Goal: Task Accomplishment & Management: Use online tool/utility

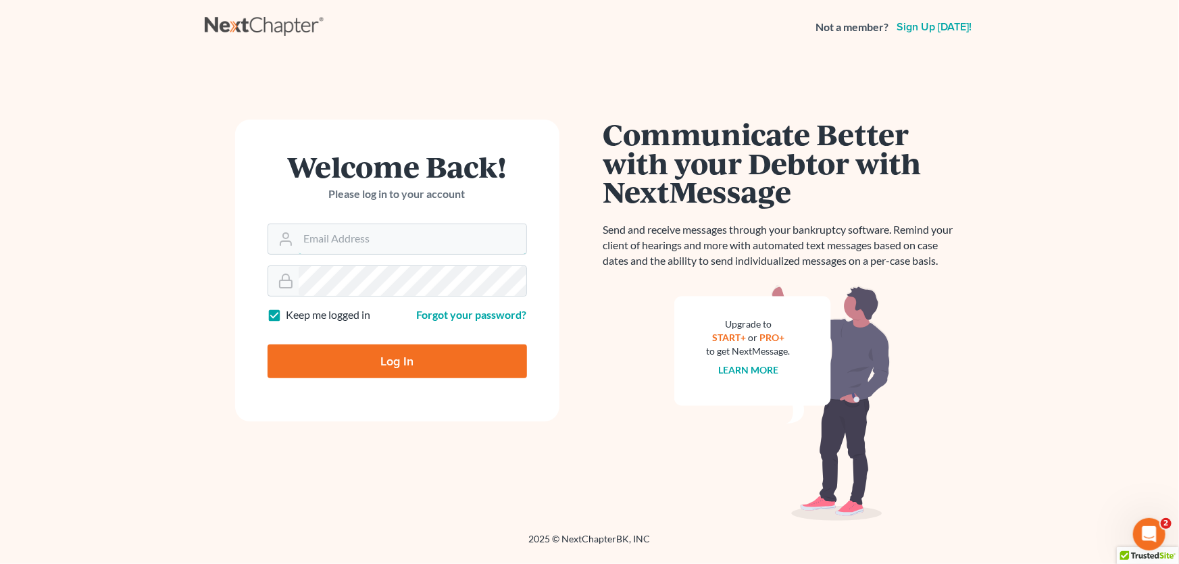
type input "[PERSON_NAME][EMAIL_ADDRESS][DOMAIN_NAME]"
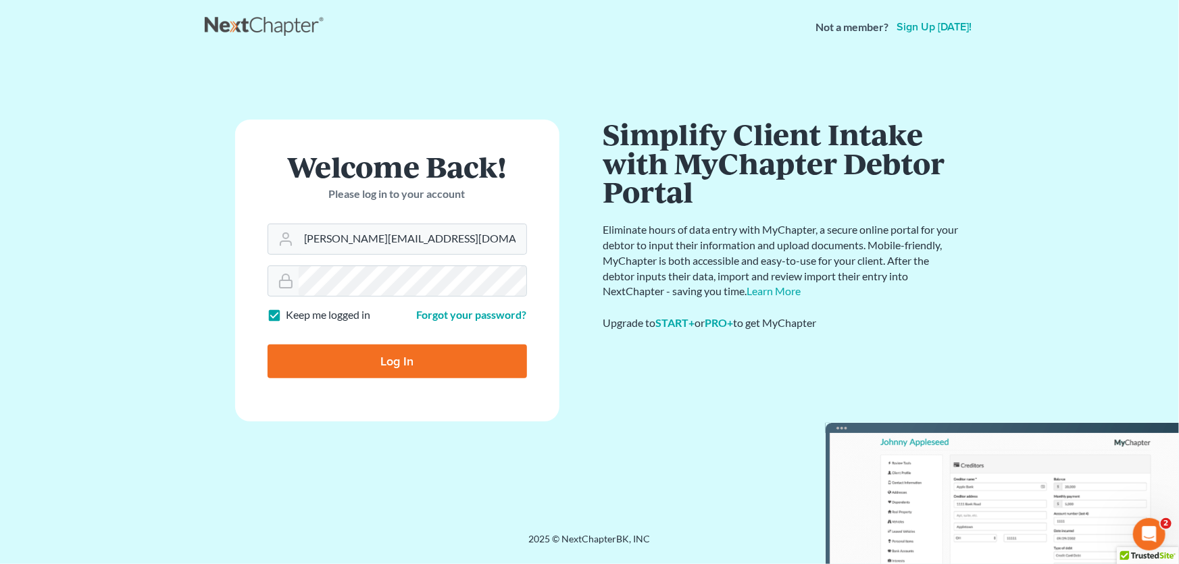
click at [387, 370] on input "Log In" at bounding box center [396, 361] width 259 height 34
type input "Thinking..."
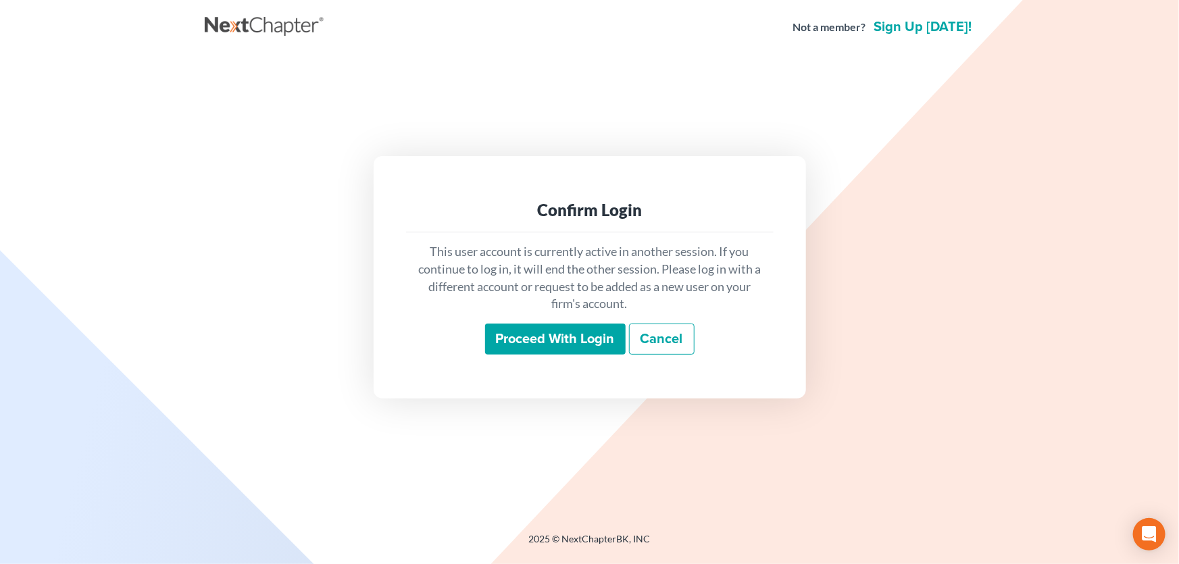
click at [537, 347] on input "Proceed with login" at bounding box center [555, 339] width 140 height 31
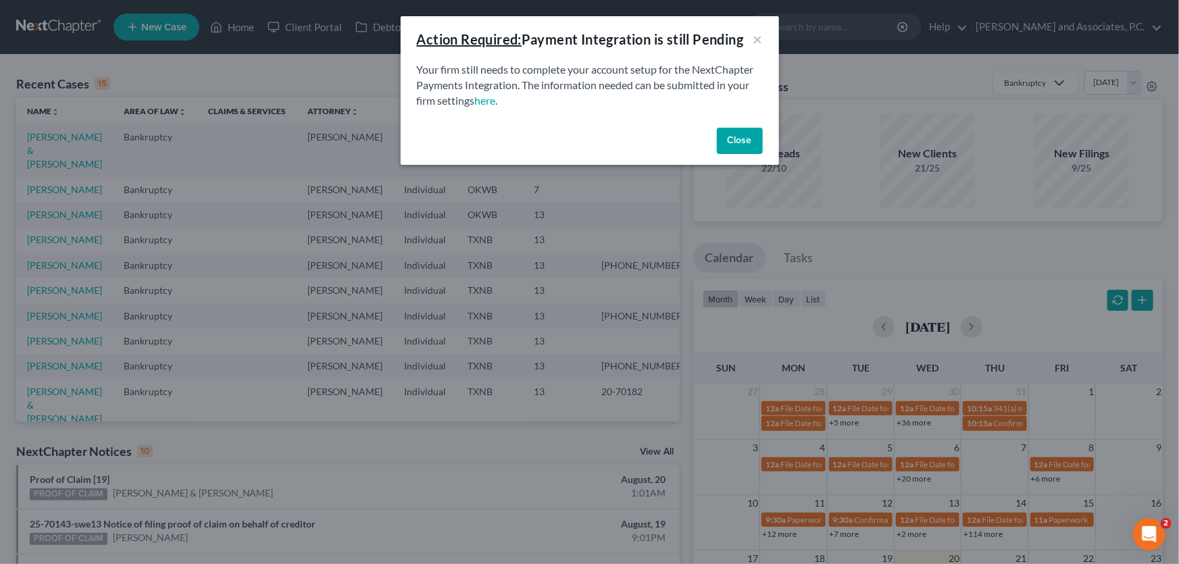
click at [731, 128] on button "Close" at bounding box center [740, 141] width 46 height 27
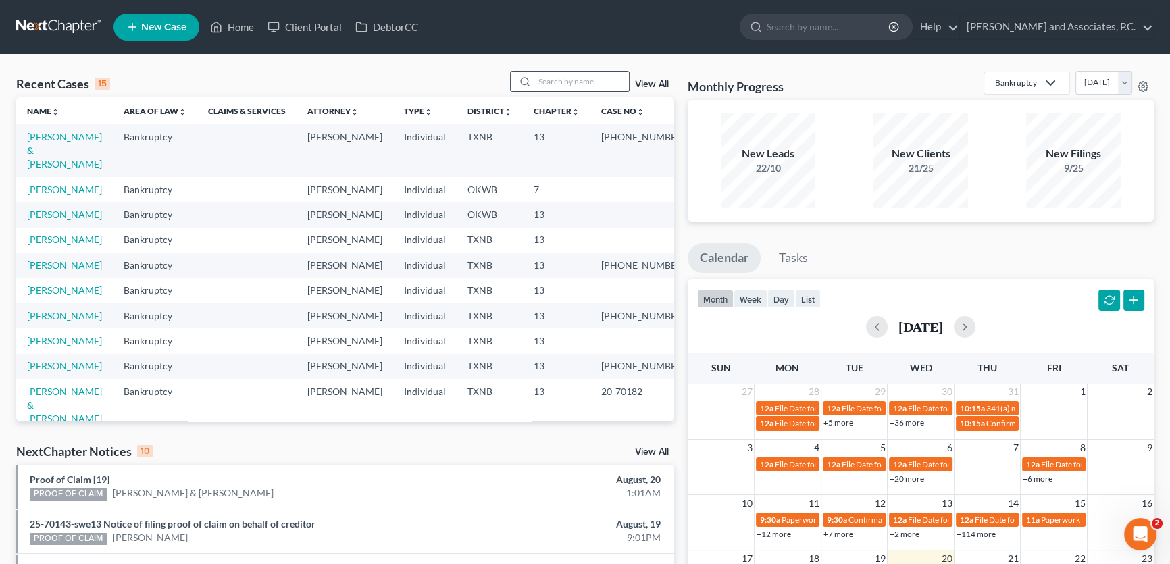
click at [567, 77] on input "search" at bounding box center [581, 82] width 95 height 20
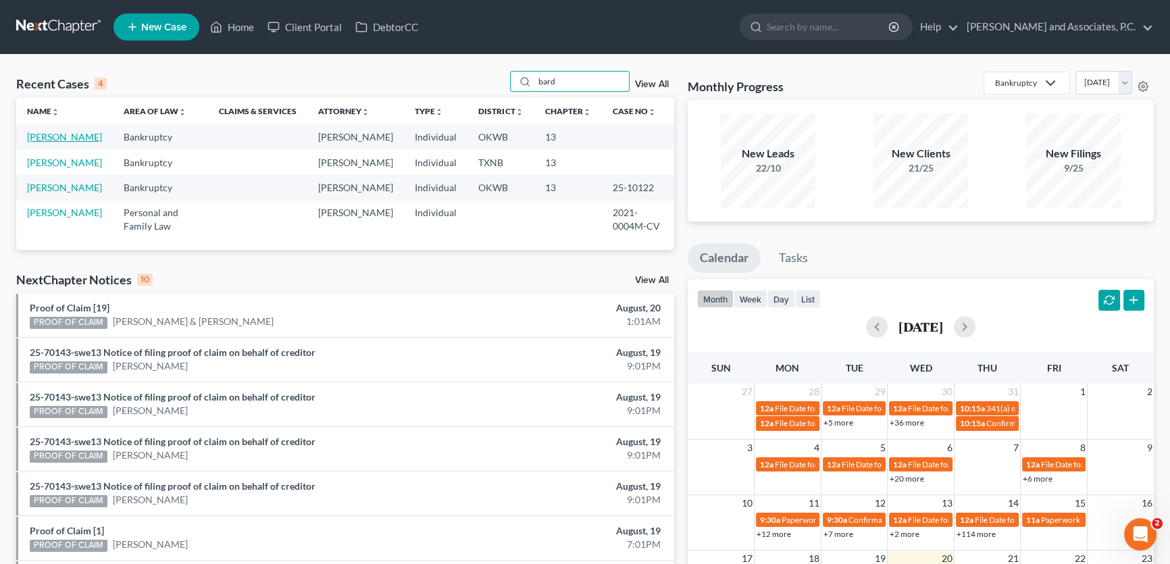
type input "bard"
click at [69, 140] on link "[PERSON_NAME]" at bounding box center [64, 136] width 75 height 11
select select "10"
select select "1"
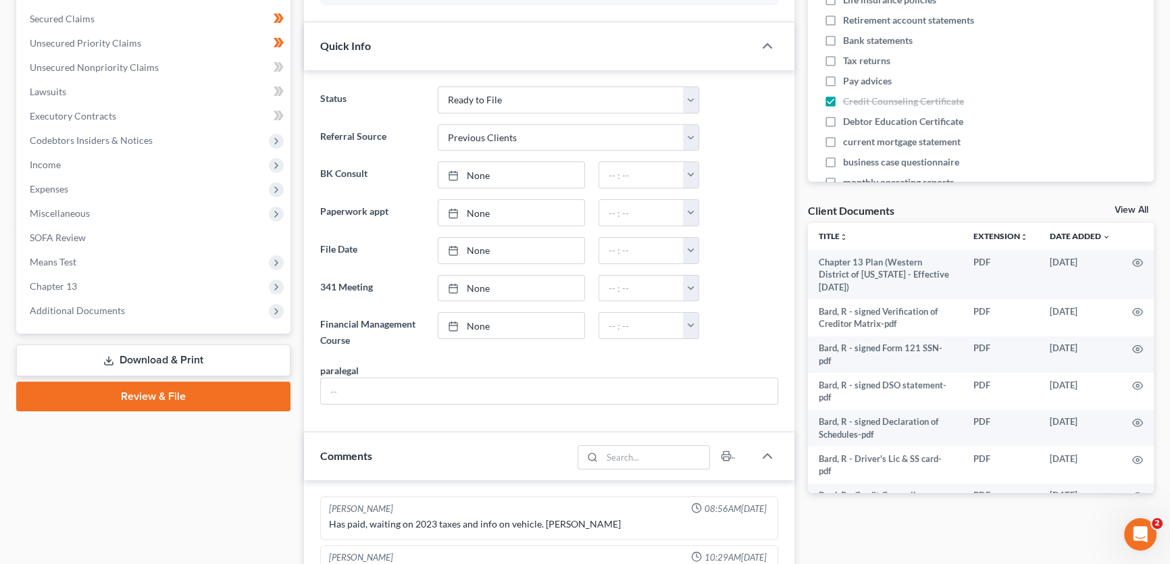
scroll to position [307, 0]
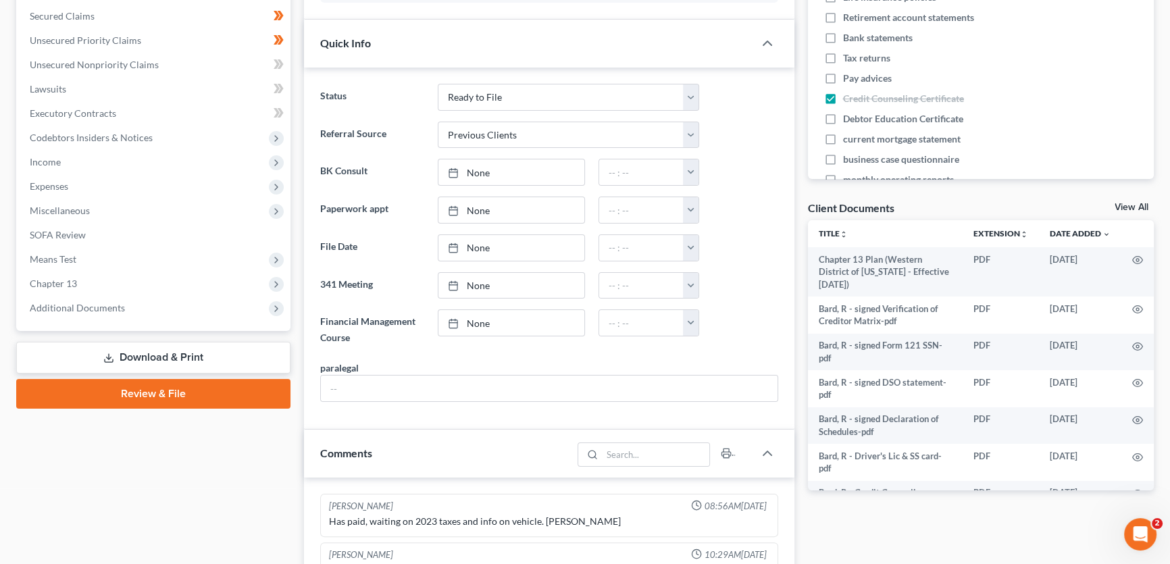
click at [1141, 206] on link "View All" at bounding box center [1132, 207] width 34 height 9
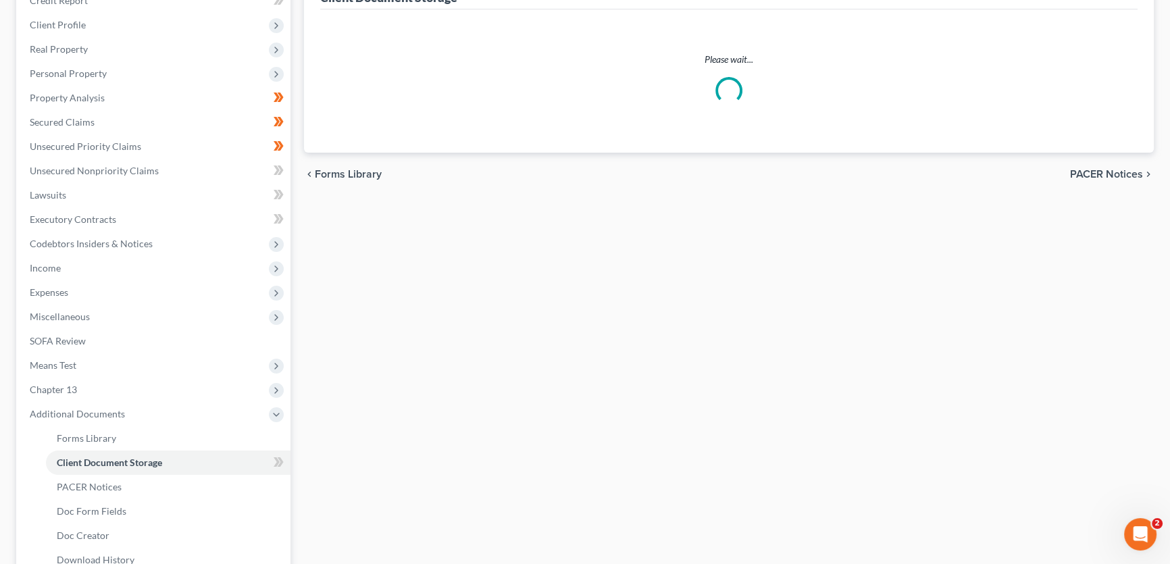
scroll to position [138, 0]
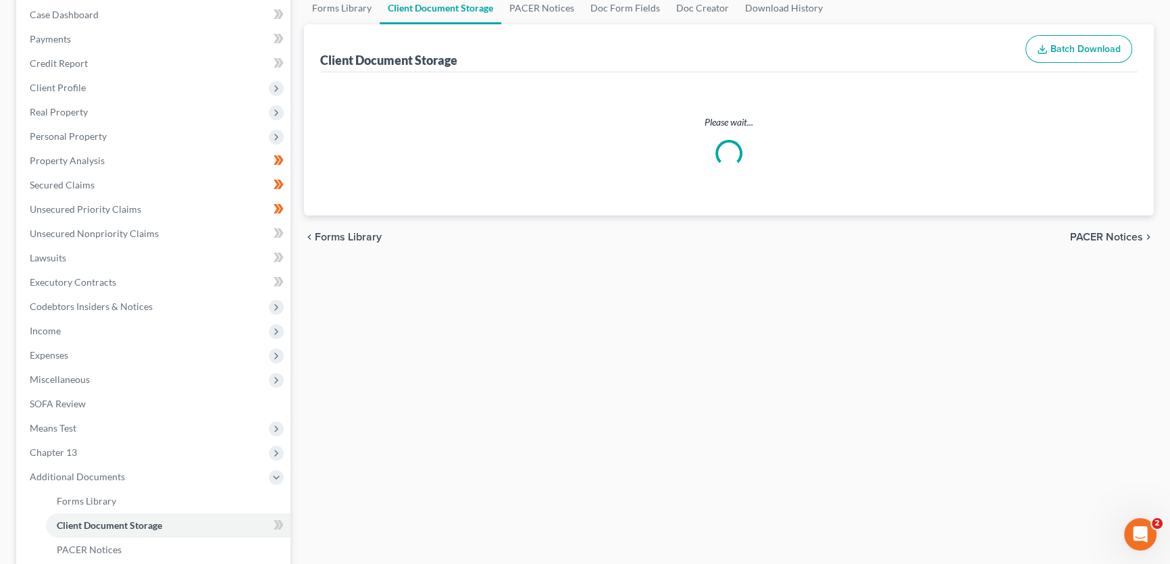
select select "3"
select select "0"
select select "2"
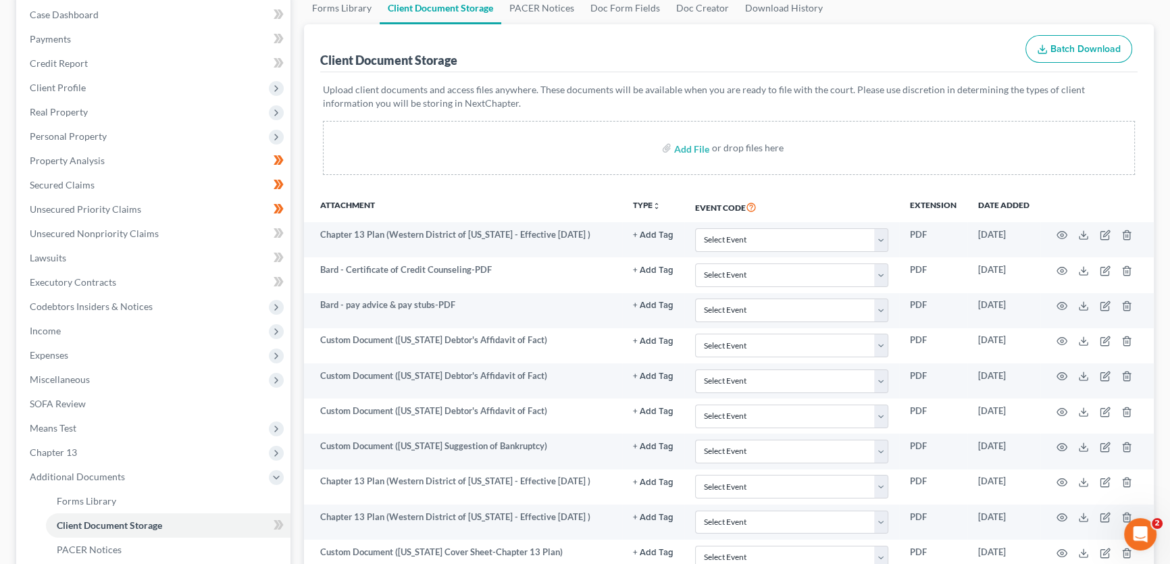
scroll to position [0, 0]
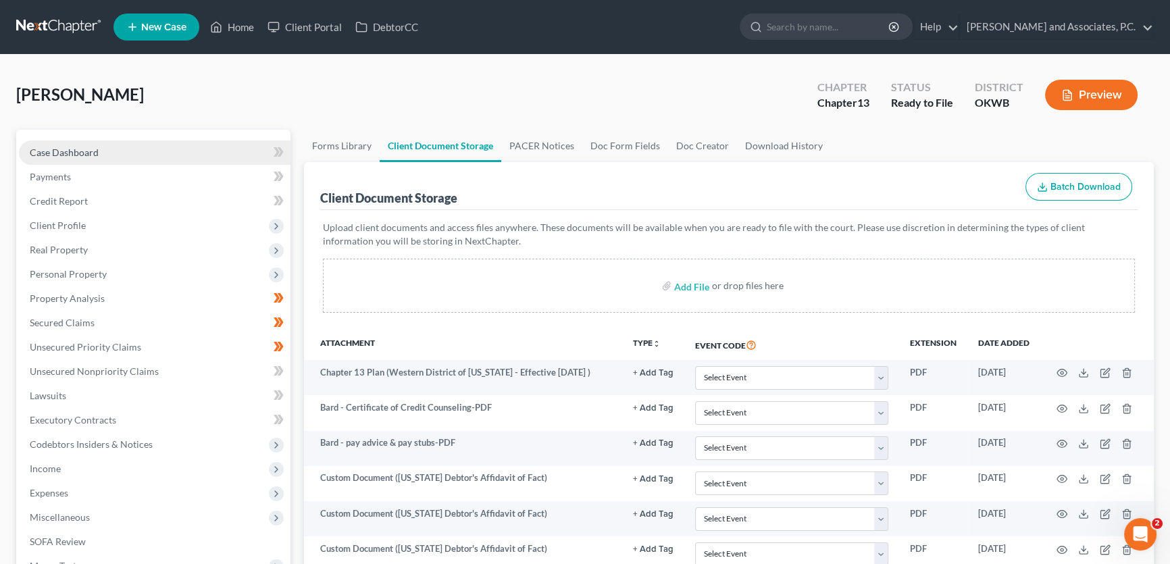
click at [97, 151] on span "Case Dashboard" at bounding box center [64, 152] width 69 height 11
select select "10"
select select "1"
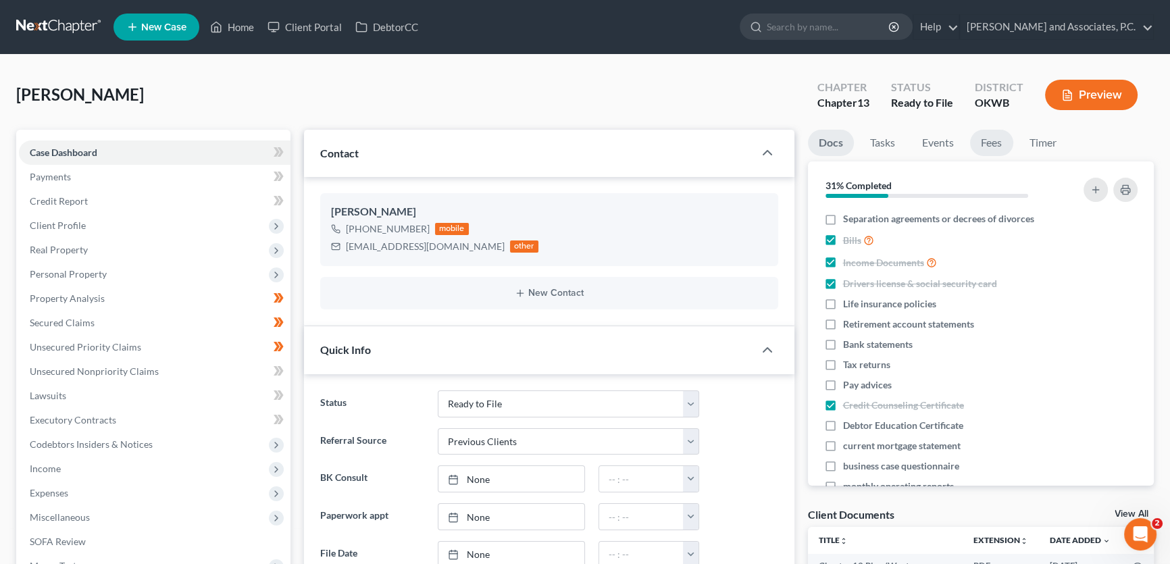
click at [994, 145] on link "Fees" at bounding box center [991, 143] width 43 height 26
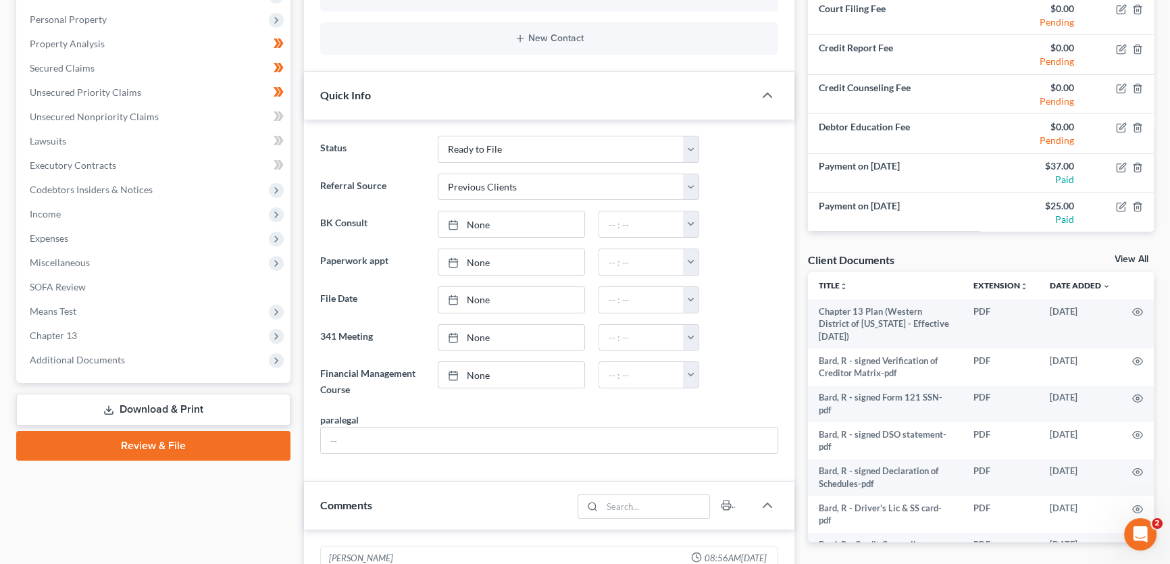
scroll to position [307, 0]
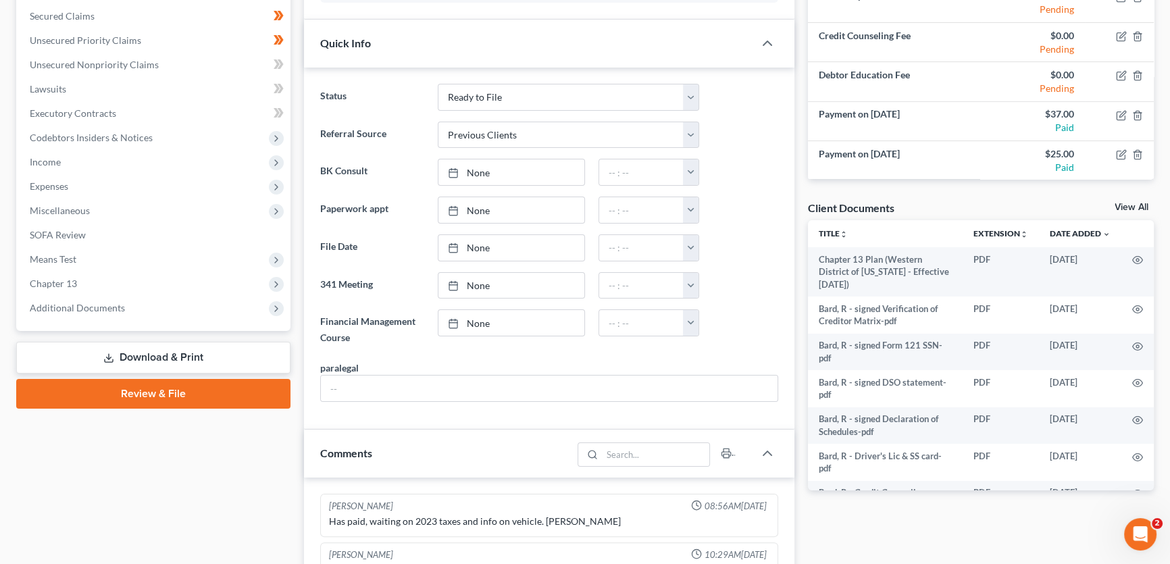
click at [1121, 204] on link "View All" at bounding box center [1132, 207] width 34 height 9
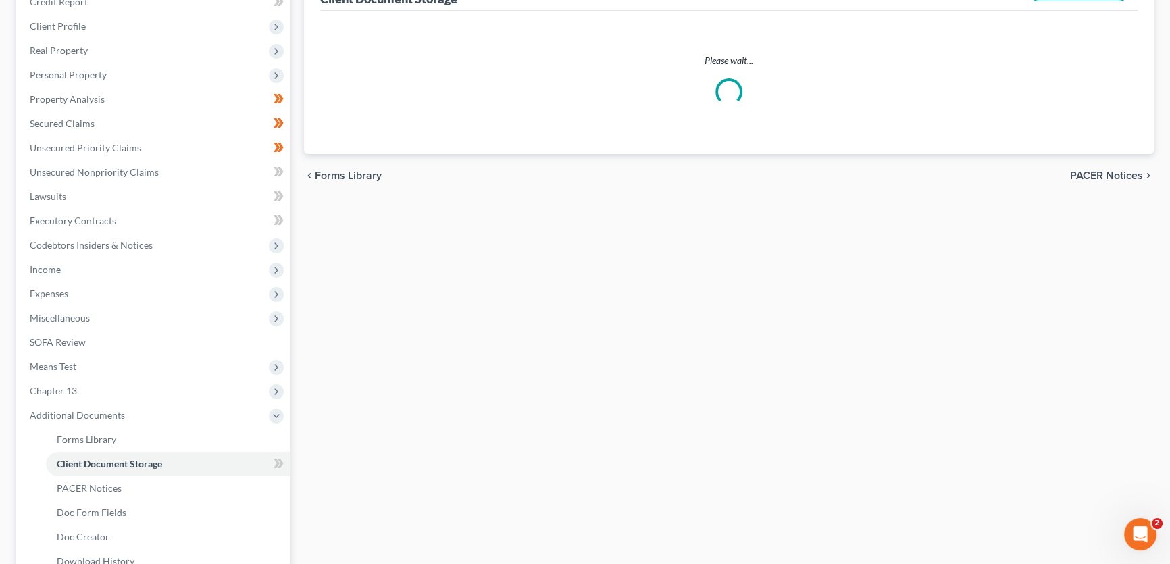
scroll to position [169, 0]
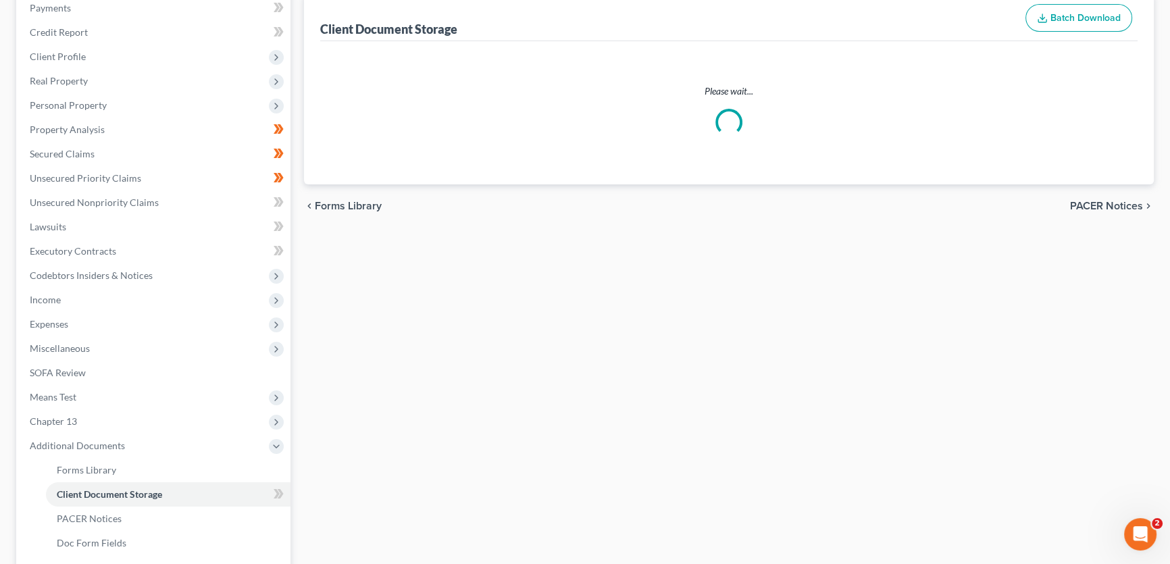
select select "3"
select select "0"
select select "2"
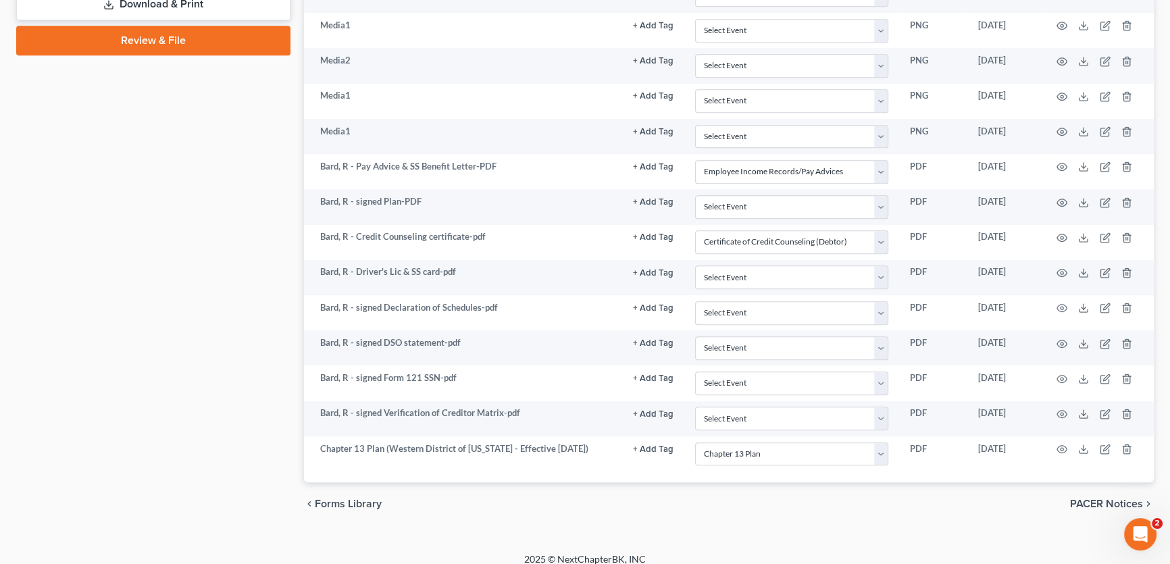
scroll to position [814, 0]
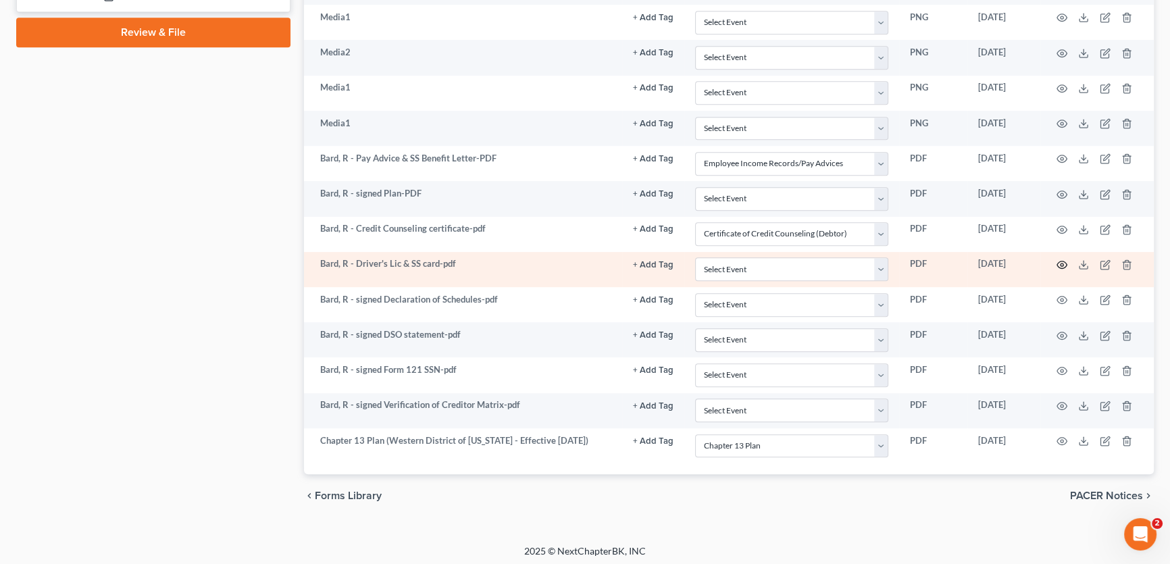
click at [1059, 260] on icon "button" at bounding box center [1061, 264] width 11 height 11
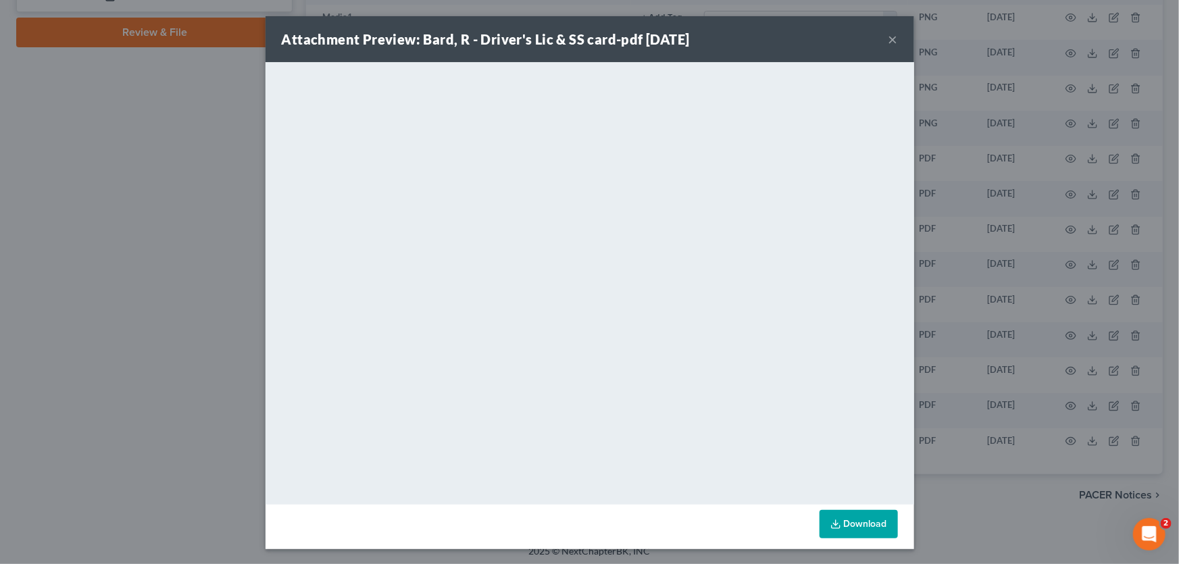
click at [888, 40] on button "×" at bounding box center [892, 39] width 9 height 16
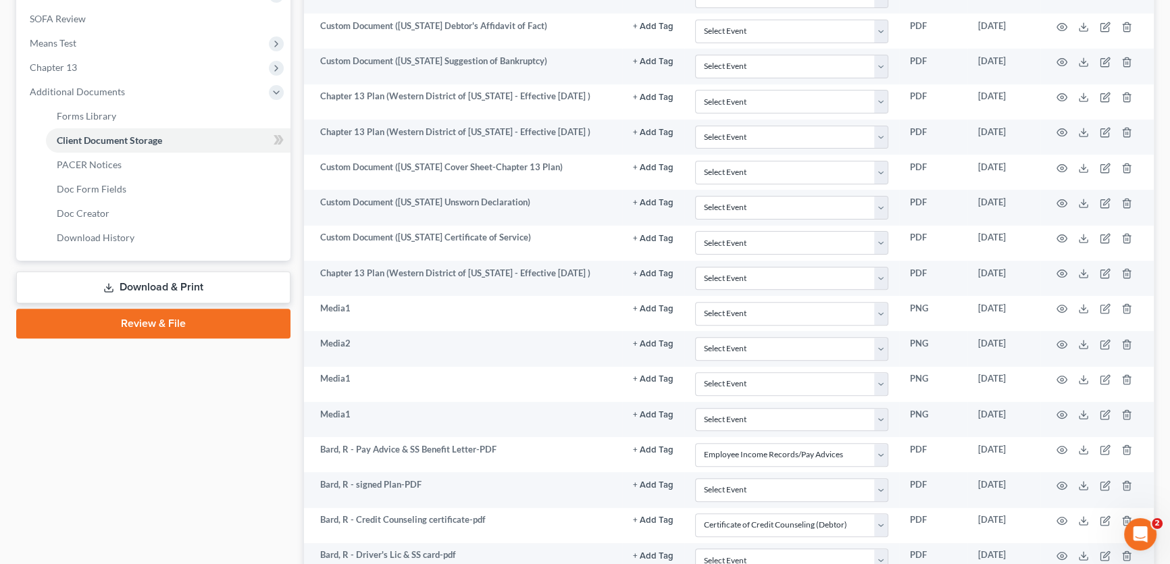
scroll to position [384, 0]
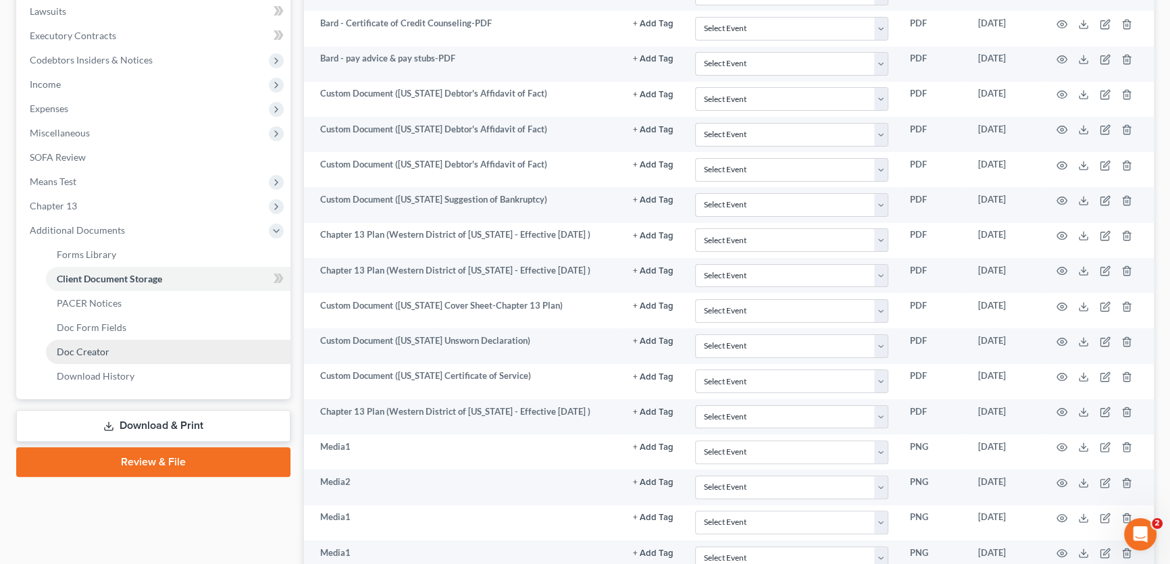
click at [103, 348] on span "Doc Creator" at bounding box center [83, 351] width 53 height 11
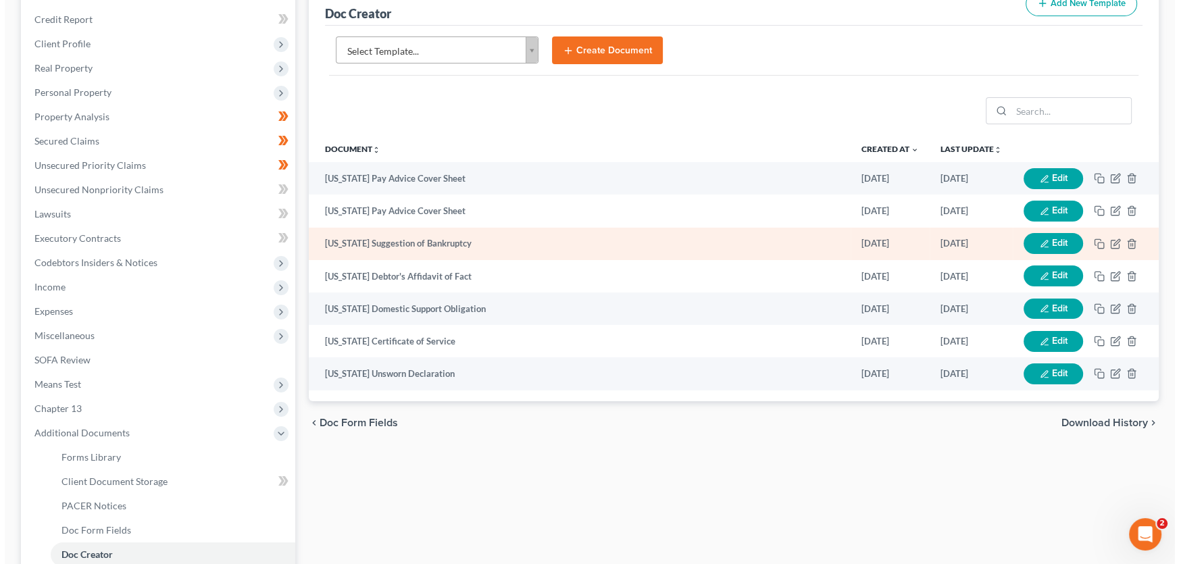
scroll to position [184, 0]
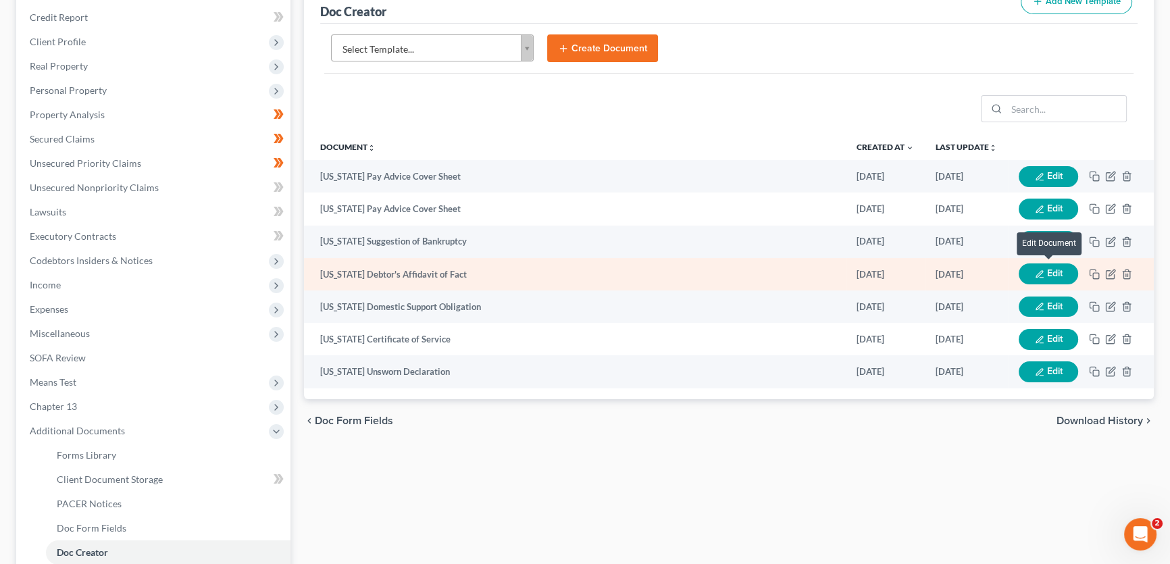
click at [1057, 271] on button "Edit" at bounding box center [1048, 273] width 59 height 21
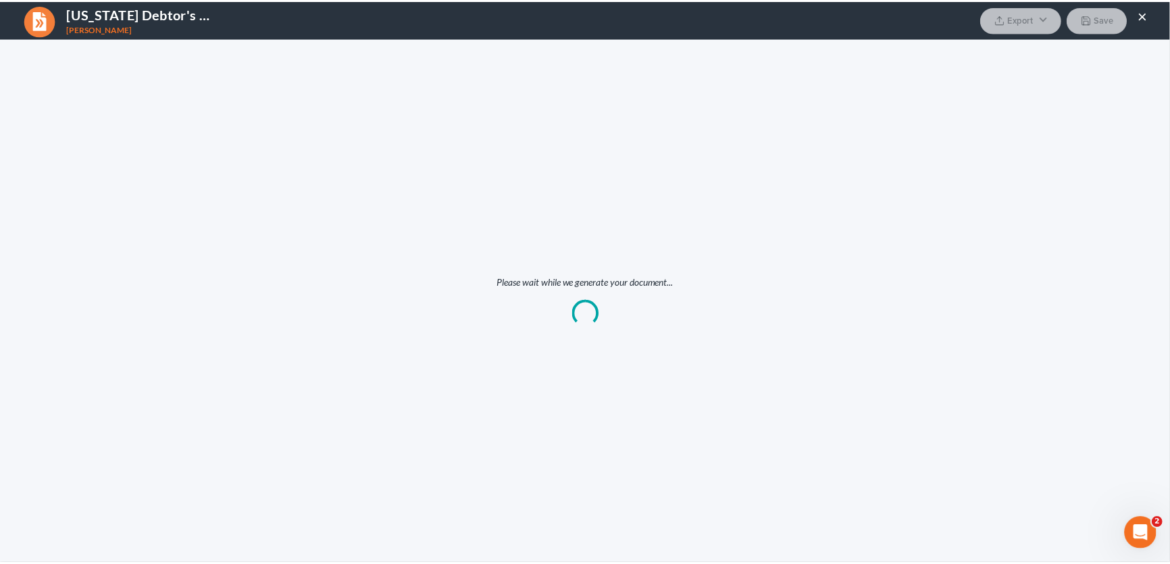
scroll to position [0, 0]
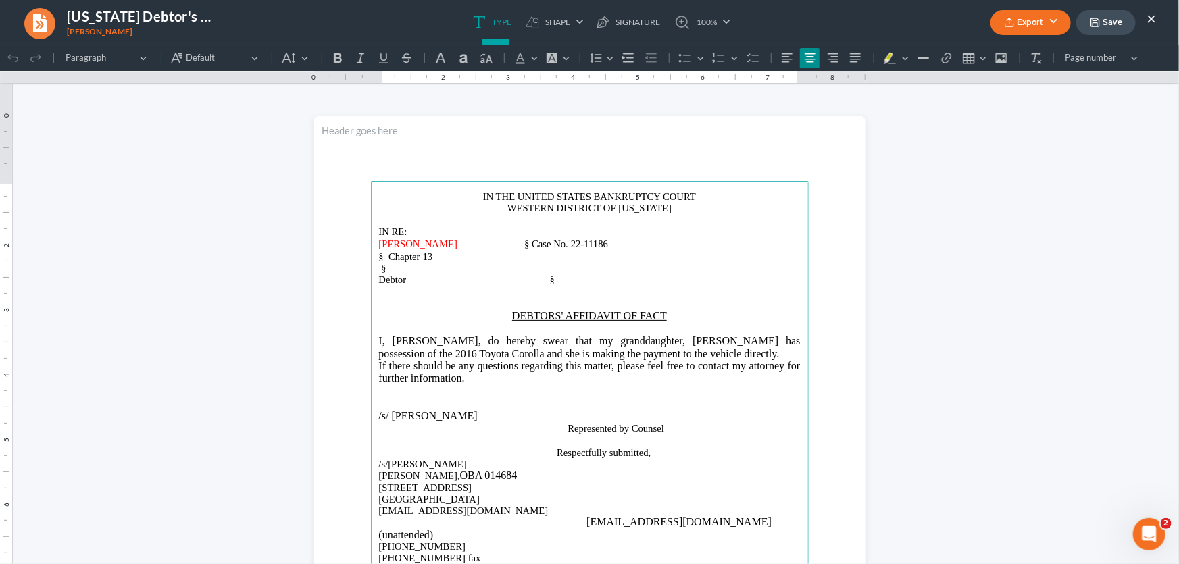
click at [1148, 15] on button "×" at bounding box center [1150, 18] width 9 height 16
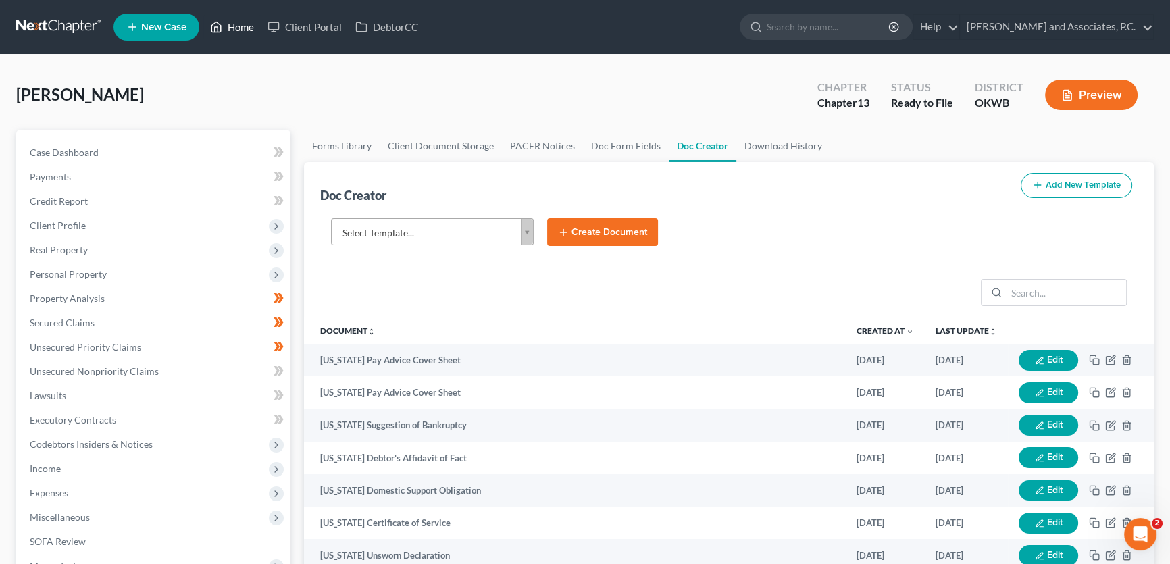
click at [243, 30] on link "Home" at bounding box center [231, 27] width 57 height 24
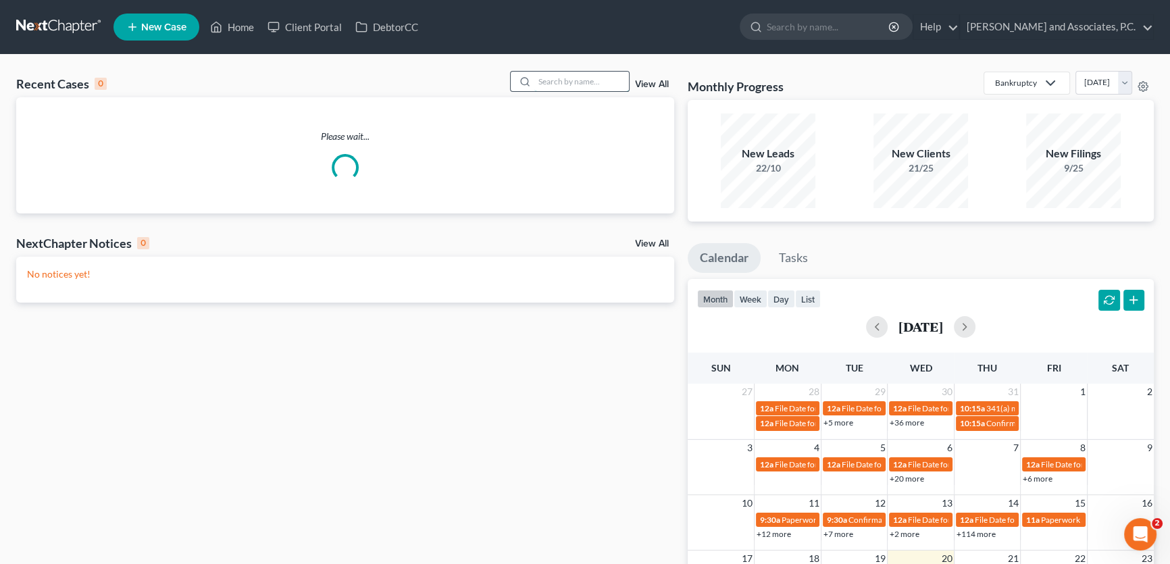
click at [562, 78] on input "search" at bounding box center [581, 82] width 95 height 20
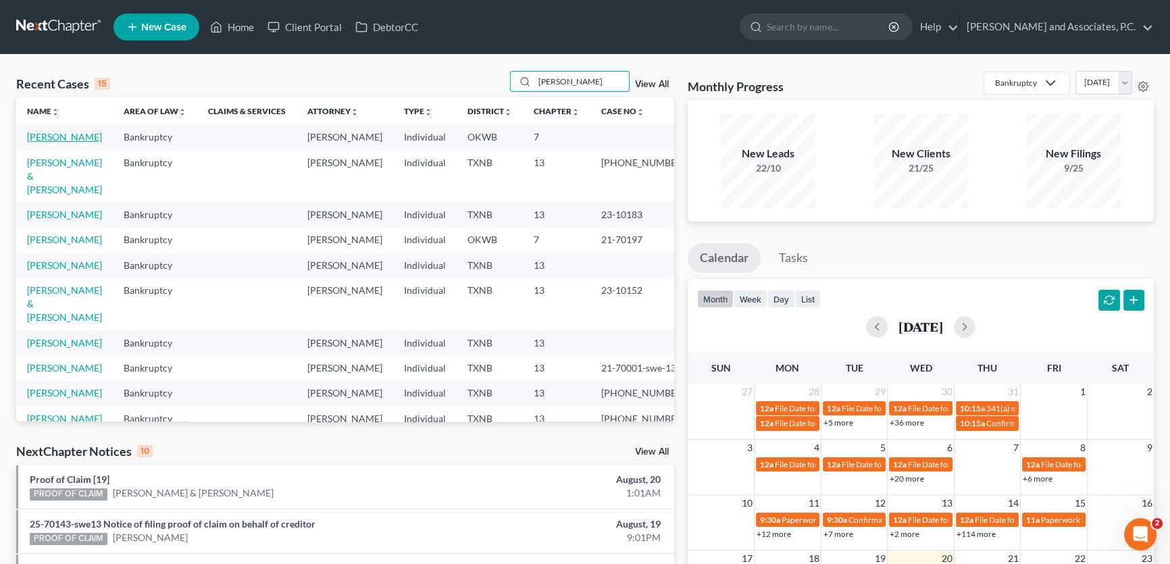
type input "daniel"
click at [43, 136] on link "Daniel, Rita" at bounding box center [64, 136] width 75 height 11
select select "10"
select select "1"
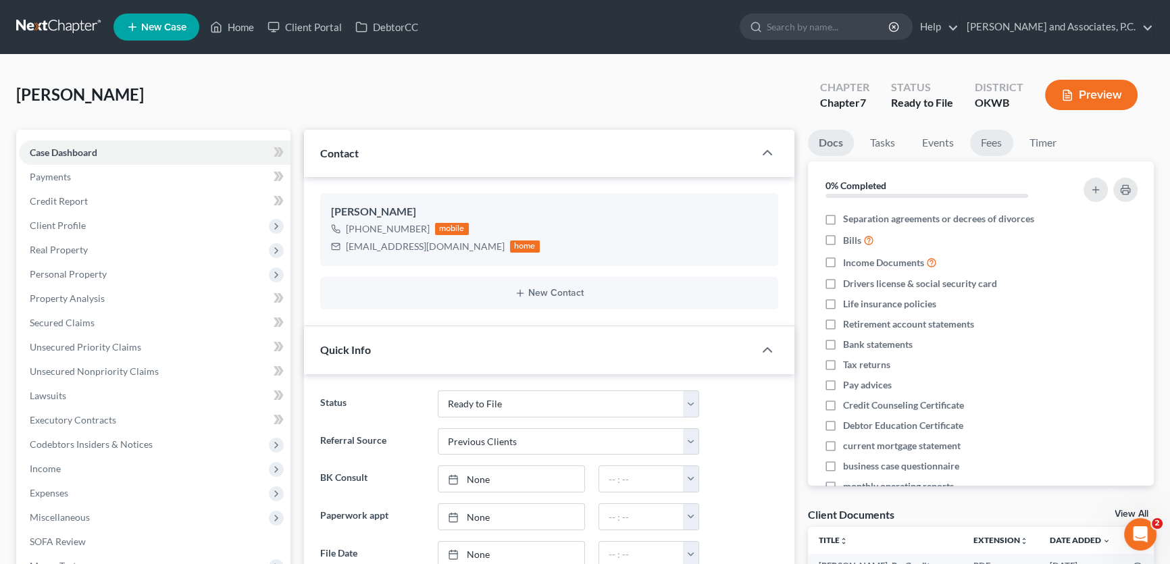
scroll to position [3421, 0]
click at [996, 142] on link "Fees" at bounding box center [991, 143] width 43 height 26
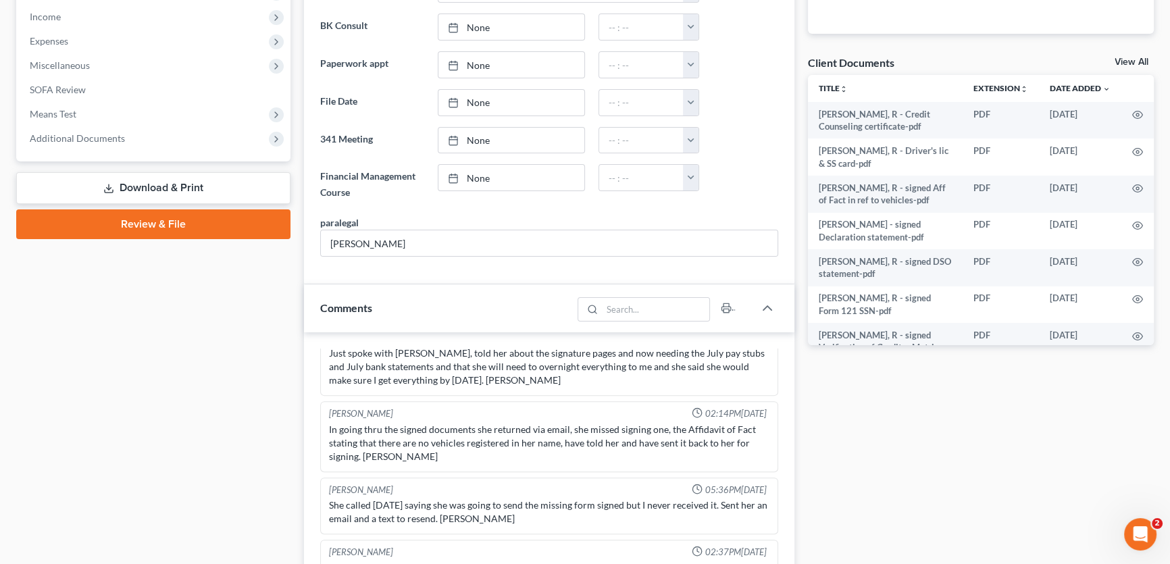
scroll to position [430, 0]
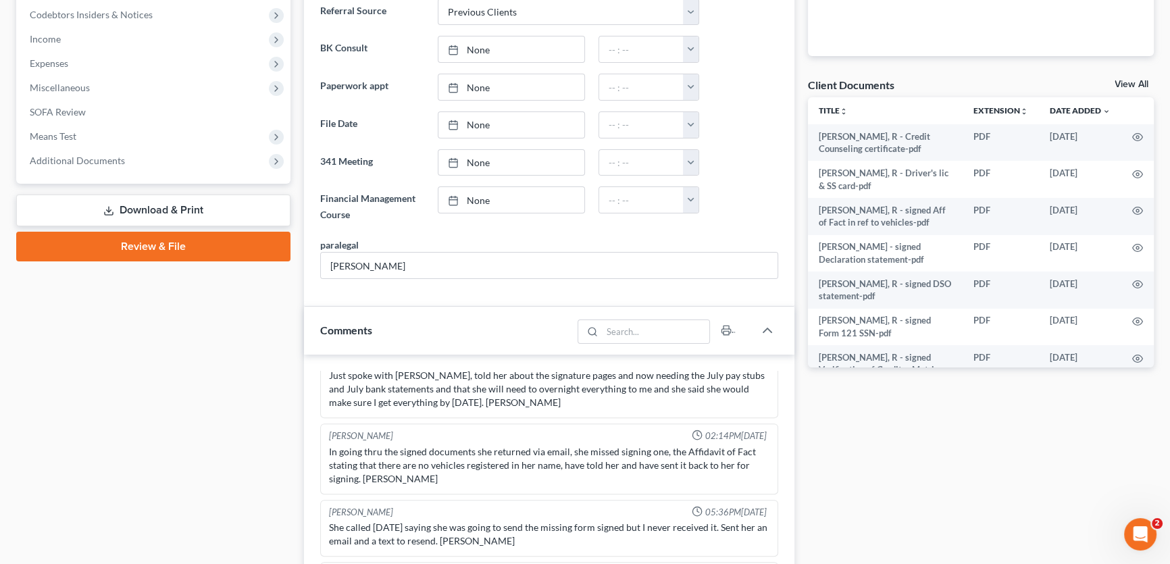
click at [143, 243] on link "Review & File" at bounding box center [153, 247] width 274 height 30
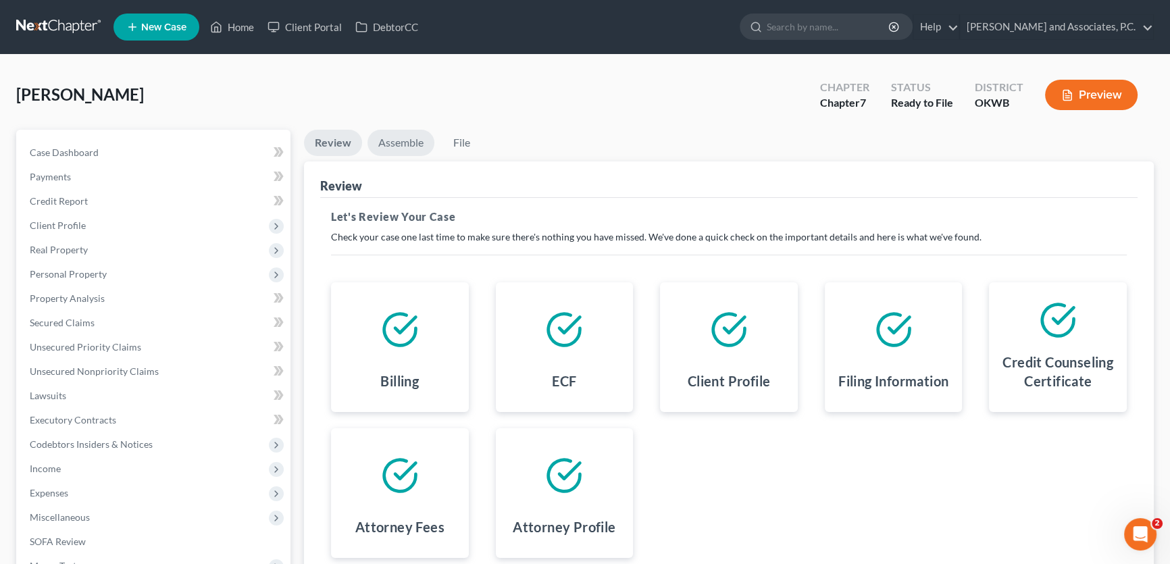
click at [405, 135] on link "Assemble" at bounding box center [400, 143] width 67 height 26
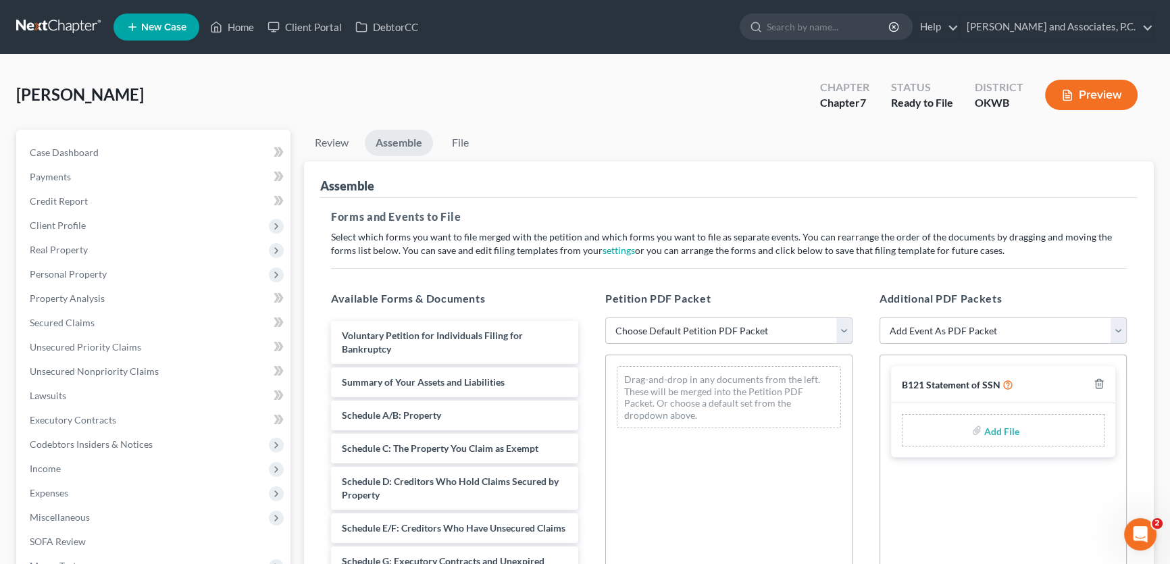
click at [655, 331] on select "Choose Default Petition PDF Packet Complete Bankruptcy Petition (all forms and …" at bounding box center [728, 330] width 247 height 27
select select "0"
click at [605, 317] on select "Choose Default Petition PDF Packet Complete Bankruptcy Petition (all forms and …" at bounding box center [728, 330] width 247 height 27
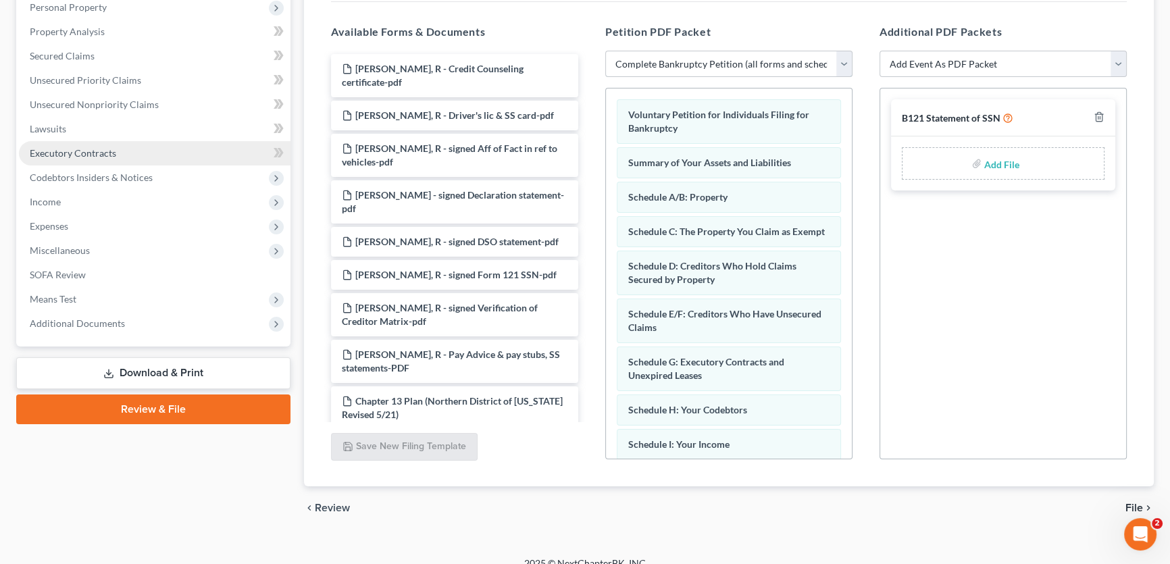
scroll to position [282, 0]
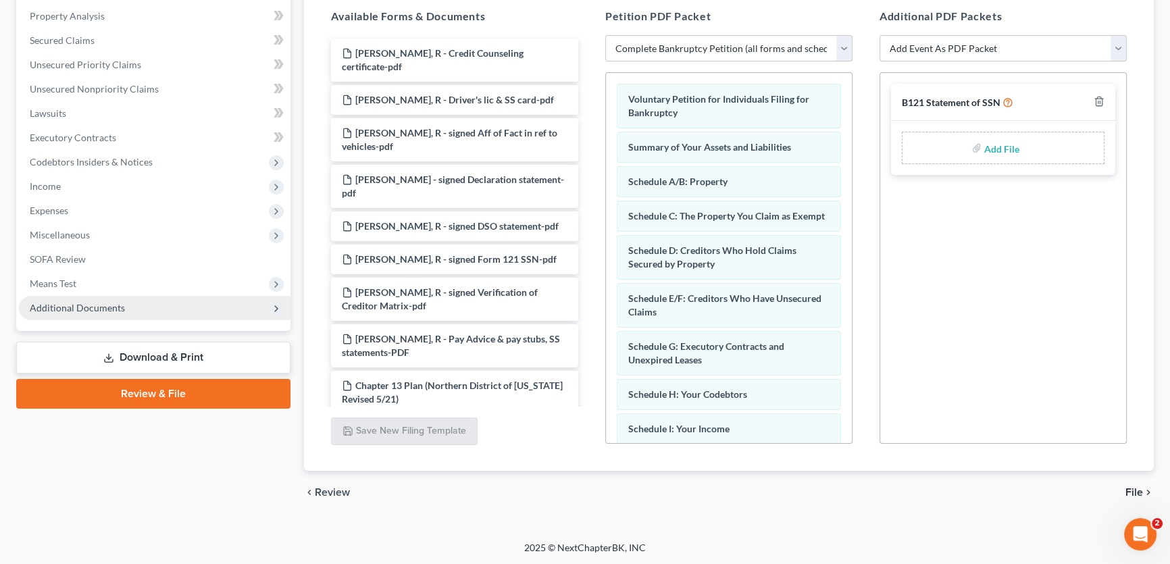
click at [108, 313] on span "Additional Documents" at bounding box center [155, 308] width 272 height 24
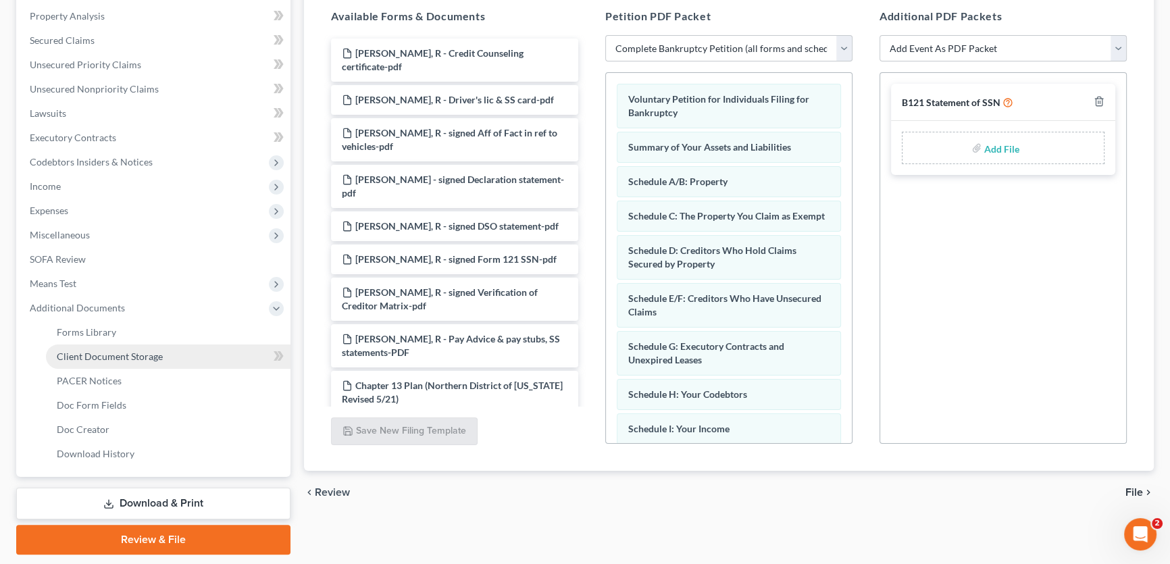
click at [111, 354] on span "Client Document Storage" at bounding box center [110, 356] width 106 height 11
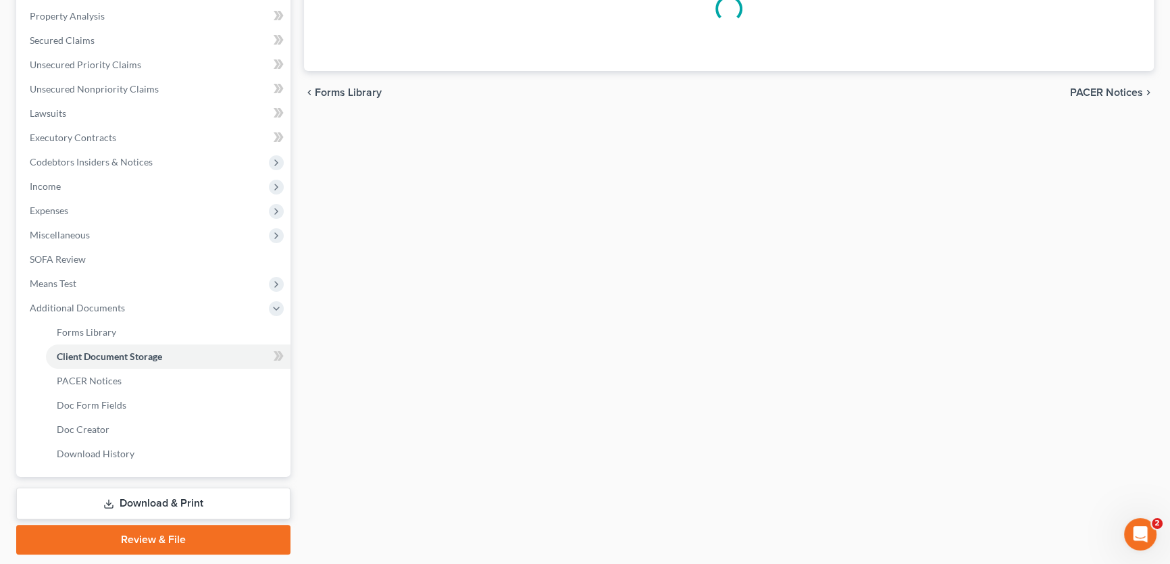
scroll to position [250, 0]
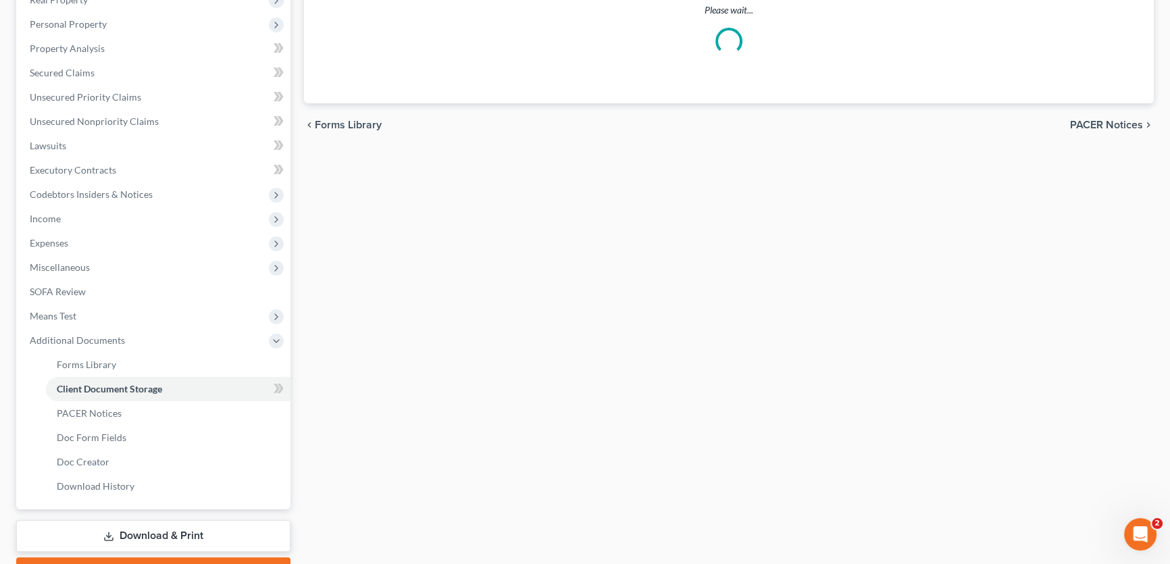
select select "2"
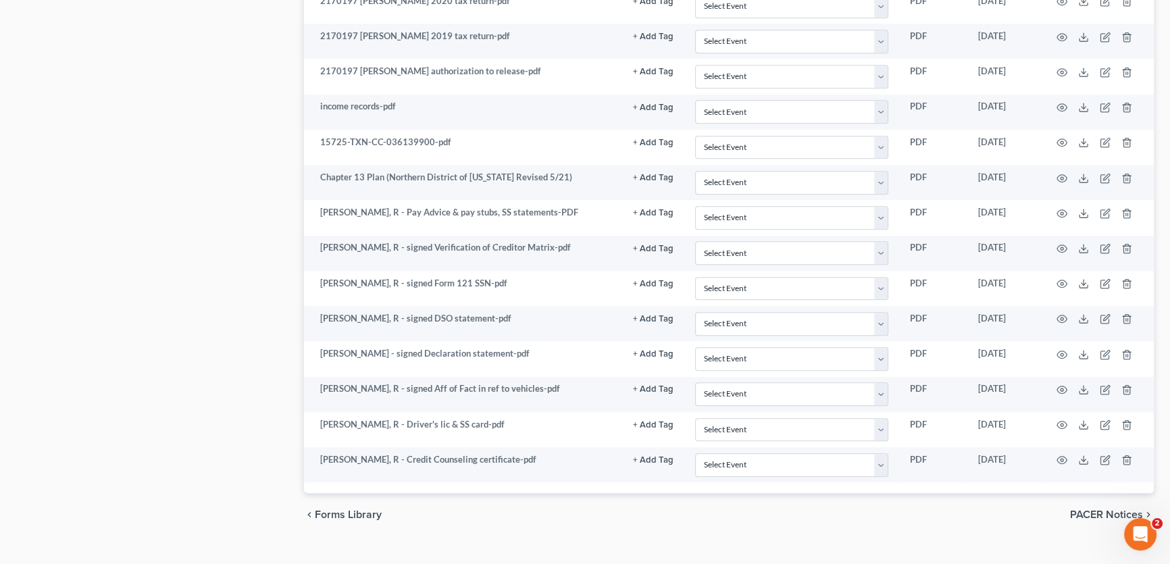
scroll to position [1343, 0]
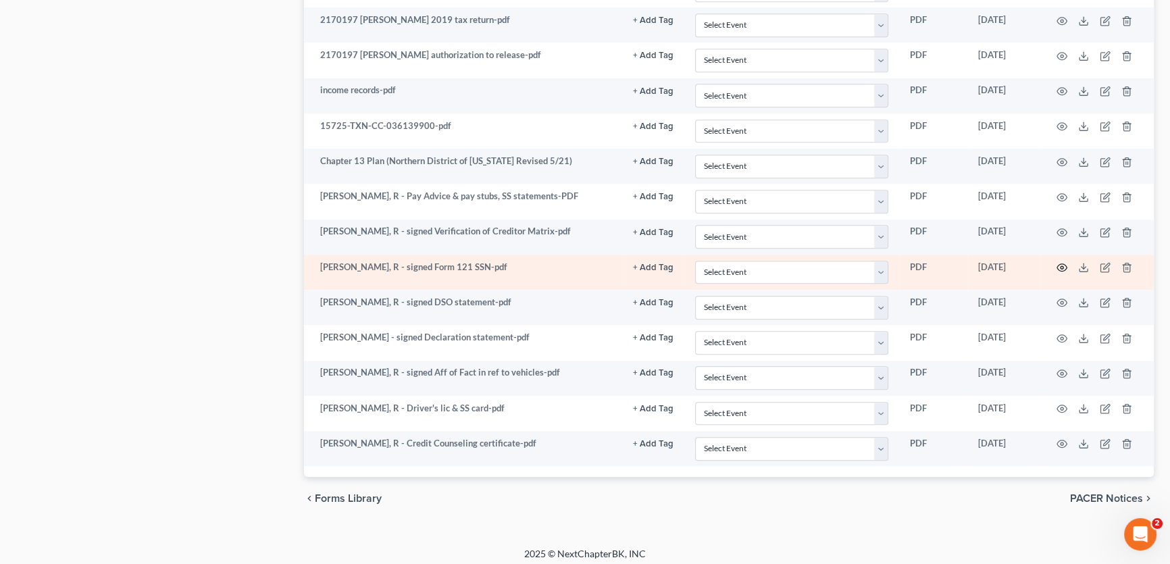
click at [1060, 262] on icon "button" at bounding box center [1061, 267] width 11 height 11
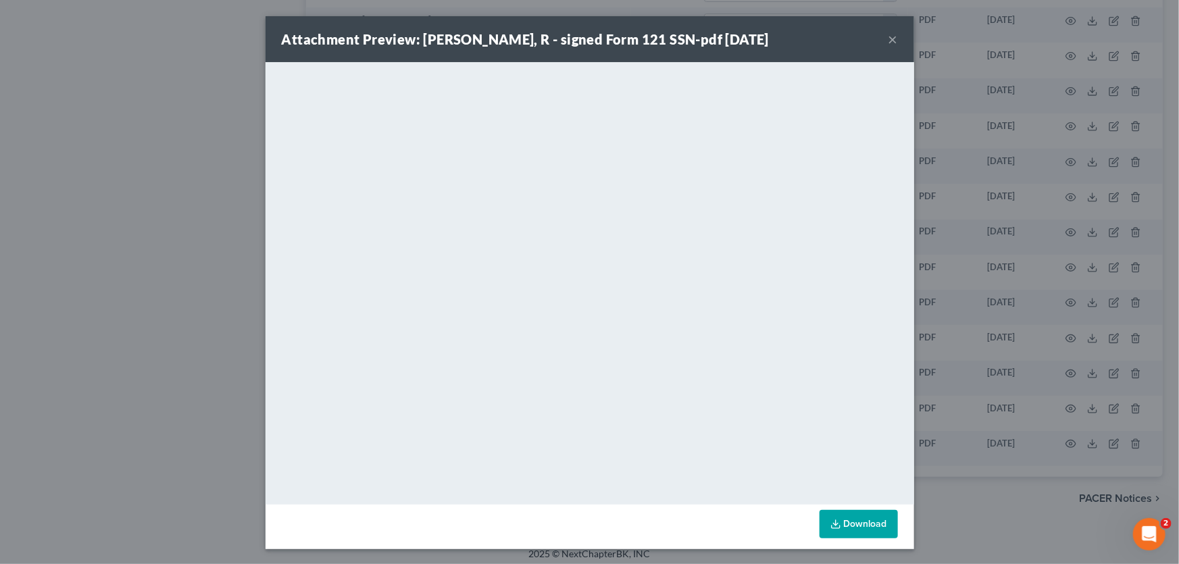
click at [888, 39] on button "×" at bounding box center [892, 39] width 9 height 16
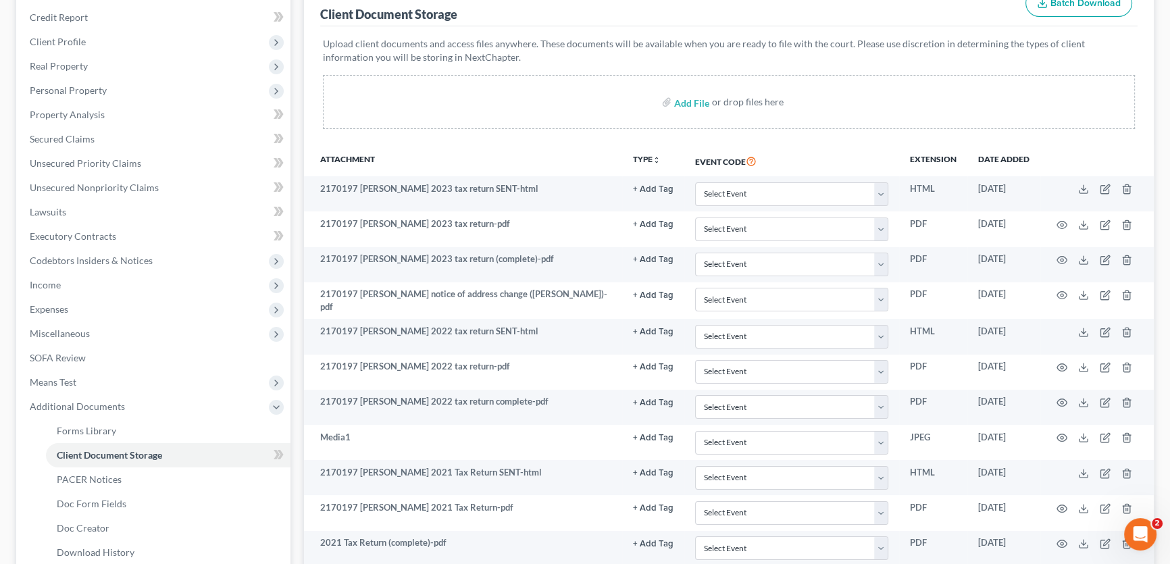
scroll to position [176, 0]
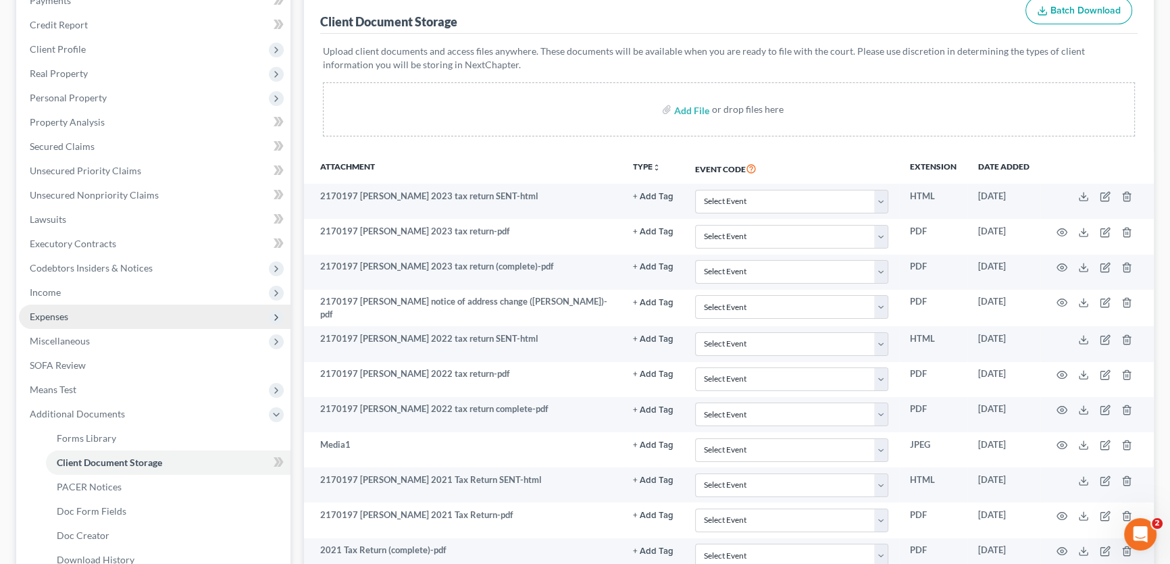
click at [114, 320] on span "Expenses" at bounding box center [155, 317] width 272 height 24
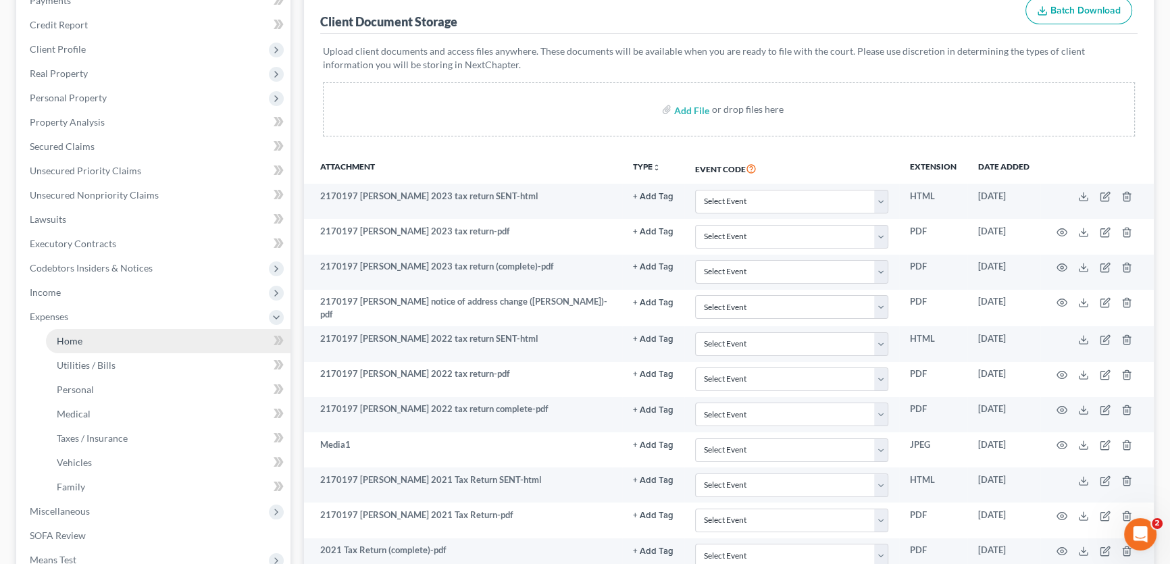
click at [110, 329] on link "Home" at bounding box center [168, 341] width 245 height 24
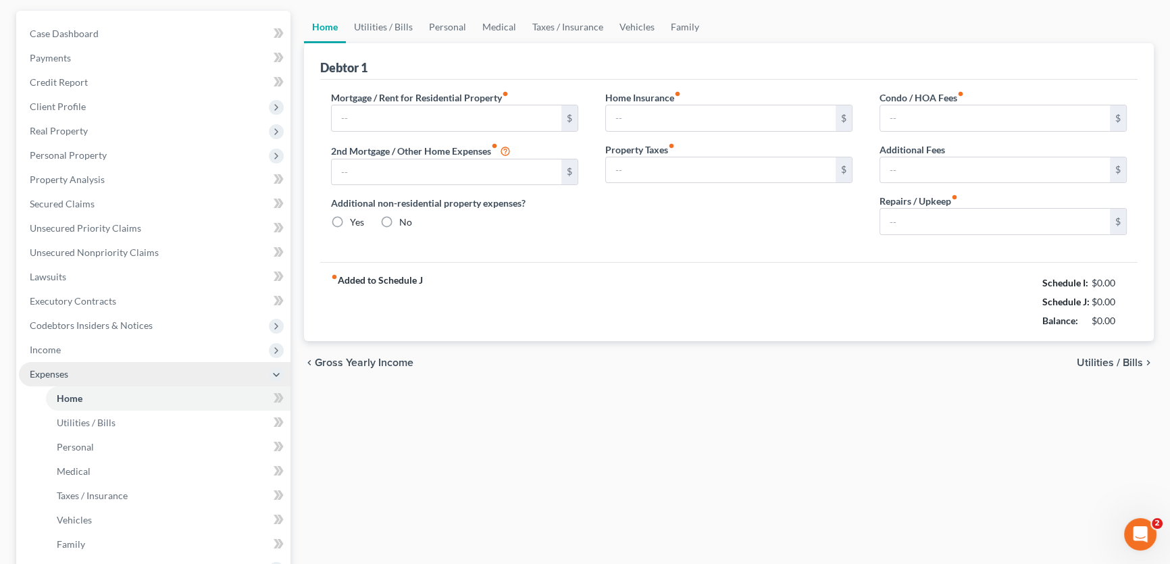
type input "2,300.00"
type input "0.00"
radio input "true"
type input "0.00"
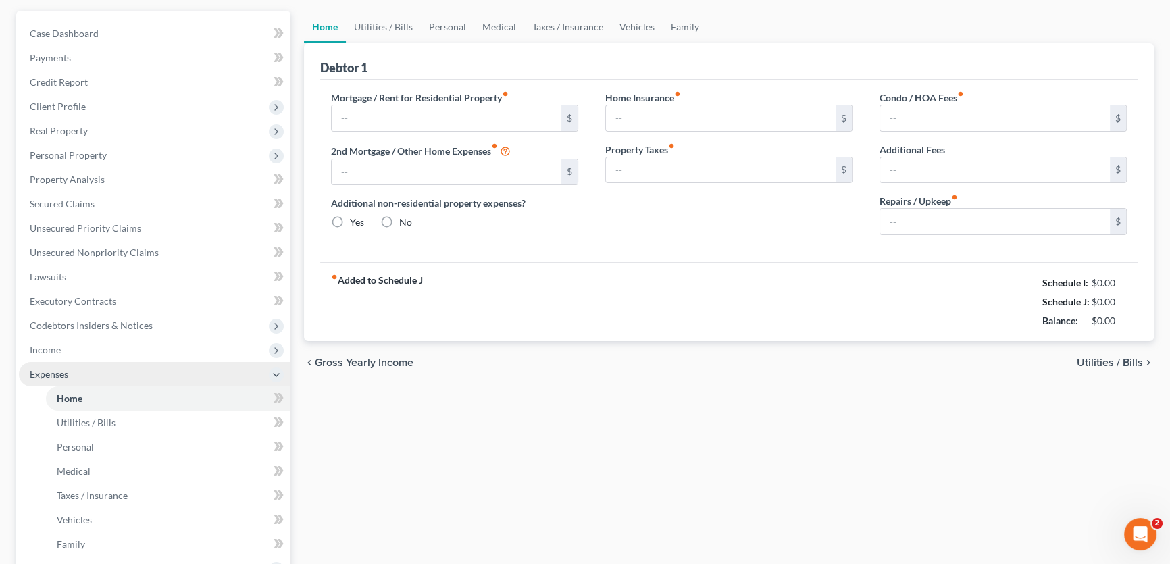
type input "0.00"
type input "50.00"
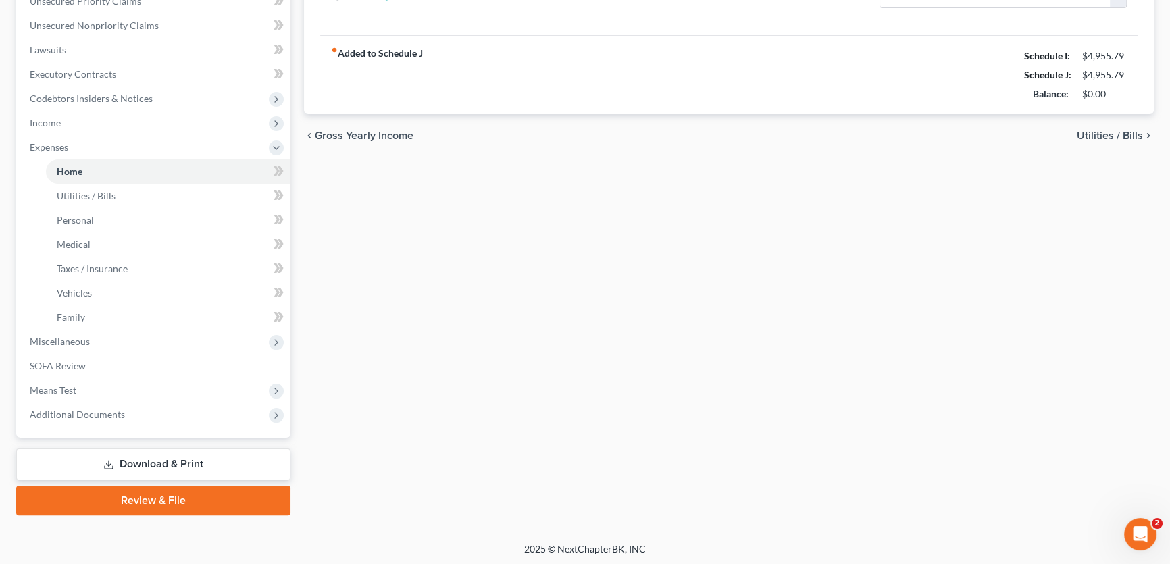
scroll to position [347, 0]
click at [183, 503] on link "Review & File" at bounding box center [153, 500] width 274 height 30
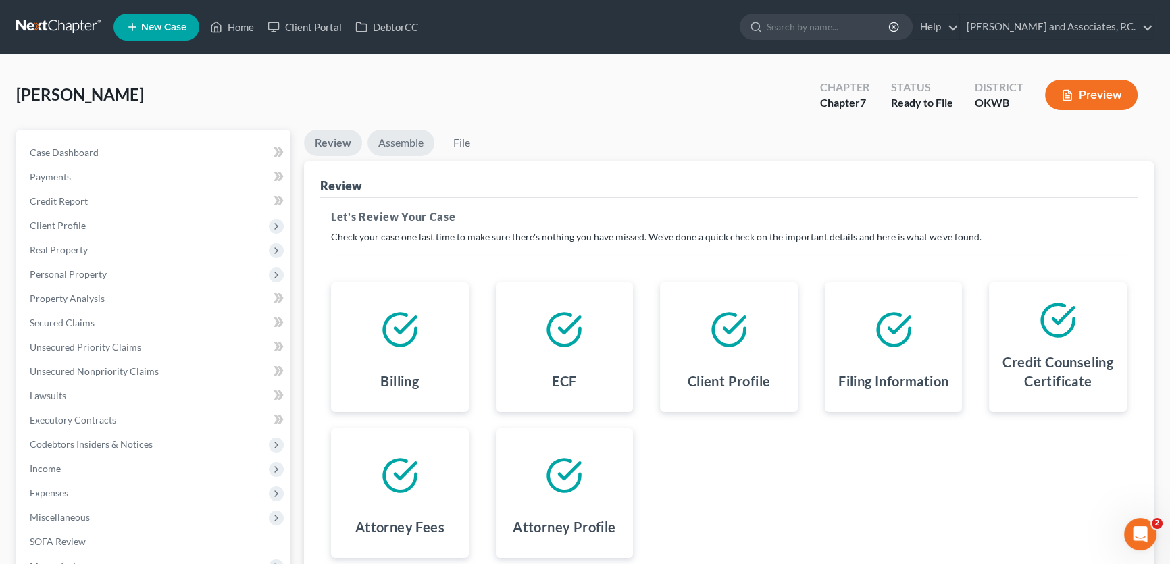
click at [403, 140] on link "Assemble" at bounding box center [400, 143] width 67 height 26
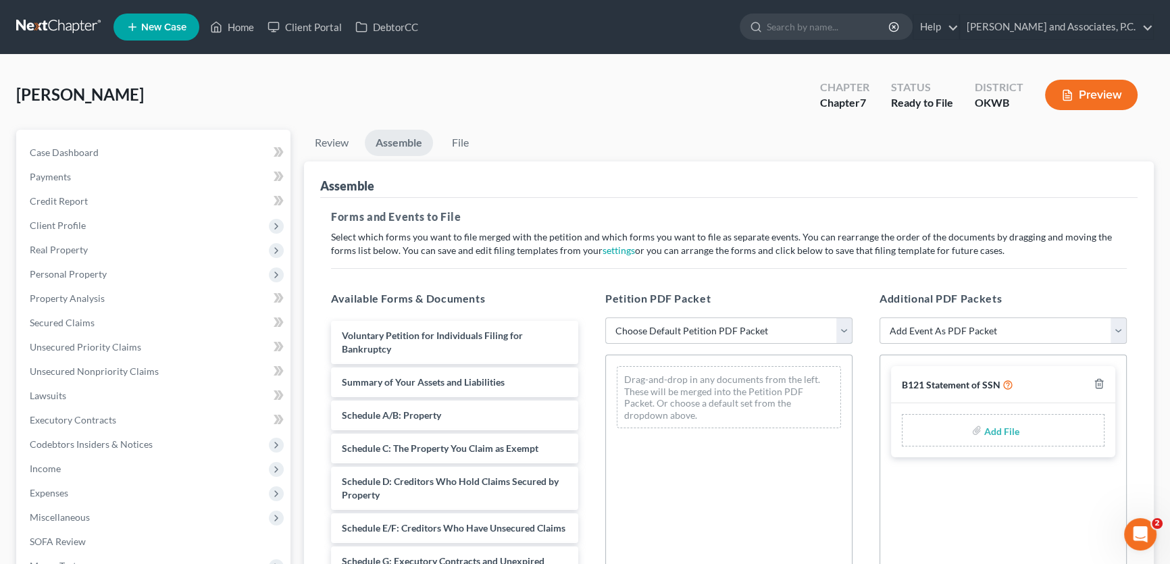
click at [657, 327] on select "Choose Default Petition PDF Packet Complete Bankruptcy Petition (all forms and …" at bounding box center [728, 330] width 247 height 27
select select "0"
click at [605, 317] on select "Choose Default Petition PDF Packet Complete Bankruptcy Petition (all forms and …" at bounding box center [728, 330] width 247 height 27
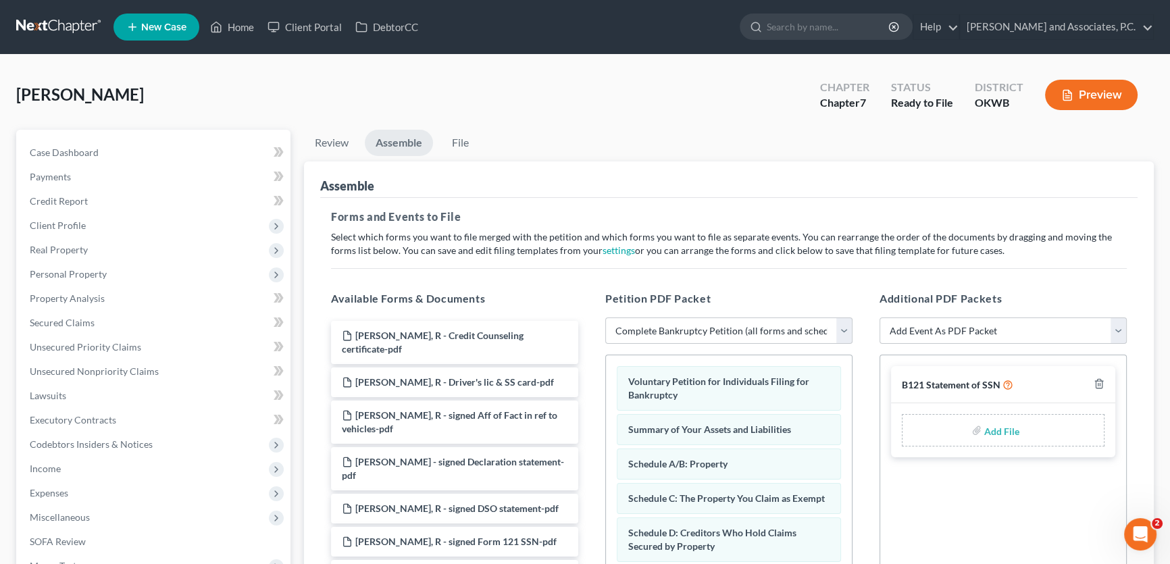
click at [1002, 434] on input "file" at bounding box center [1000, 430] width 32 height 24
type input "C:\fakepath\SSN form.pdf"
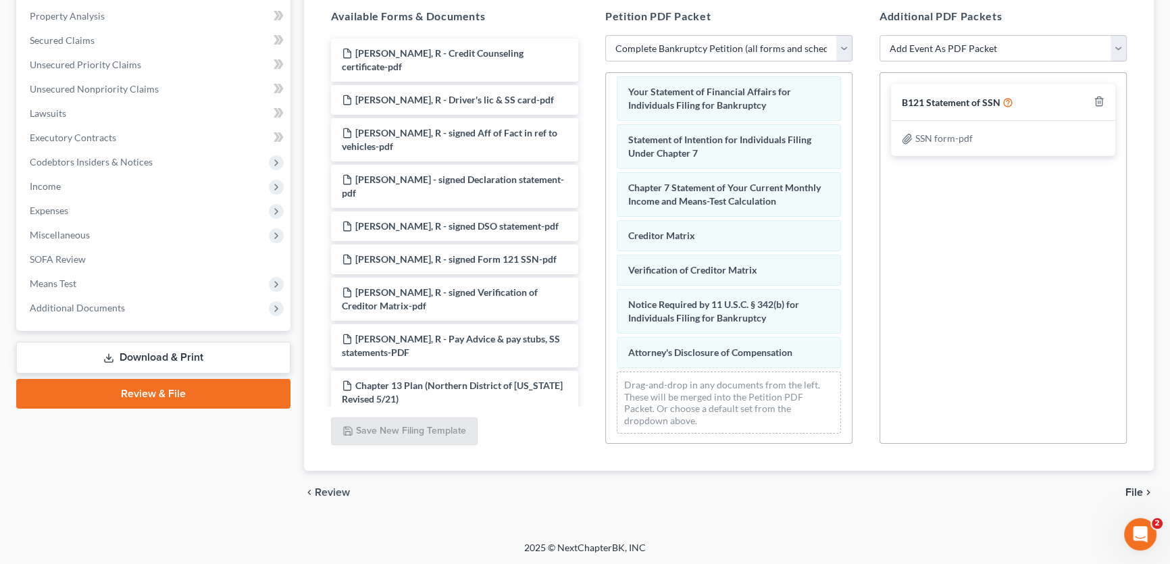
scroll to position [466, 0]
click at [1125, 490] on span "File" at bounding box center [1134, 492] width 18 height 11
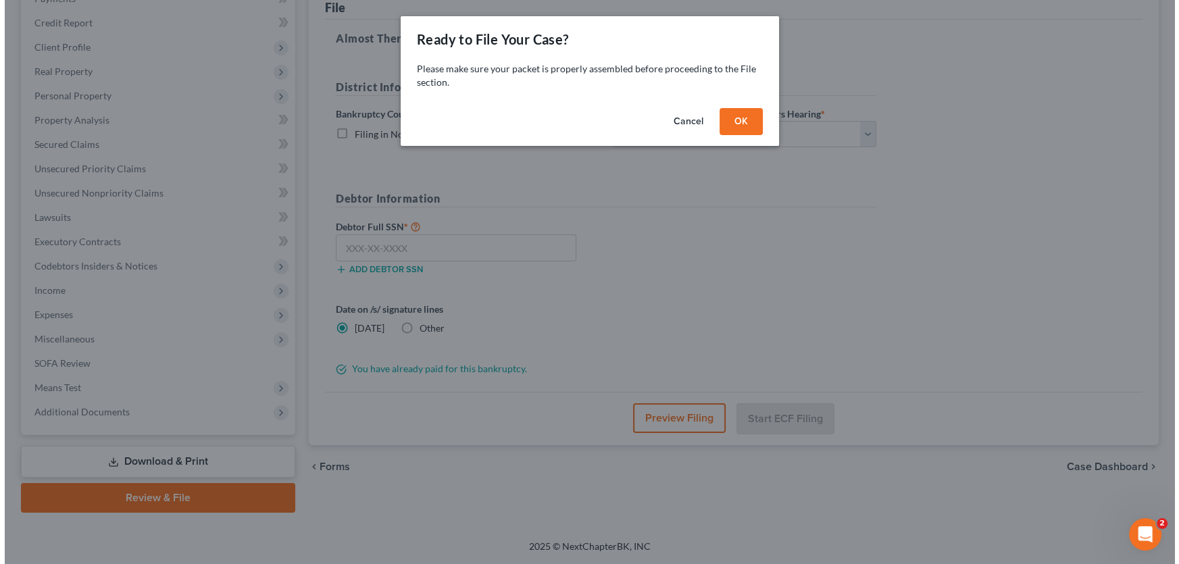
scroll to position [176, 0]
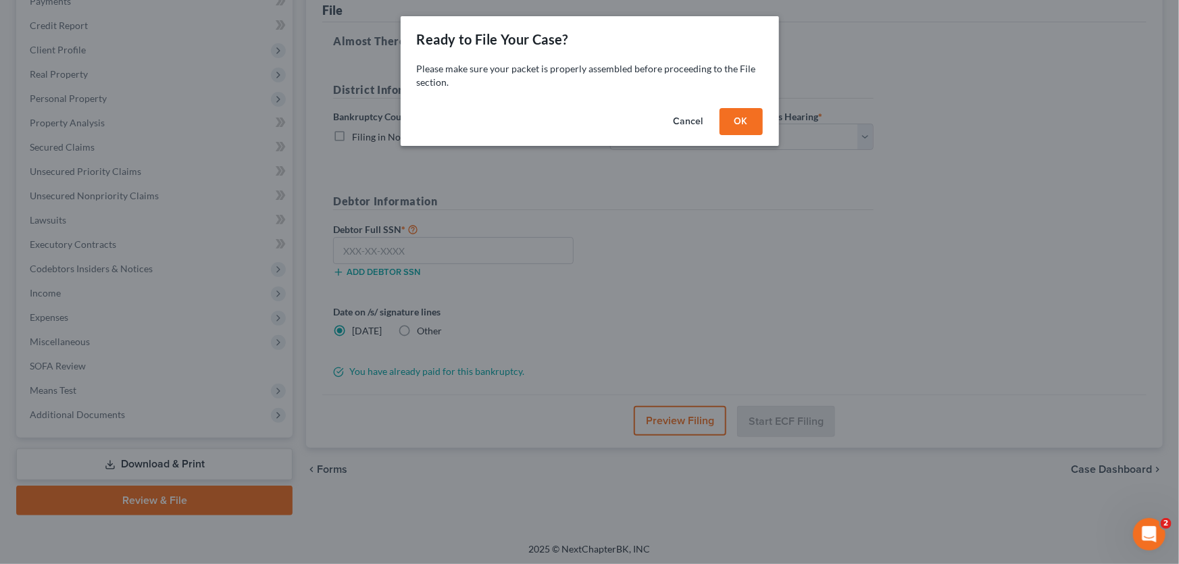
click at [735, 122] on button "OK" at bounding box center [740, 121] width 43 height 27
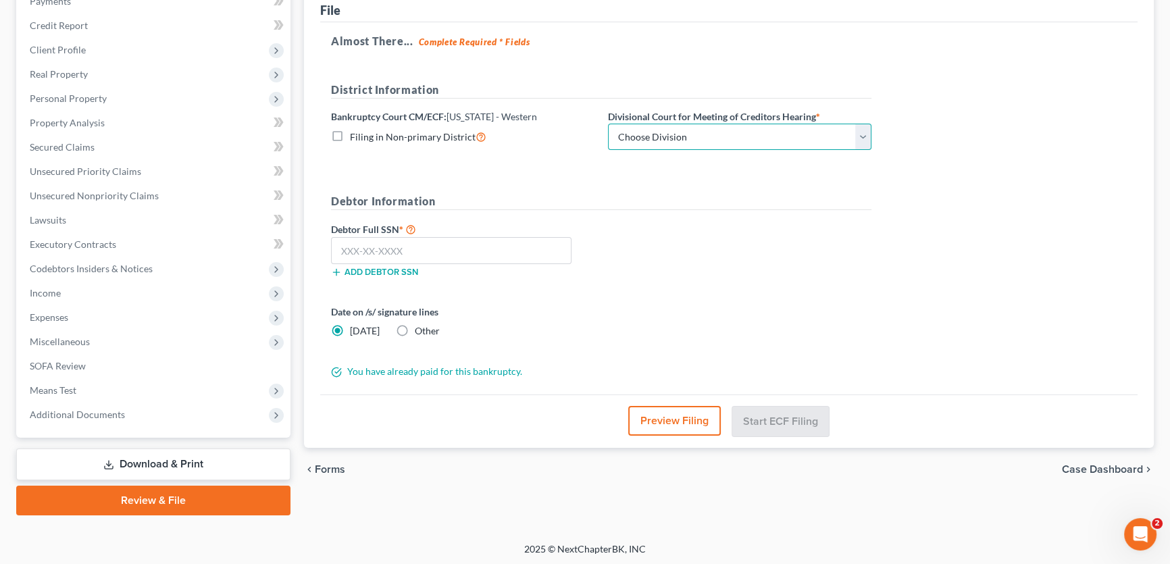
click at [709, 134] on select "Choose Division Oklahoma City" at bounding box center [739, 137] width 263 height 27
select select "0"
click at [608, 124] on select "Choose Division Oklahoma City" at bounding box center [739, 137] width 263 height 27
click at [496, 245] on input "text" at bounding box center [451, 250] width 240 height 27
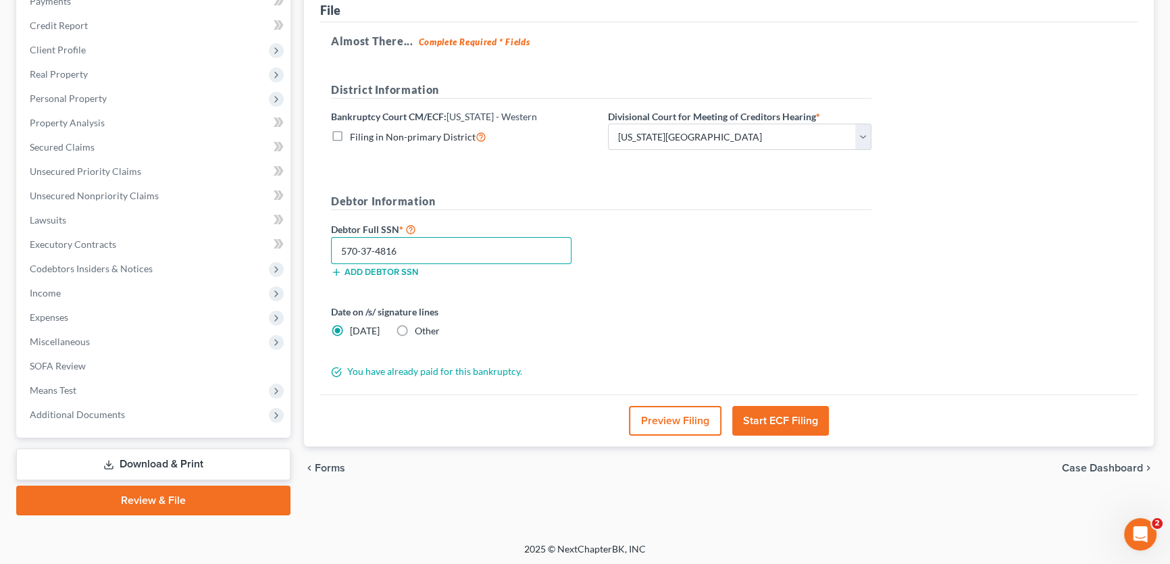
type input "570-37-4816"
click at [692, 415] on button "Preview Filing" at bounding box center [675, 421] width 93 height 30
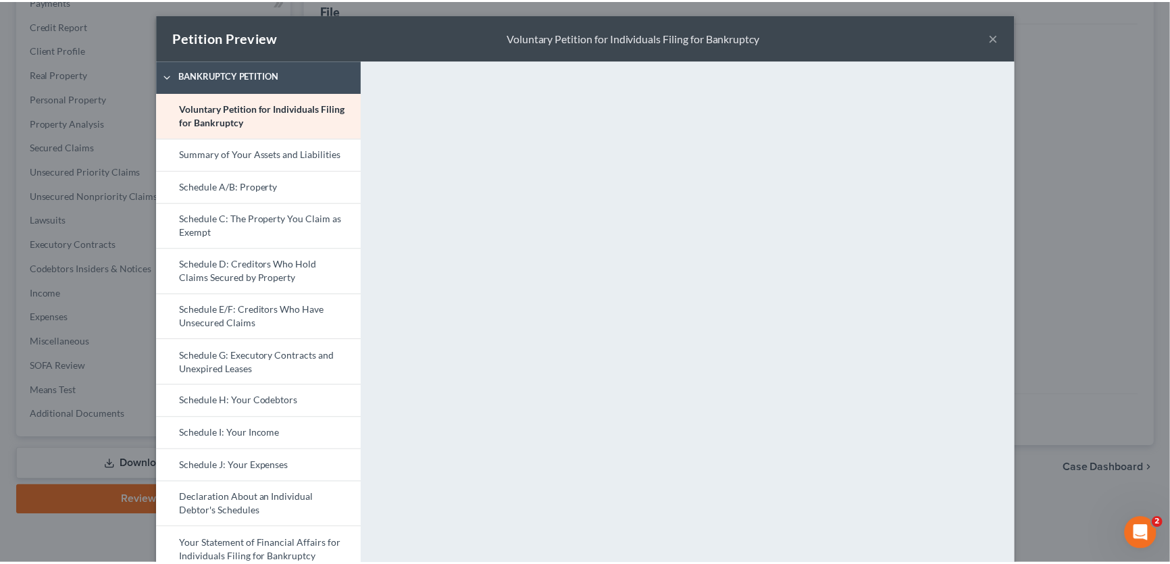
scroll to position [0, 0]
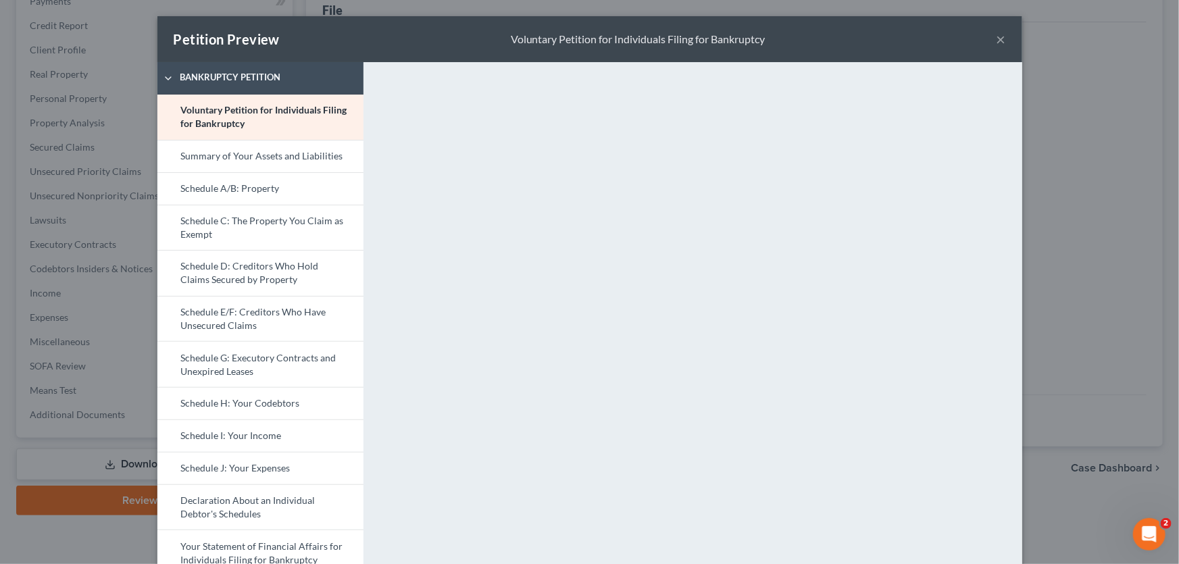
click at [996, 36] on button "×" at bounding box center [1000, 39] width 9 height 16
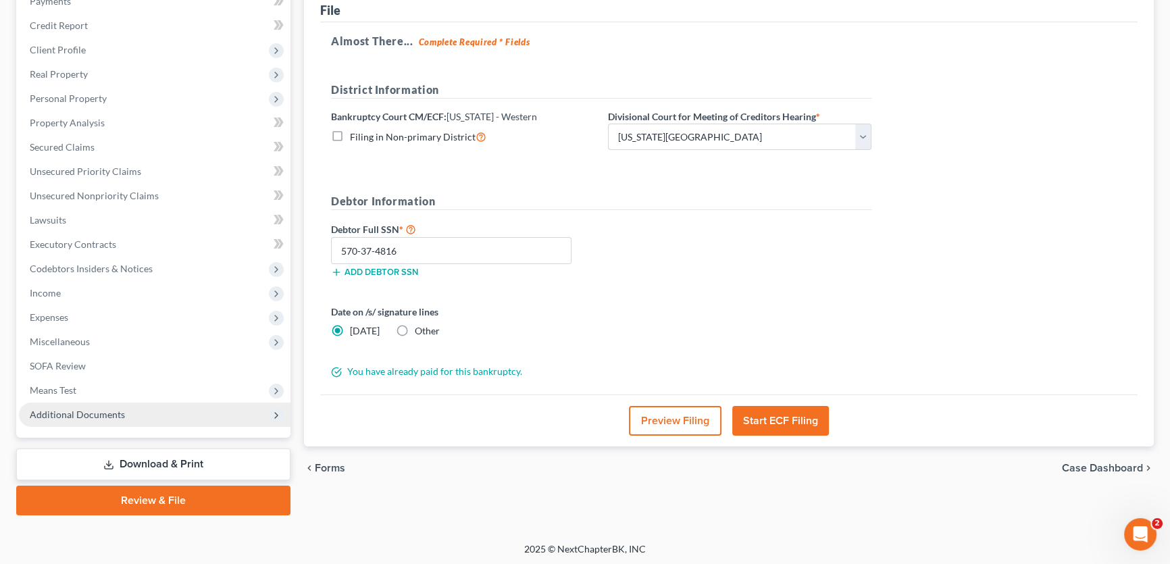
click at [126, 412] on span "Additional Documents" at bounding box center [155, 415] width 272 height 24
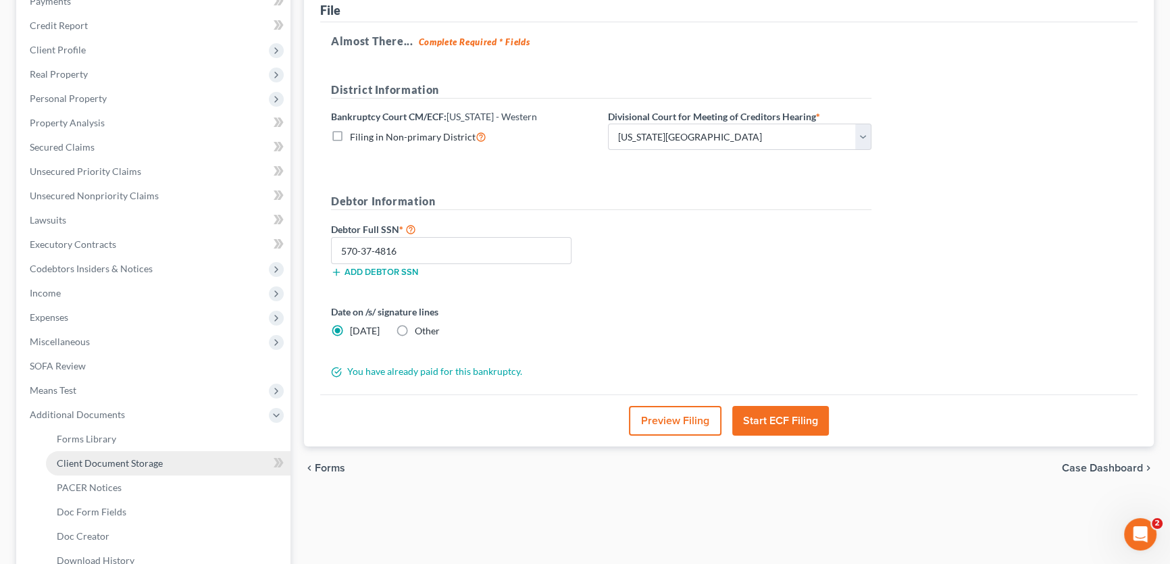
click at [140, 459] on span "Client Document Storage" at bounding box center [110, 462] width 106 height 11
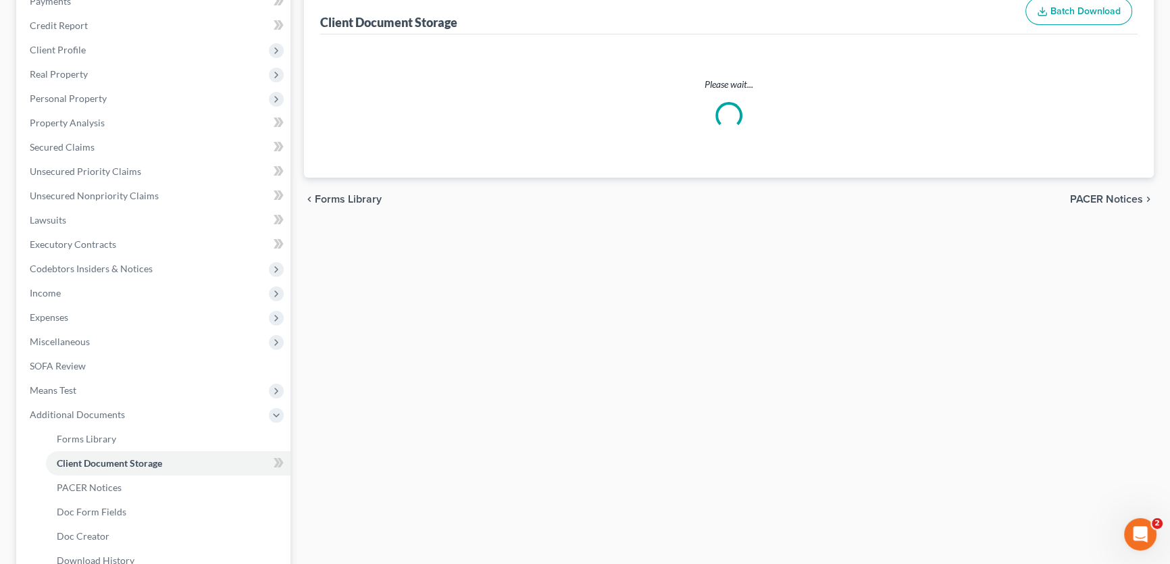
scroll to position [113, 0]
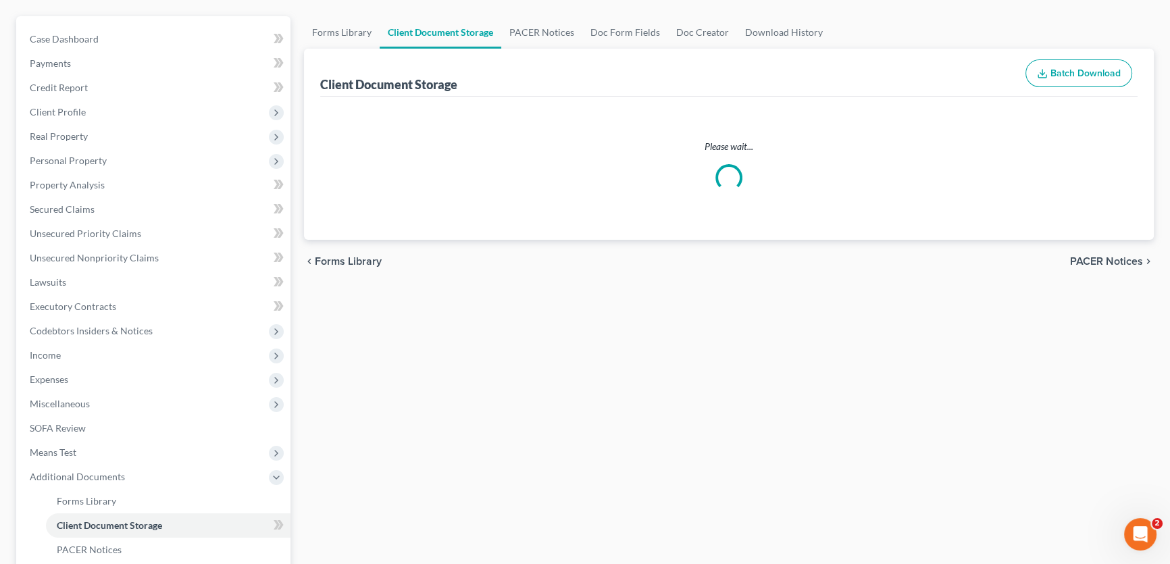
select select "2"
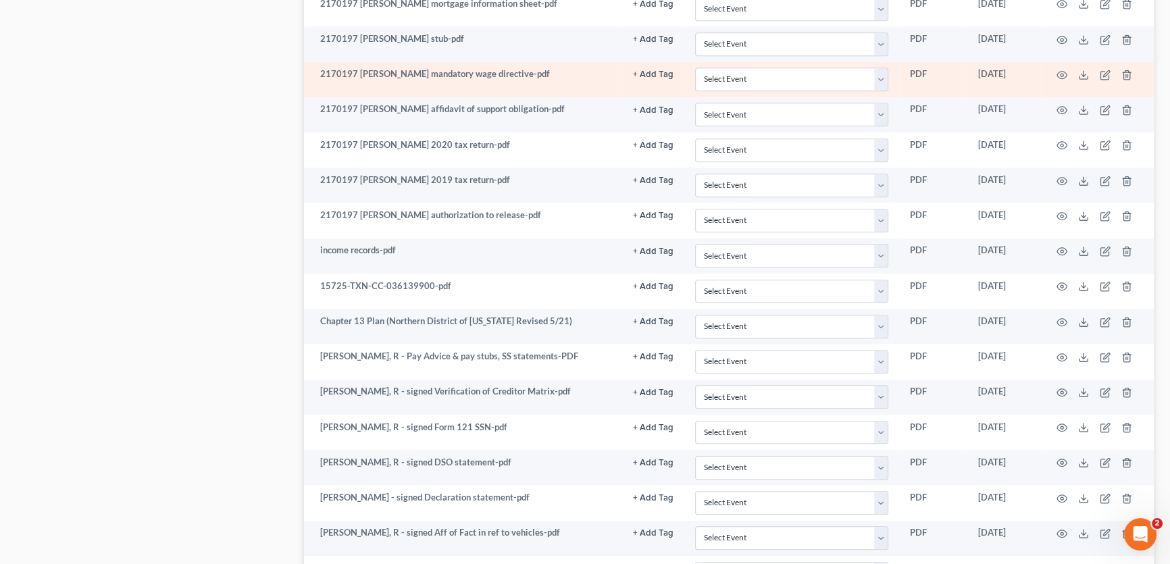
scroll to position [1343, 0]
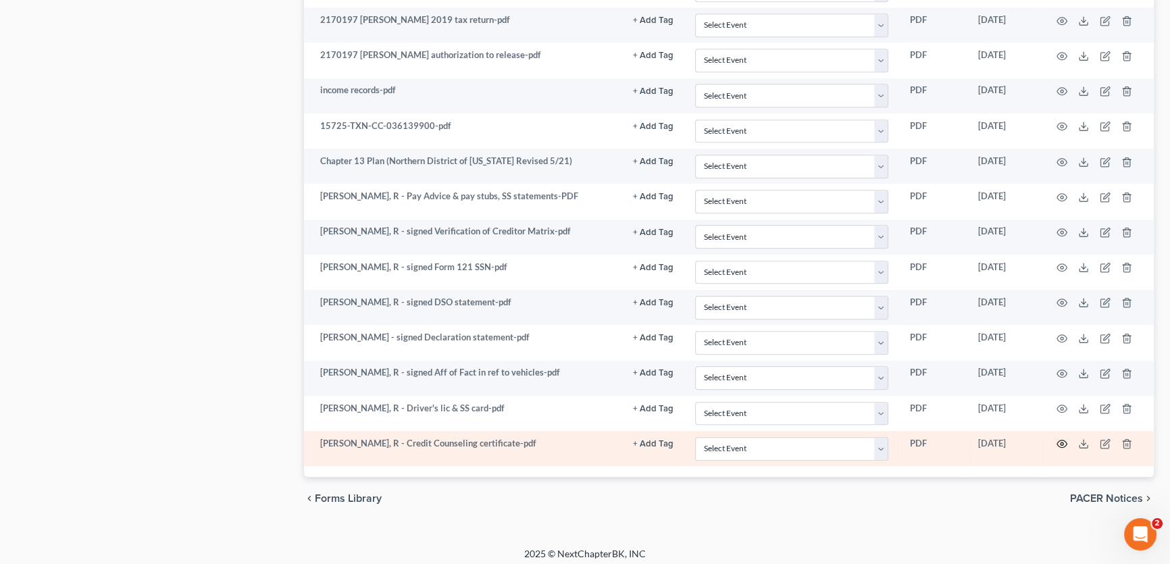
click at [1059, 438] on icon "button" at bounding box center [1061, 443] width 11 height 11
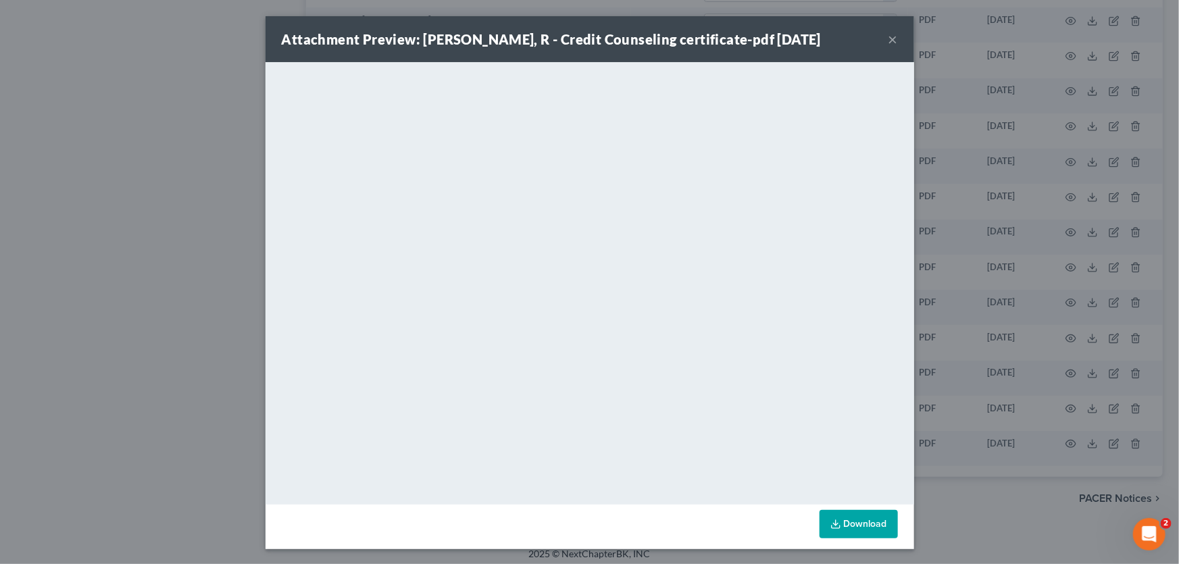
click at [890, 40] on button "×" at bounding box center [892, 39] width 9 height 16
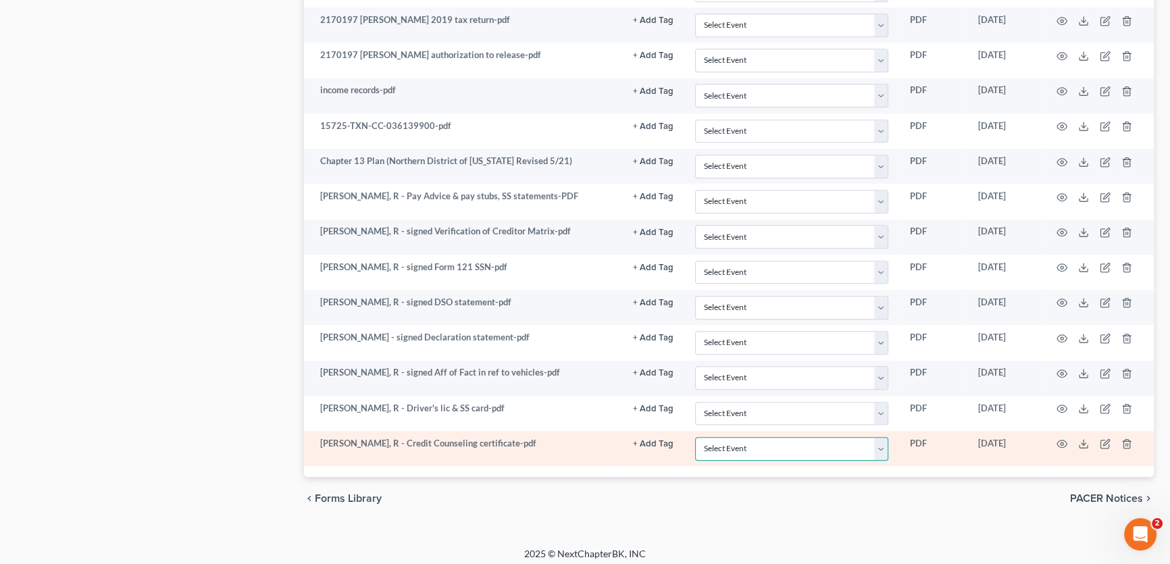
click at [734, 446] on select "Select Event Certificate of Credit Counseling (Debtor) Certificate of Credit Co…" at bounding box center [791, 449] width 193 height 24
select select "0"
click at [695, 437] on select "Select Event Certificate of Credit Counseling (Debtor) Certificate of Credit Co…" at bounding box center [791, 449] width 193 height 24
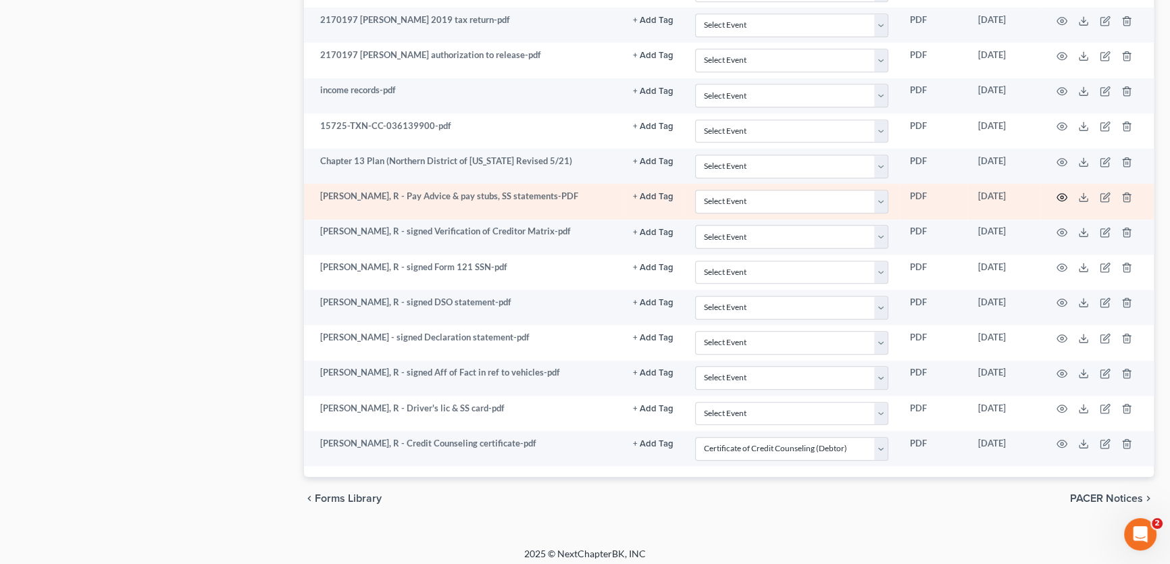
click at [1062, 192] on icon "button" at bounding box center [1061, 197] width 11 height 11
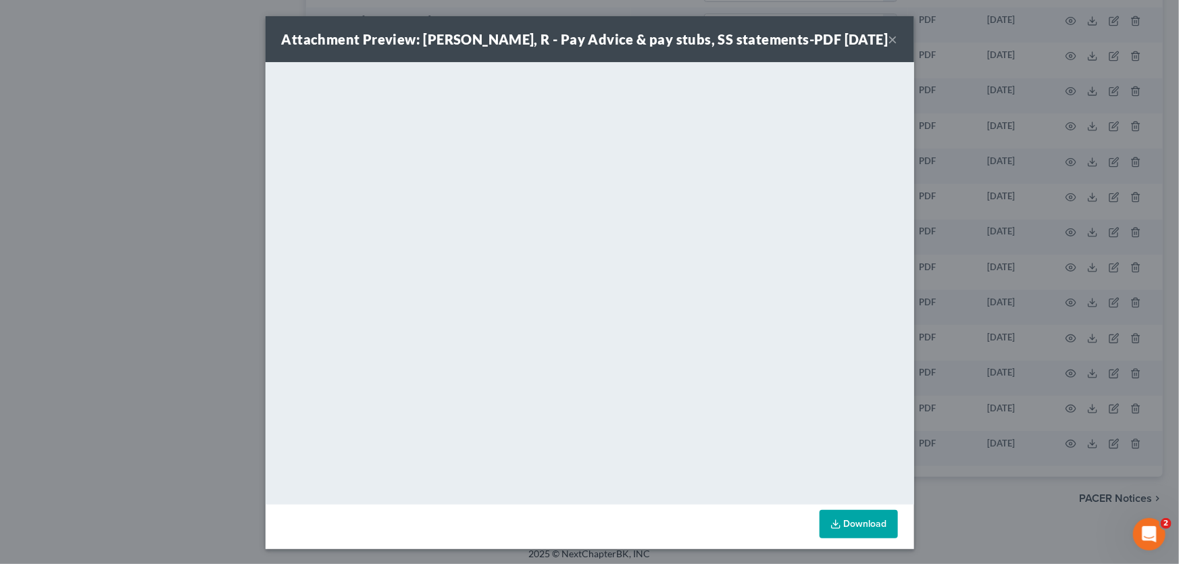
click at [891, 35] on button "×" at bounding box center [892, 39] width 9 height 16
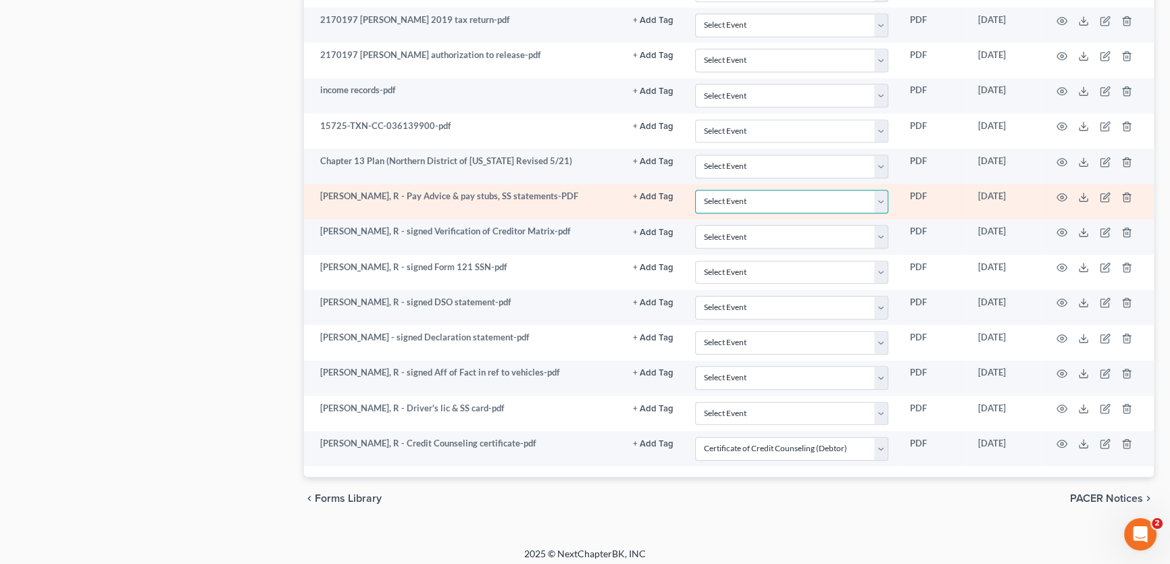
click at [736, 194] on select "Select Event Certificate of Credit Counseling (Debtor) Certificate of Credit Co…" at bounding box center [791, 202] width 193 height 24
select select "3"
click at [695, 190] on select "Select Event Certificate of Credit Counseling (Debtor) Certificate of Credit Co…" at bounding box center [791, 202] width 193 height 24
click at [1063, 192] on icon "button" at bounding box center [1061, 197] width 11 height 11
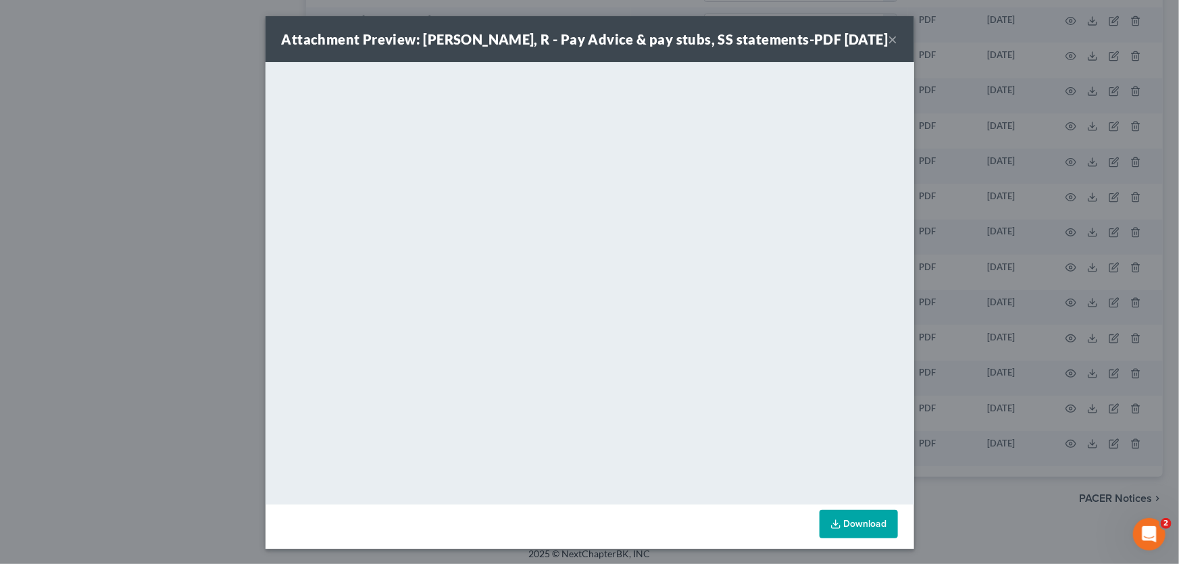
click at [888, 36] on button "×" at bounding box center [892, 39] width 9 height 16
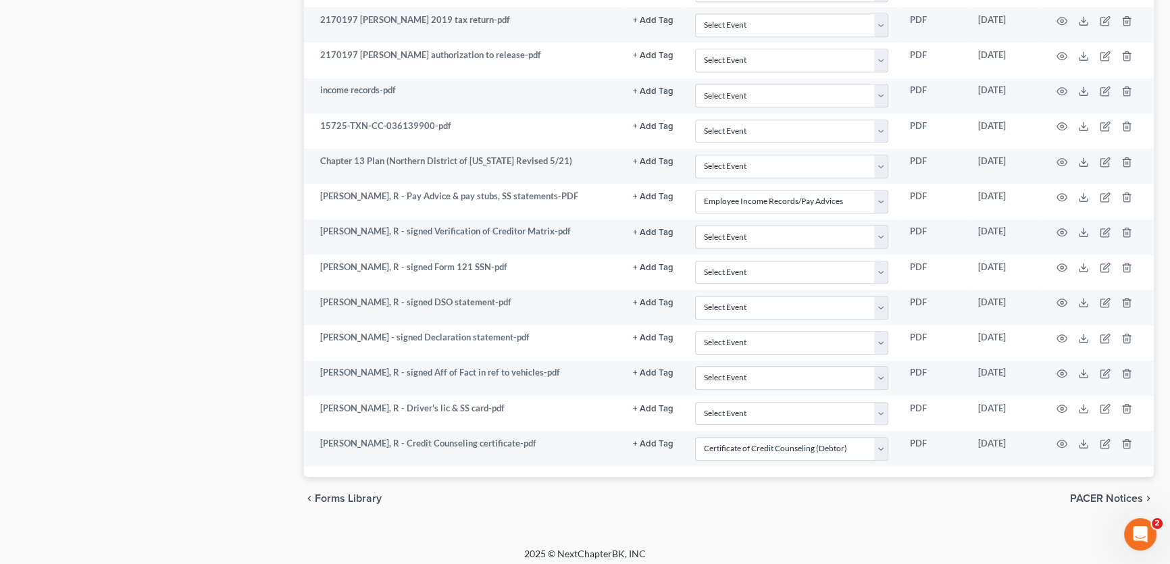
scroll to position [1282, 0]
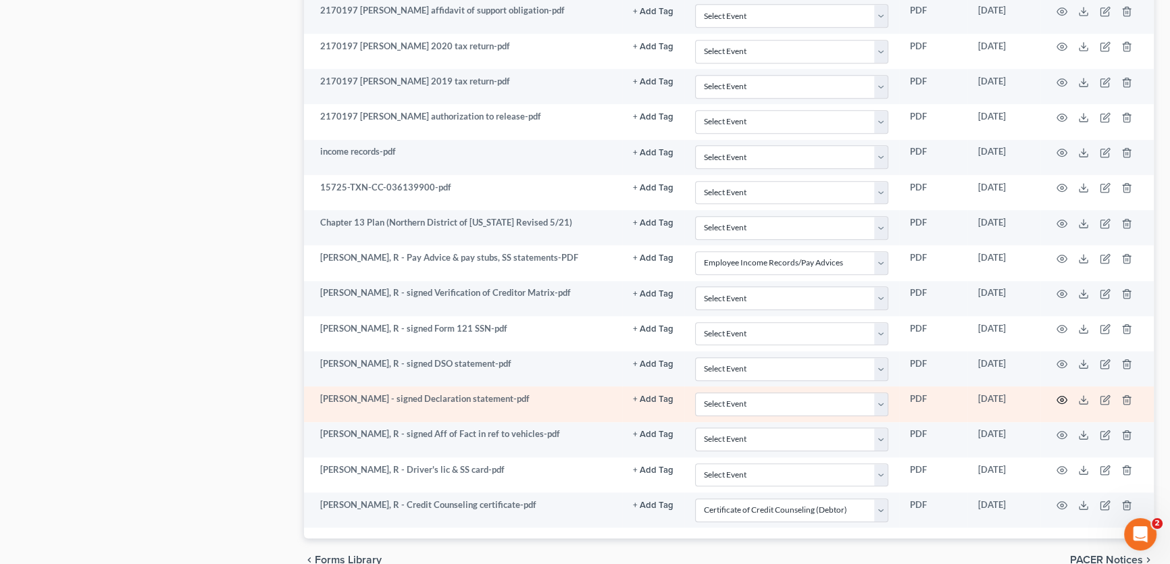
click at [1062, 394] on icon "button" at bounding box center [1061, 399] width 11 height 11
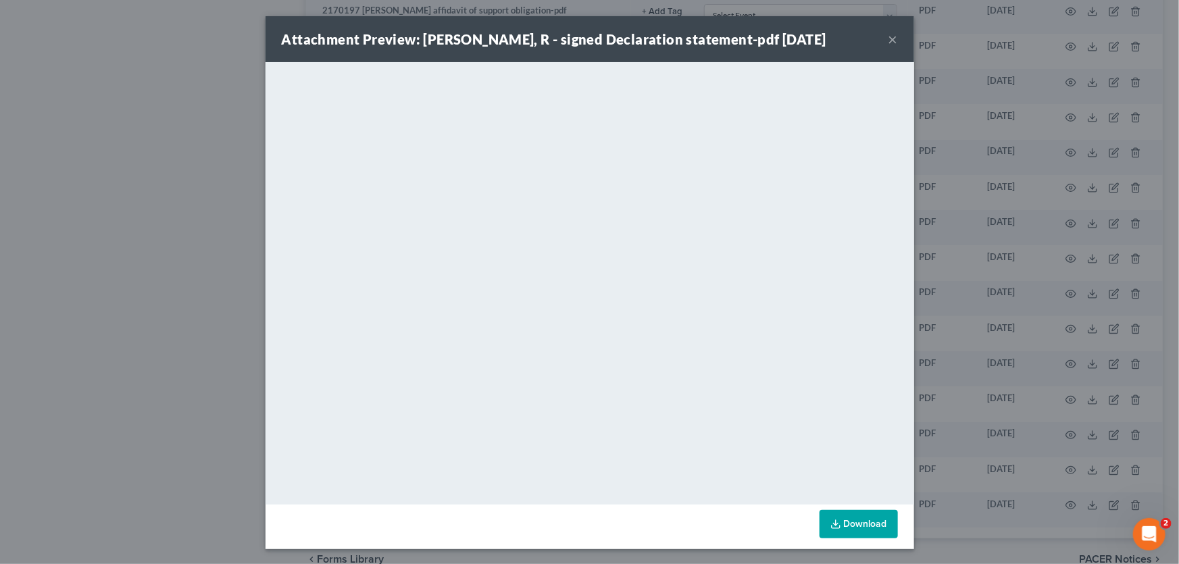
click at [888, 37] on button "×" at bounding box center [892, 39] width 9 height 16
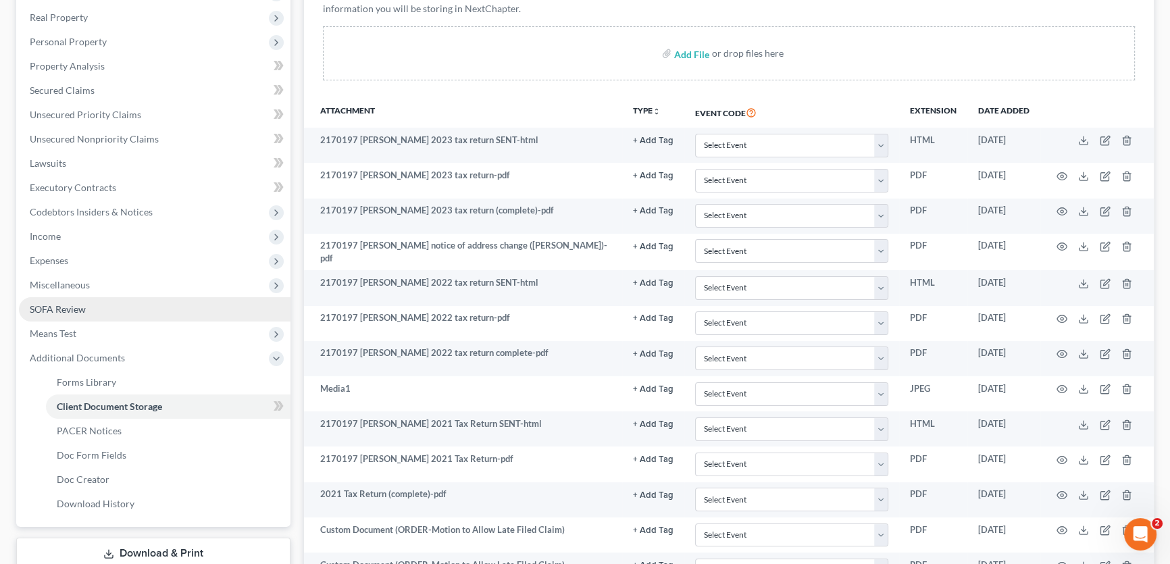
scroll to position [115, 0]
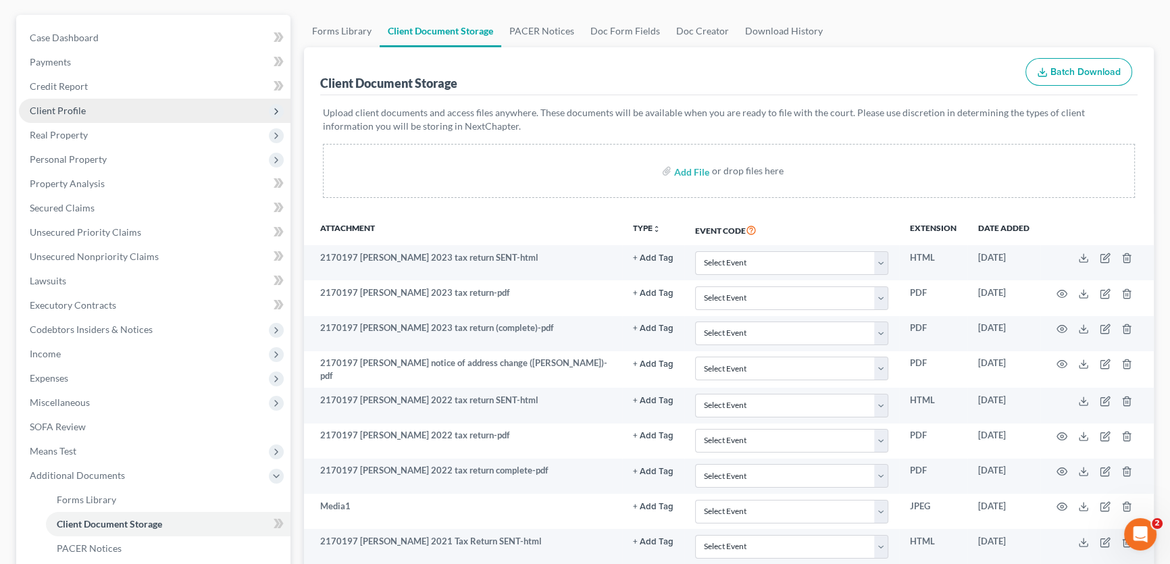
click at [82, 114] on span "Client Profile" at bounding box center [58, 110] width 56 height 11
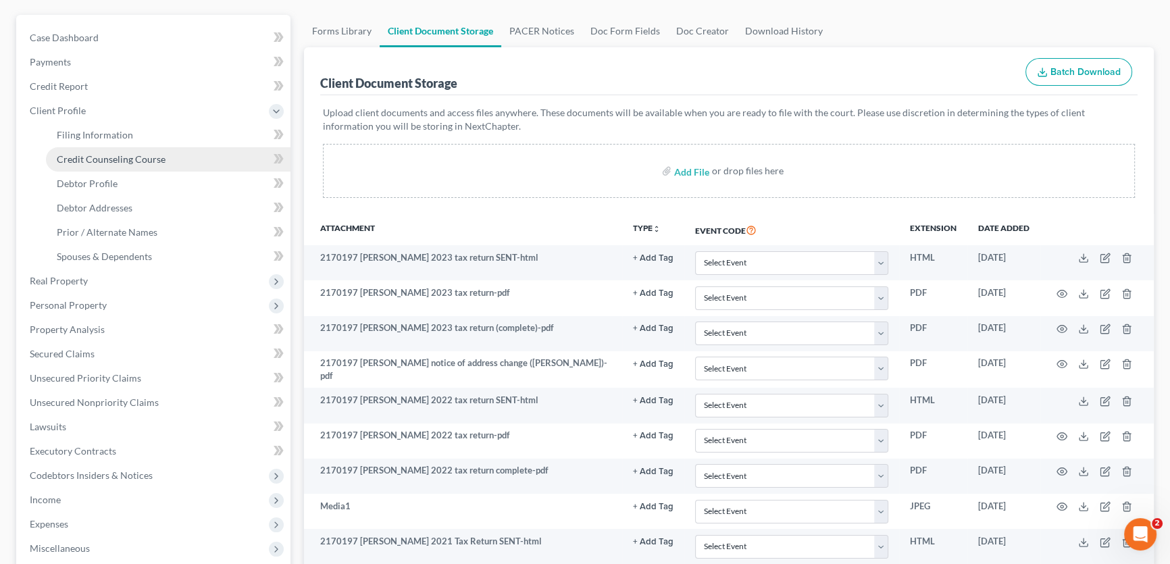
click at [86, 154] on span "Credit Counseling Course" at bounding box center [111, 158] width 109 height 11
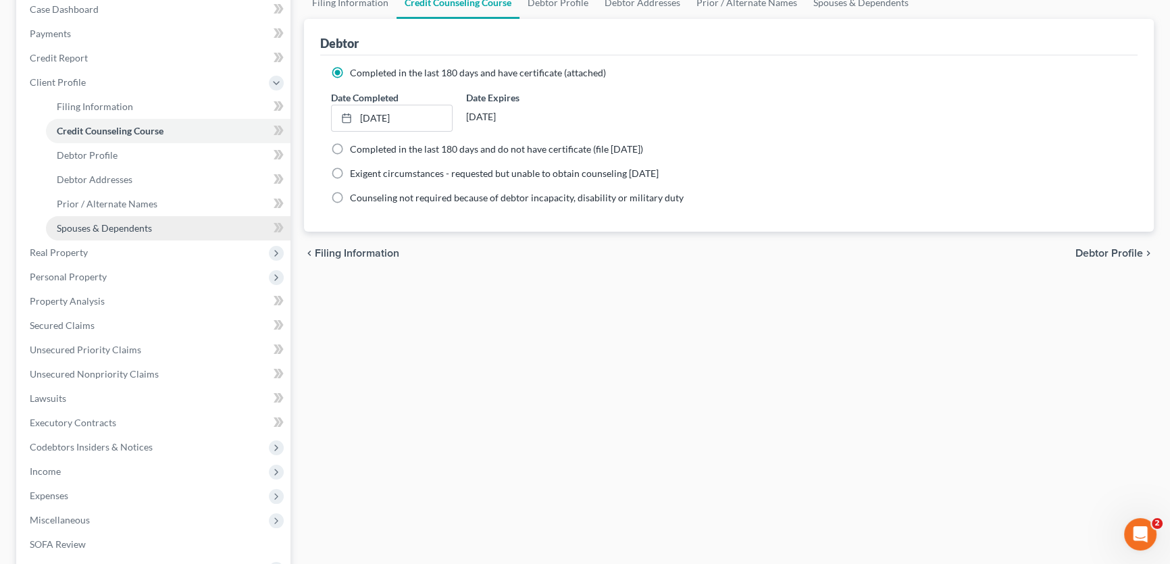
scroll to position [322, 0]
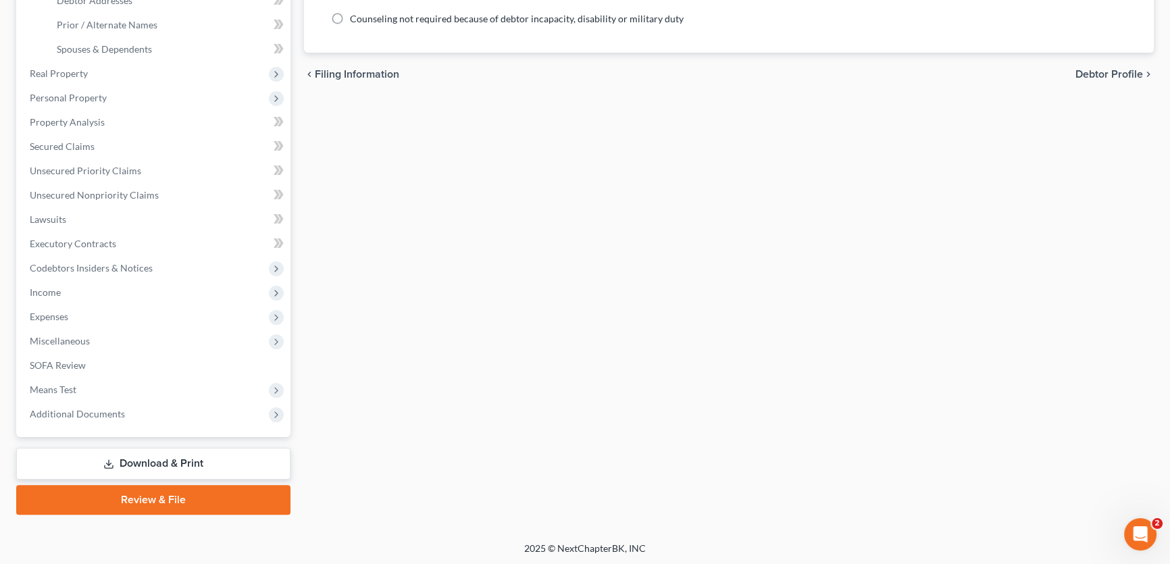
click at [168, 495] on link "Review & File" at bounding box center [153, 500] width 274 height 30
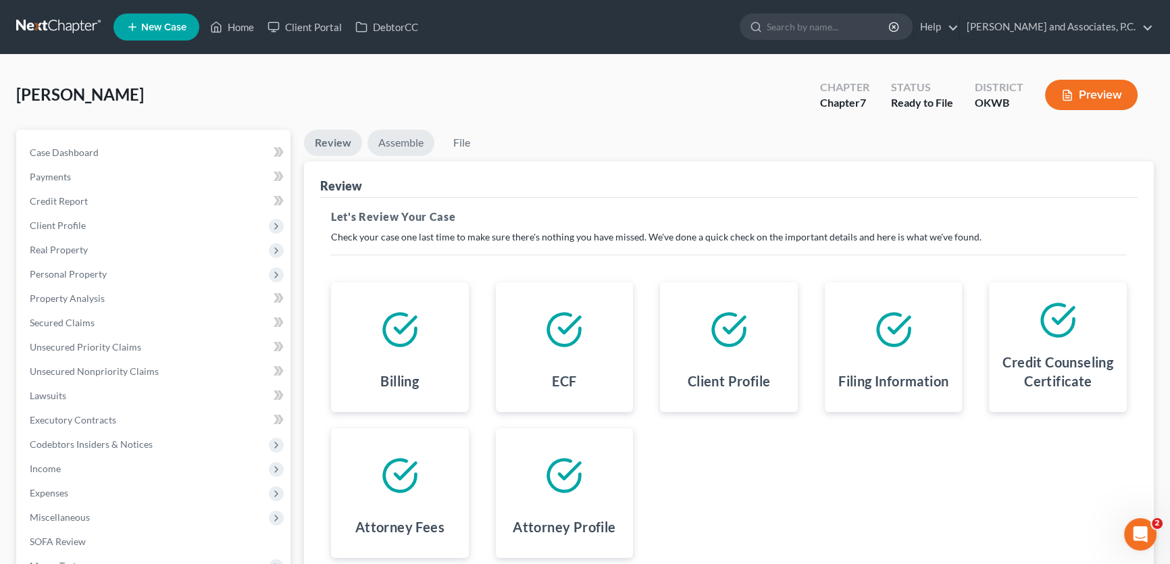
click at [411, 138] on link "Assemble" at bounding box center [400, 143] width 67 height 26
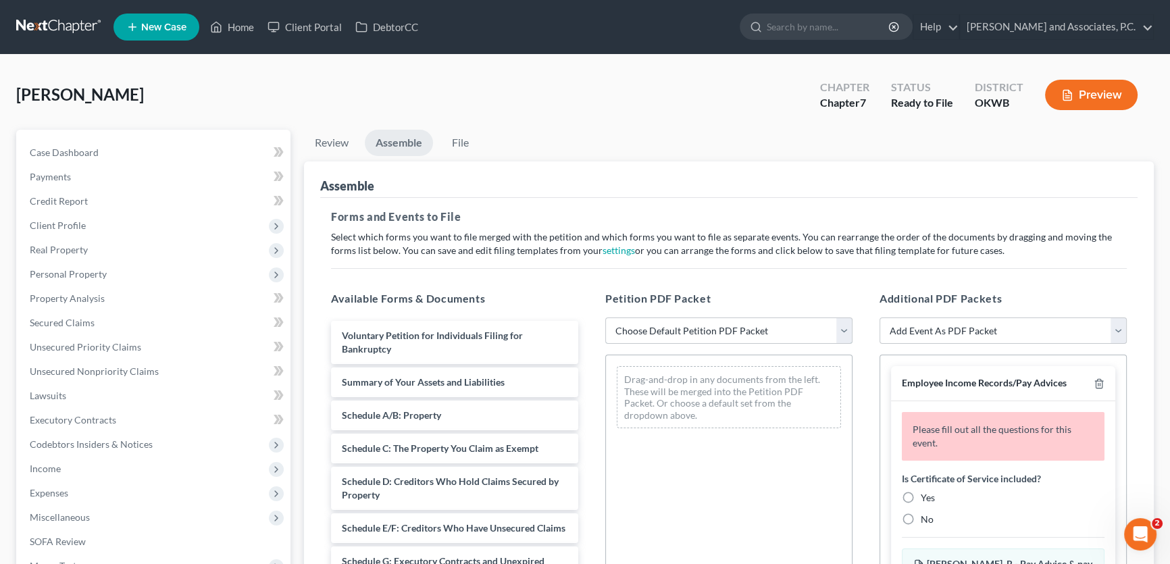
drag, startPoint x: 663, startPoint y: 331, endPoint x: 661, endPoint y: 341, distance: 10.3
click at [663, 331] on select "Choose Default Petition PDF Packet Complete Bankruptcy Petition (all forms and …" at bounding box center [728, 330] width 247 height 27
select select "0"
click at [605, 317] on select "Choose Default Petition PDF Packet Complete Bankruptcy Petition (all forms and …" at bounding box center [728, 330] width 247 height 27
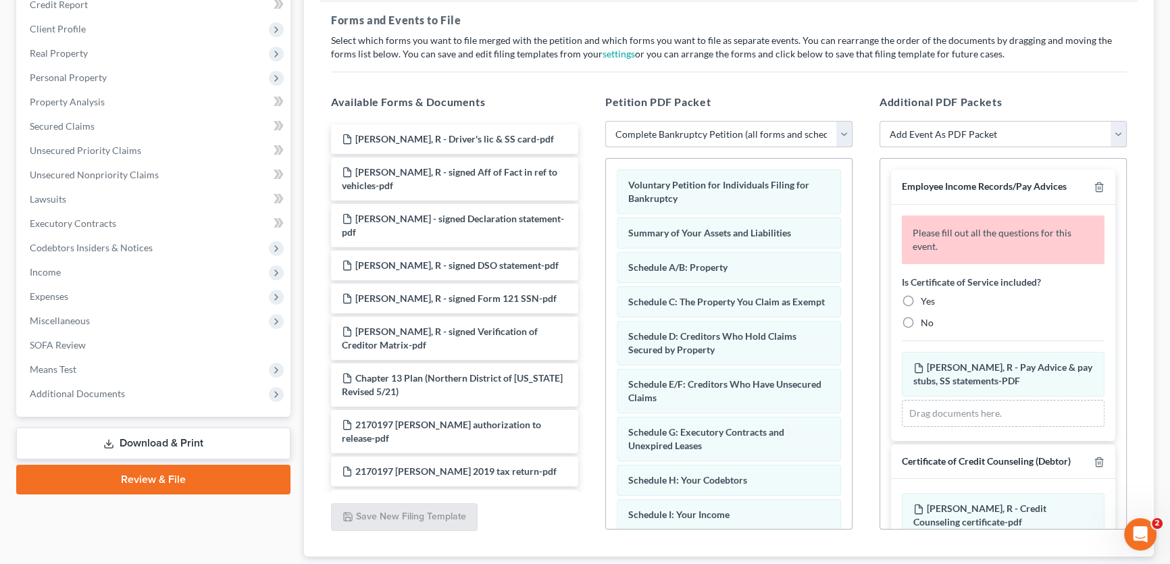
scroll to position [245, 0]
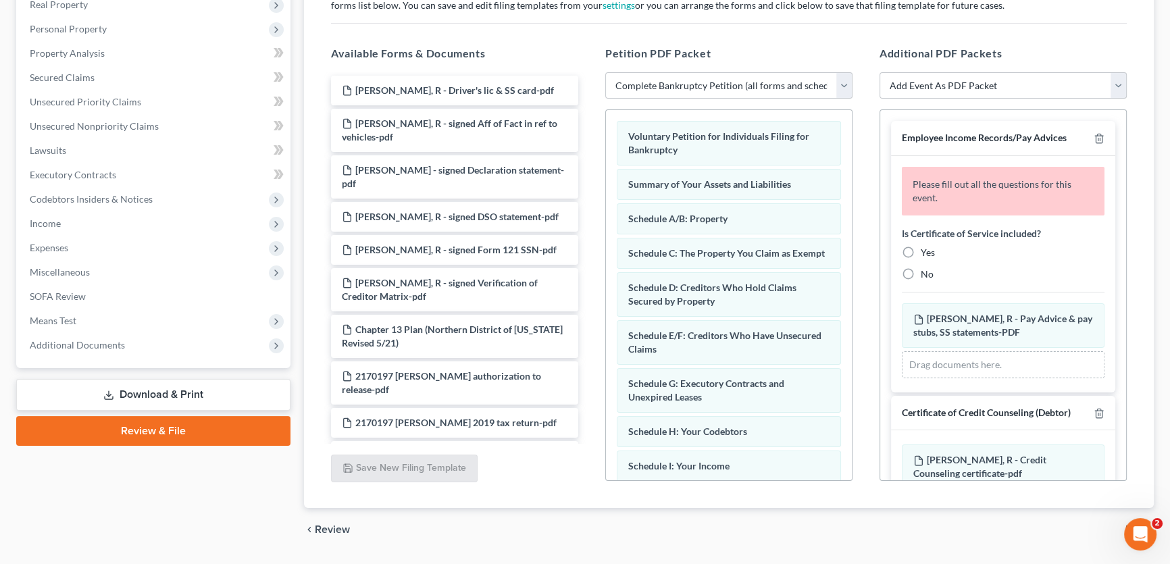
click at [921, 272] on label "No" at bounding box center [927, 274] width 13 height 14
click at [926, 272] on input "No" at bounding box center [930, 271] width 9 height 9
radio input "true"
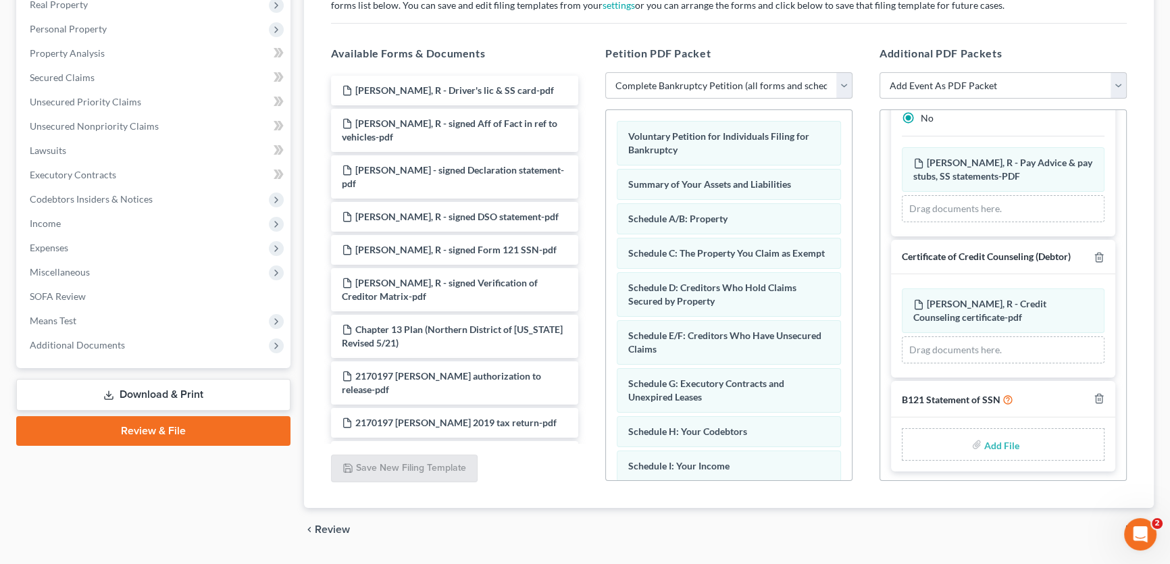
scroll to position [97, 0]
click at [1003, 439] on input "file" at bounding box center [1000, 444] width 32 height 24
type input "C:\fakepath\SSN form.pdf"
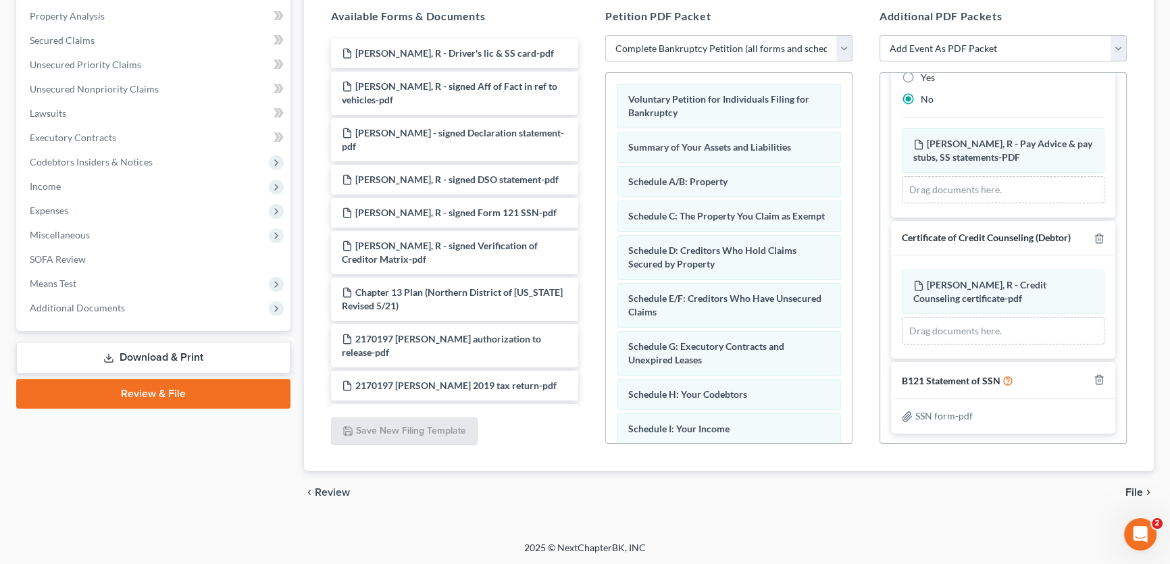
click at [1133, 488] on span "File" at bounding box center [1134, 492] width 18 height 11
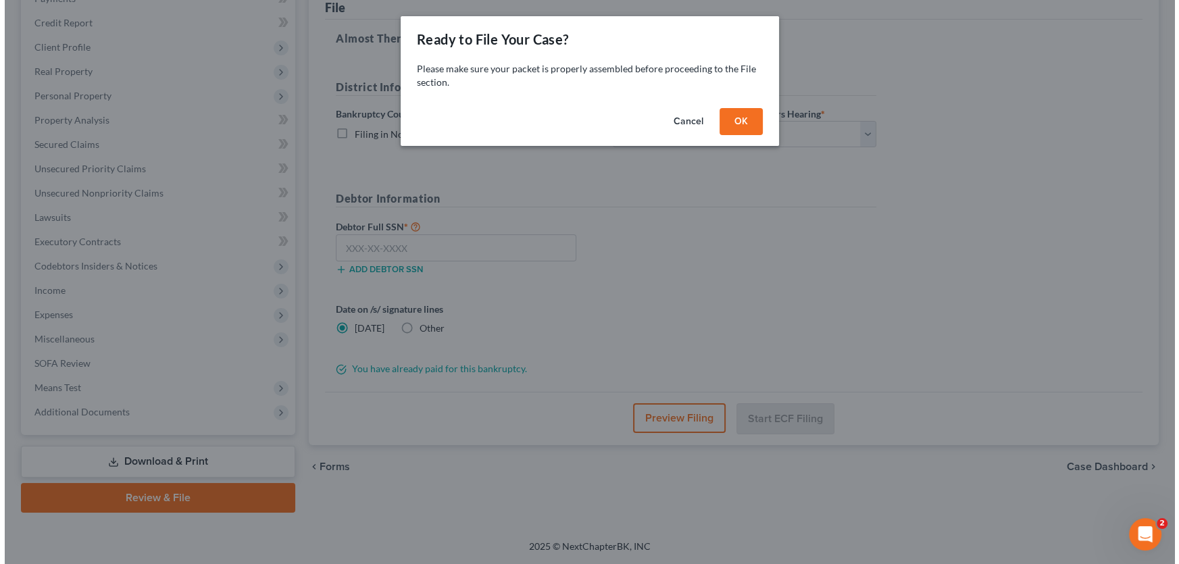
scroll to position [176, 0]
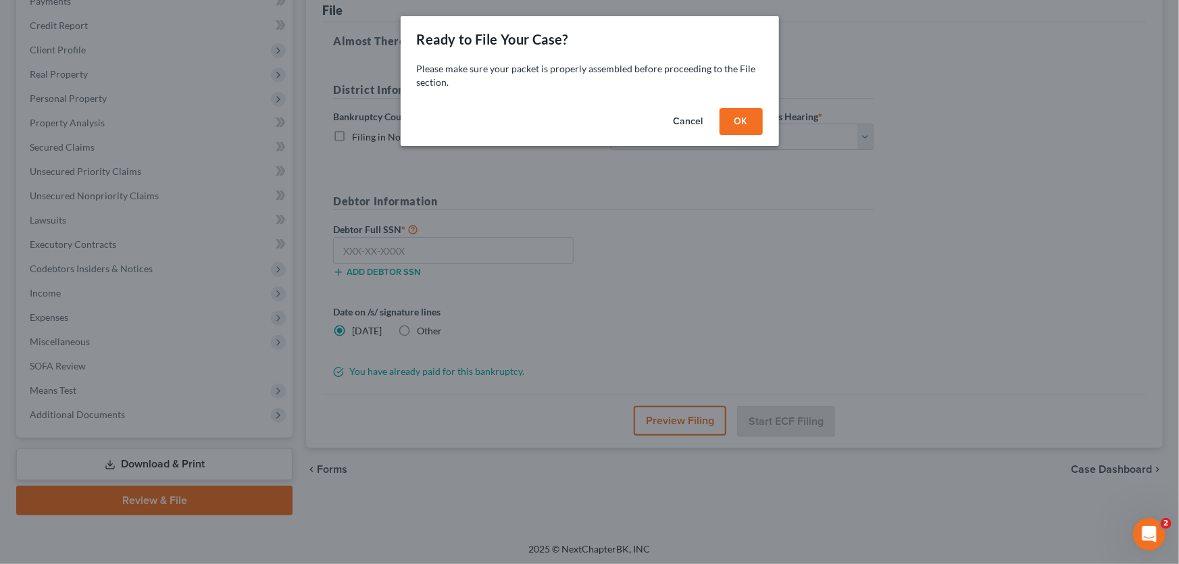
click at [730, 124] on button "OK" at bounding box center [740, 121] width 43 height 27
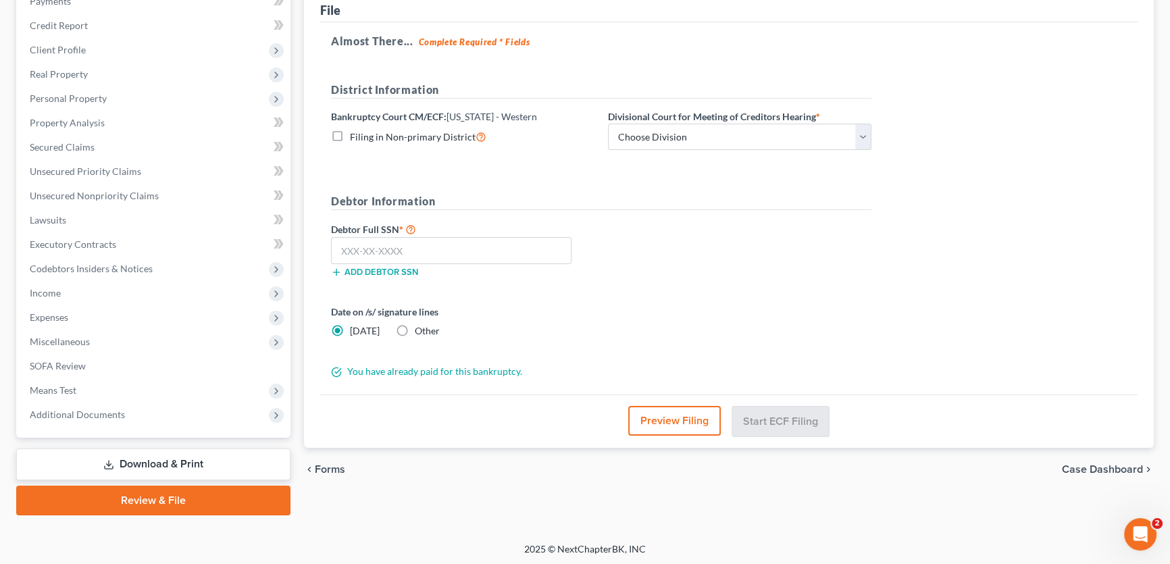
click at [652, 410] on button "Preview Filing" at bounding box center [674, 421] width 93 height 30
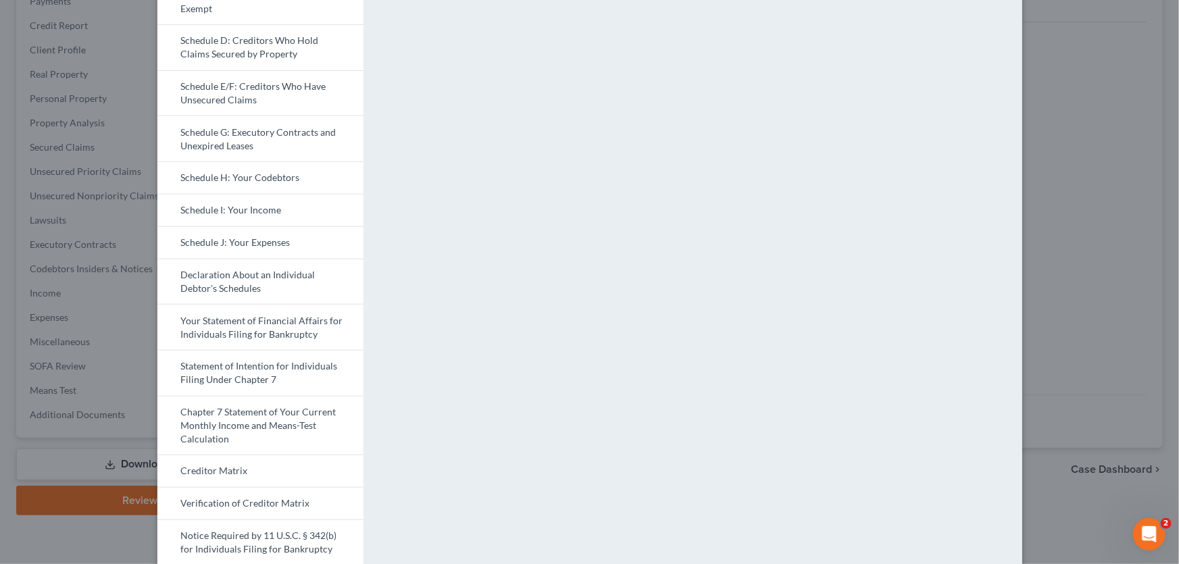
scroll to position [516, 0]
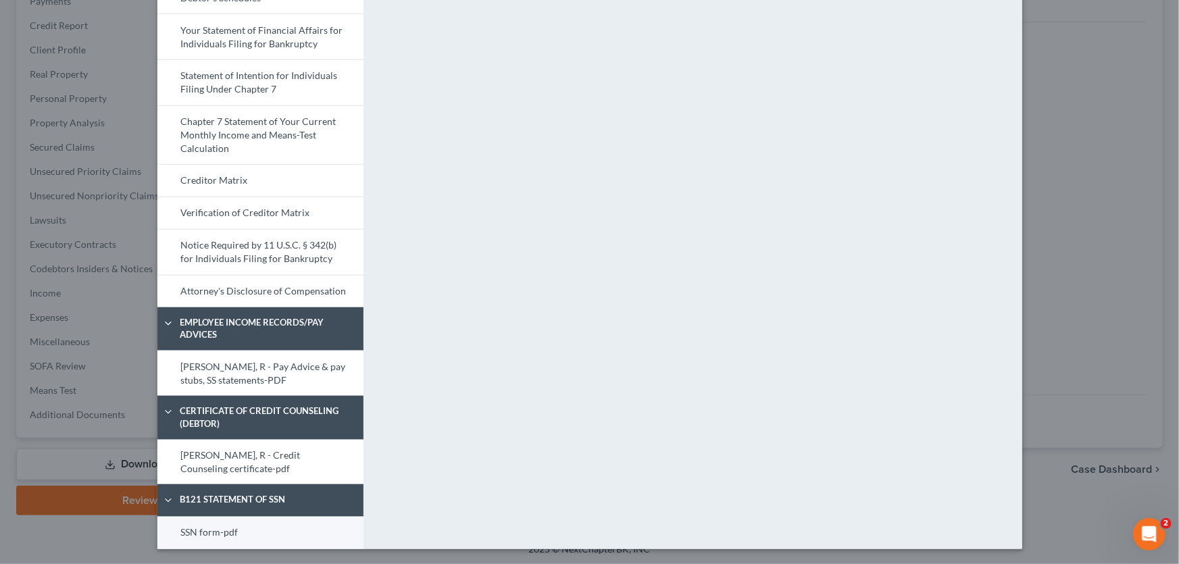
click at [276, 523] on link "SSN form-pdf" at bounding box center [260, 533] width 206 height 32
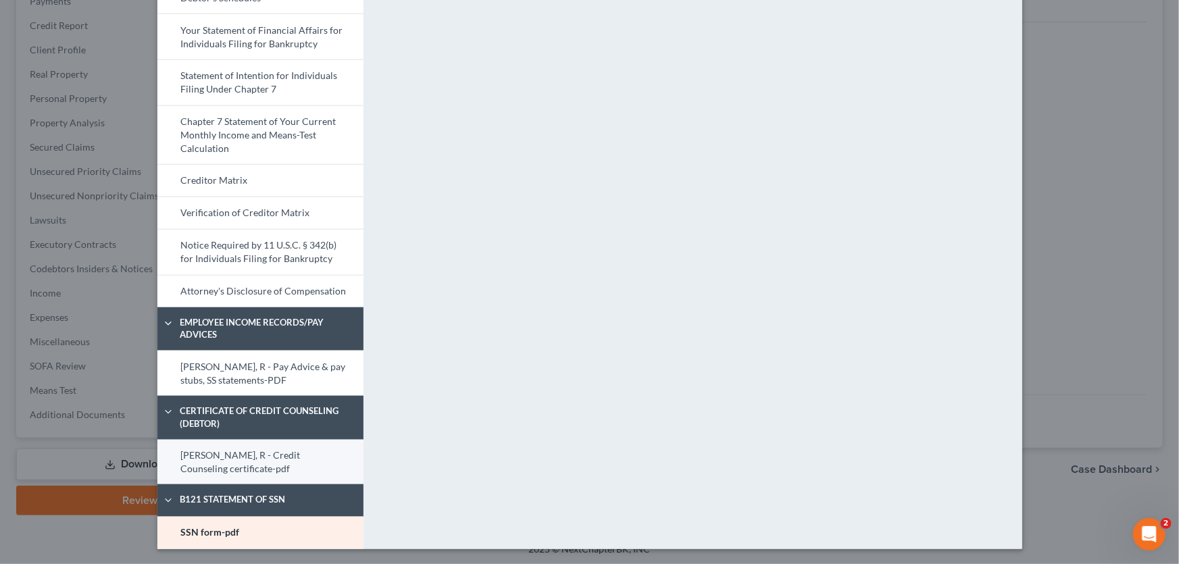
click at [283, 461] on link "Daniel, R - Credit Counseling certificate-pdf" at bounding box center [260, 462] width 206 height 45
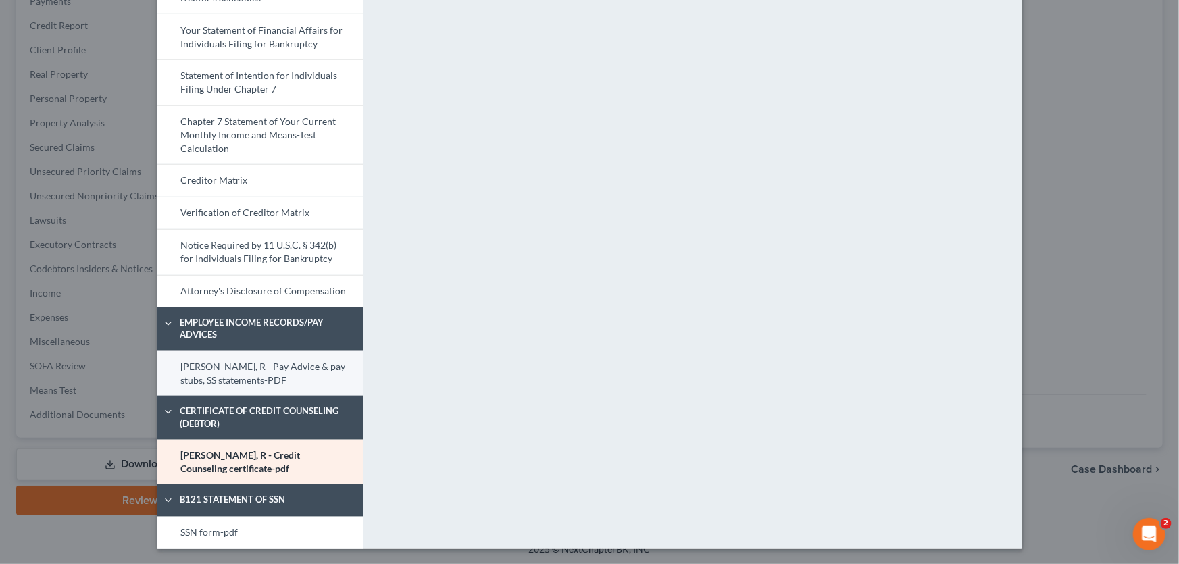
click at [265, 382] on link "Daniel, R - Pay Advice & pay stubs, SS statements-PDF" at bounding box center [260, 373] width 206 height 45
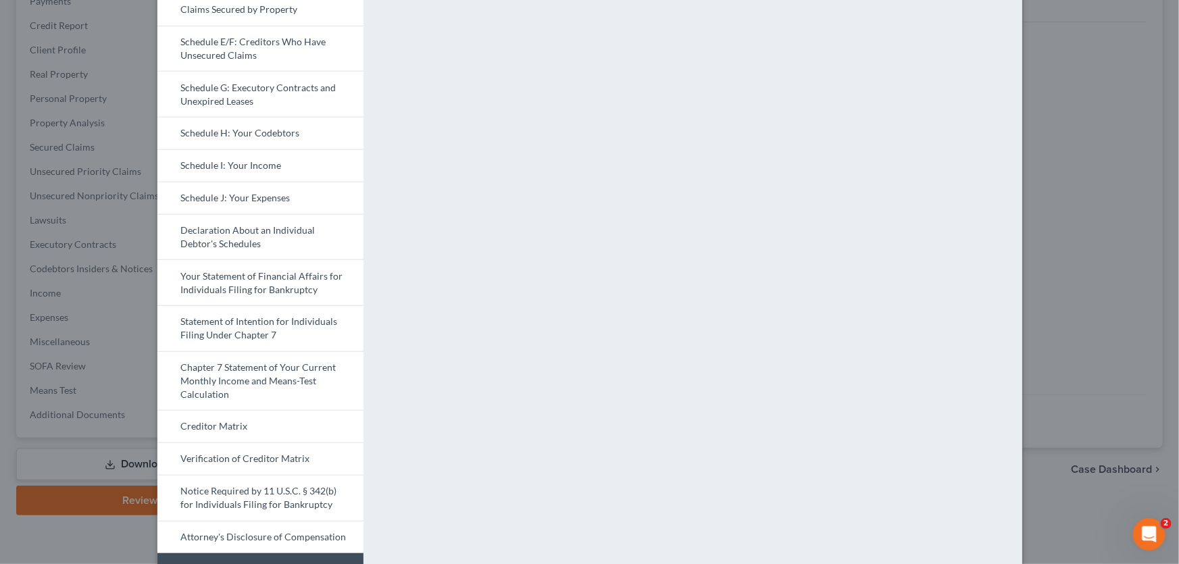
scroll to position [0, 0]
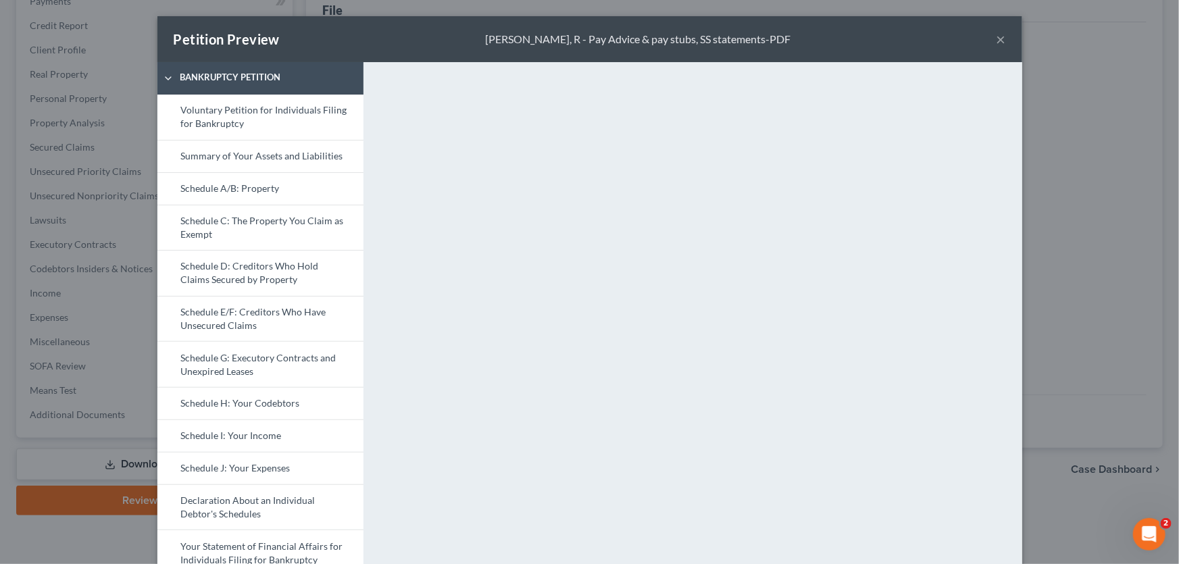
click at [998, 39] on button "×" at bounding box center [1000, 39] width 9 height 16
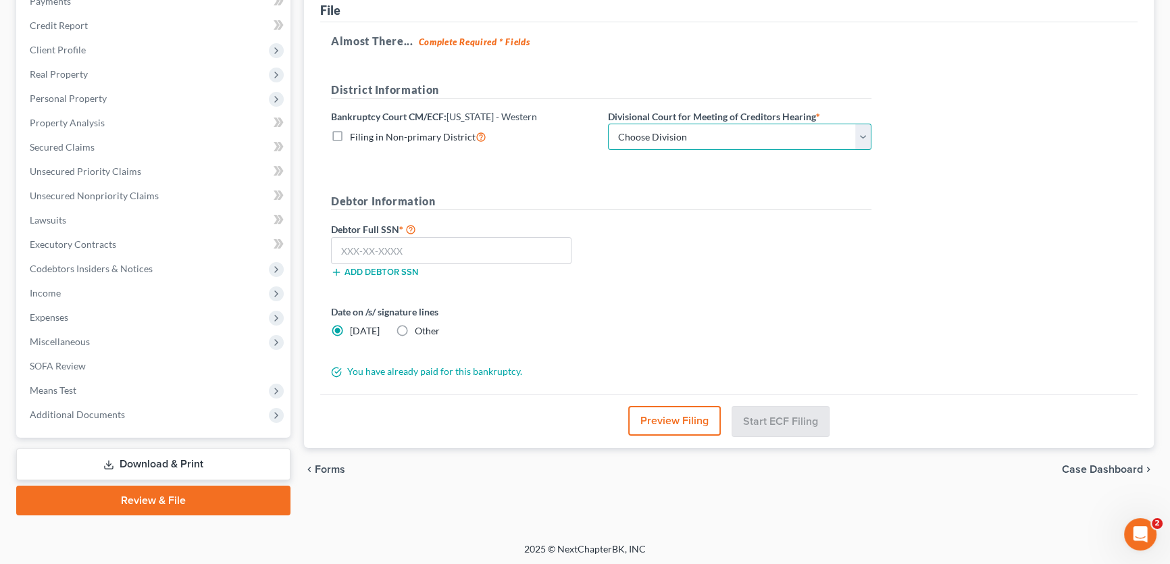
click at [679, 128] on select "Choose Division Oklahoma City" at bounding box center [739, 137] width 263 height 27
select select "0"
click at [608, 124] on select "Choose Division Oklahoma City" at bounding box center [739, 137] width 263 height 27
click at [524, 241] on input "text" at bounding box center [451, 250] width 240 height 27
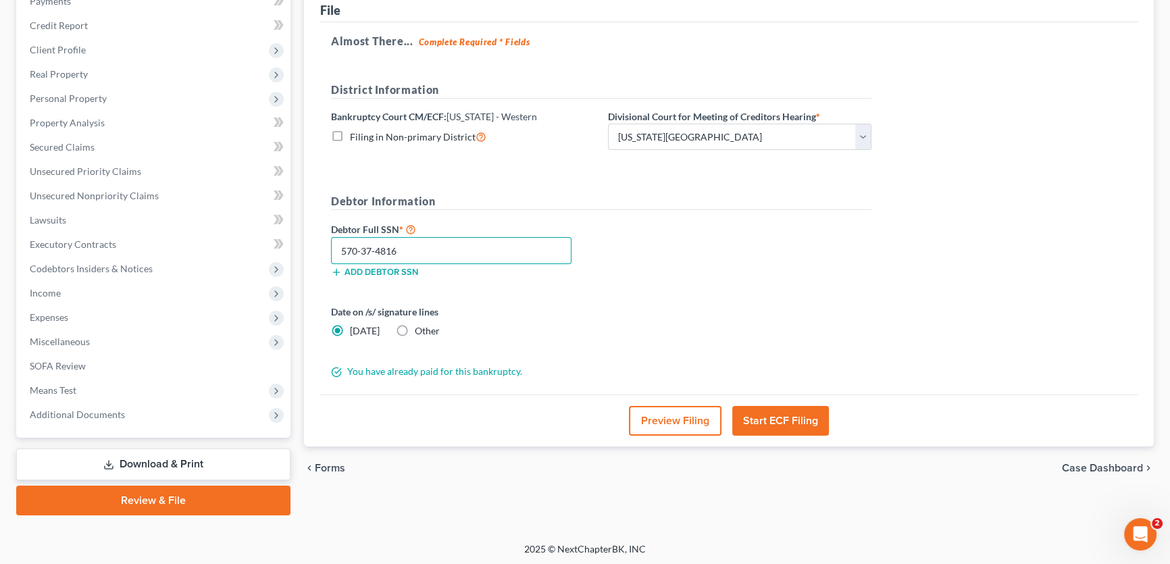
type input "570-37-4816"
click at [773, 412] on button "Start ECF Filing" at bounding box center [780, 421] width 97 height 30
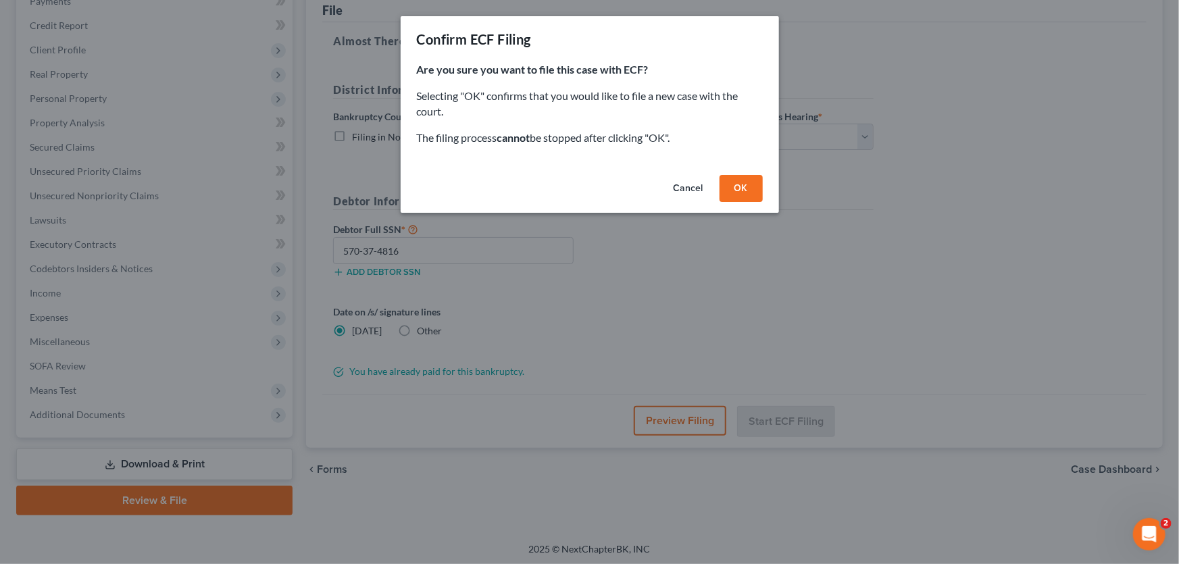
click at [738, 193] on button "OK" at bounding box center [740, 188] width 43 height 27
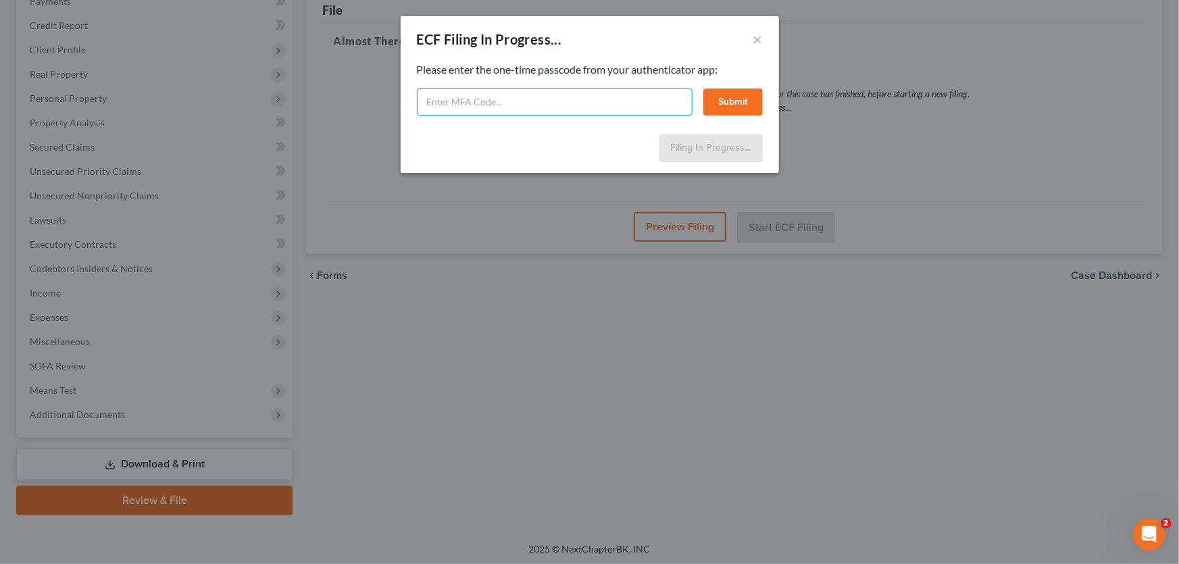
click at [547, 107] on input "text" at bounding box center [555, 101] width 276 height 27
type input "227188"
click at [721, 101] on button "Submit" at bounding box center [732, 101] width 59 height 27
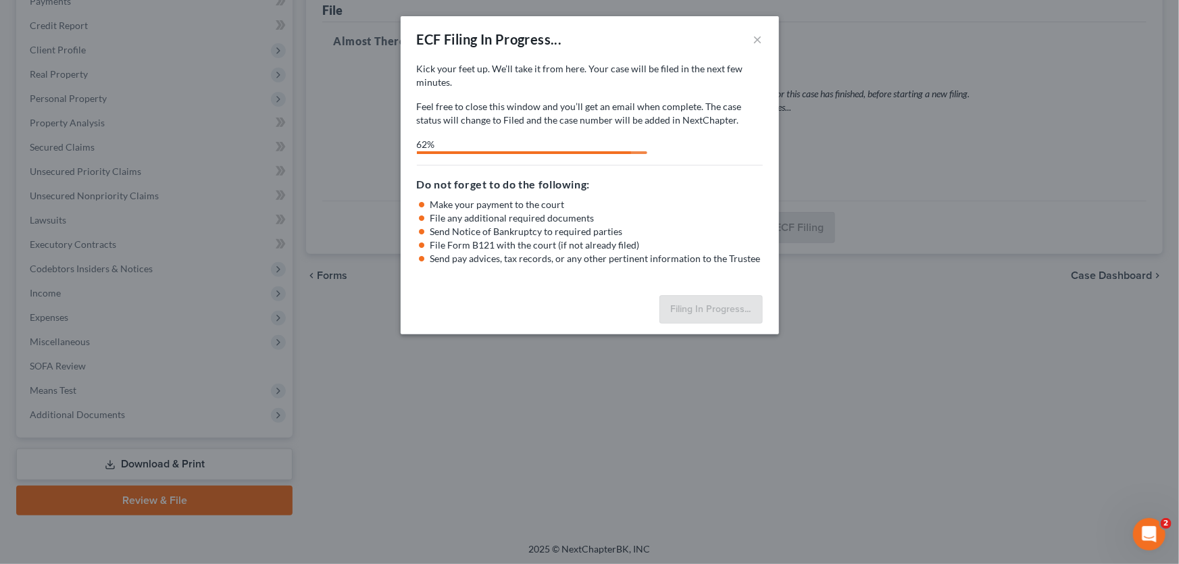
select select "0"
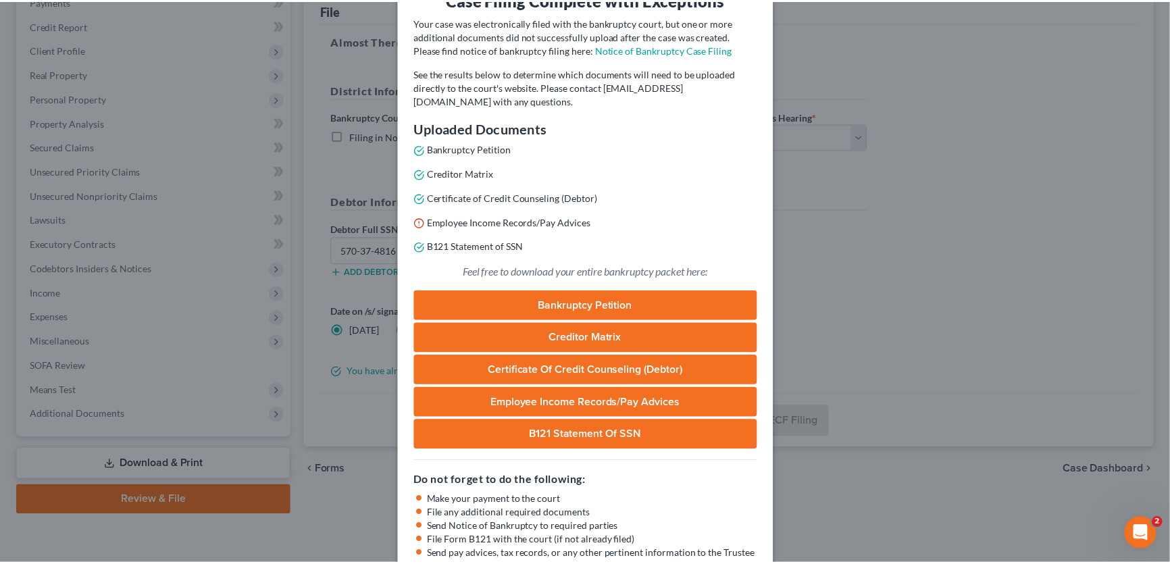
scroll to position [153, 0]
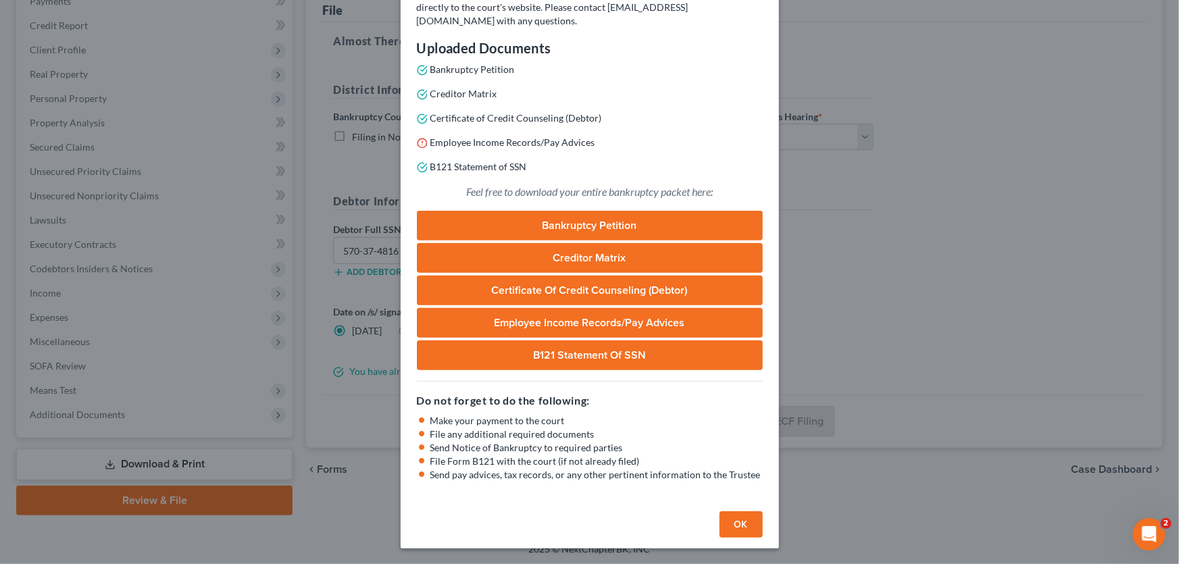
click at [729, 520] on button "OK" at bounding box center [740, 524] width 43 height 27
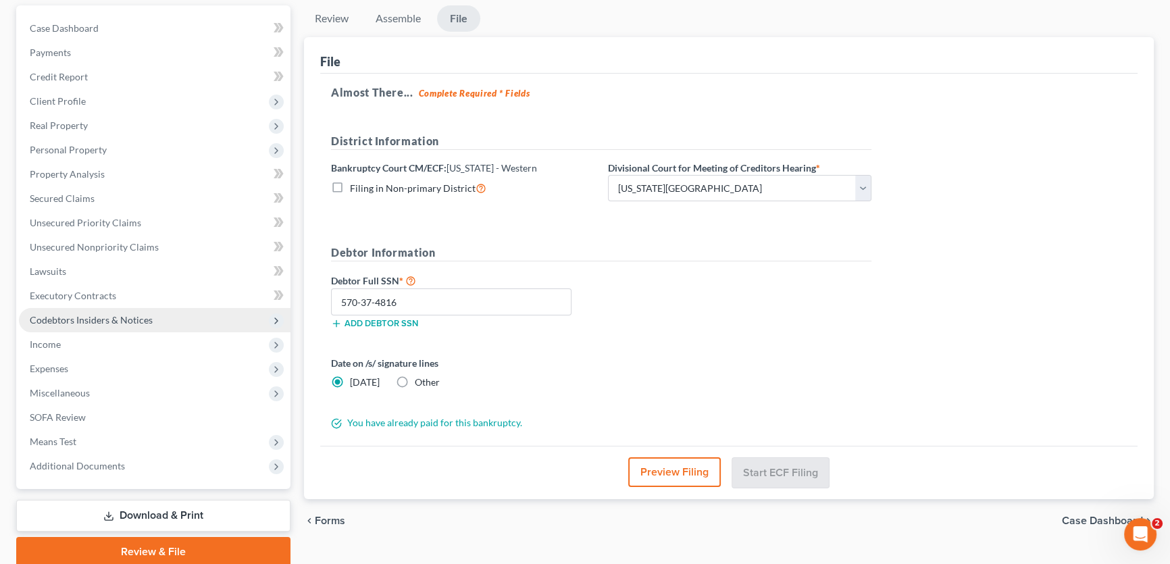
scroll to position [176, 0]
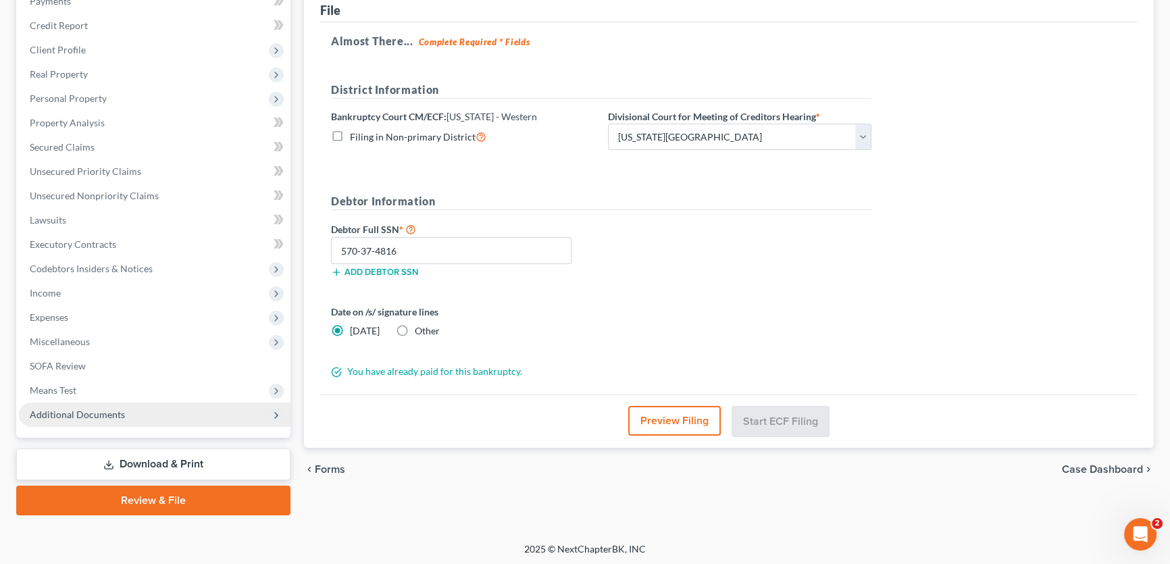
click at [108, 415] on span "Additional Documents" at bounding box center [77, 414] width 95 height 11
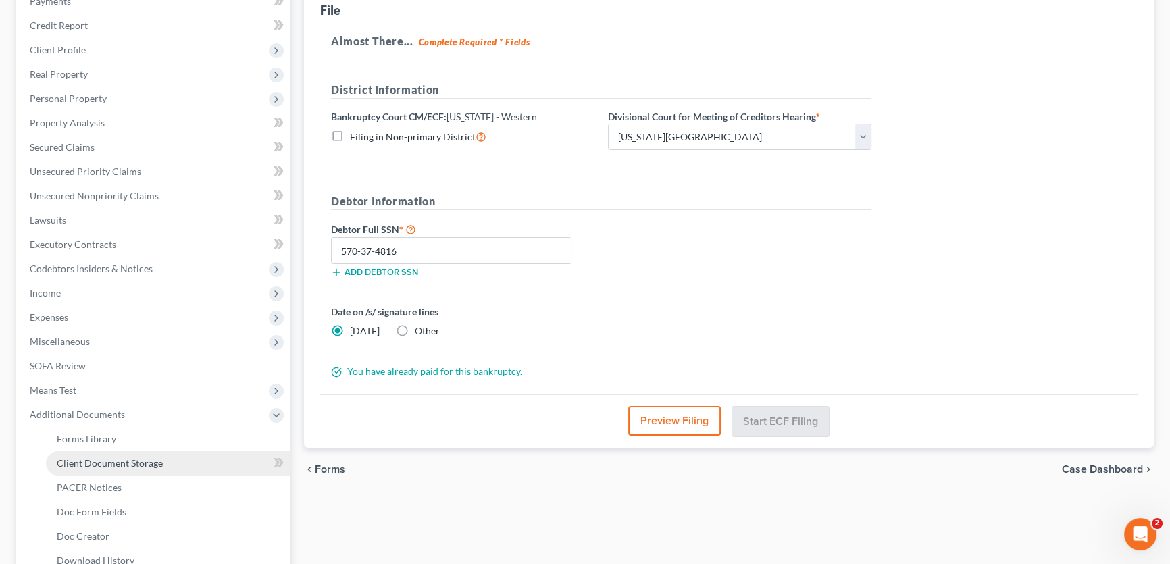
click at [122, 466] on span "Client Document Storage" at bounding box center [110, 462] width 106 height 11
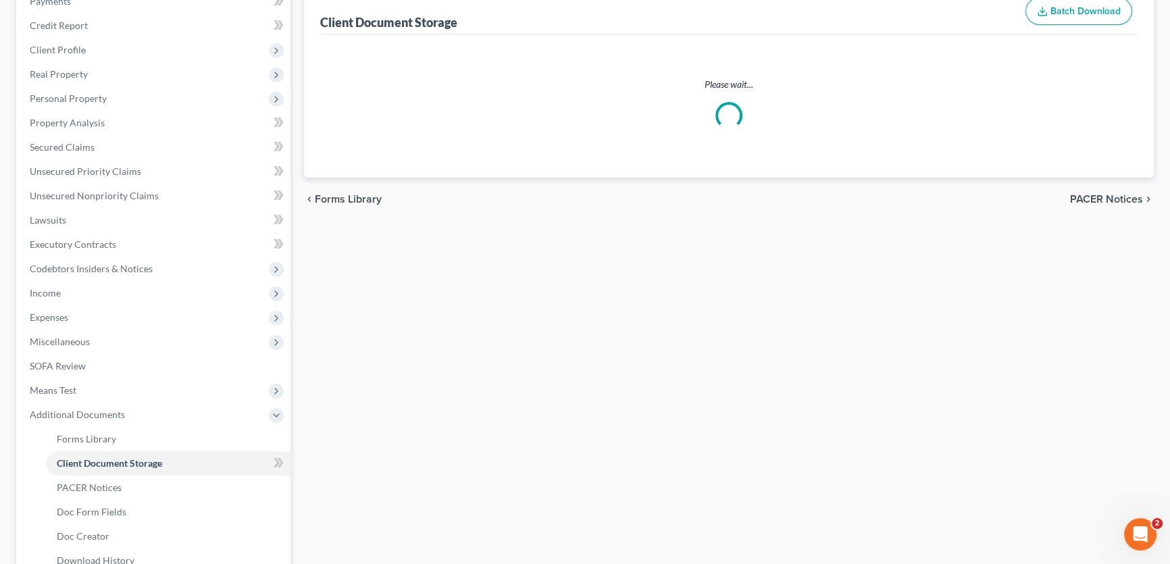
scroll to position [113, 0]
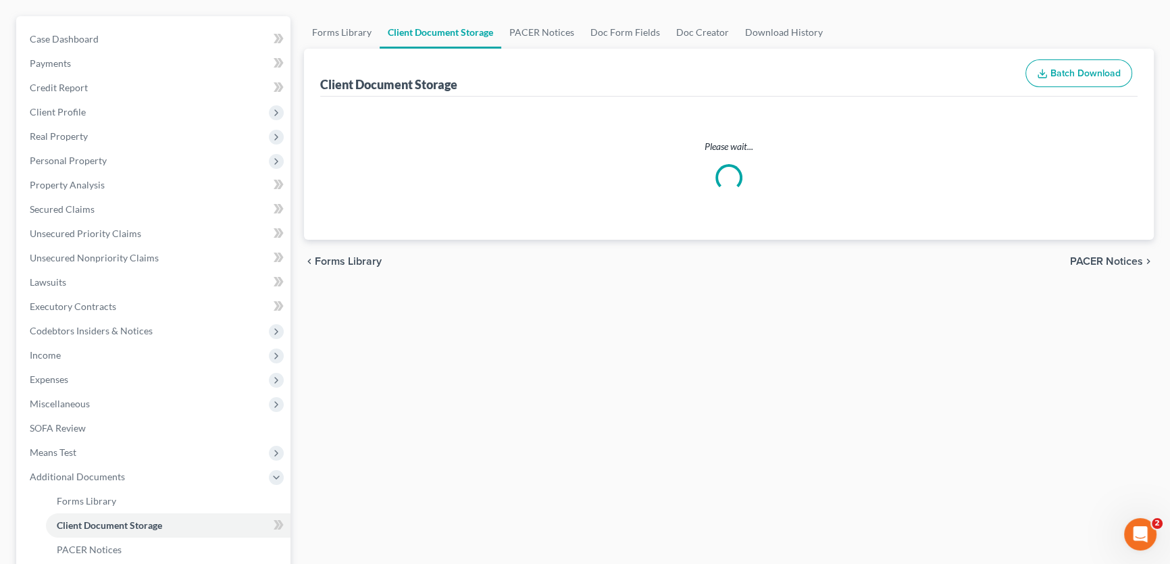
select select "2"
select select "3"
select select "0"
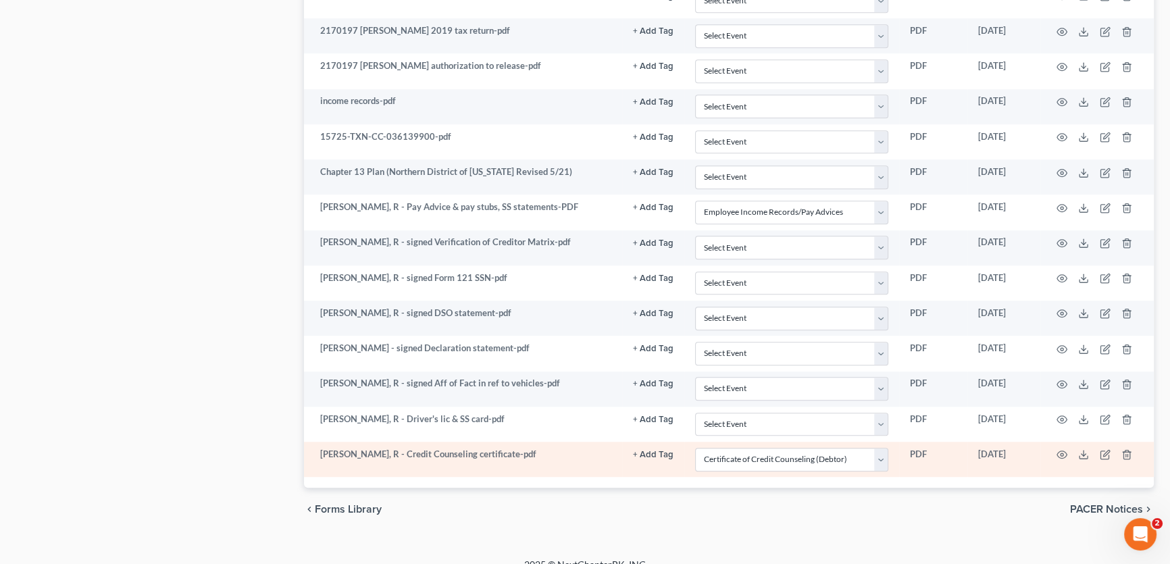
scroll to position [1343, 0]
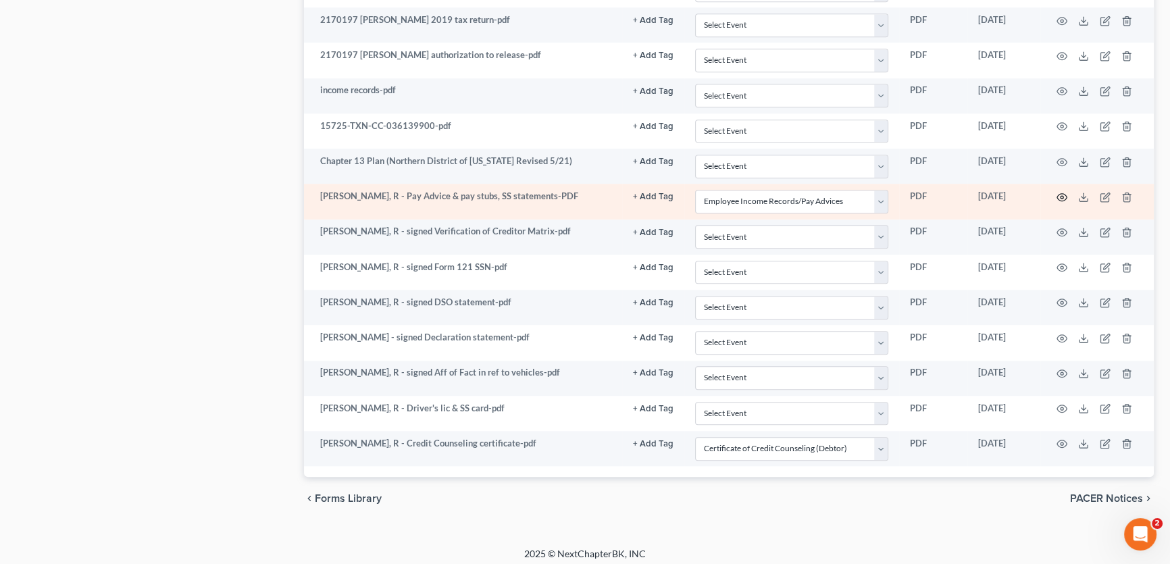
click at [1058, 192] on icon "button" at bounding box center [1061, 197] width 11 height 11
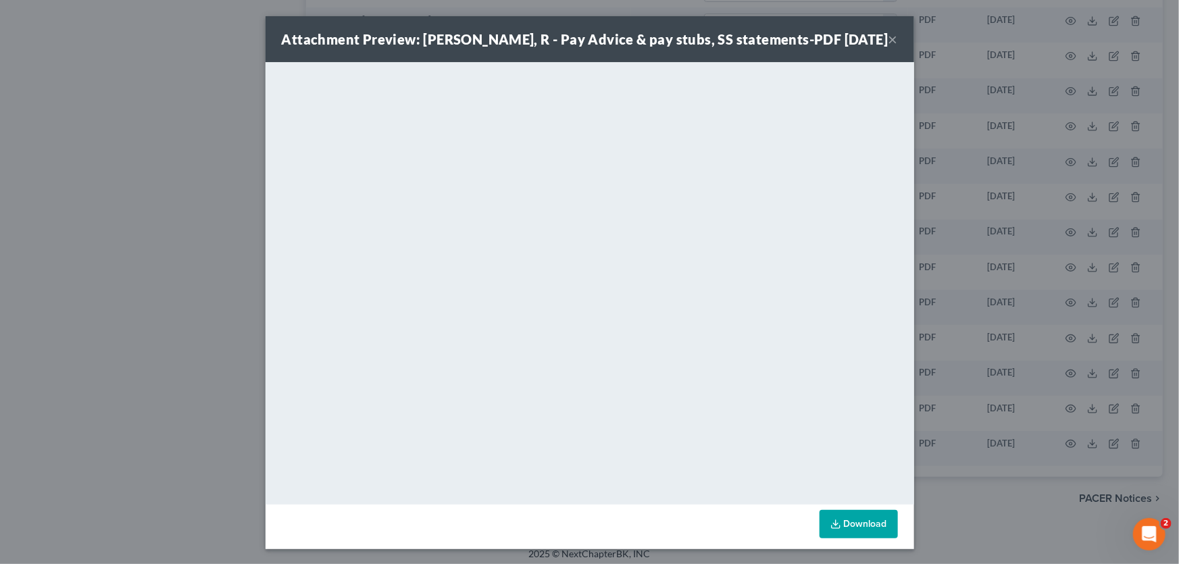
click at [889, 39] on button "×" at bounding box center [892, 39] width 9 height 16
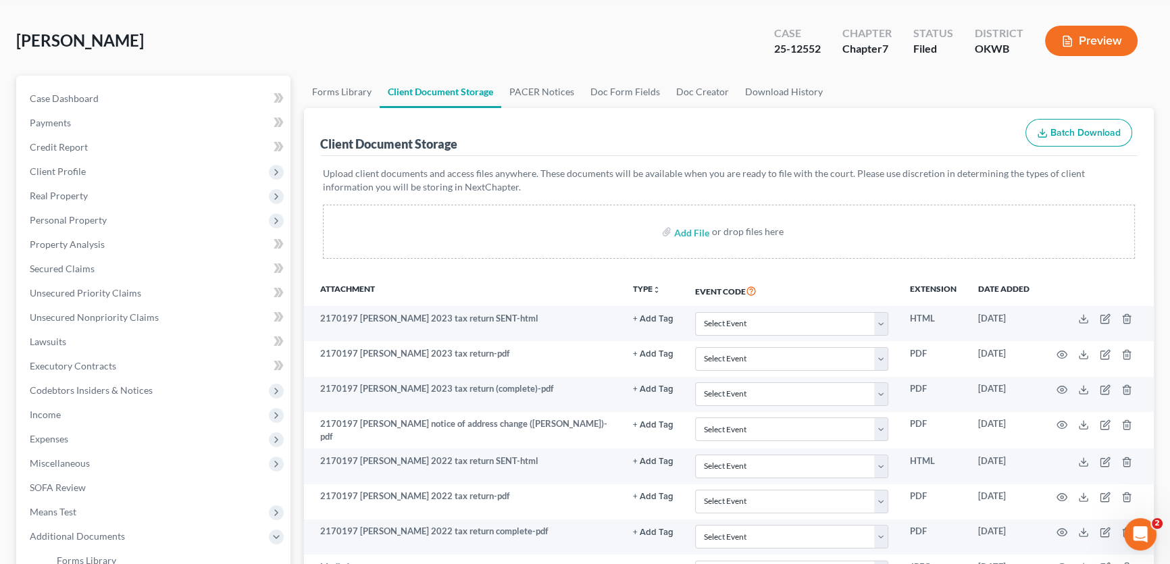
scroll to position [0, 0]
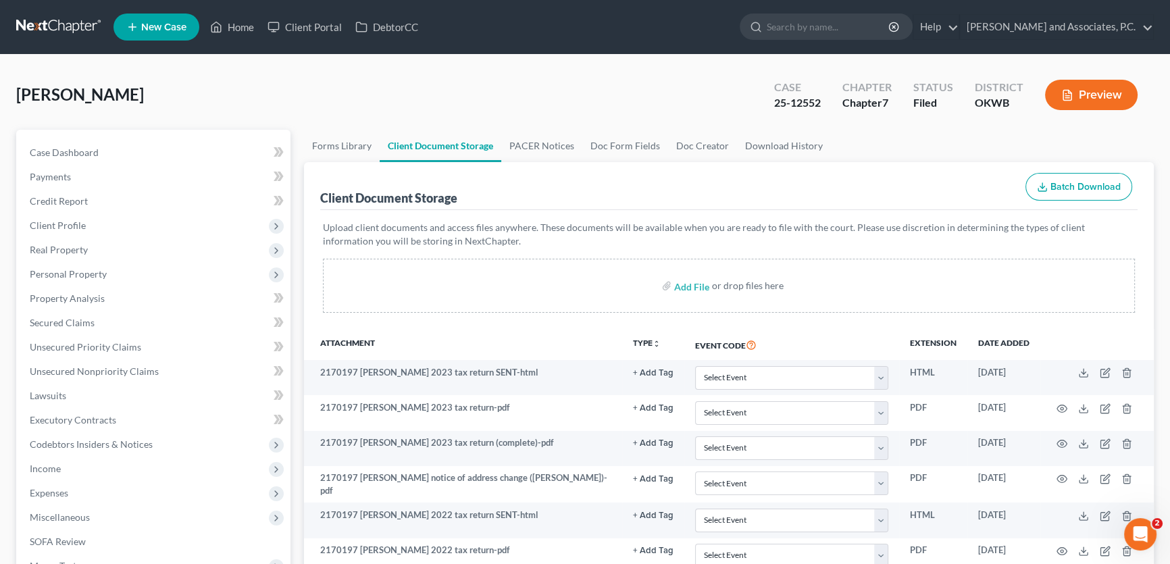
click at [286, 105] on div "Daniel, Rita Upgraded Case 25-12552 Chapter Chapter 7 Status Filed District OKW…" at bounding box center [584, 100] width 1137 height 59
click at [171, 153] on link "Case Dashboard" at bounding box center [155, 152] width 272 height 24
select select "1"
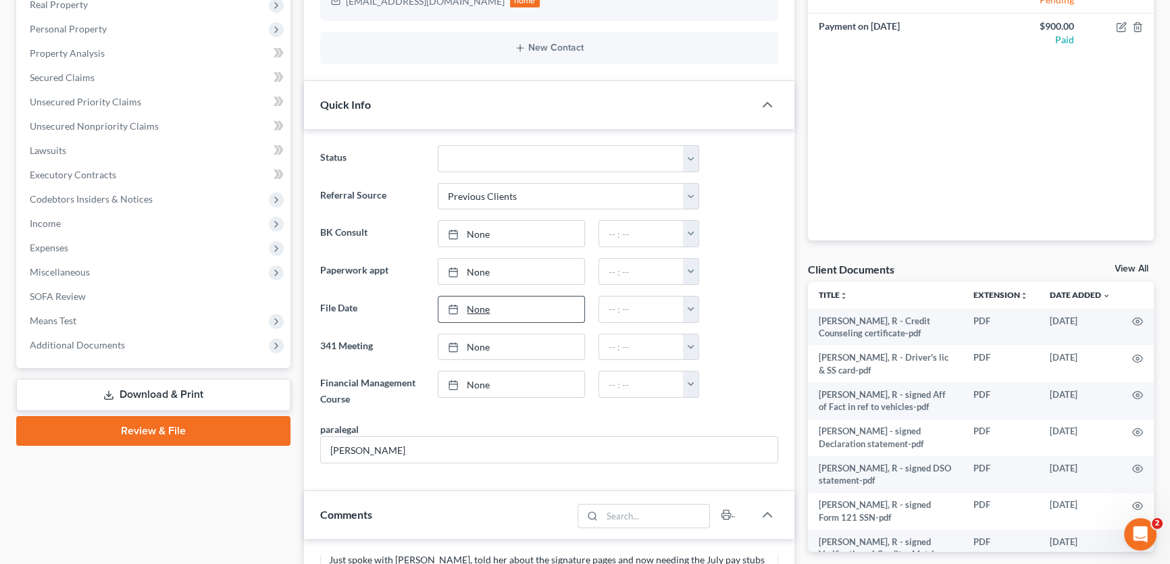
scroll to position [3421, 0]
click at [464, 303] on div at bounding box center [457, 308] width 19 height 11
type input "8/20/2025"
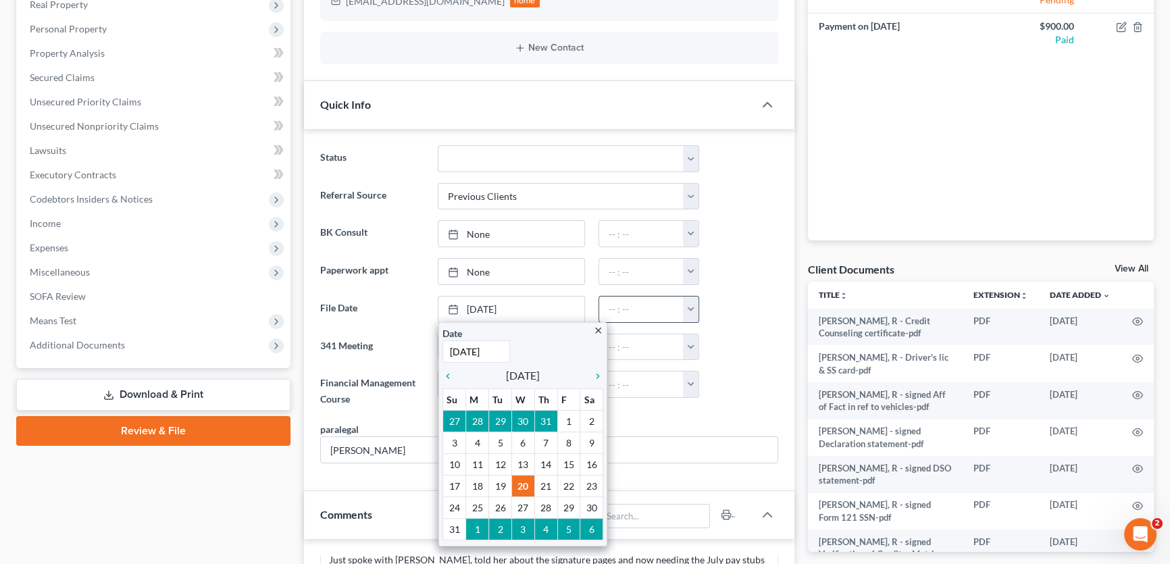
click at [696, 308] on button "button" at bounding box center [691, 310] width 16 height 26
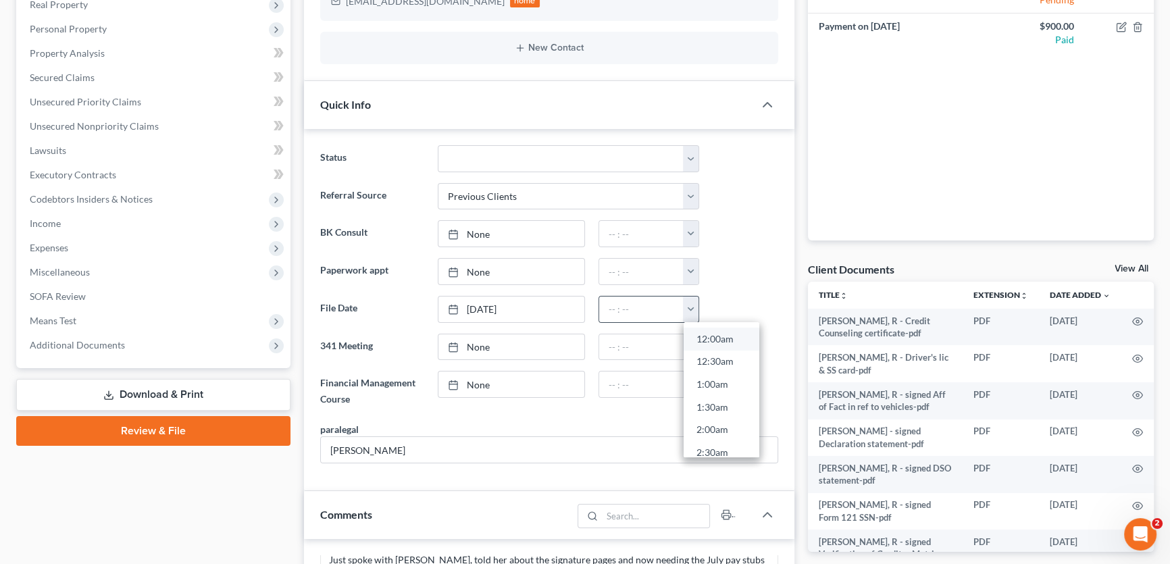
click at [702, 334] on link "12:00am" at bounding box center [722, 339] width 76 height 23
type input "12:00am"
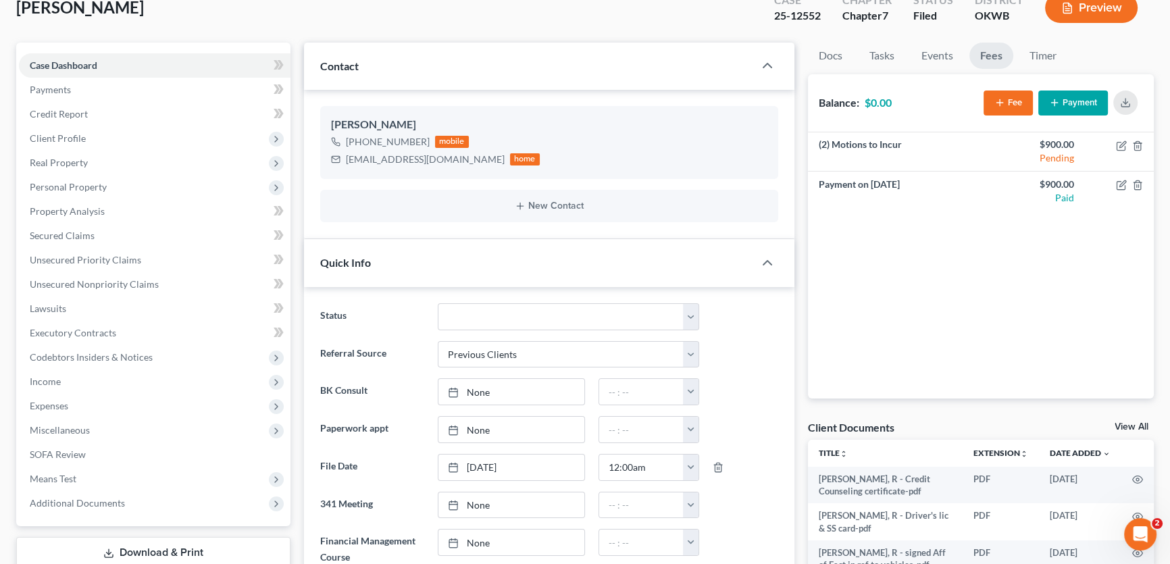
scroll to position [0, 0]
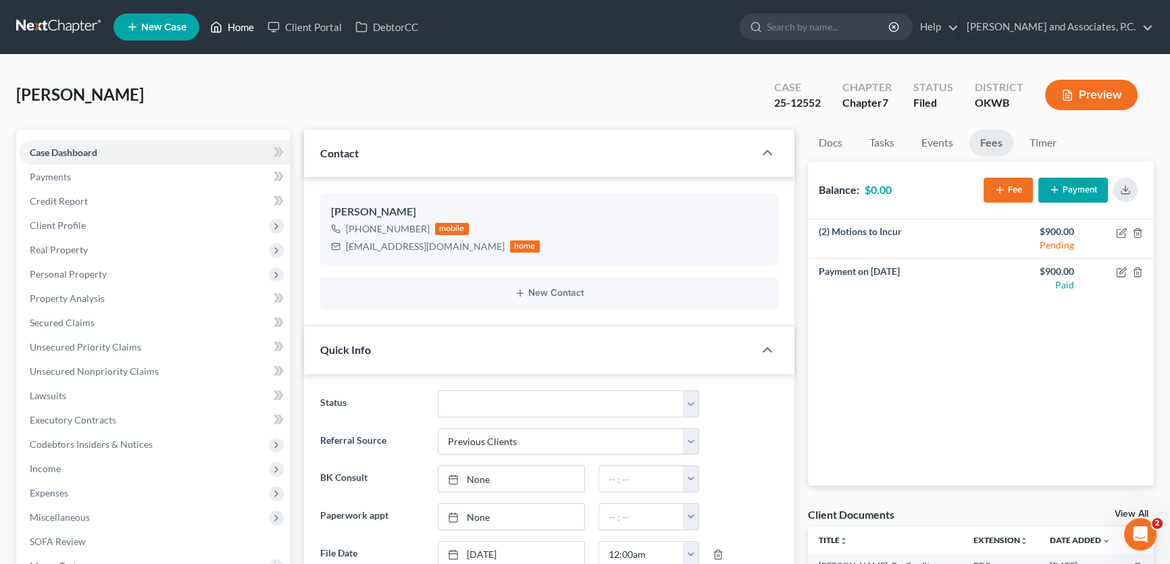
click at [247, 22] on link "Home" at bounding box center [231, 27] width 57 height 24
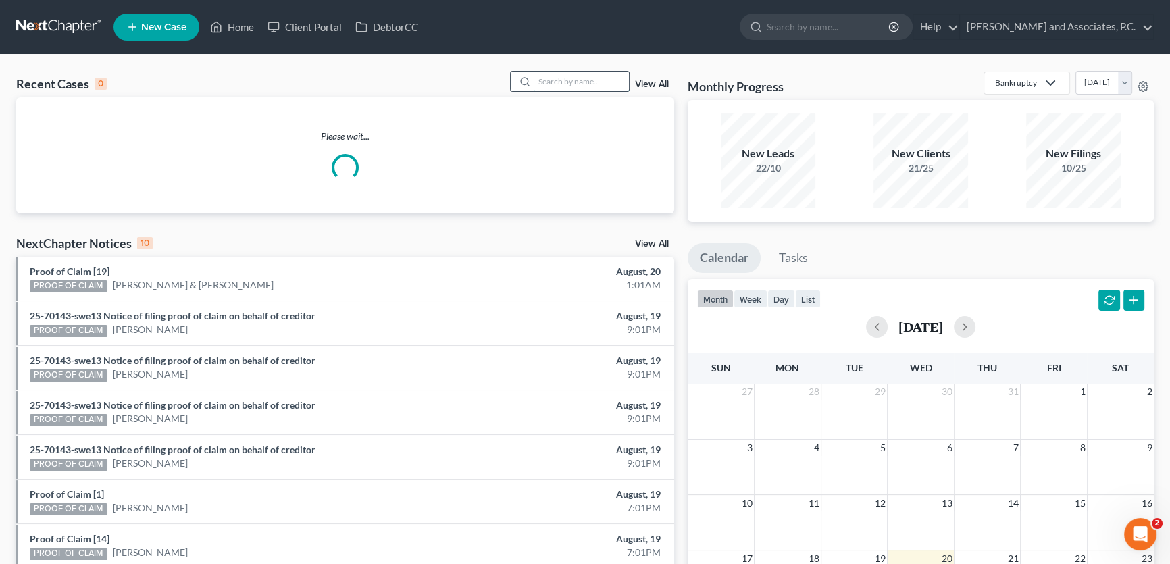
click at [556, 83] on input "search" at bounding box center [581, 82] width 95 height 20
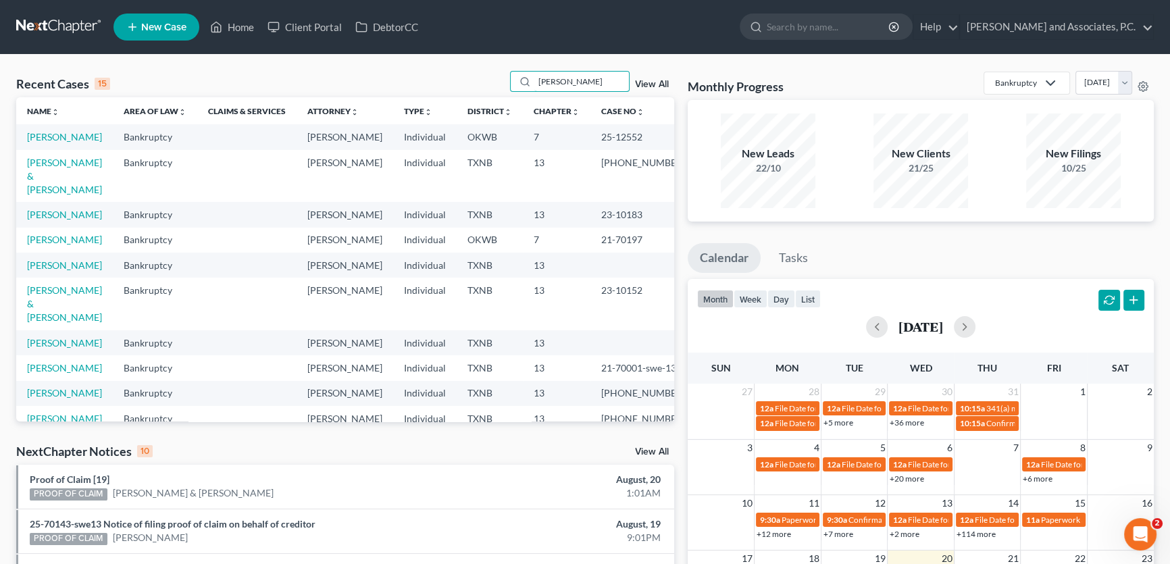
type input "daniel"
click at [655, 80] on link "View All" at bounding box center [652, 84] width 34 height 9
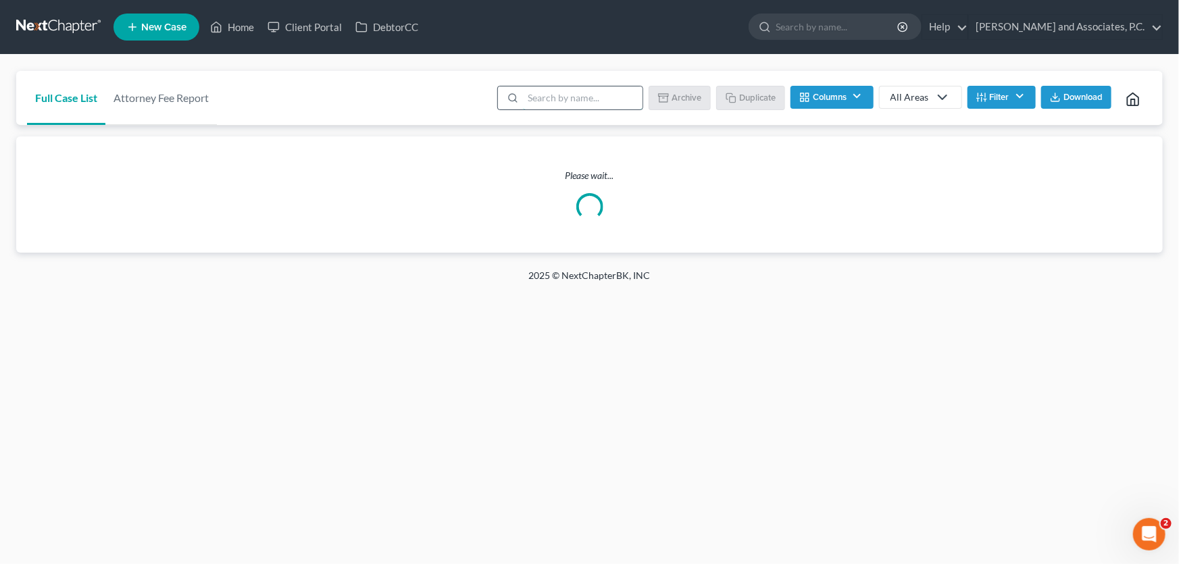
click at [535, 100] on input "search" at bounding box center [583, 97] width 120 height 23
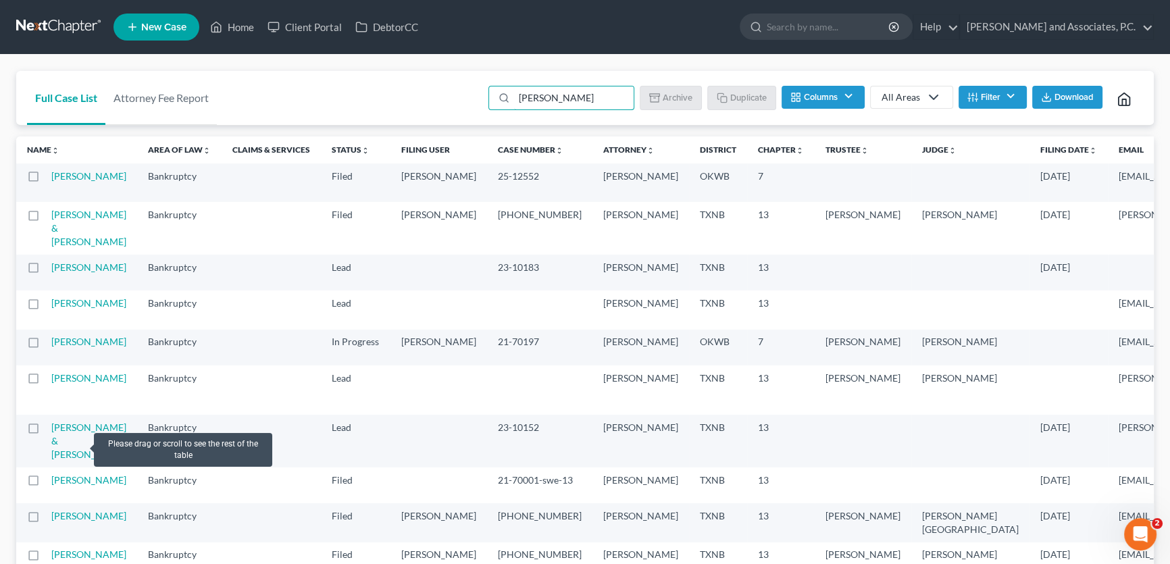
click at [46, 345] on label at bounding box center [46, 345] width 0 height 0
type input "daniel"
click at [51, 344] on input "checkbox" at bounding box center [55, 339] width 9 height 9
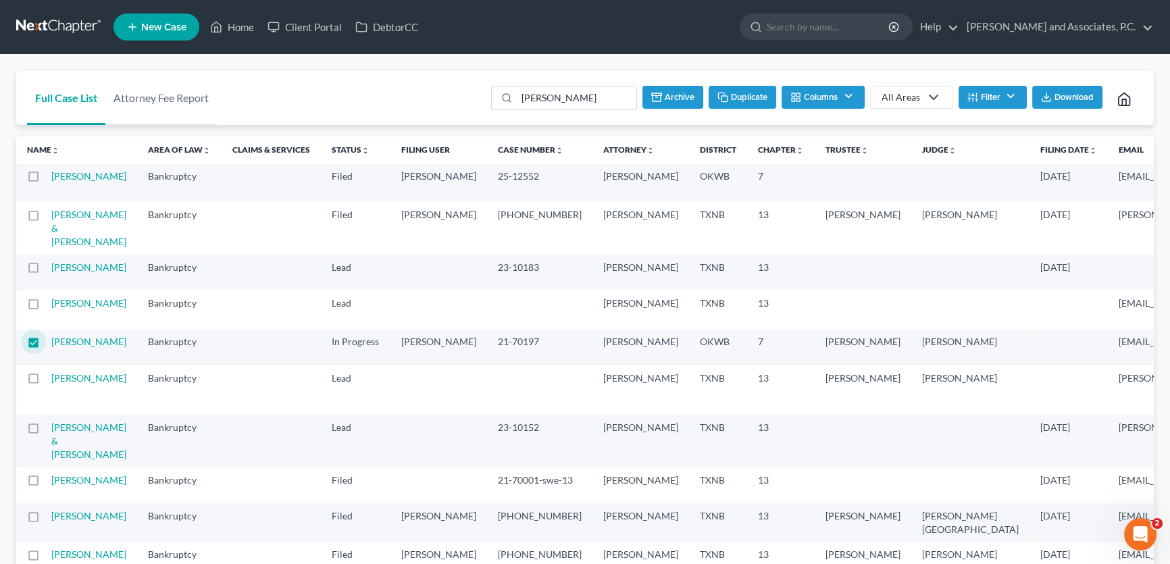
click at [659, 104] on button "Archive" at bounding box center [672, 97] width 61 height 23
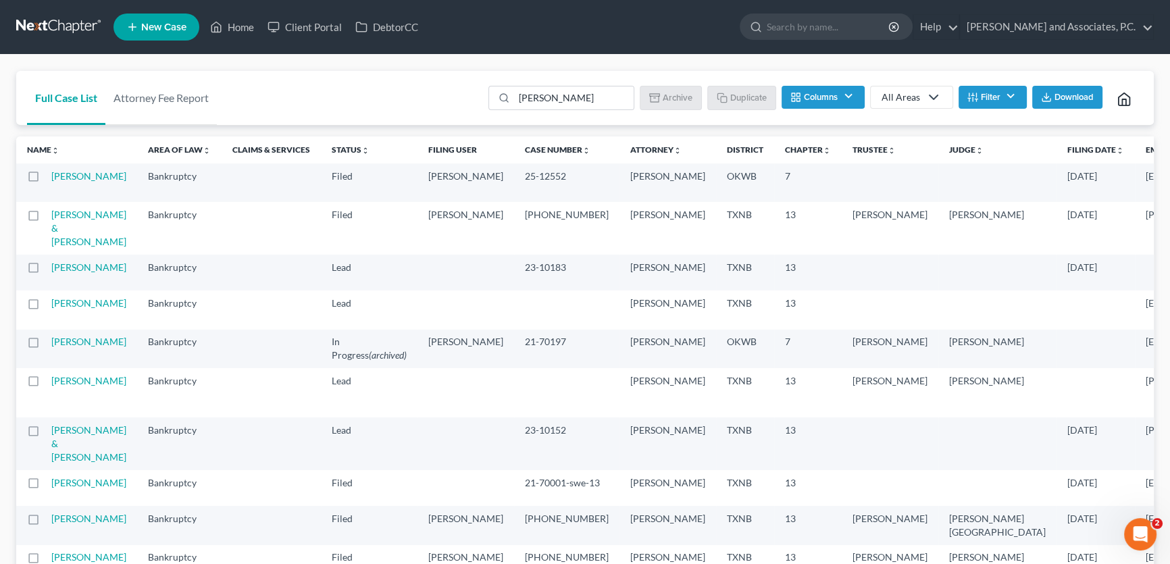
checkbox input "false"
click at [557, 91] on input "daniel" at bounding box center [574, 97] width 120 height 23
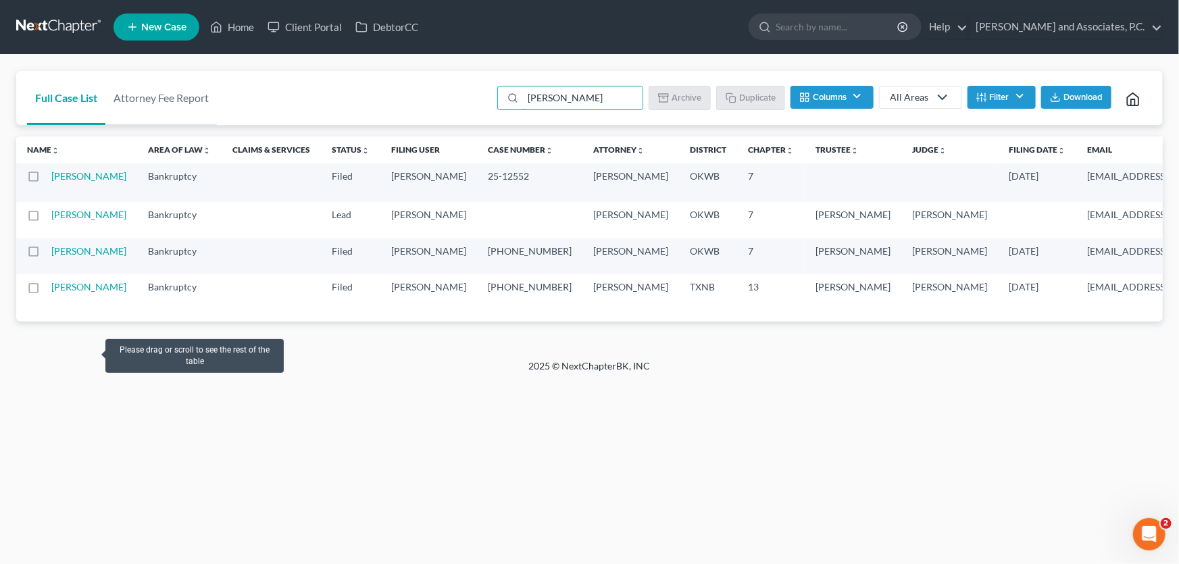
click at [46, 218] on label at bounding box center [46, 218] width 0 height 0
type input "daniel, Rita"
click at [51, 217] on input "checkbox" at bounding box center [55, 212] width 9 height 9
checkbox input "true"
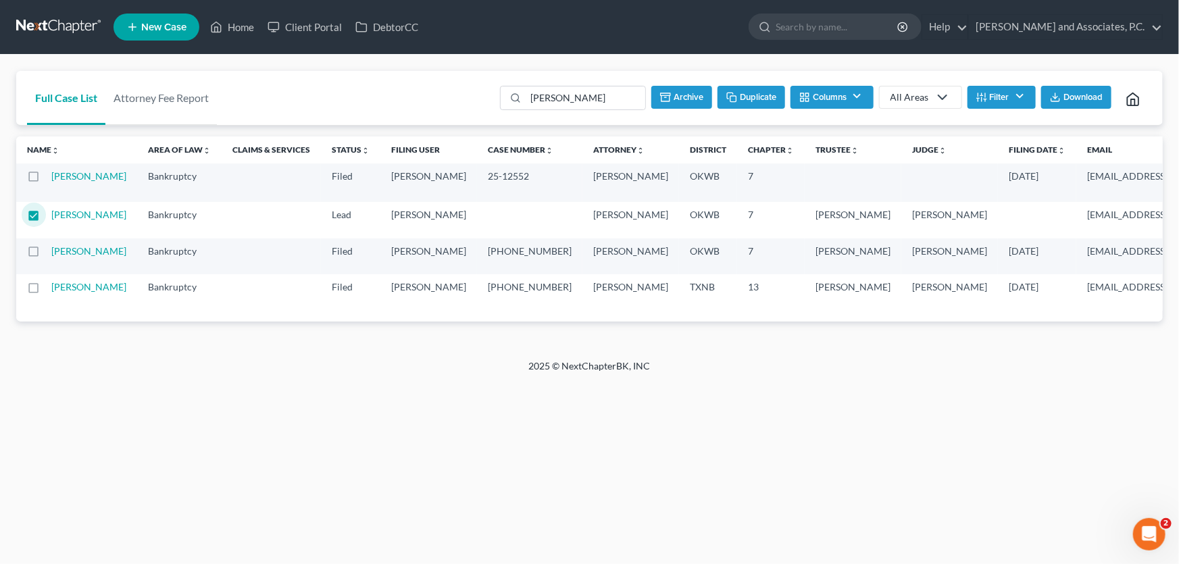
click at [46, 255] on label at bounding box center [46, 255] width 0 height 0
click at [51, 253] on input "checkbox" at bounding box center [55, 249] width 9 height 9
checkbox input "true"
click at [680, 94] on button "Archive" at bounding box center [680, 97] width 61 height 23
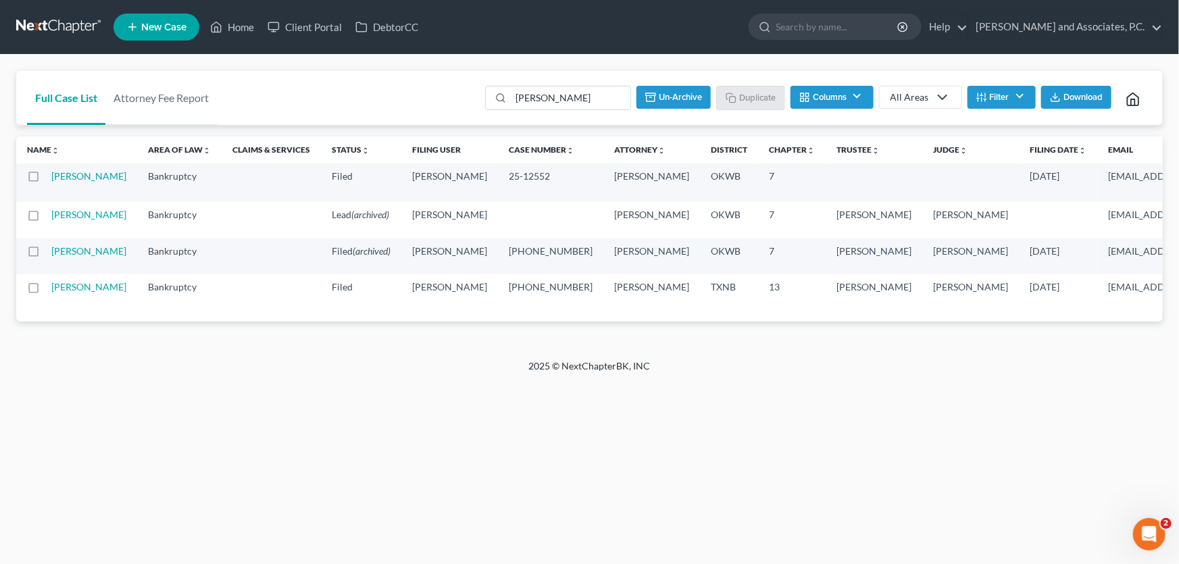
checkbox input "false"
click at [244, 20] on link "Home" at bounding box center [231, 27] width 57 height 24
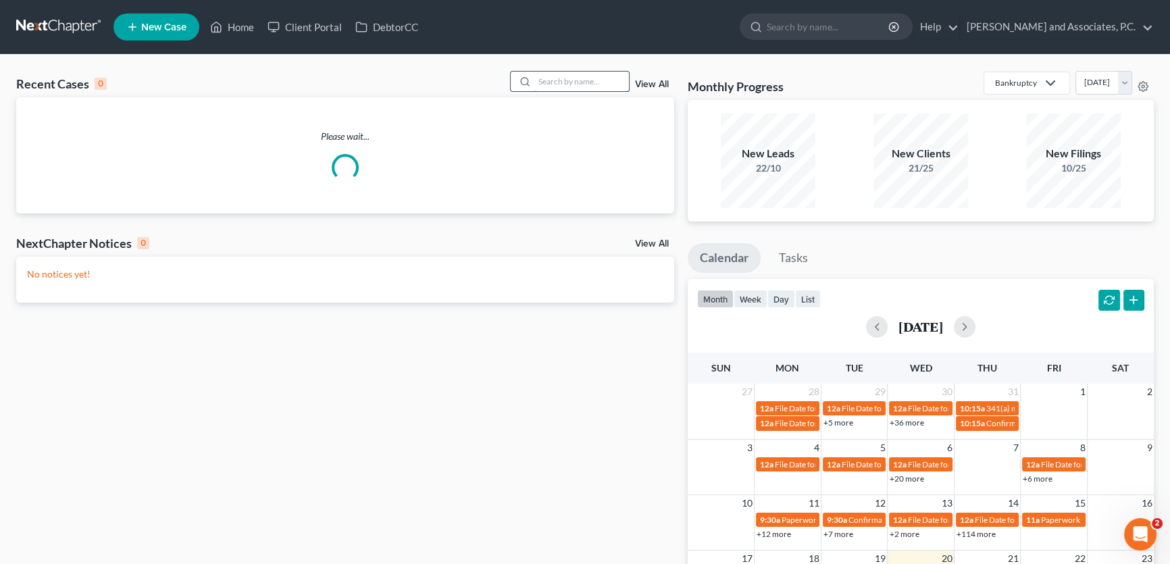
click at [541, 84] on input "search" at bounding box center [581, 82] width 95 height 20
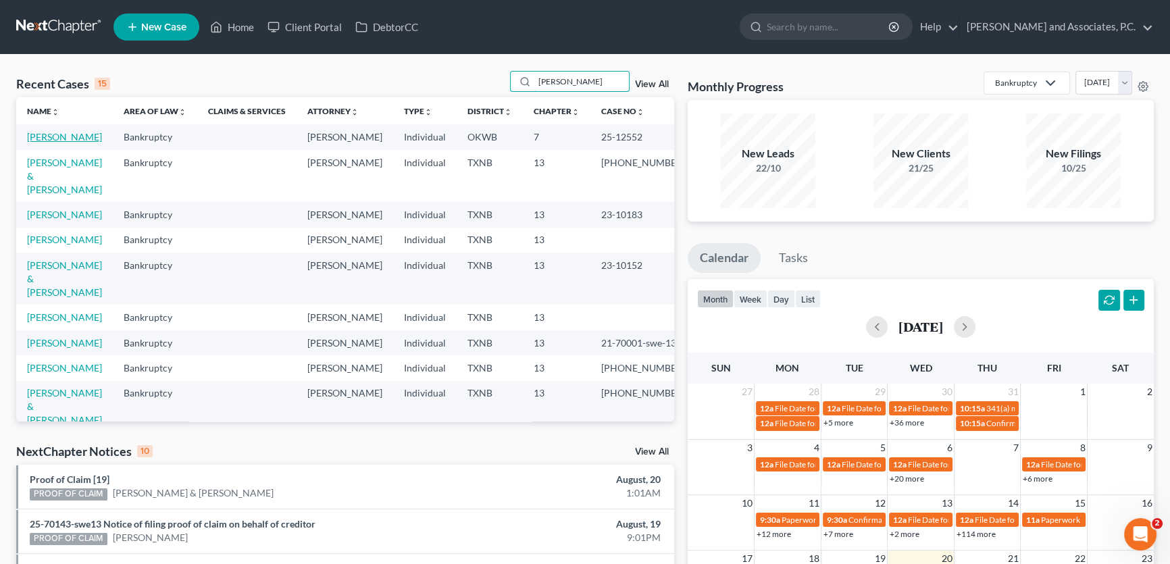
type input "daniel"
click at [71, 136] on link "Daniel, Rita" at bounding box center [64, 136] width 75 height 11
select select "1"
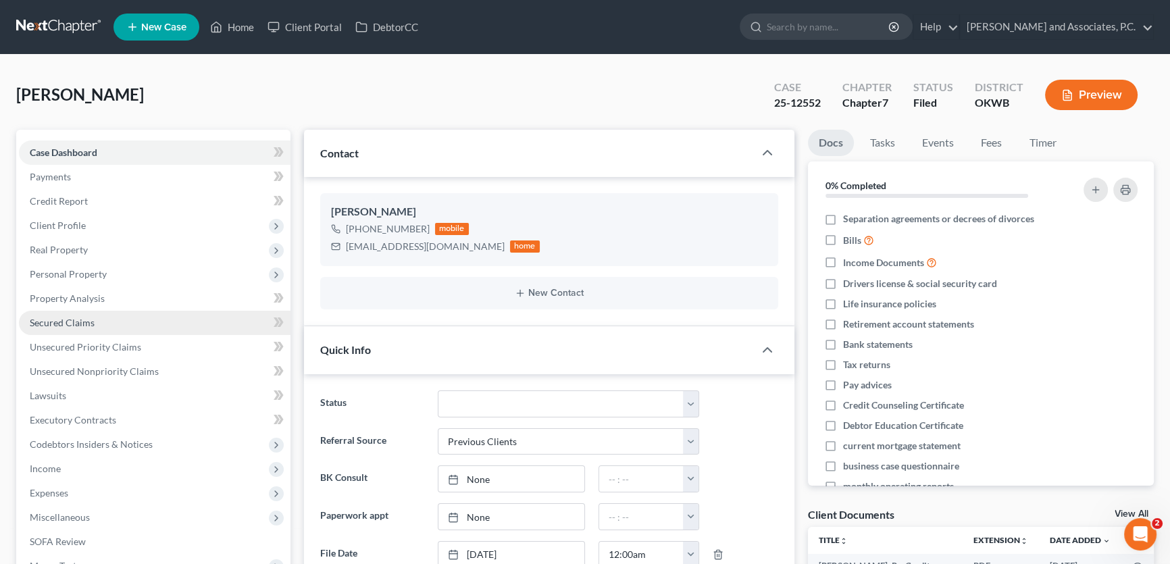
click at [80, 326] on span "Secured Claims" at bounding box center [62, 322] width 65 height 11
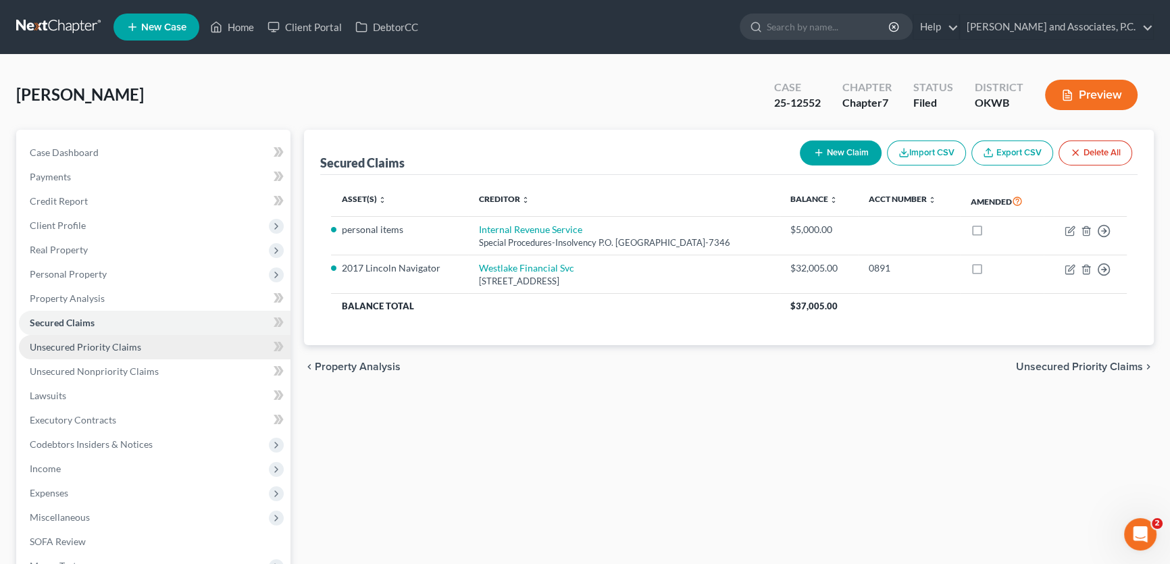
click at [89, 345] on span "Unsecured Priority Claims" at bounding box center [85, 346] width 111 height 11
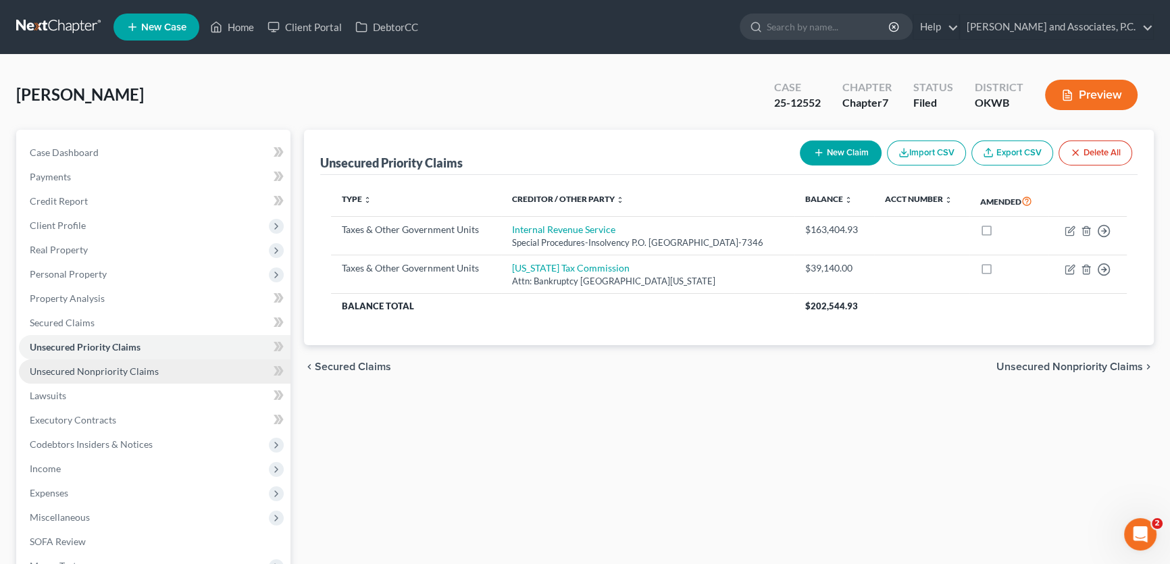
click at [106, 372] on span "Unsecured Nonpriority Claims" at bounding box center [94, 370] width 129 height 11
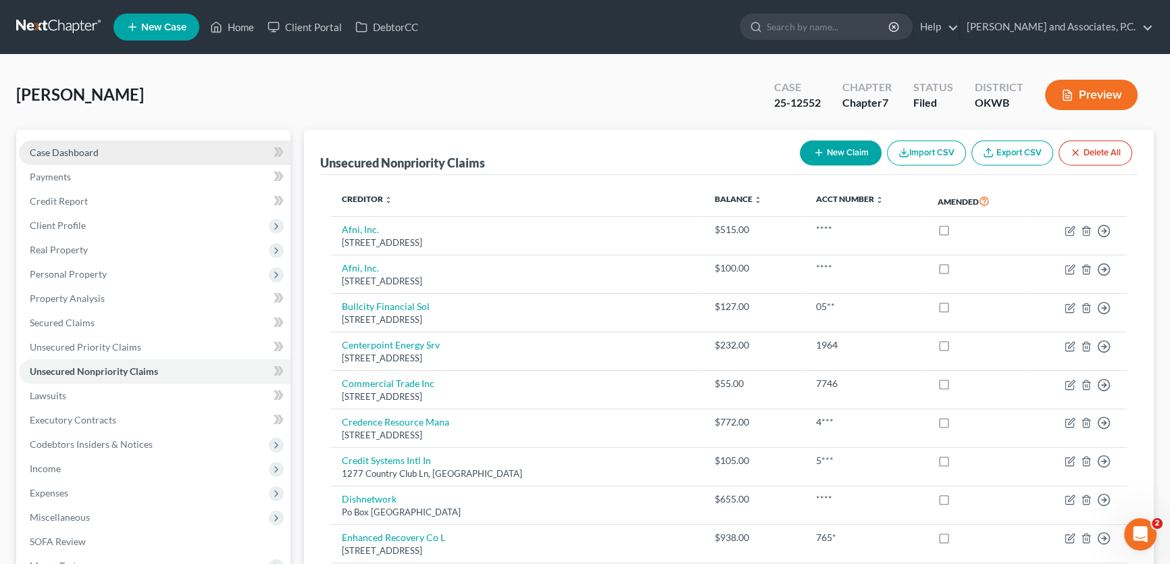
click at [78, 147] on span "Case Dashboard" at bounding box center [64, 152] width 69 height 11
select select "1"
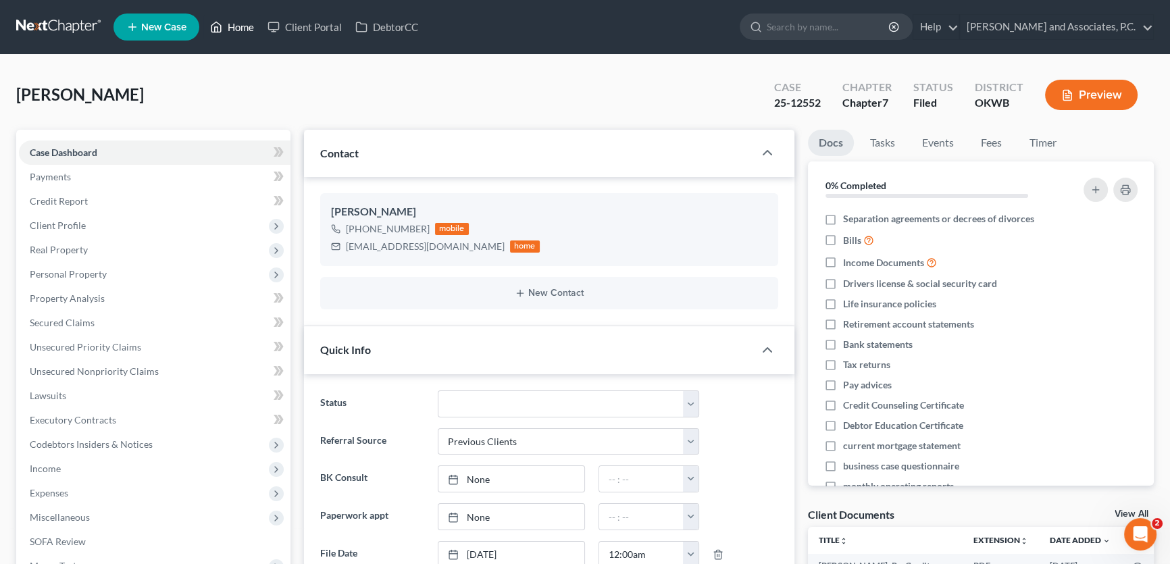
click at [235, 21] on link "Home" at bounding box center [231, 27] width 57 height 24
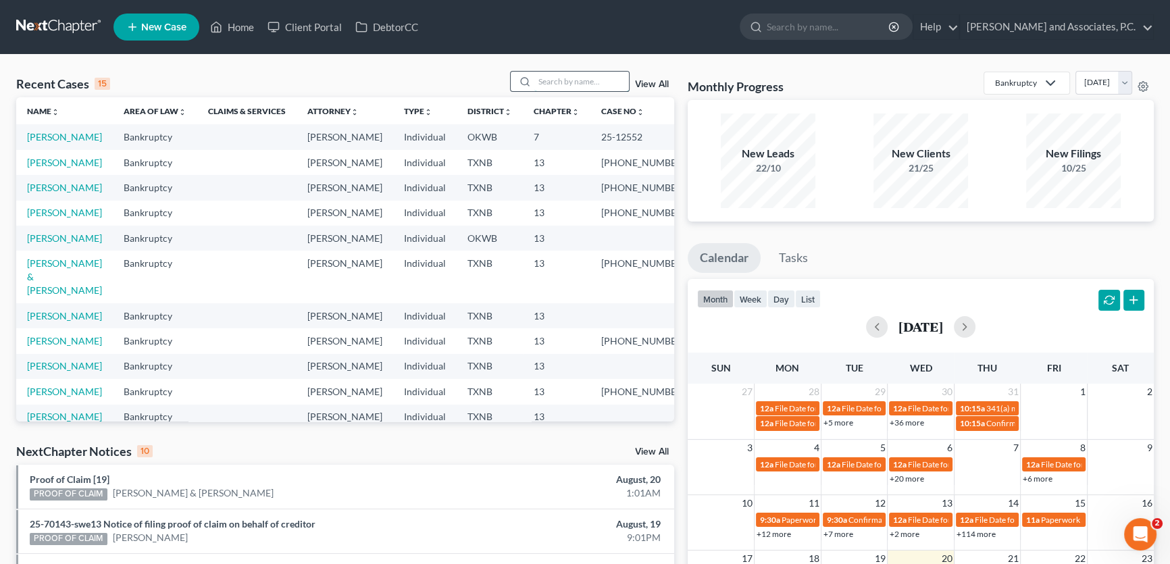
click at [559, 79] on input "search" at bounding box center [581, 82] width 95 height 20
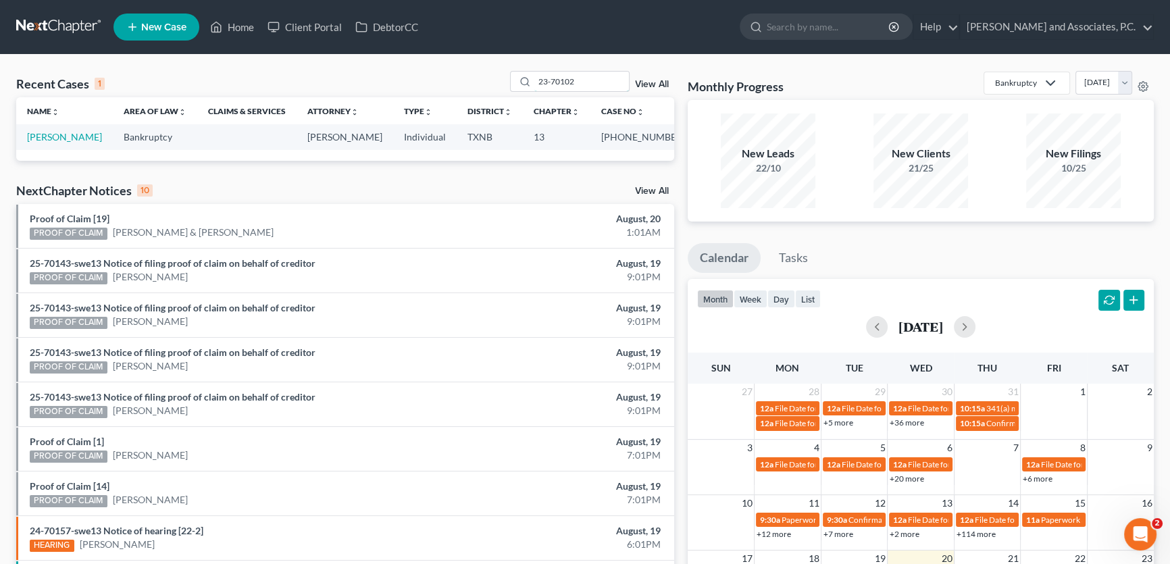
drag, startPoint x: 517, startPoint y: 83, endPoint x: 471, endPoint y: 82, distance: 45.9
click at [471, 82] on div "Recent Cases 1 23-70102 View All" at bounding box center [345, 84] width 658 height 26
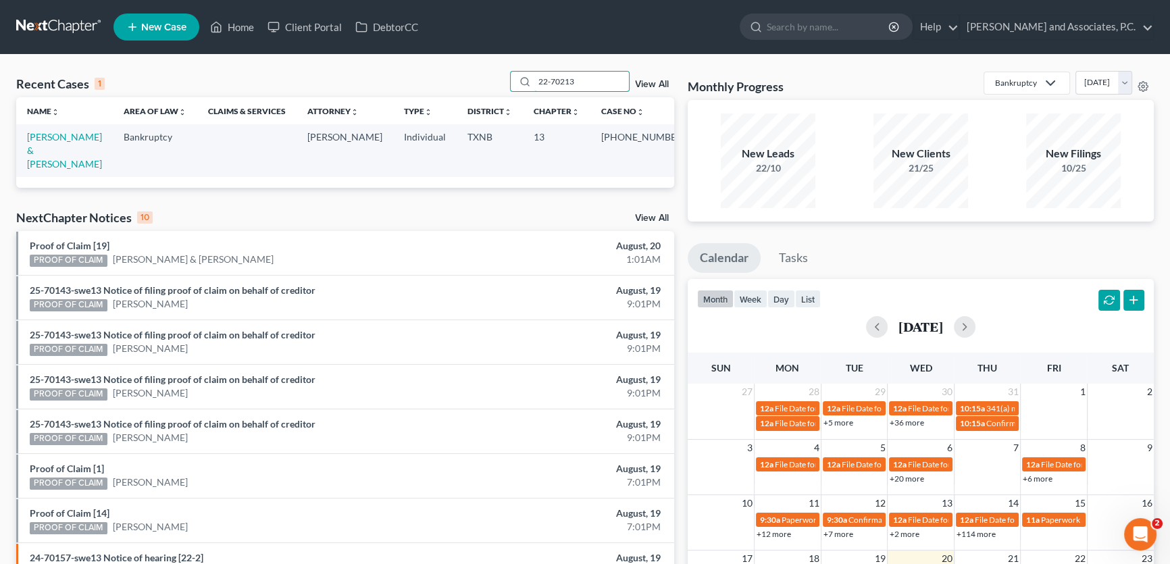
drag, startPoint x: 613, startPoint y: 76, endPoint x: 457, endPoint y: 78, distance: 155.4
click at [457, 78] on div "Recent Cases 1 22-70213 View All" at bounding box center [345, 84] width 658 height 26
drag, startPoint x: 594, startPoint y: 84, endPoint x: 434, endPoint y: 74, distance: 160.4
click at [434, 74] on div "Recent Cases 1 22-70213 View All" at bounding box center [345, 84] width 658 height 26
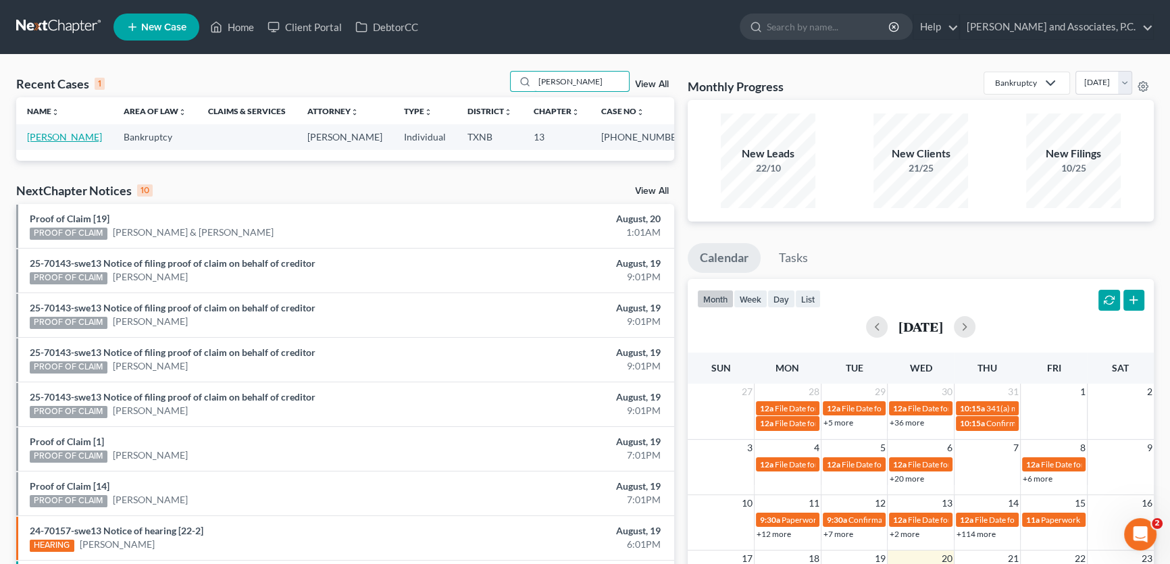
type input "mrug"
click at [71, 135] on link "Mrugalski, Ernest" at bounding box center [64, 136] width 75 height 11
select select "1"
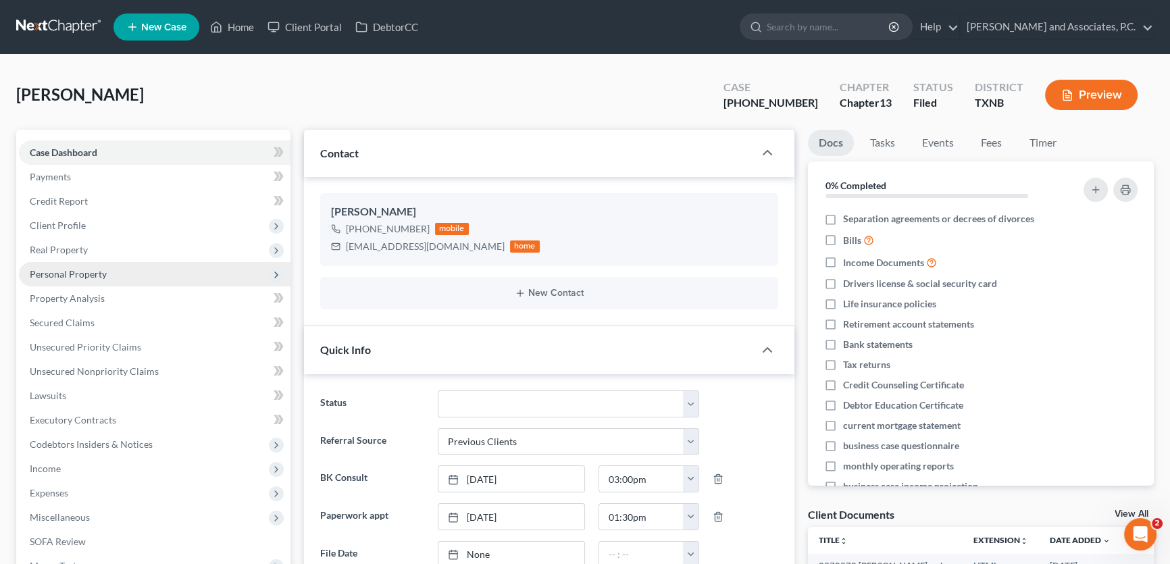
scroll to position [303, 0]
click at [243, 29] on link "Home" at bounding box center [231, 27] width 57 height 24
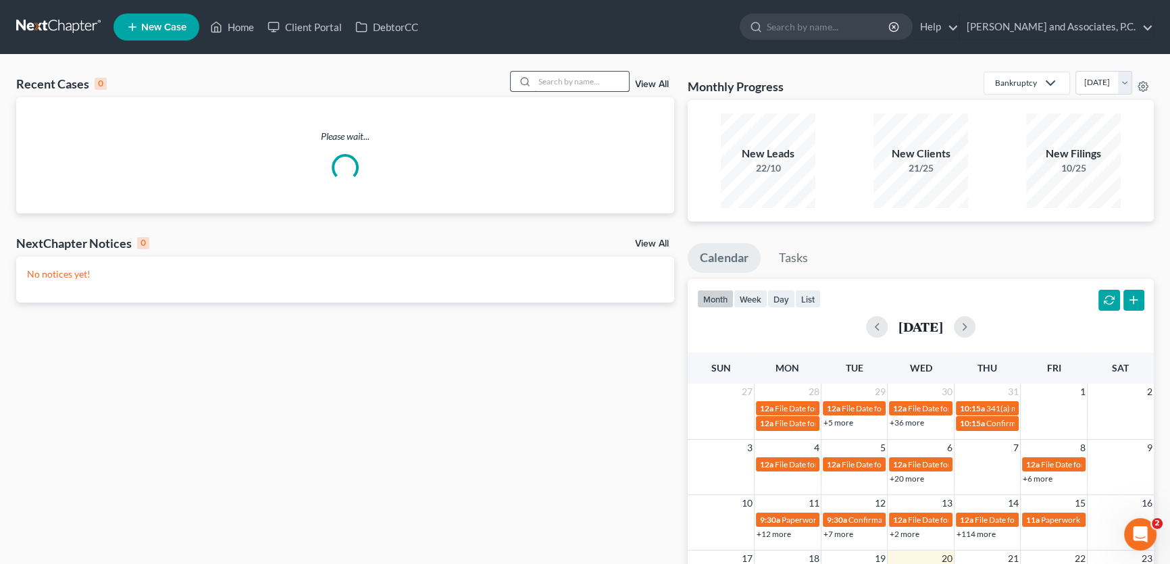
click at [568, 81] on input "search" at bounding box center [581, 82] width 95 height 20
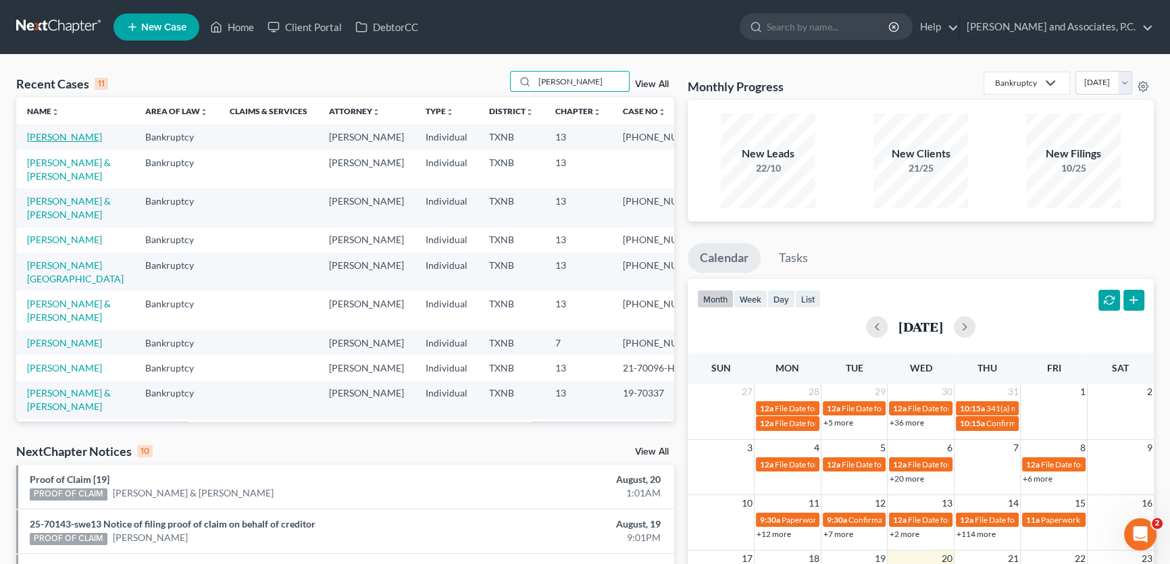
type input "brooks"
click at [83, 137] on link "[PERSON_NAME]" at bounding box center [64, 136] width 75 height 11
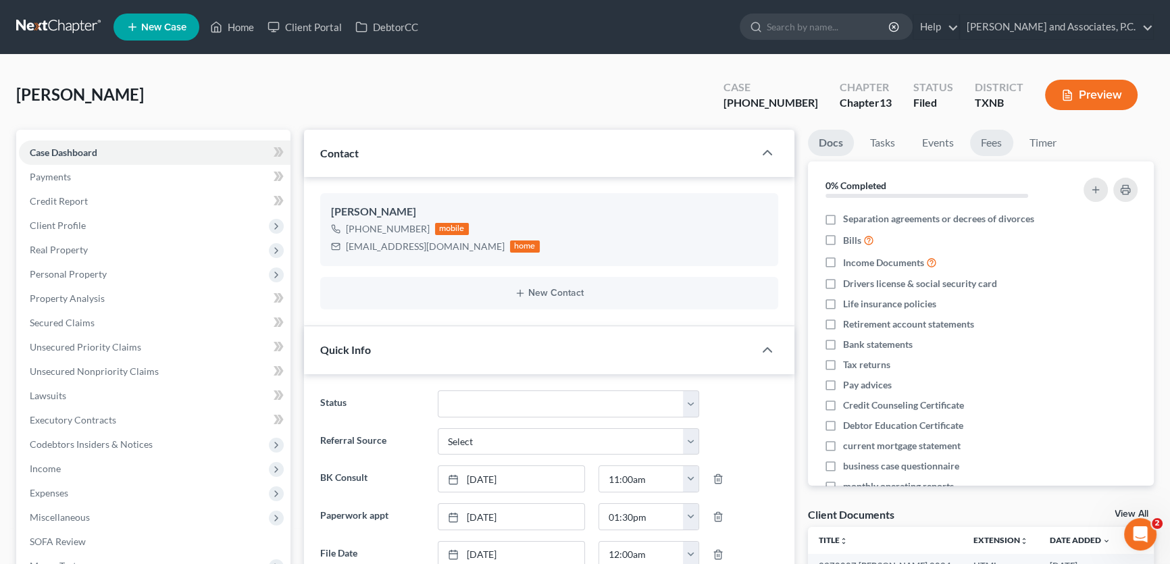
click at [1002, 140] on link "Fees" at bounding box center [991, 143] width 43 height 26
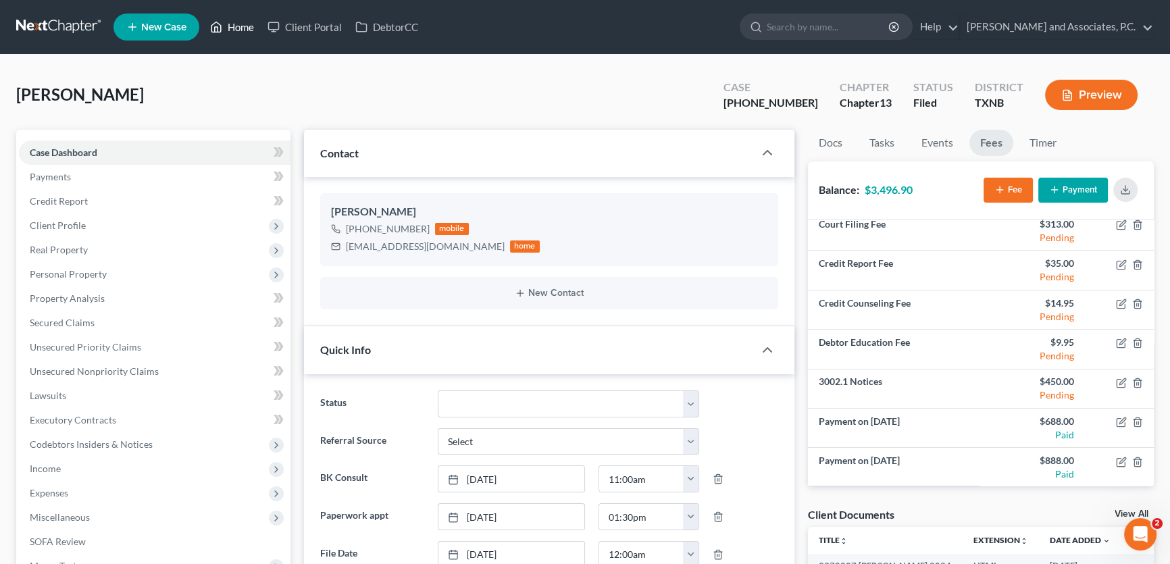
drag, startPoint x: 238, startPoint y: 28, endPoint x: 235, endPoint y: 7, distance: 21.1
click at [238, 28] on link "Home" at bounding box center [231, 27] width 57 height 24
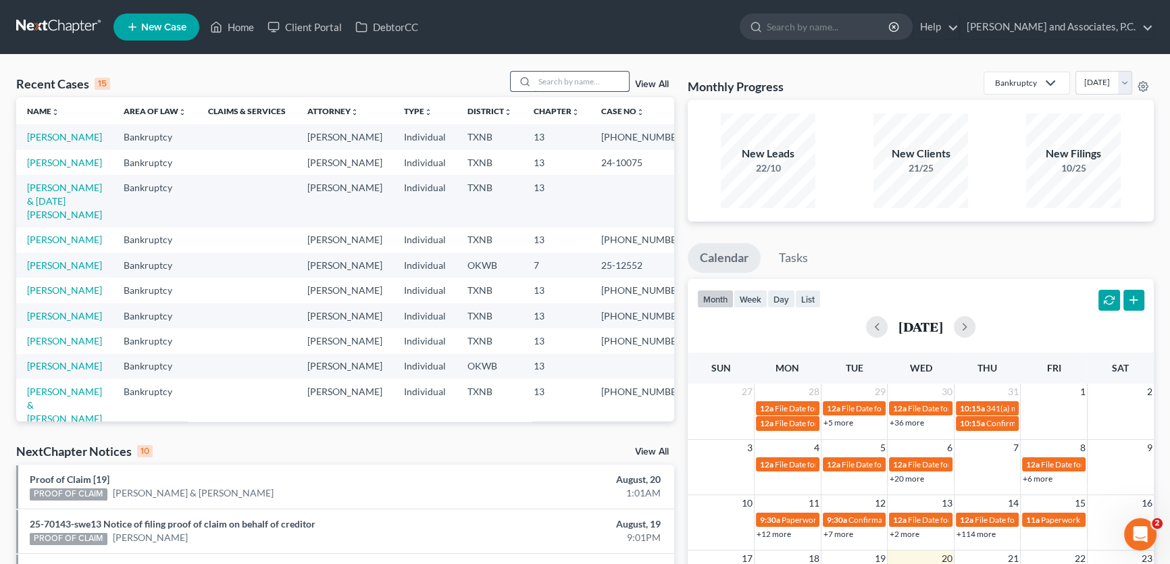
click at [609, 85] on input "search" at bounding box center [581, 82] width 95 height 20
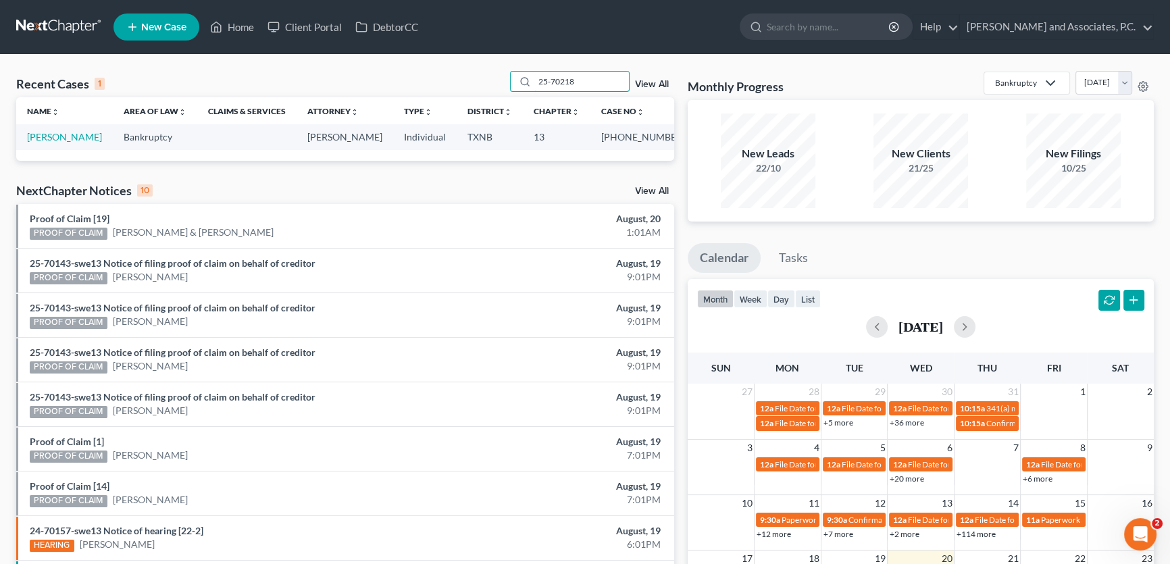
type input "25-70218"
drag, startPoint x: 544, startPoint y: 70, endPoint x: 484, endPoint y: 63, distance: 60.4
click at [484, 63] on div "Recent Cases 1 25-70218 View All Name unfold_more expand_more expand_less Area …" at bounding box center [585, 405] width 1170 height 701
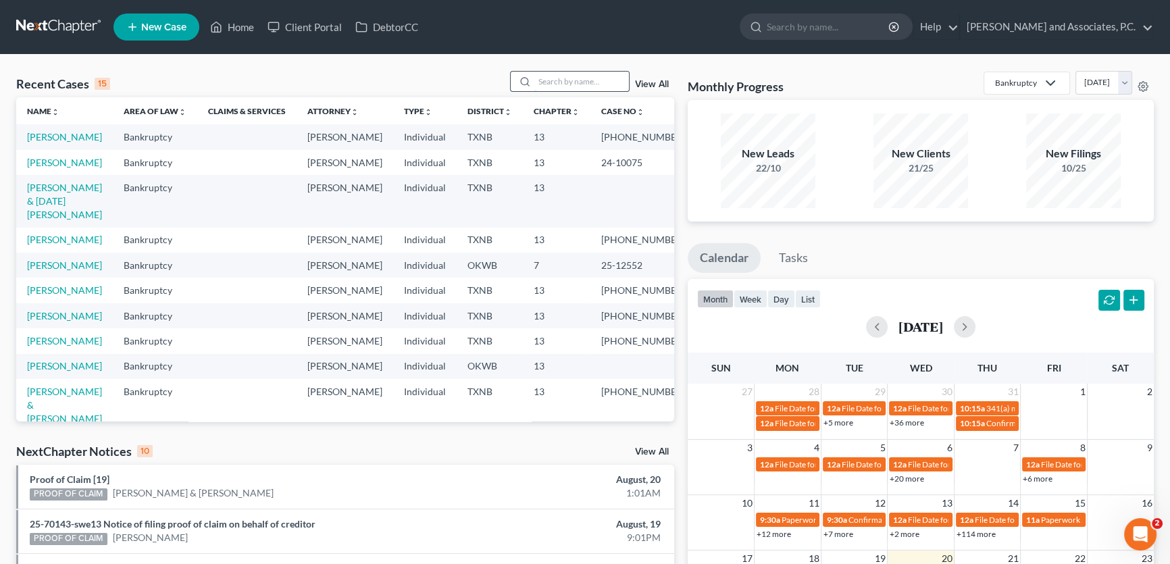
click at [600, 84] on input "search" at bounding box center [581, 82] width 95 height 20
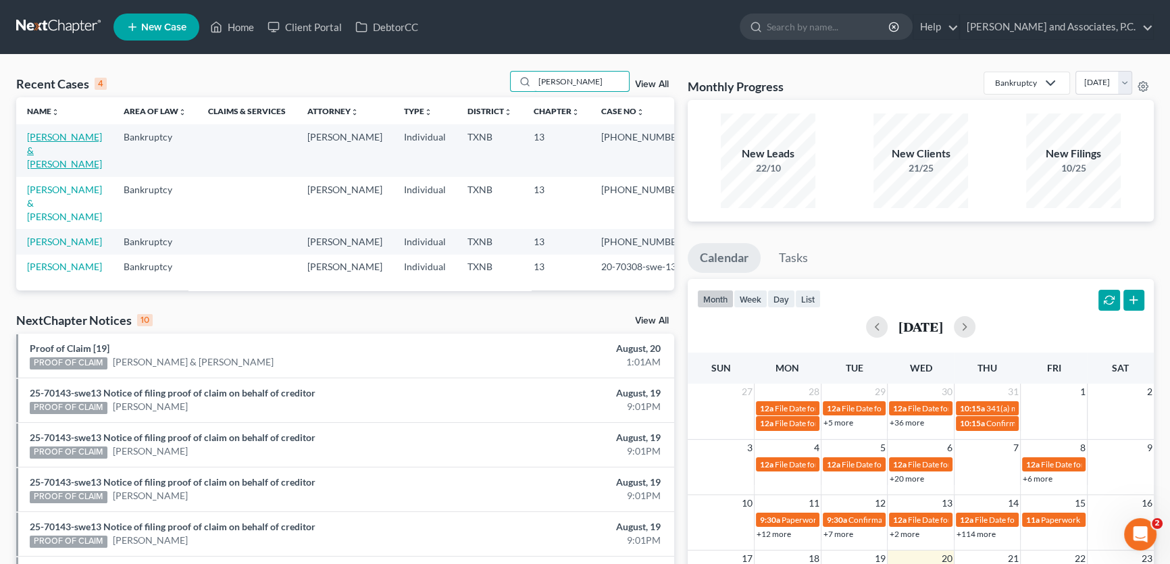
type input "gilbert"
click at [40, 148] on link "[PERSON_NAME] & [PERSON_NAME]" at bounding box center [64, 150] width 75 height 39
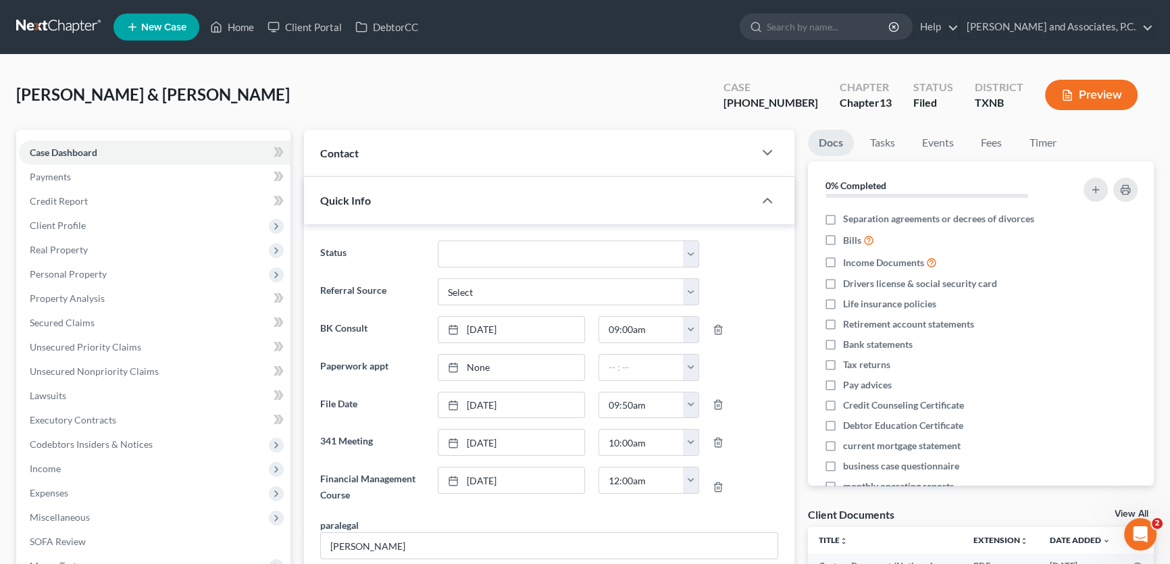
click at [350, 154] on span "Contact" at bounding box center [339, 153] width 39 height 13
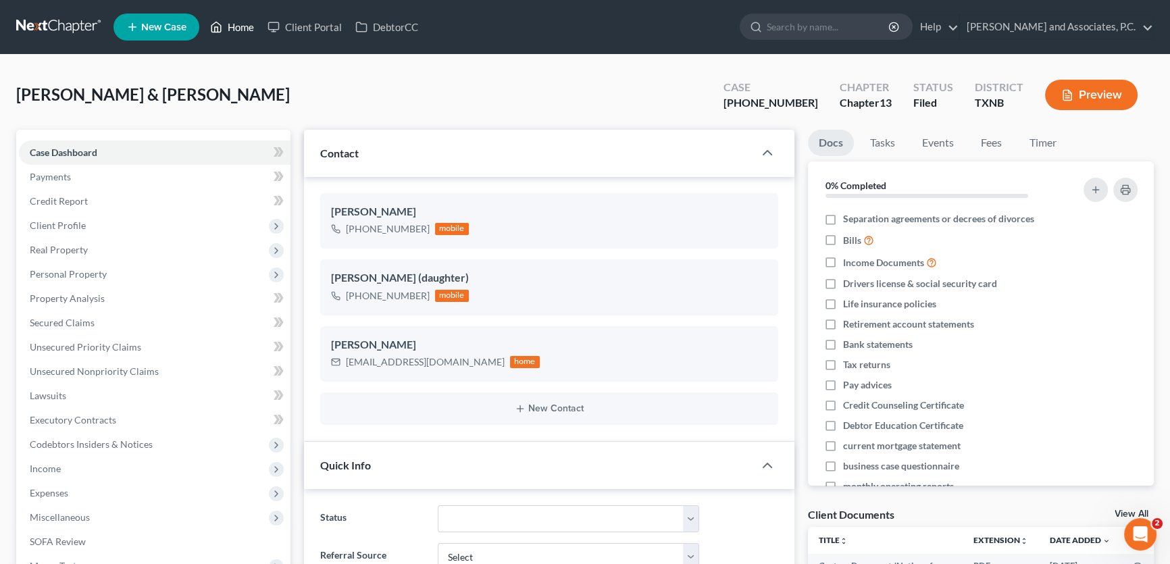
click at [242, 27] on link "Home" at bounding box center [231, 27] width 57 height 24
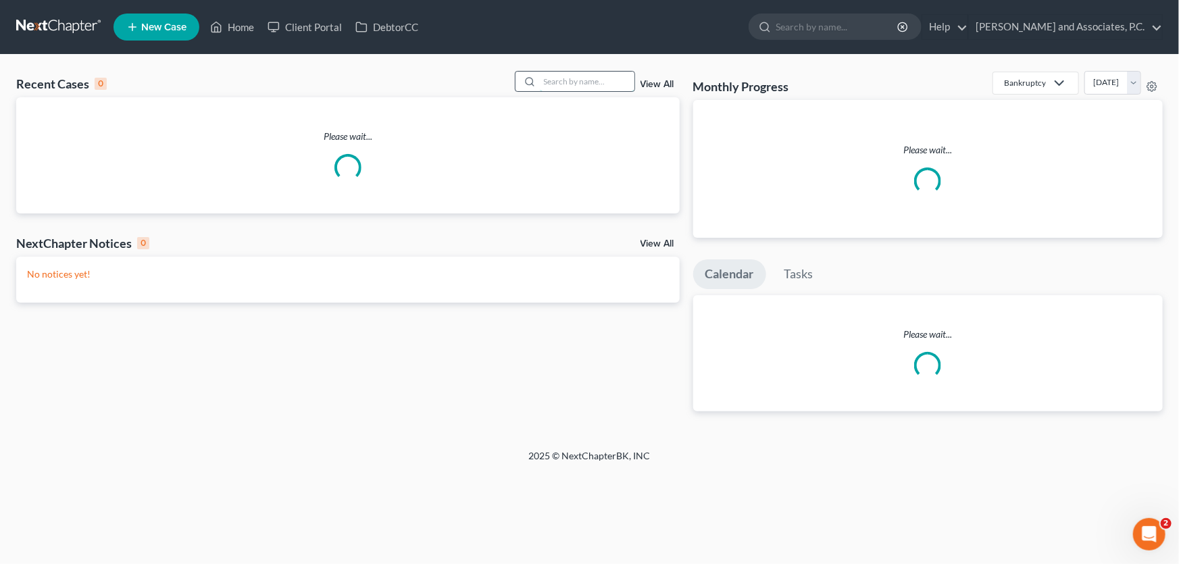
click at [629, 85] on div "View All" at bounding box center [597, 81] width 165 height 21
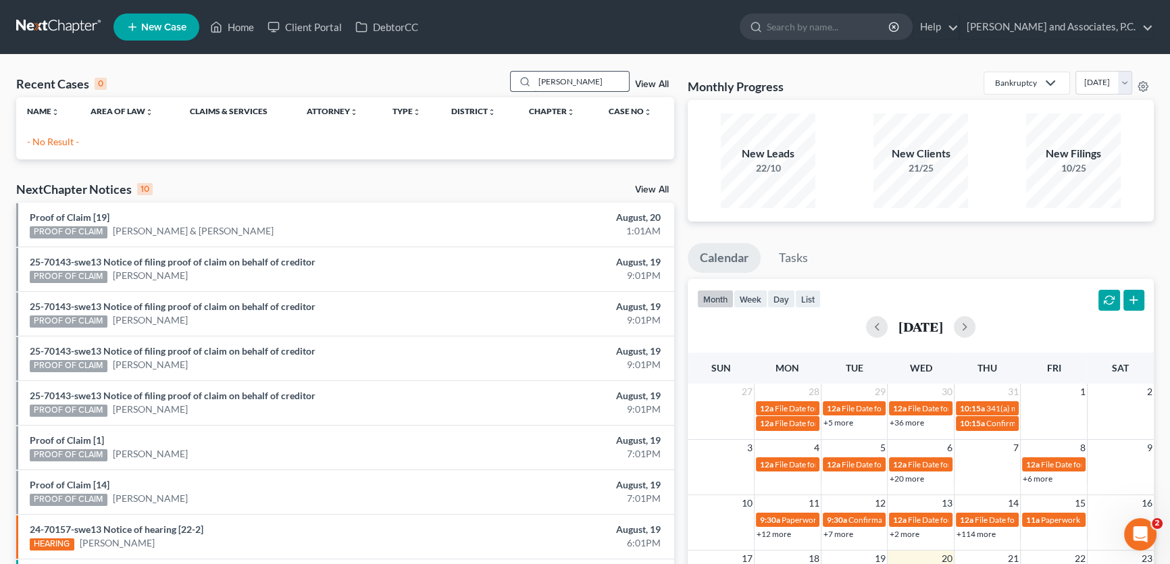
drag, startPoint x: 577, startPoint y: 80, endPoint x: 530, endPoint y: 80, distance: 47.3
click at [530, 80] on div "papin" at bounding box center [570, 81] width 120 height 21
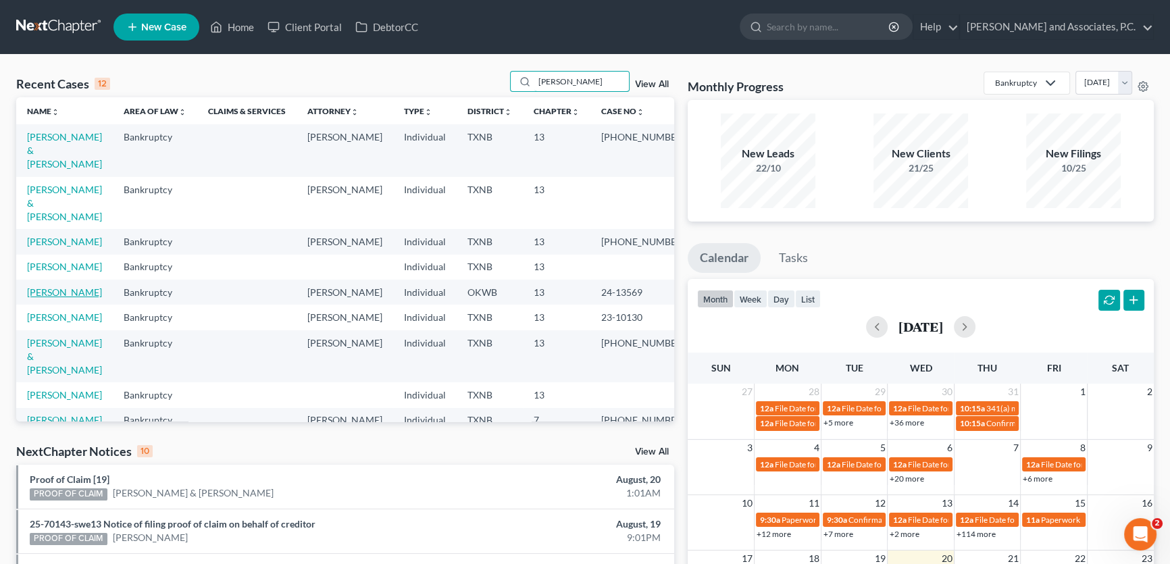
type input "hernandez"
click at [83, 291] on link "[PERSON_NAME]" at bounding box center [64, 291] width 75 height 11
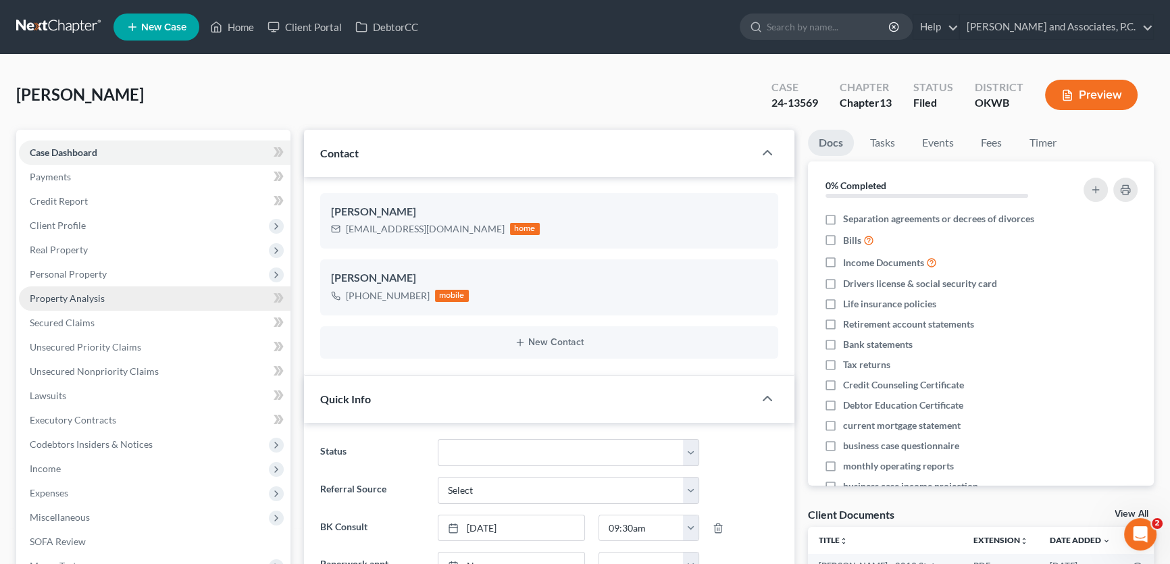
scroll to position [480, 0]
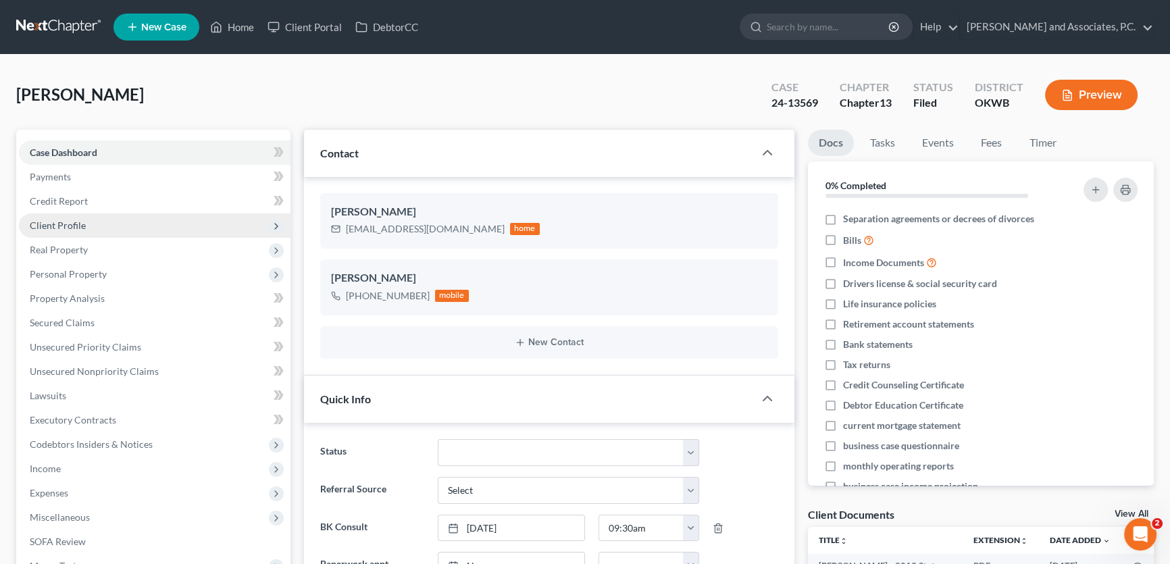
click at [88, 227] on span "Client Profile" at bounding box center [155, 225] width 272 height 24
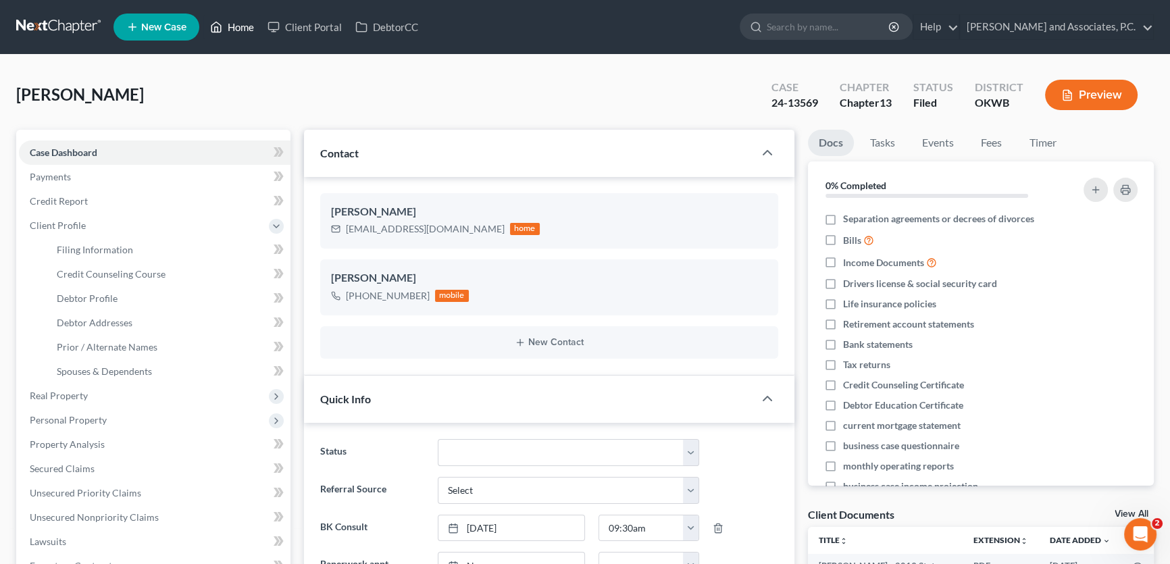
click at [246, 27] on link "Home" at bounding box center [231, 27] width 57 height 24
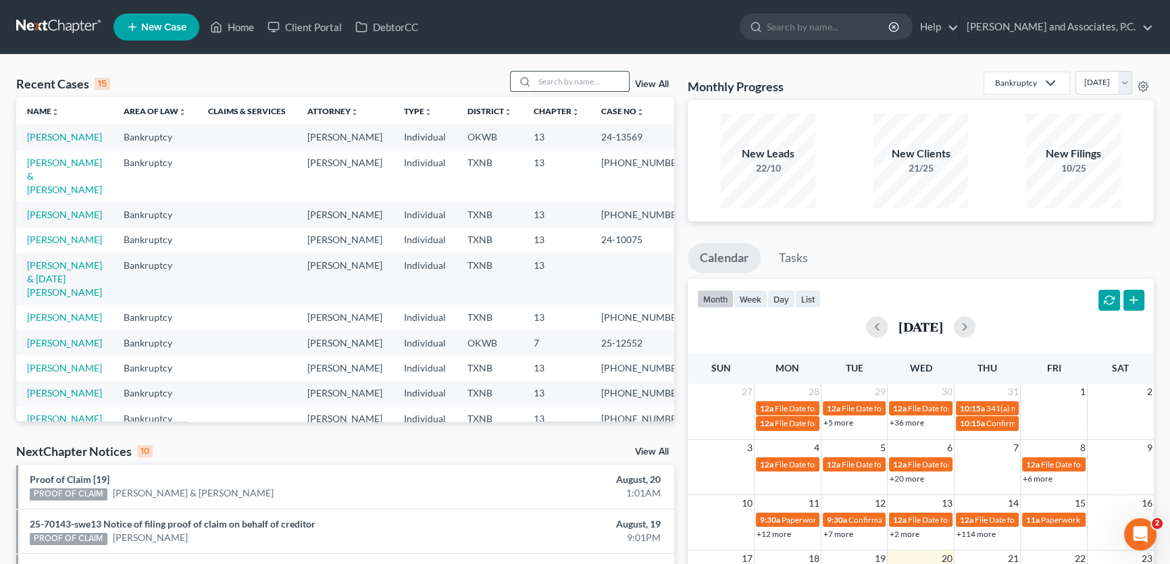
click at [567, 82] on input "search" at bounding box center [581, 82] width 95 height 20
type input "h"
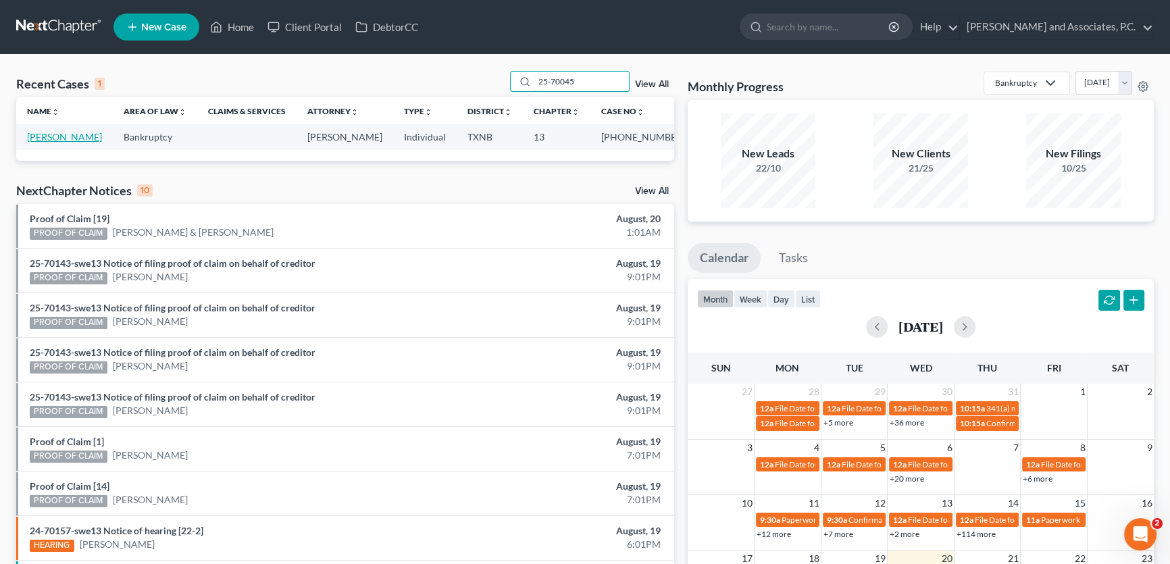
type input "25-70045"
click at [78, 140] on link "[PERSON_NAME]" at bounding box center [64, 136] width 75 height 11
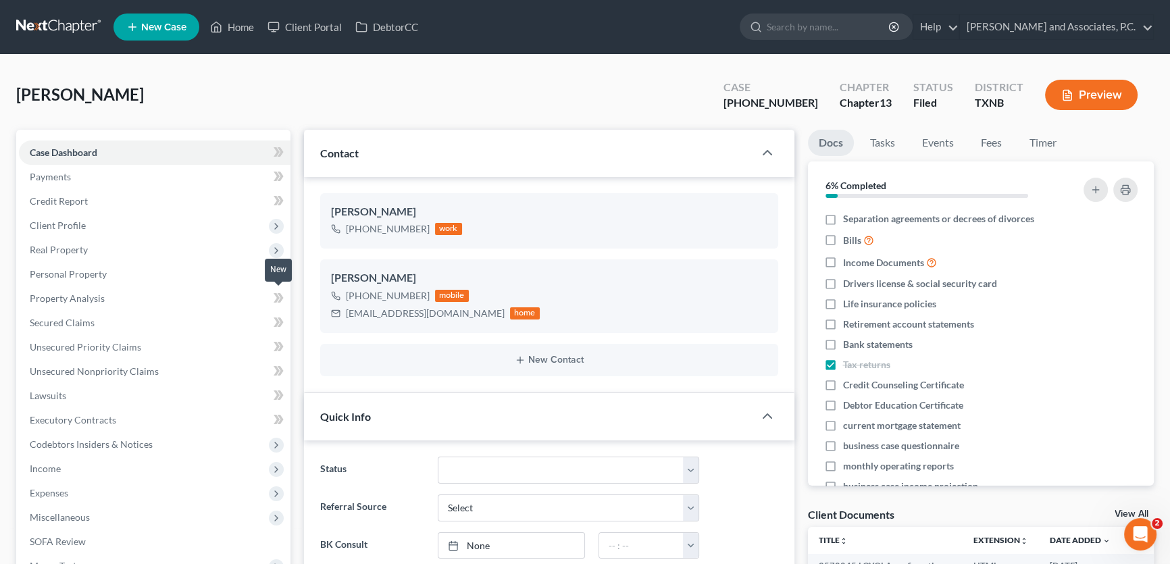
scroll to position [5812, 0]
click at [238, 22] on link "Home" at bounding box center [231, 27] width 57 height 24
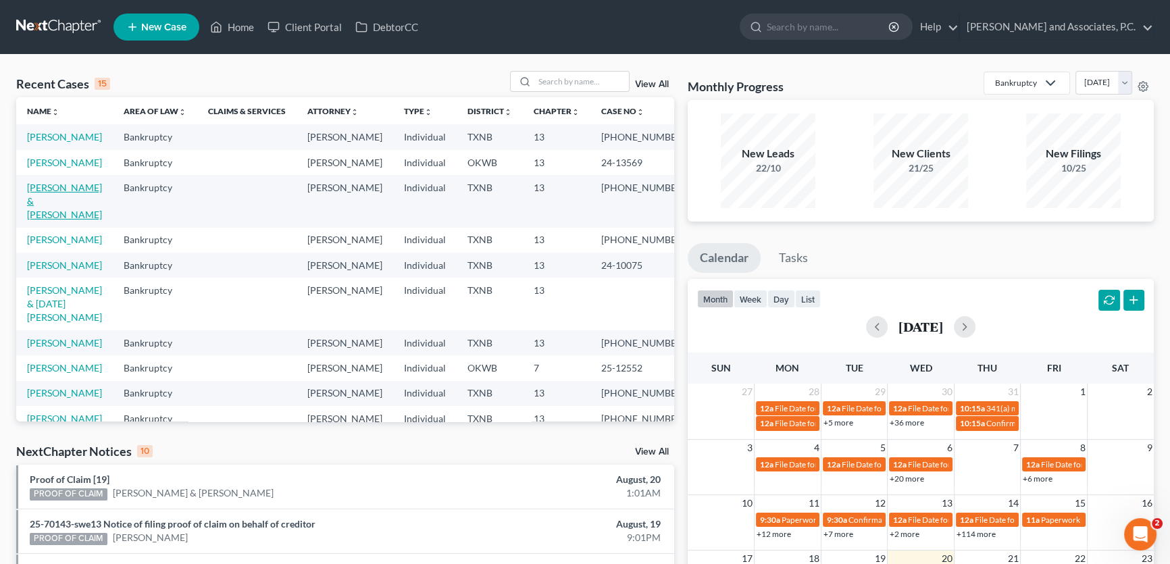
click at [75, 215] on link "[PERSON_NAME] & [PERSON_NAME]" at bounding box center [64, 201] width 75 height 39
select select "5"
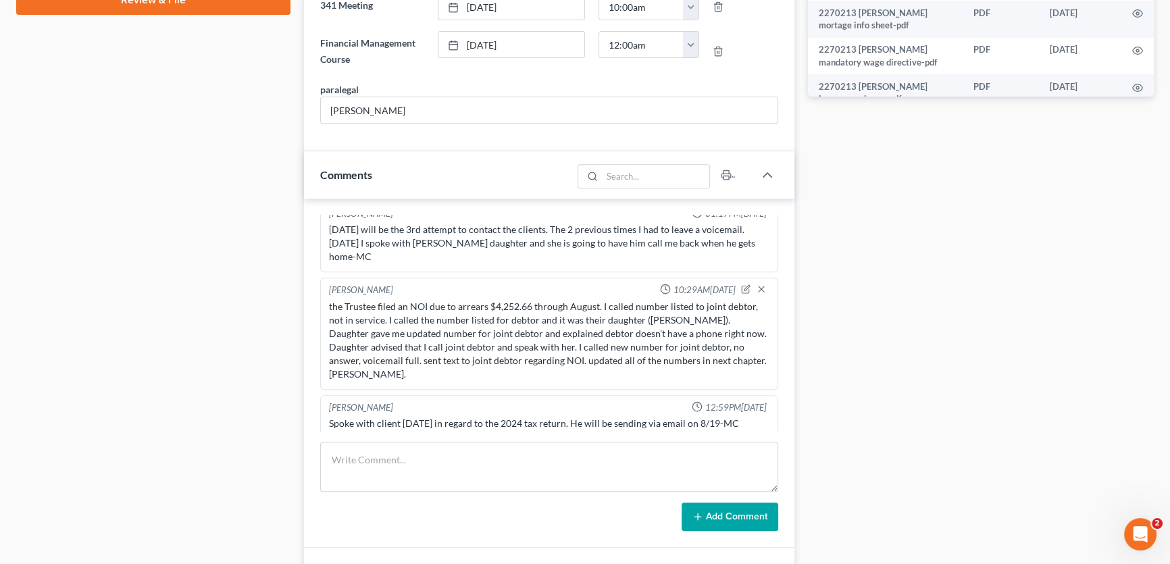
scroll to position [922, 0]
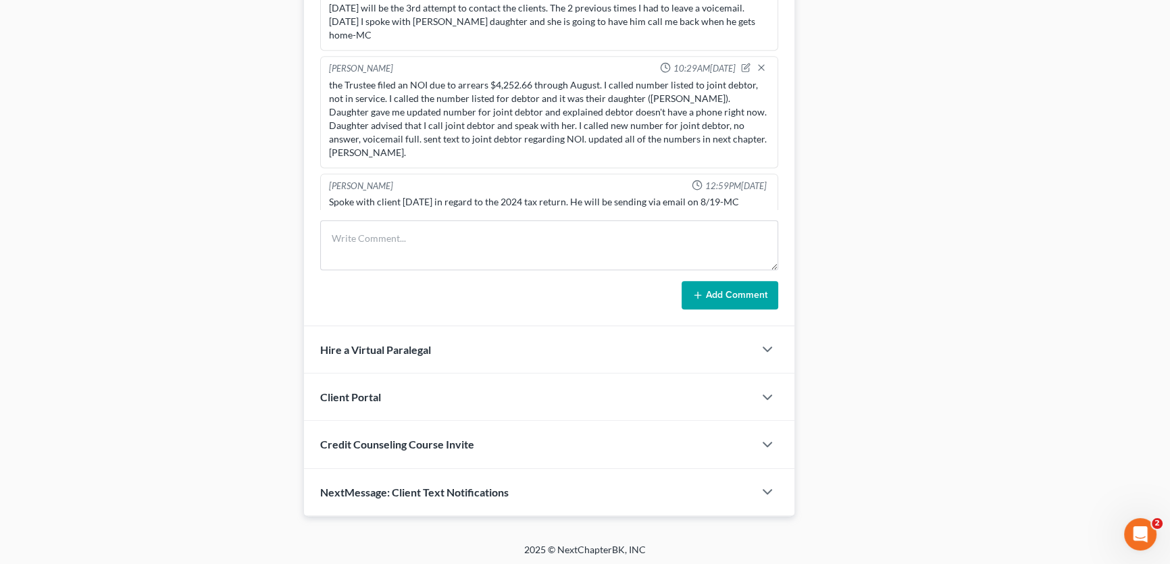
click at [436, 486] on span "NextMessage: Client Text Notifications" at bounding box center [414, 492] width 188 height 13
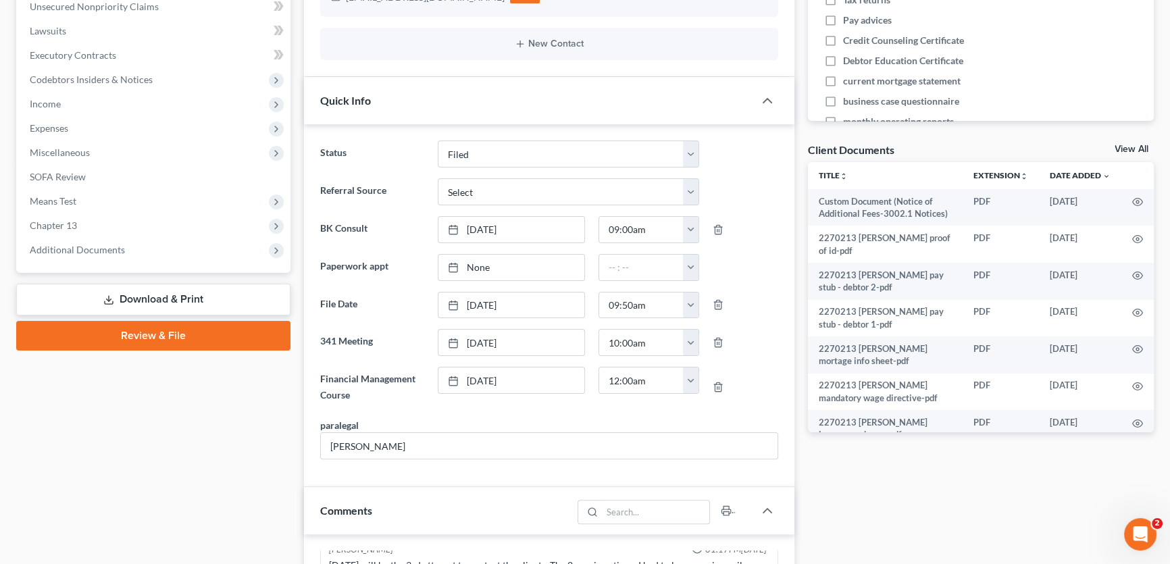
scroll to position [0, 0]
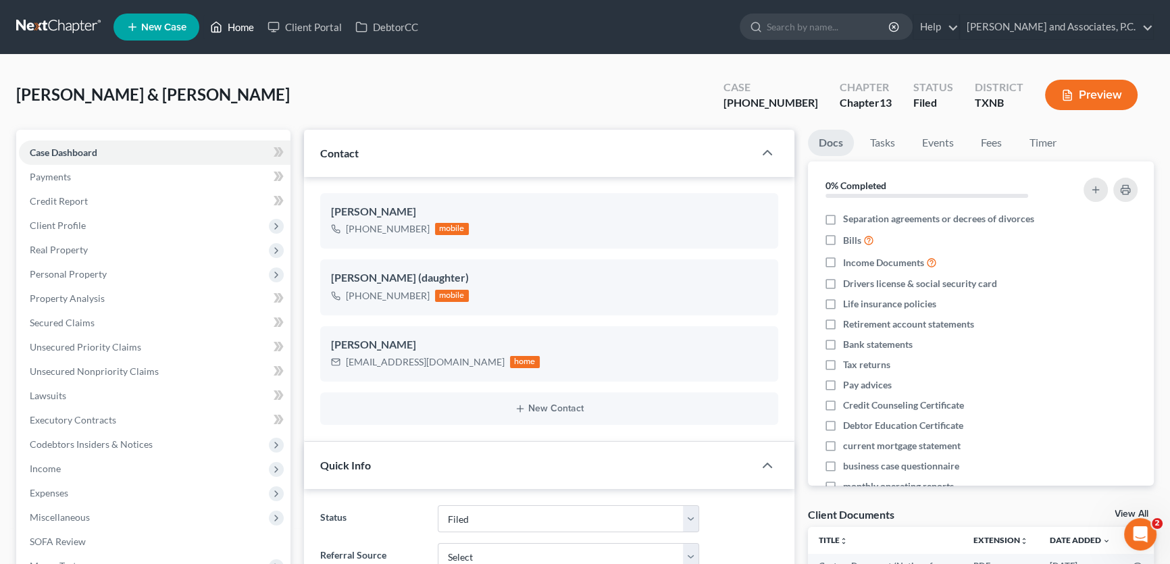
click at [234, 24] on link "Home" at bounding box center [231, 27] width 57 height 24
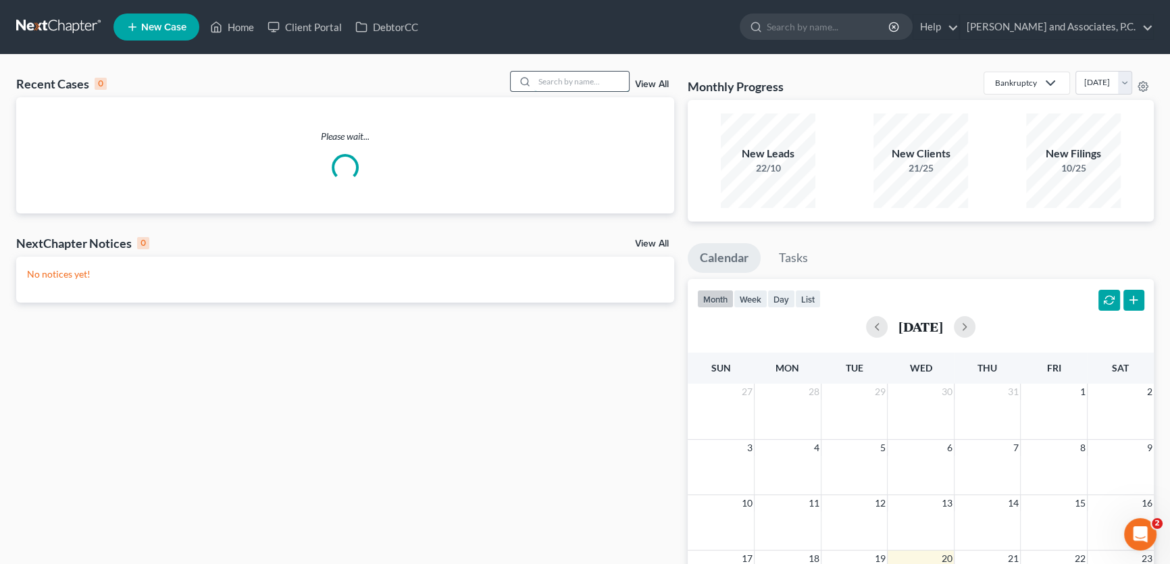
click at [597, 85] on input "search" at bounding box center [581, 82] width 95 height 20
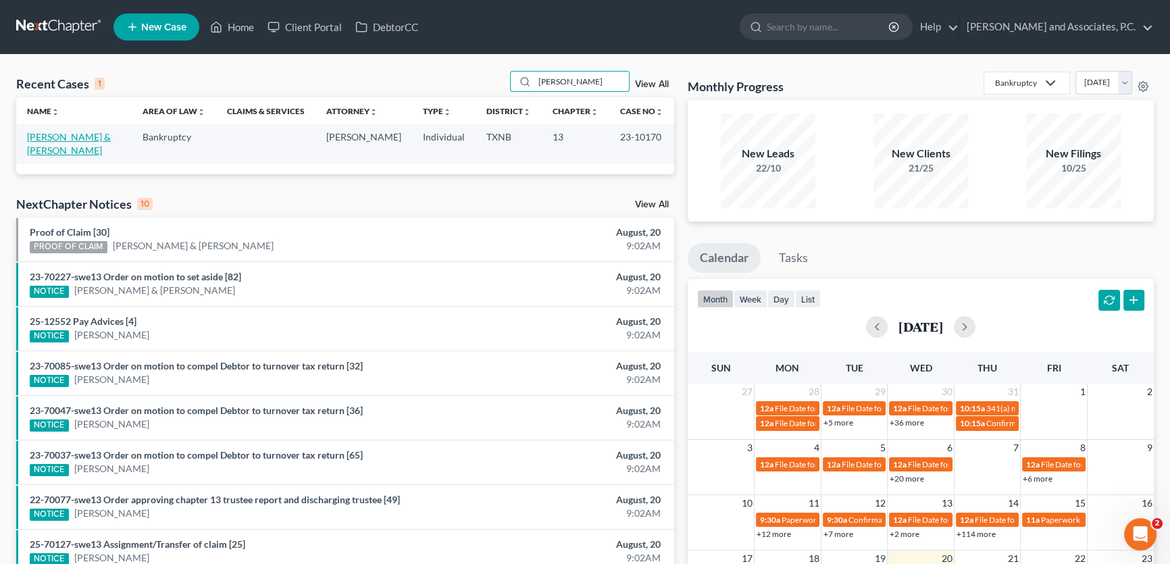
type input "stinnett"
click at [97, 136] on link "[PERSON_NAME] & [PERSON_NAME]" at bounding box center [69, 143] width 84 height 25
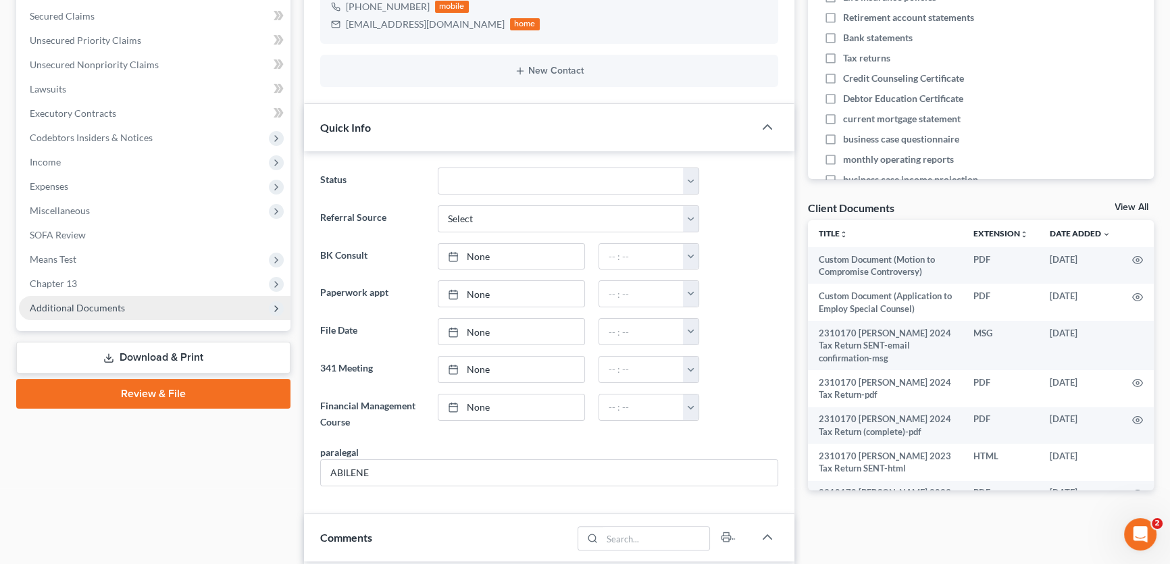
scroll to position [10, 0]
click at [105, 304] on span "Additional Documents" at bounding box center [77, 307] width 95 height 11
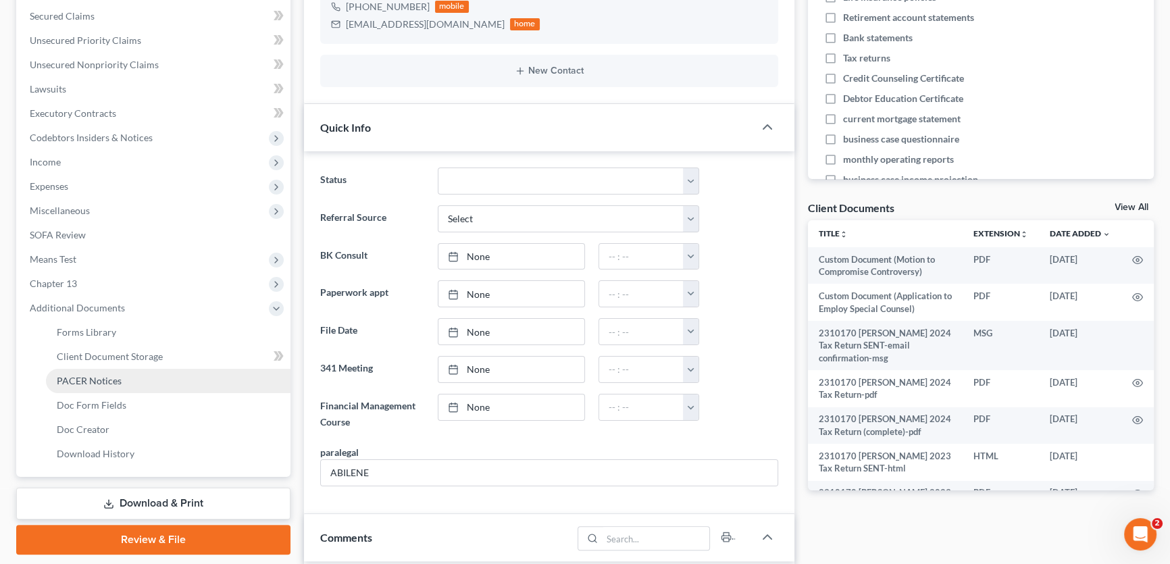
click at [88, 378] on span "PACER Notices" at bounding box center [89, 380] width 65 height 11
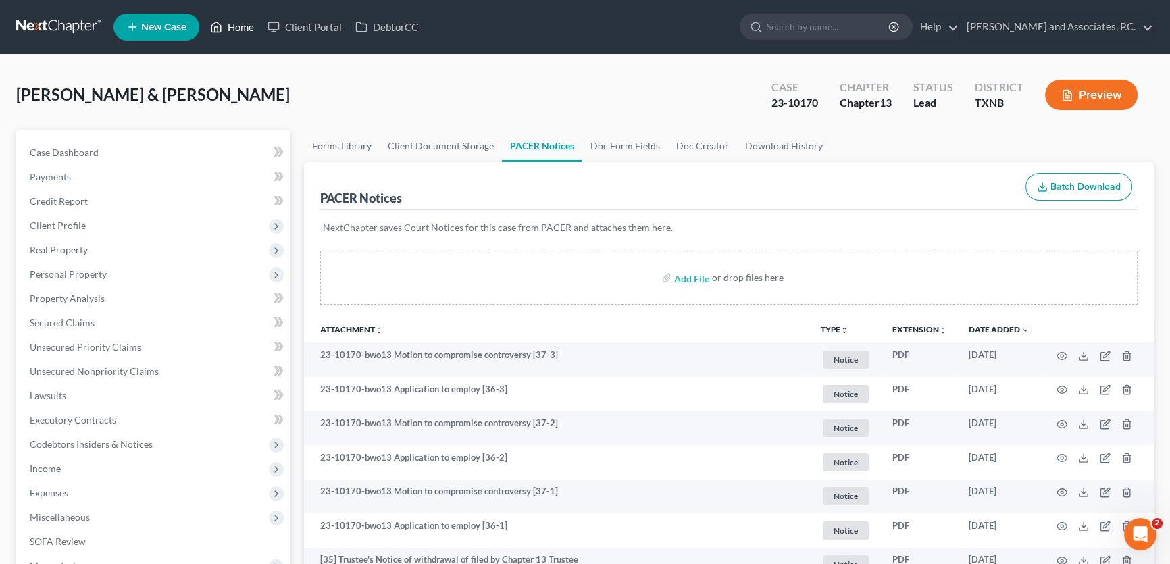
click at [236, 24] on link "Home" at bounding box center [231, 27] width 57 height 24
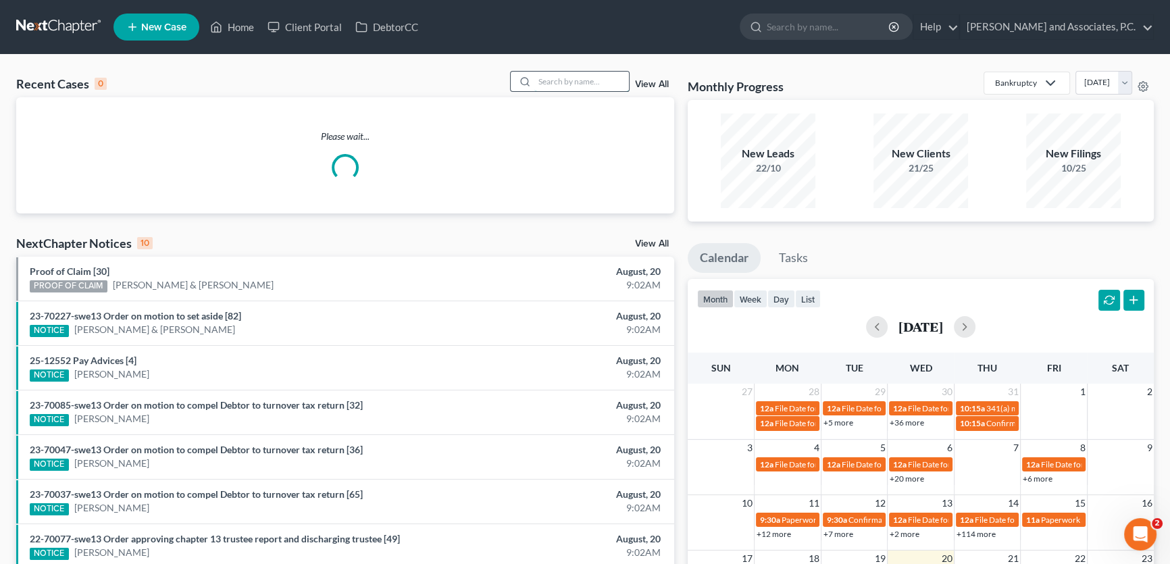
click at [555, 84] on input "search" at bounding box center [581, 82] width 95 height 20
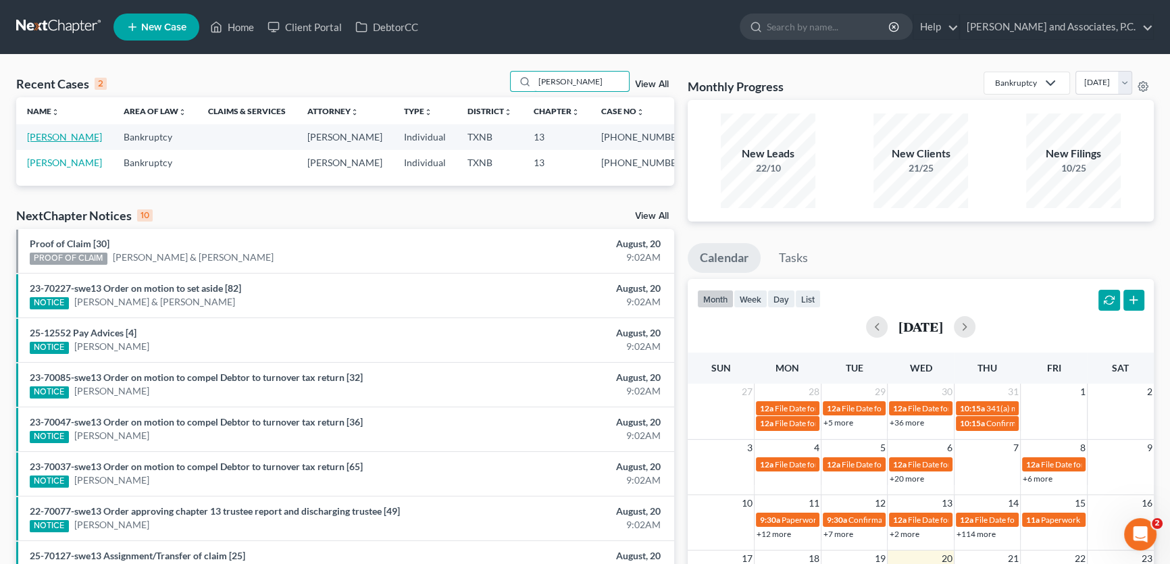
type input "herebia"
click at [54, 136] on link "[PERSON_NAME]" at bounding box center [64, 136] width 75 height 11
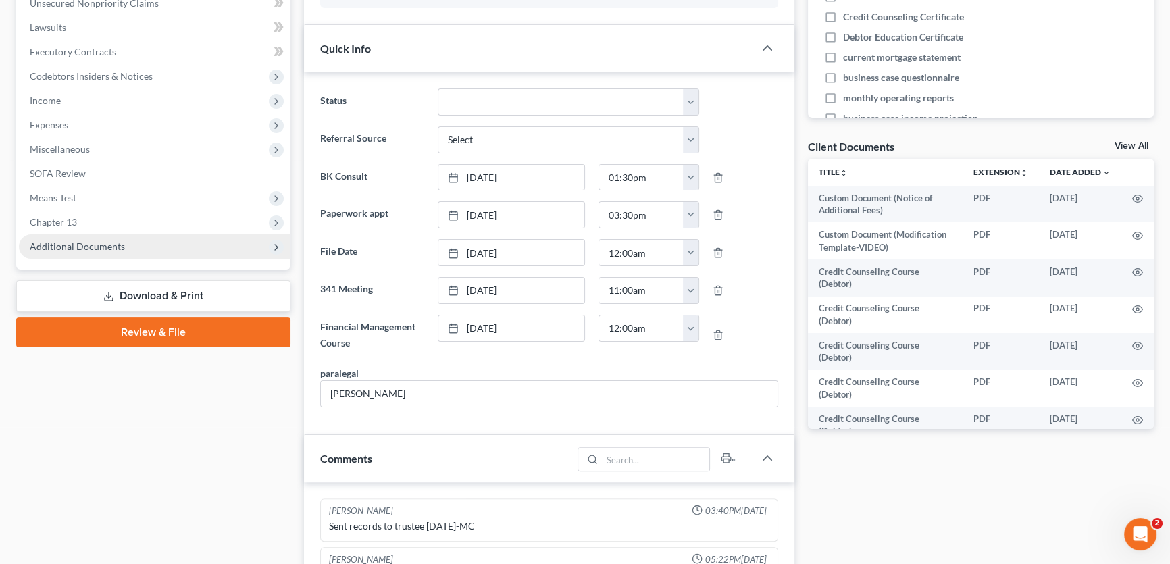
scroll to position [177, 0]
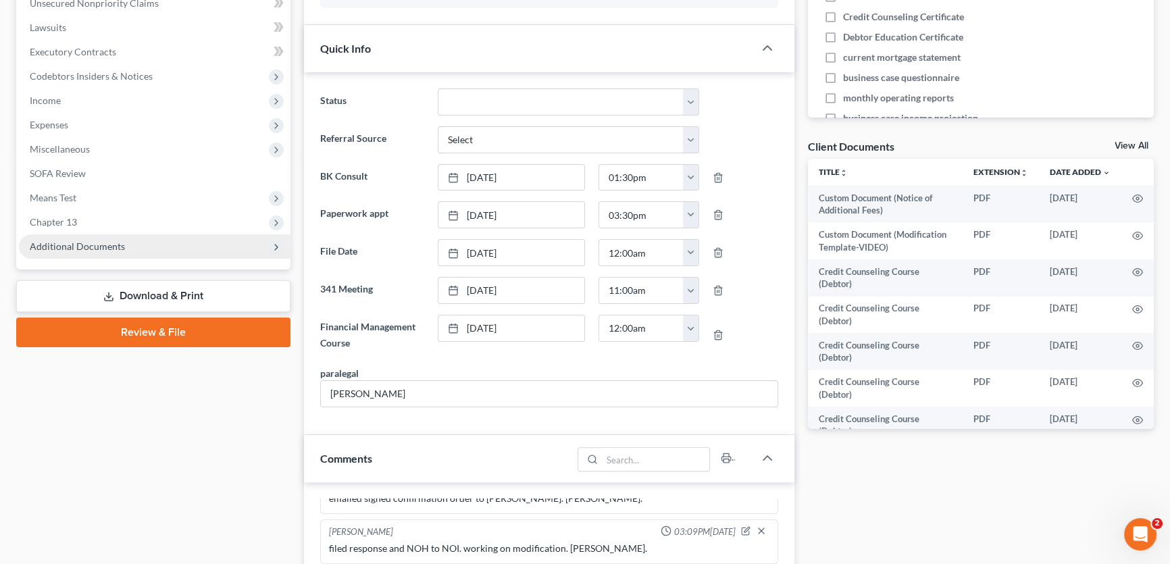
click at [99, 244] on span "Additional Documents" at bounding box center [77, 245] width 95 height 11
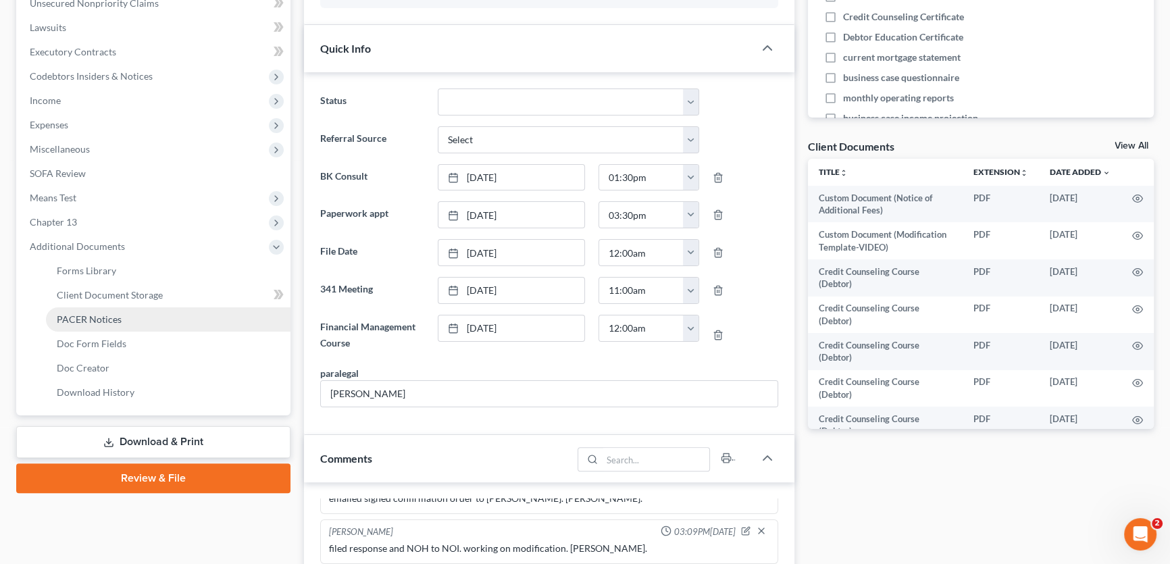
click at [93, 317] on span "PACER Notices" at bounding box center [89, 318] width 65 height 11
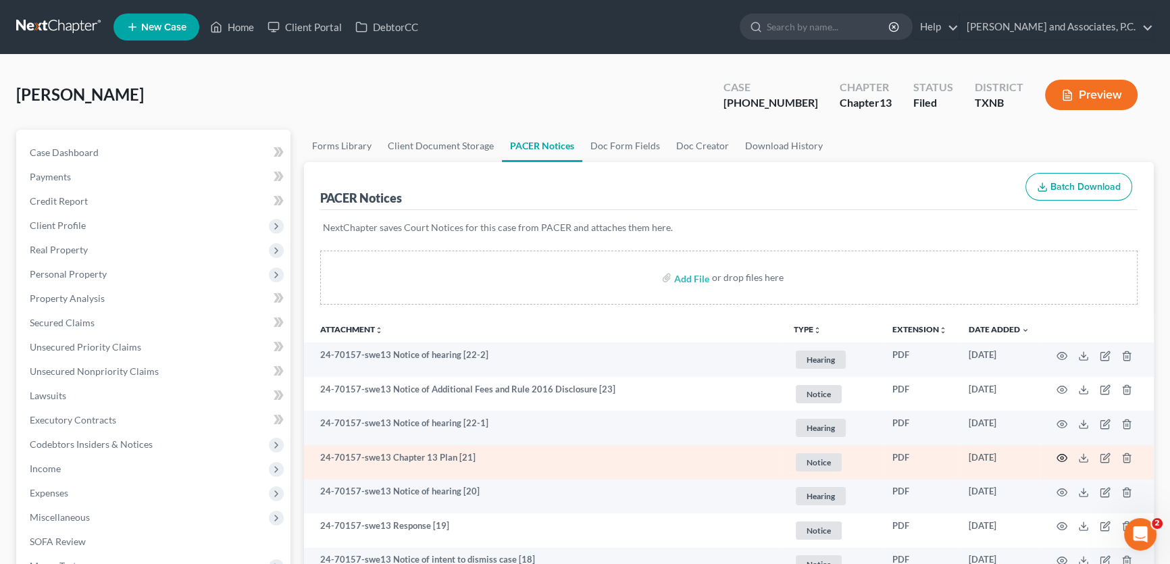
click at [1056, 453] on icon "button" at bounding box center [1061, 458] width 11 height 11
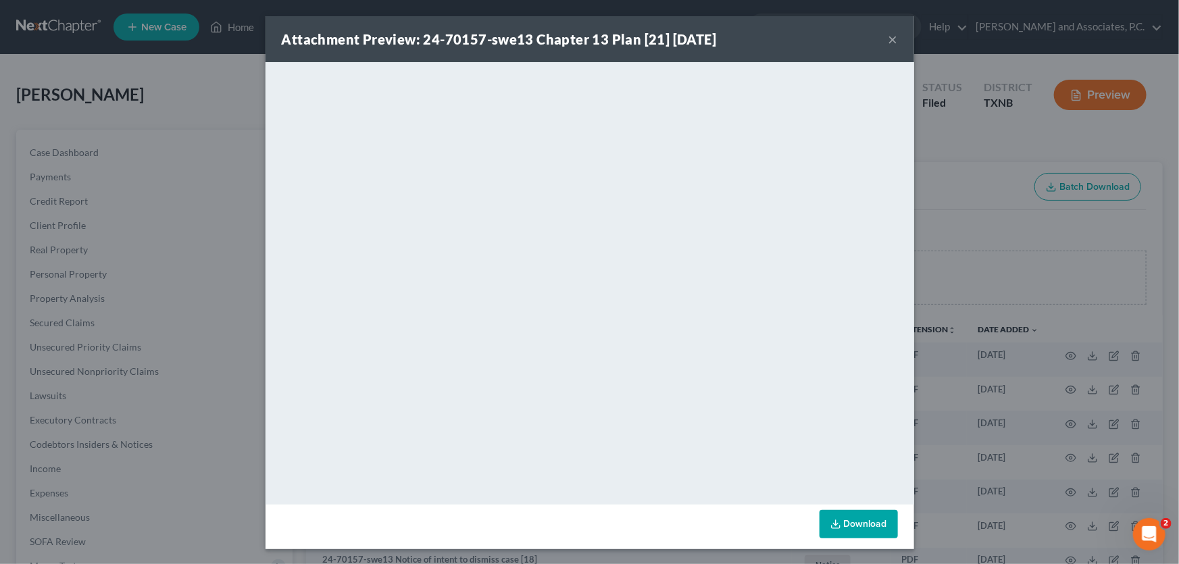
click at [890, 40] on button "×" at bounding box center [892, 39] width 9 height 16
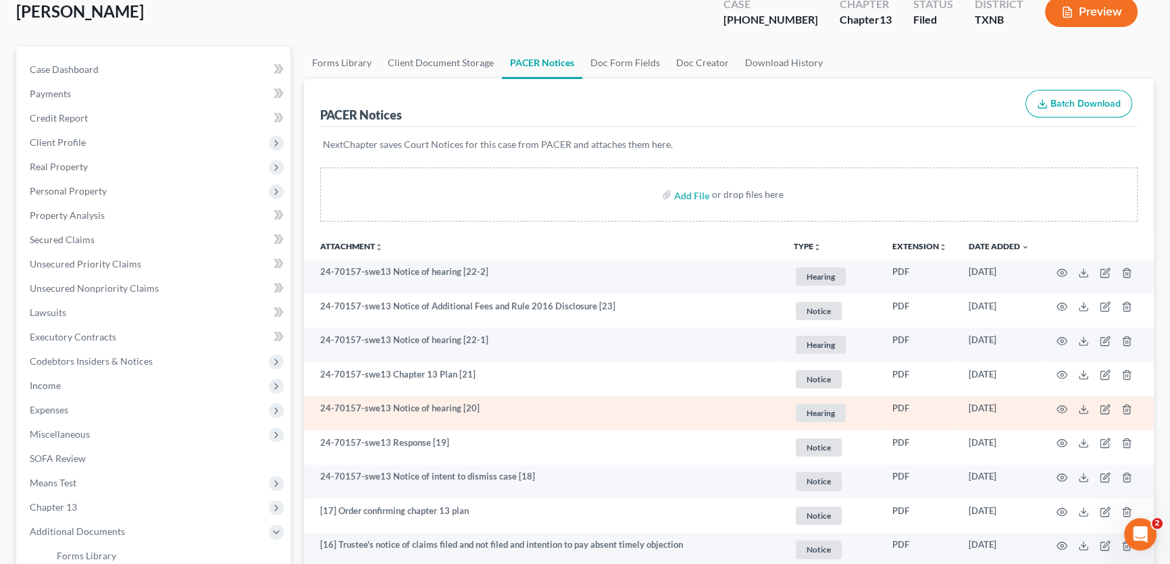
scroll to position [122, 0]
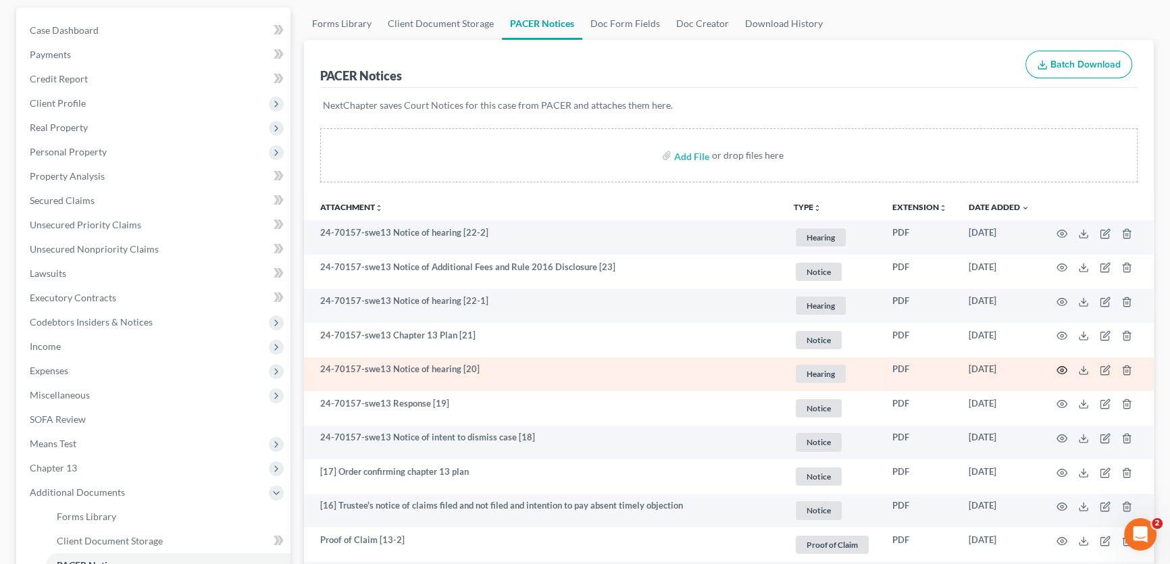
click at [1060, 367] on icon "button" at bounding box center [1061, 370] width 11 height 11
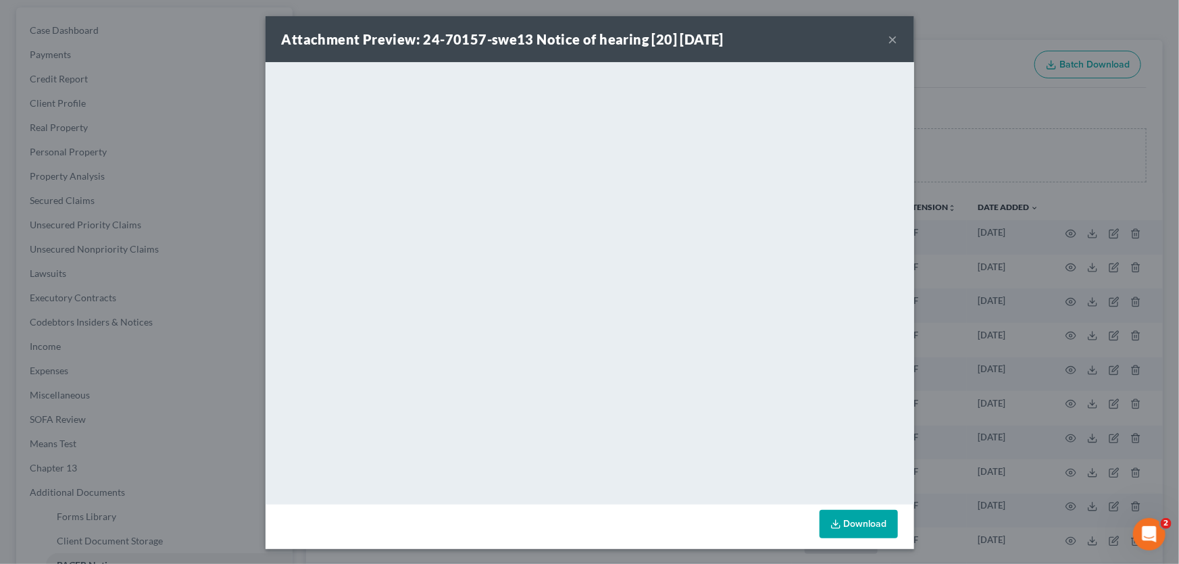
click at [888, 40] on button "×" at bounding box center [892, 39] width 9 height 16
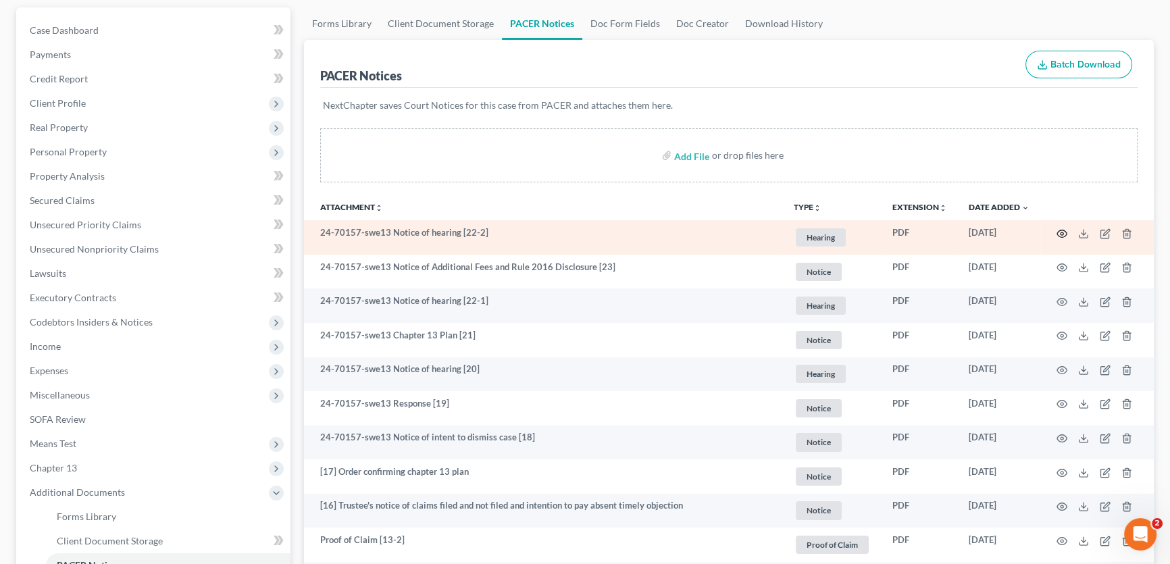
click at [1057, 230] on icon "button" at bounding box center [1062, 233] width 10 height 7
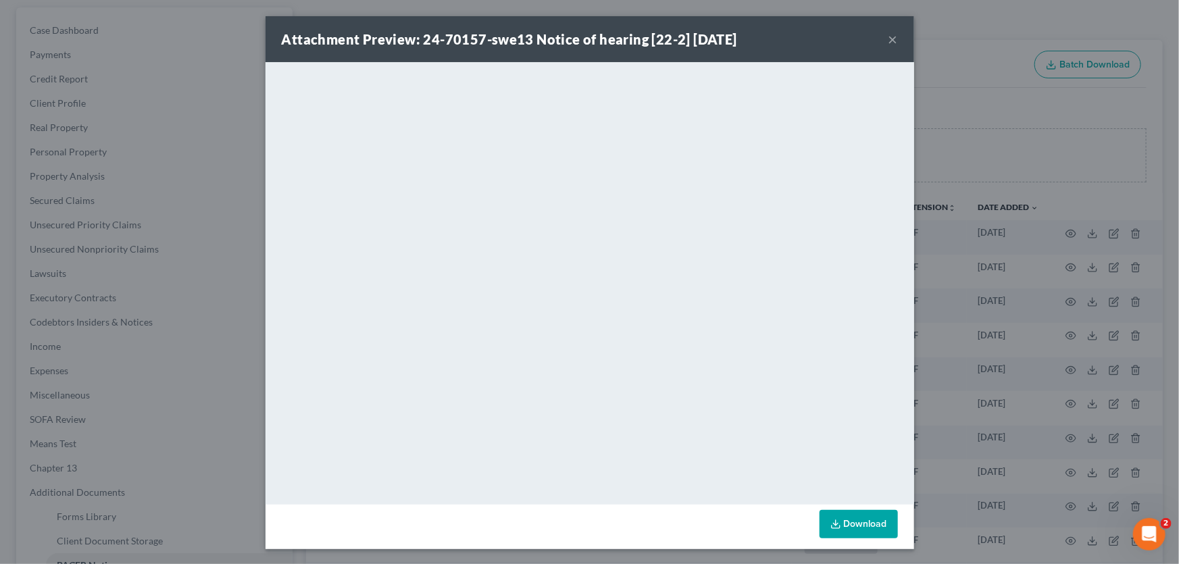
click at [888, 39] on button "×" at bounding box center [892, 39] width 9 height 16
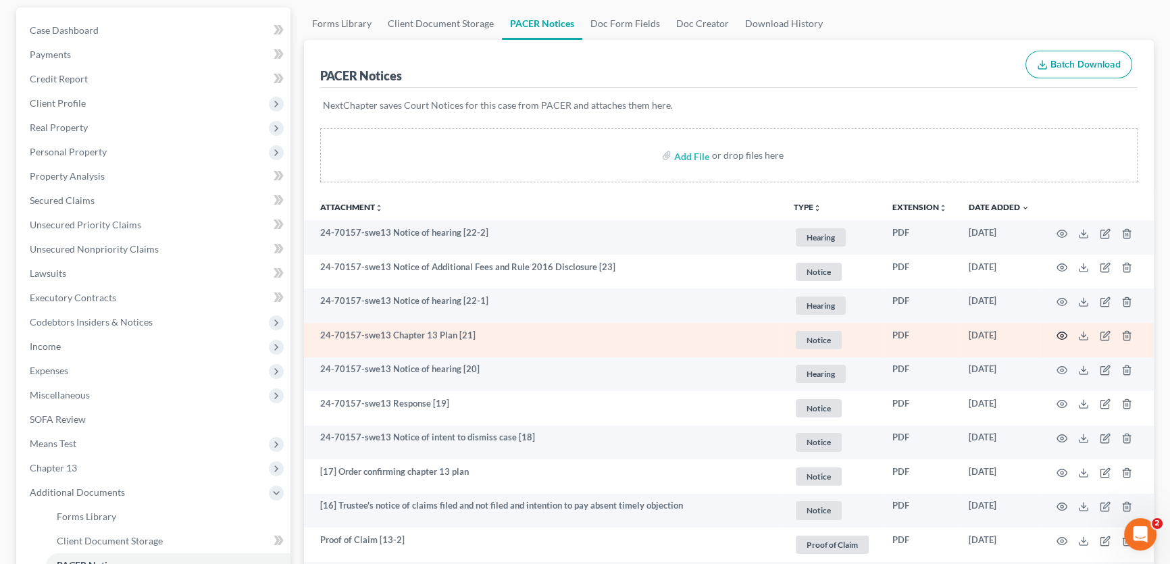
click at [1060, 330] on icon "button" at bounding box center [1061, 335] width 11 height 11
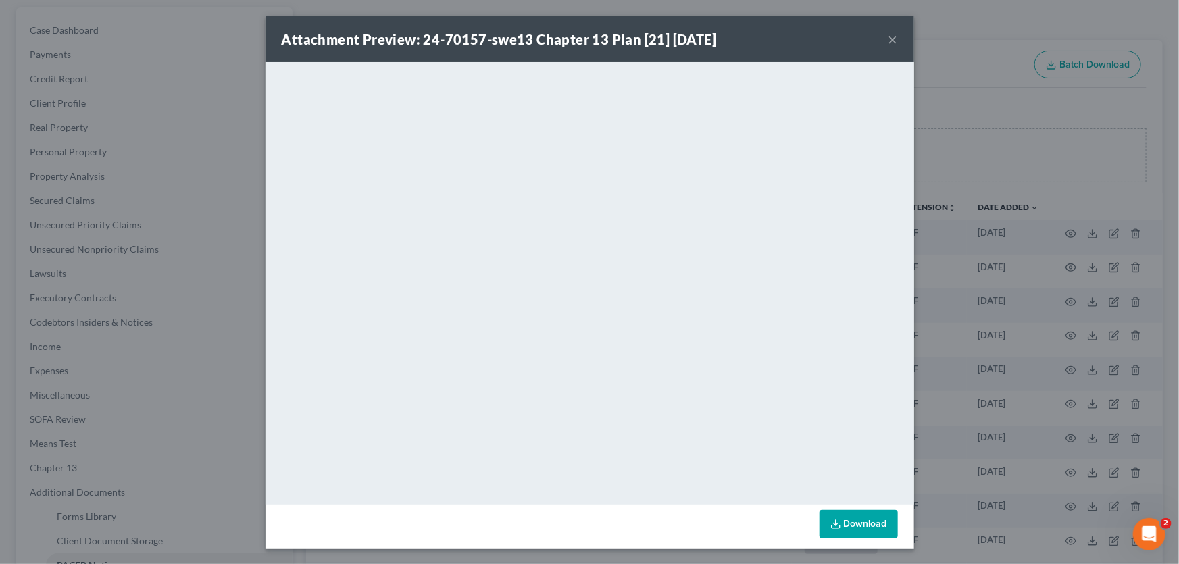
click at [888, 39] on button "×" at bounding box center [892, 39] width 9 height 16
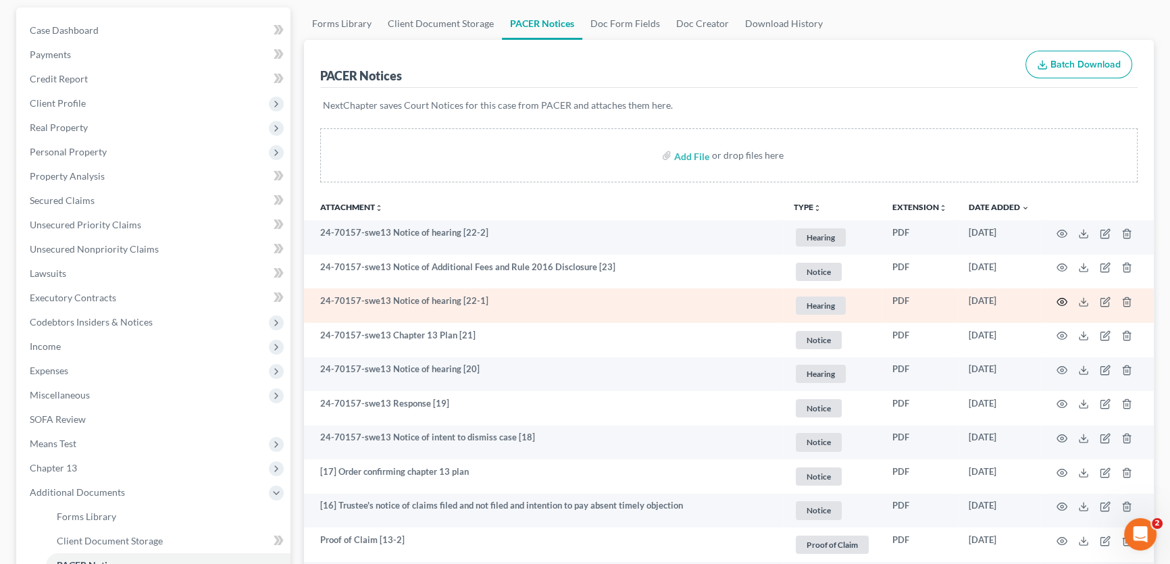
click at [1059, 297] on icon "button" at bounding box center [1061, 302] width 11 height 11
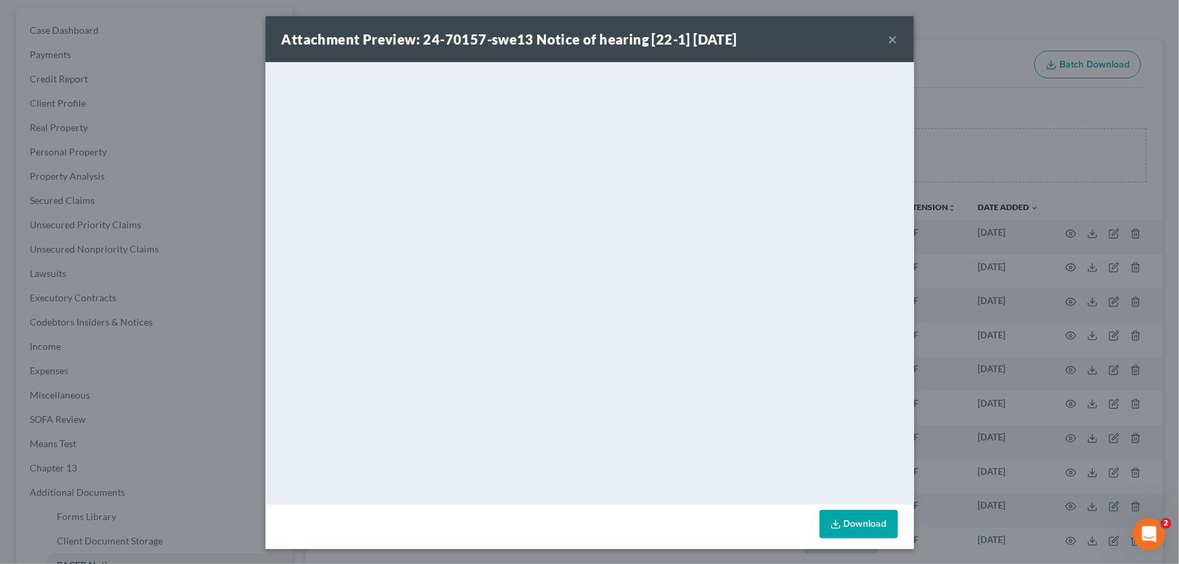
drag, startPoint x: 888, startPoint y: 39, endPoint x: 1038, endPoint y: 197, distance: 218.4
click at [888, 39] on button "×" at bounding box center [892, 39] width 9 height 16
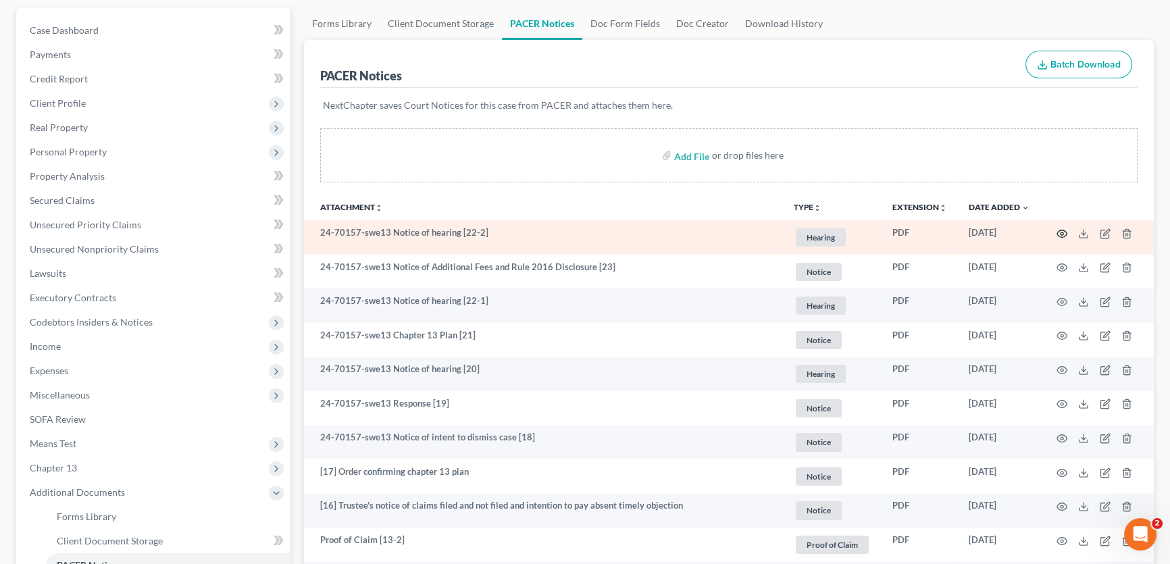
click at [1060, 234] on icon "button" at bounding box center [1061, 233] width 11 height 11
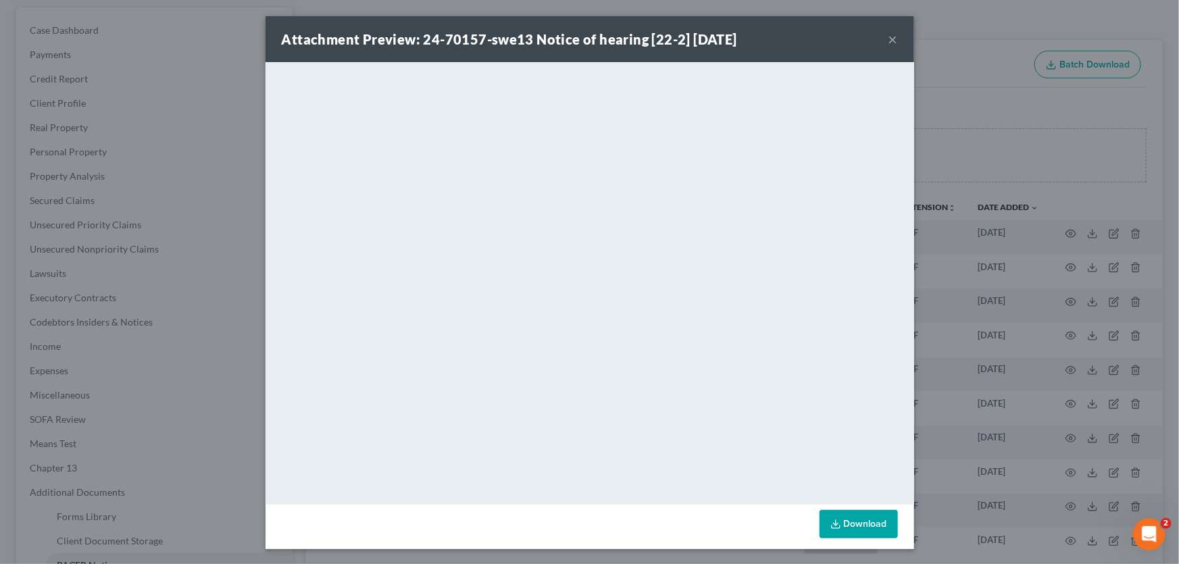
click at [888, 39] on button "×" at bounding box center [892, 39] width 9 height 16
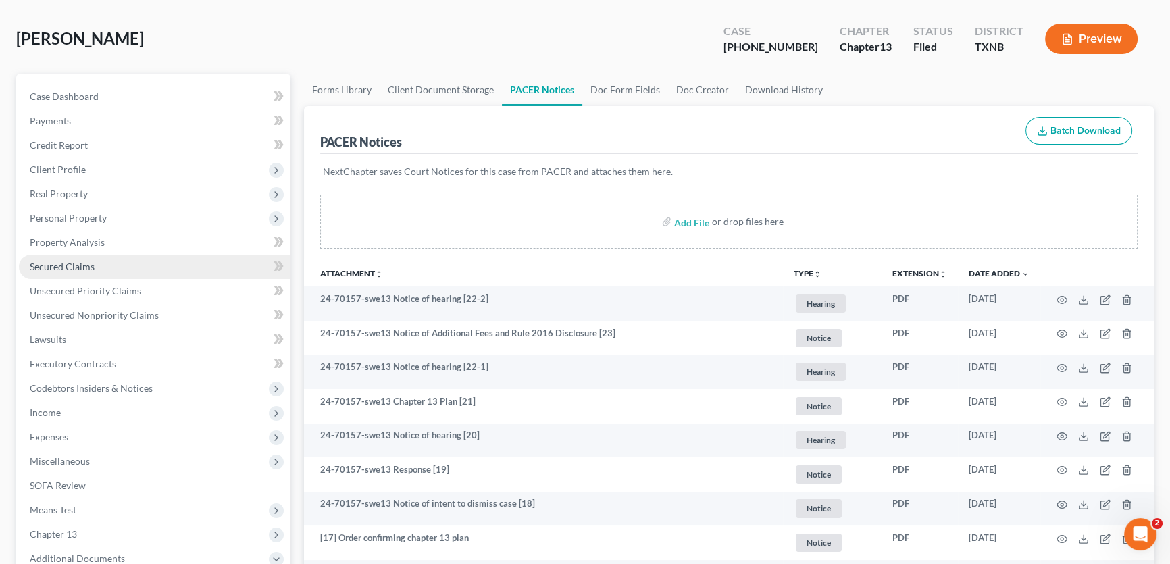
scroll to position [0, 0]
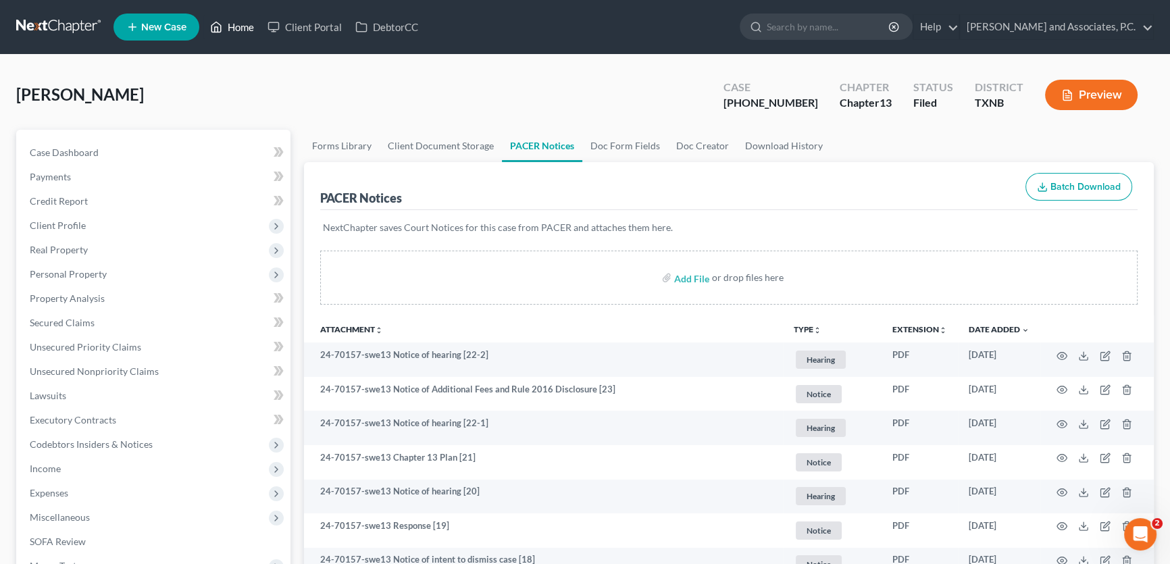
click at [243, 30] on link "Home" at bounding box center [231, 27] width 57 height 24
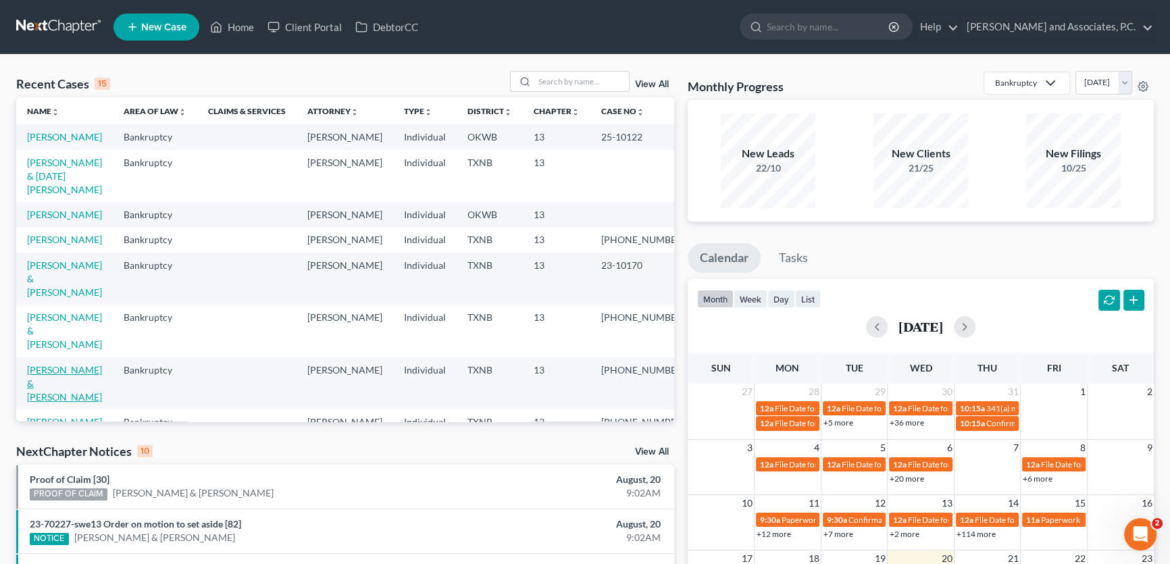
click at [42, 379] on link "[PERSON_NAME] & [PERSON_NAME]" at bounding box center [64, 383] width 75 height 39
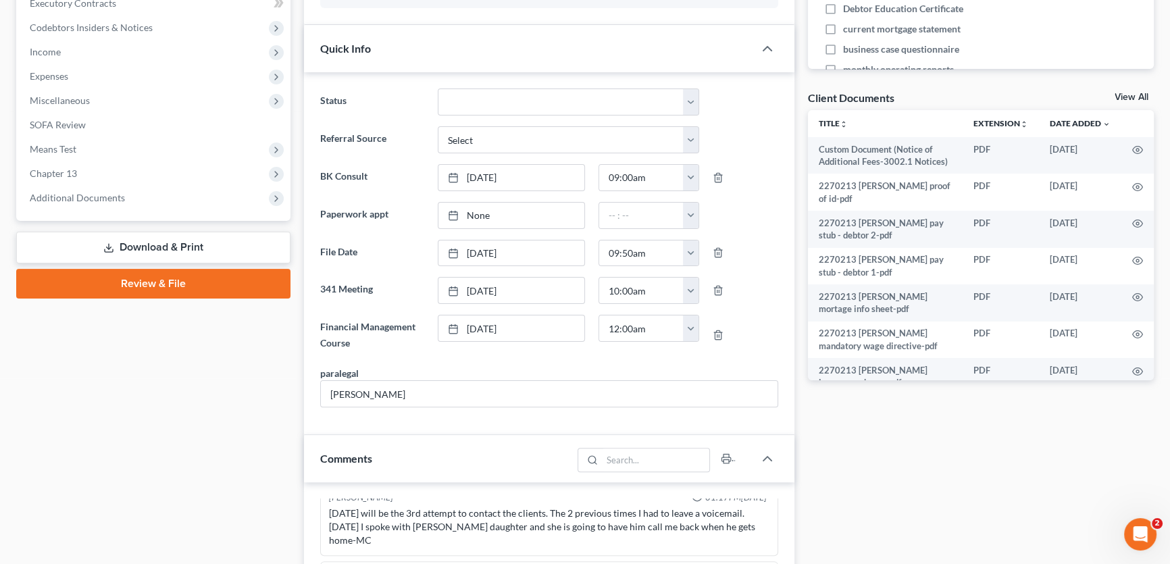
scroll to position [307, 0]
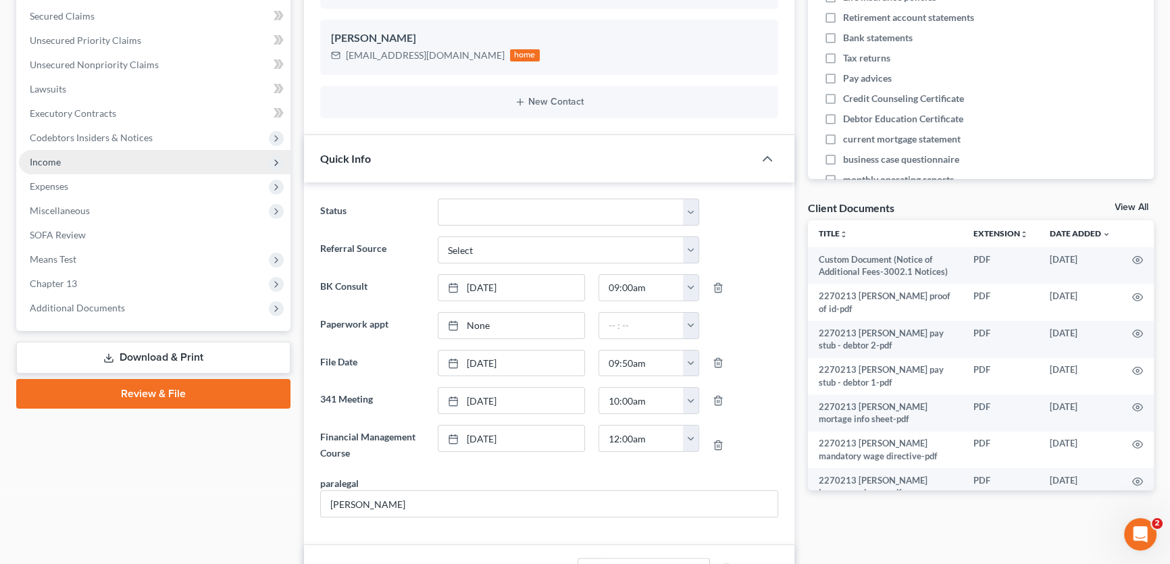
click at [55, 161] on span "Income" at bounding box center [45, 161] width 31 height 11
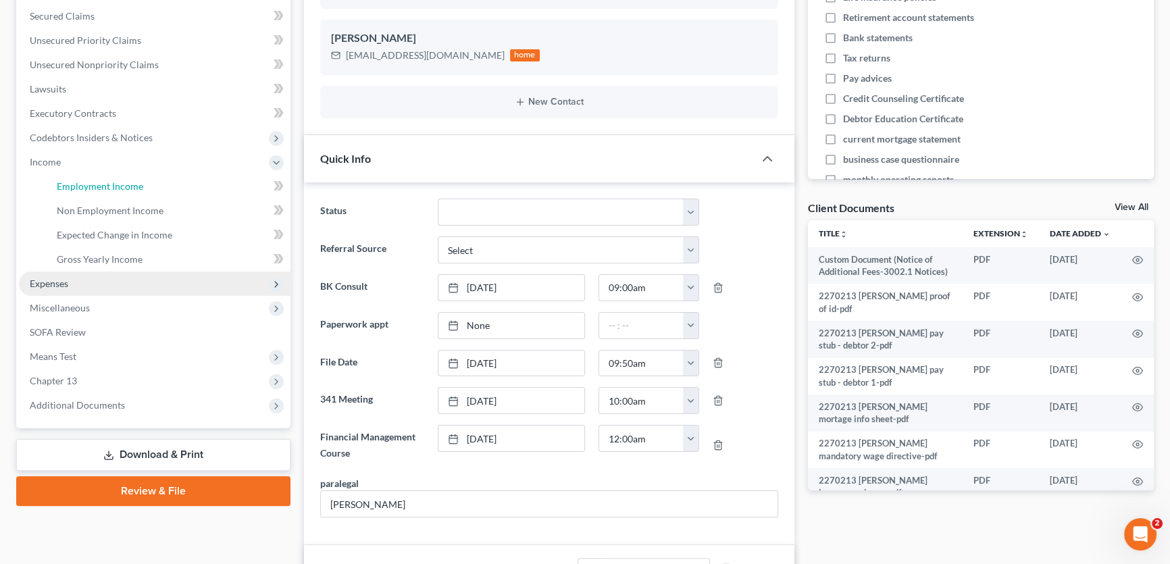
click at [66, 188] on span "Employment Income" at bounding box center [100, 185] width 86 height 11
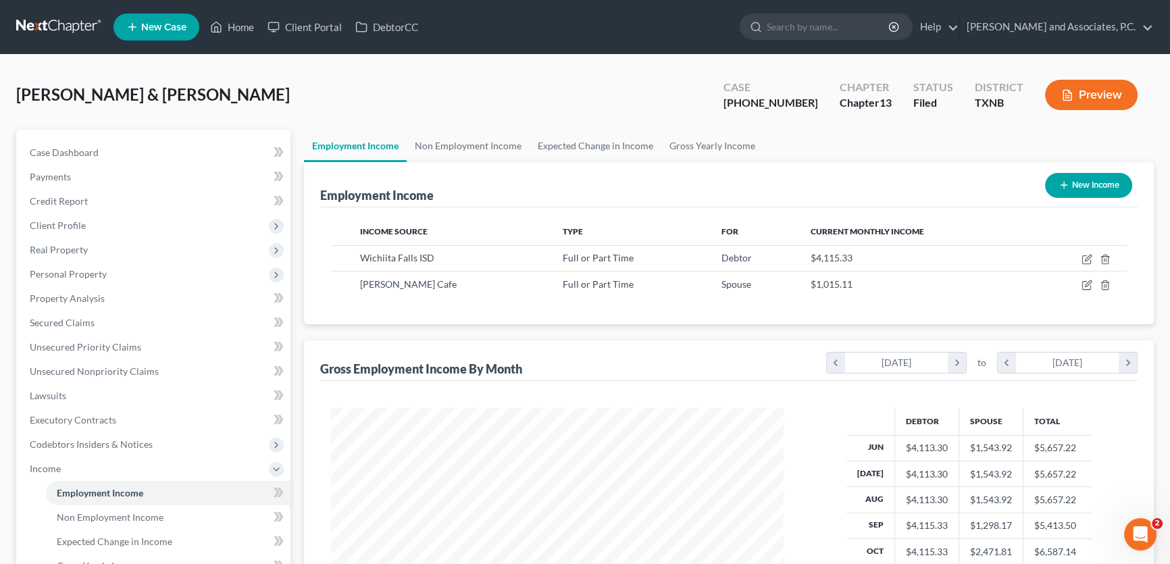
scroll to position [242, 480]
click at [474, 145] on link "Non Employment Income" at bounding box center [468, 146] width 123 height 32
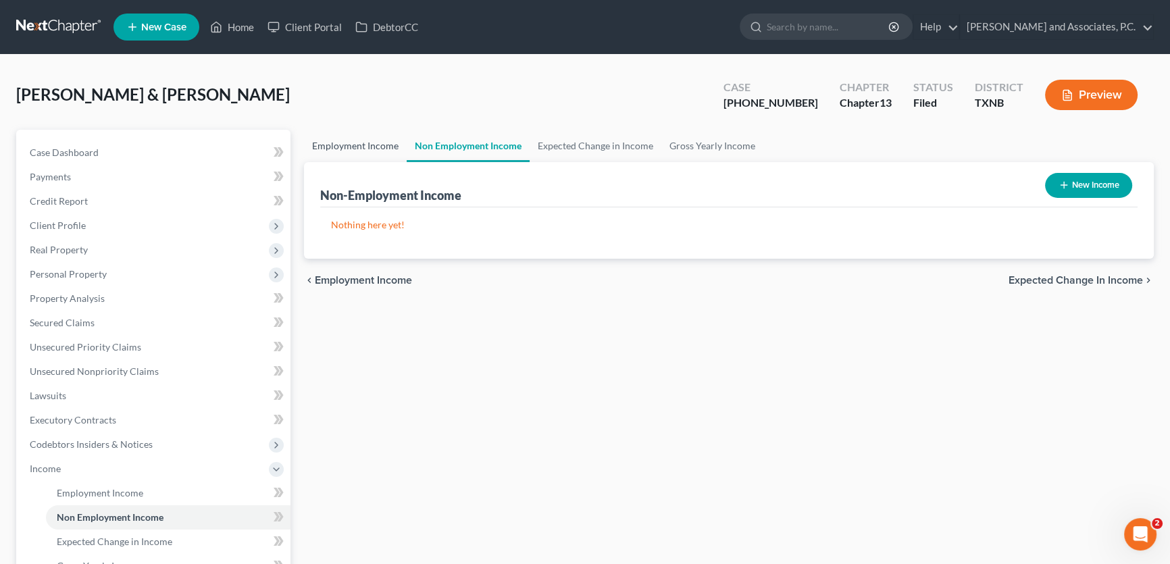
click at [340, 145] on link "Employment Income" at bounding box center [355, 146] width 103 height 32
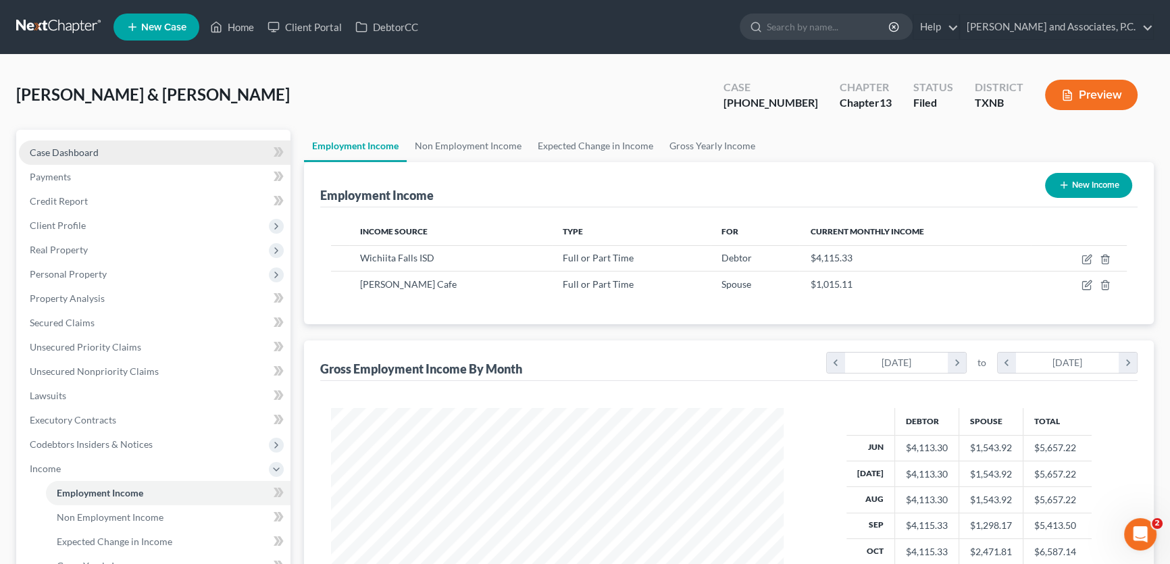
scroll to position [242, 480]
click at [158, 151] on link "Case Dashboard" at bounding box center [155, 152] width 272 height 24
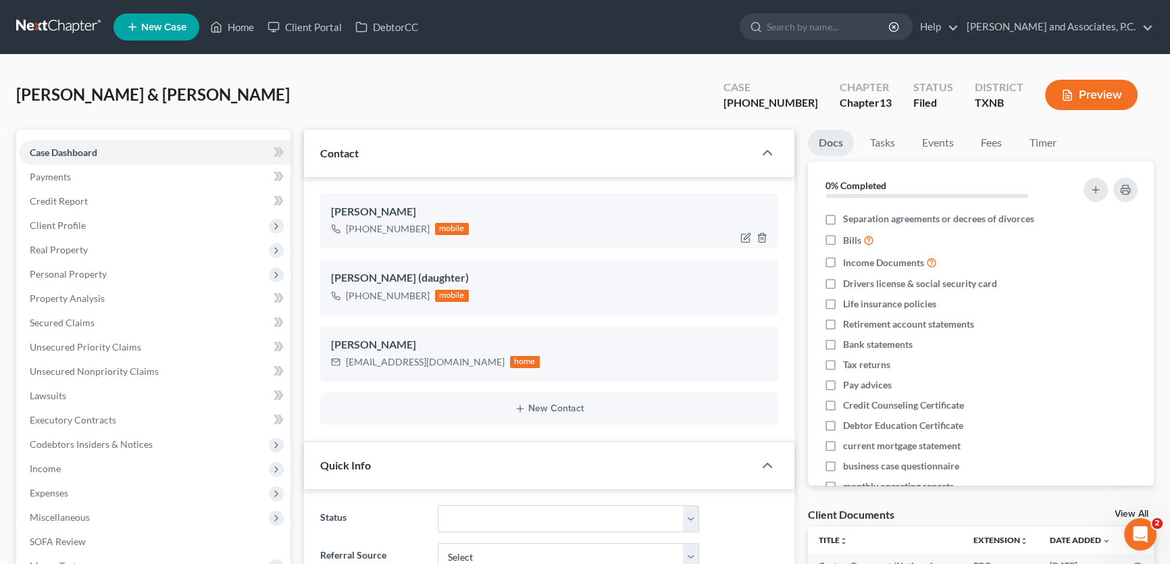
drag, startPoint x: 422, startPoint y: 228, endPoint x: 384, endPoint y: 230, distance: 38.6
click at [384, 230] on div "+1 (940) 249-3422" at bounding box center [388, 229] width 84 height 14
copy div "249-3422"
click at [317, 303] on div "Tambi Gilbert +1 (940) 249-3422 mobile Tori (daughter) +1 (940) 642-9689 mobile…" at bounding box center [549, 309] width 490 height 265
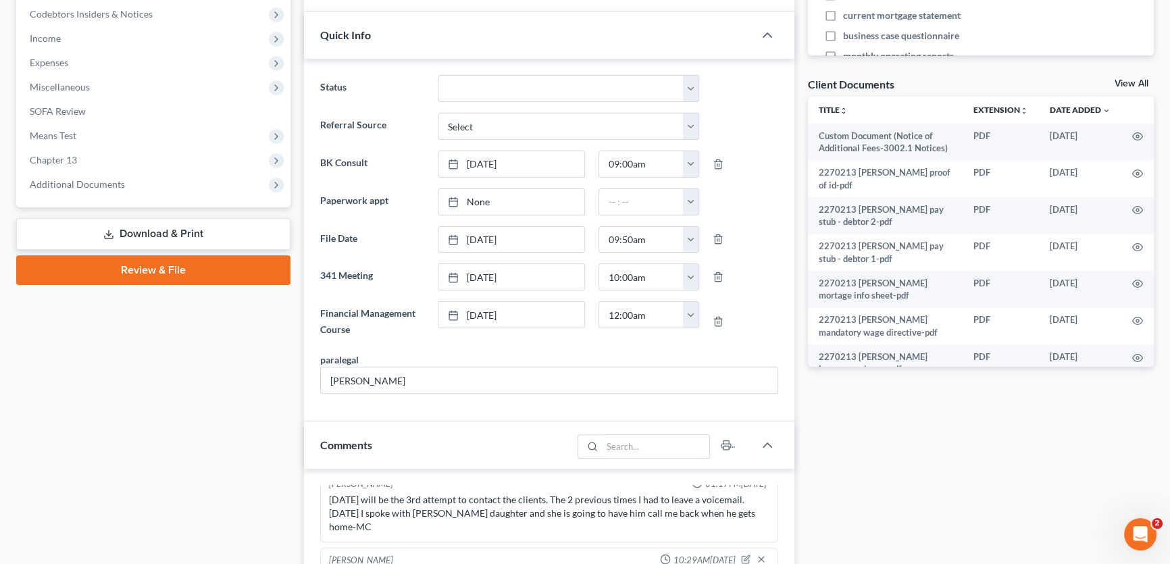
scroll to position [430, 0]
click at [94, 189] on span "Additional Documents" at bounding box center [155, 185] width 272 height 24
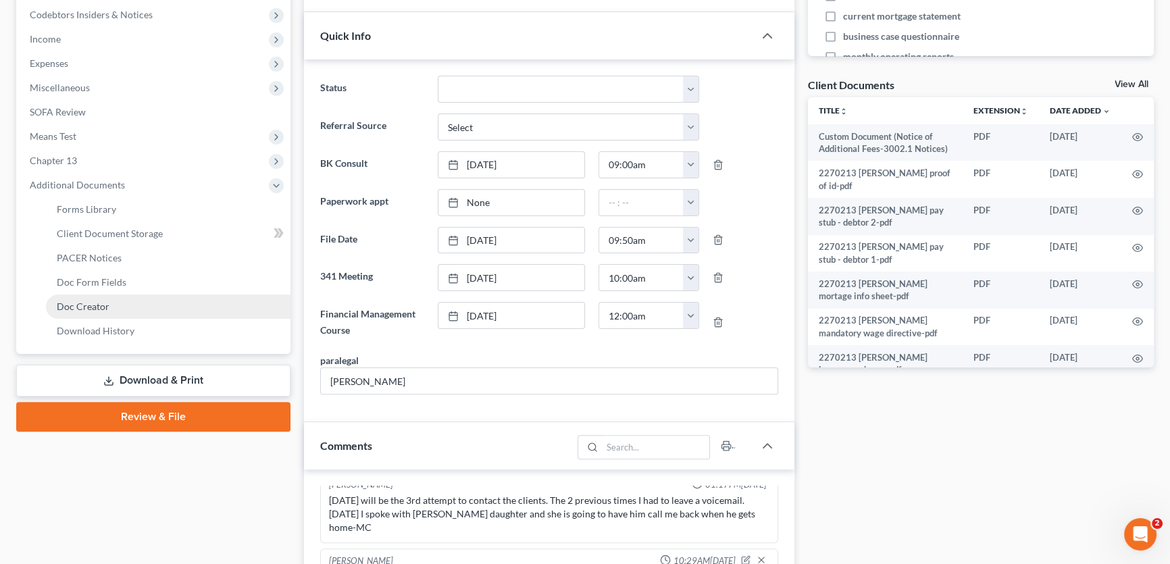
click at [103, 303] on span "Doc Creator" at bounding box center [83, 306] width 53 height 11
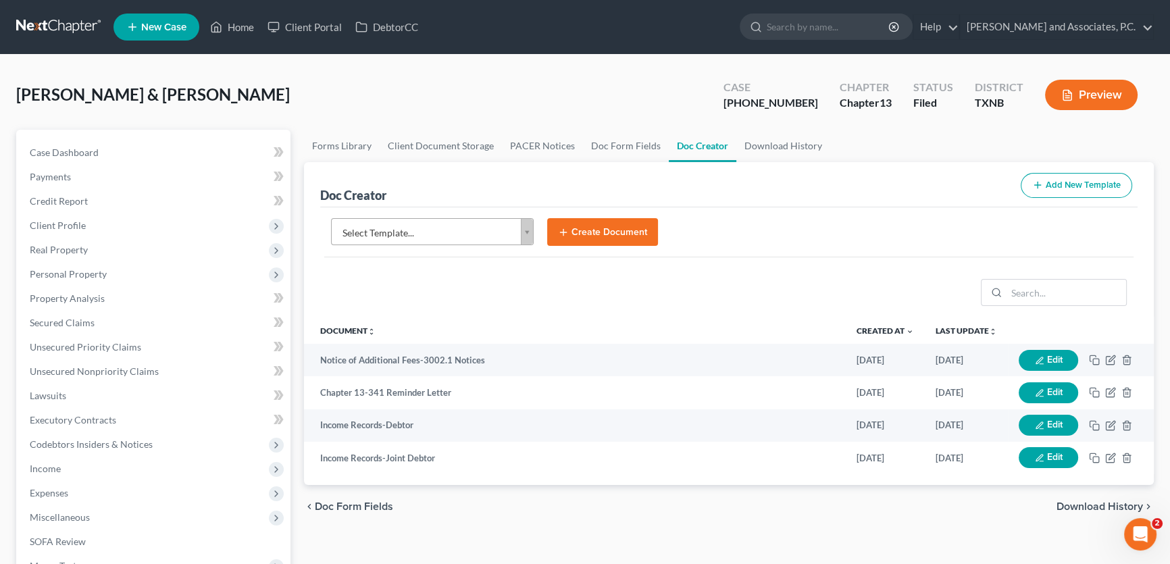
click at [530, 233] on body "Home New Case Client Portal DebtorCC Monte J. White and Associates, P.C. amy@mo…" at bounding box center [585, 456] width 1170 height 913
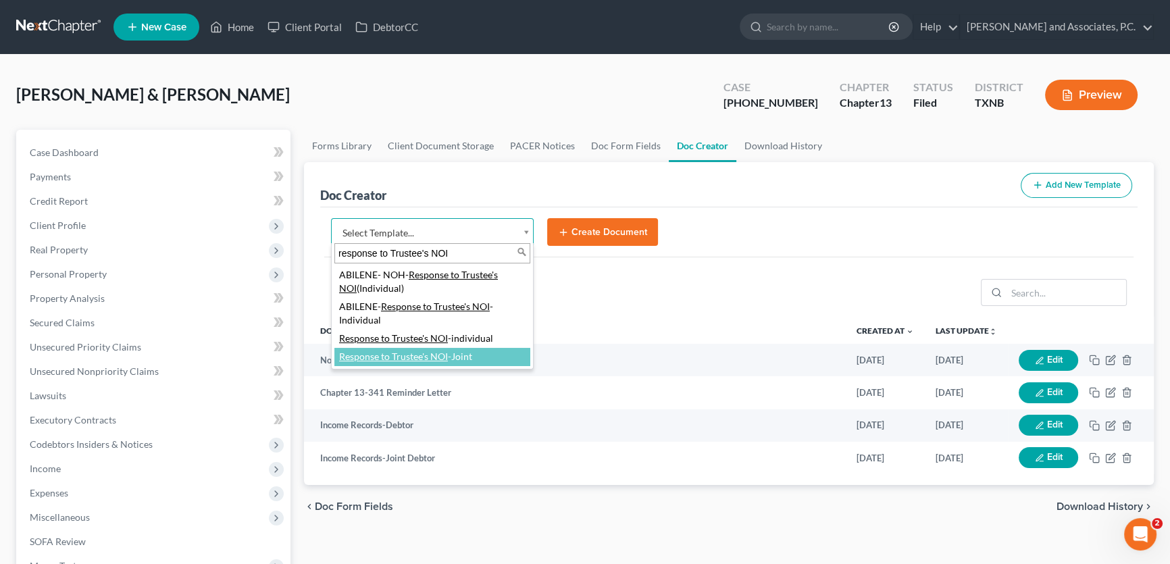
type input "response to Trustee's NOI"
select select "77392"
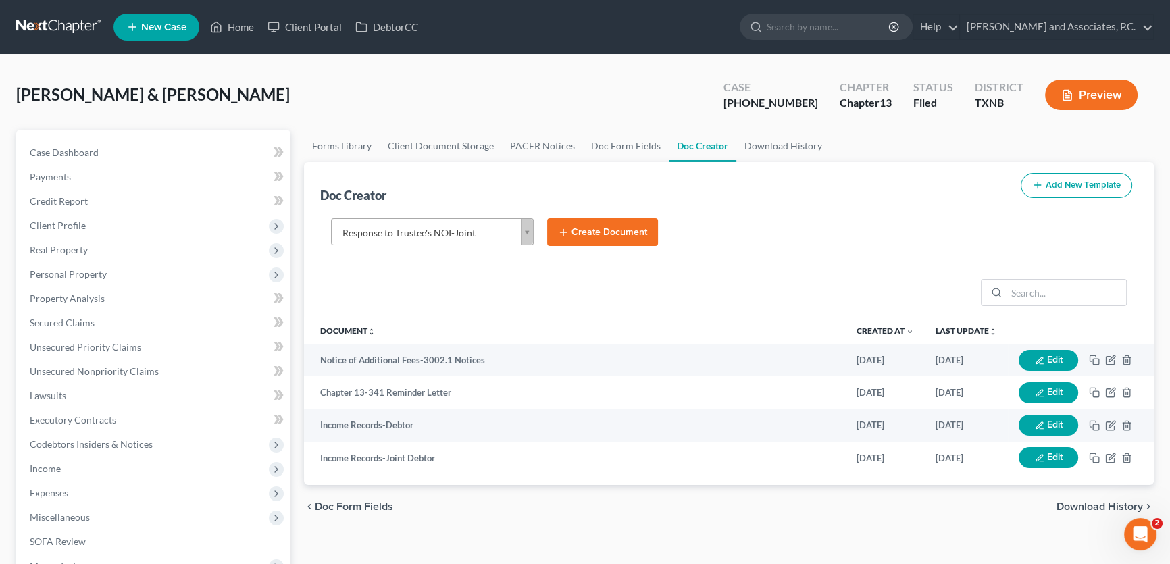
click at [590, 227] on button "Create Document" at bounding box center [602, 232] width 111 height 28
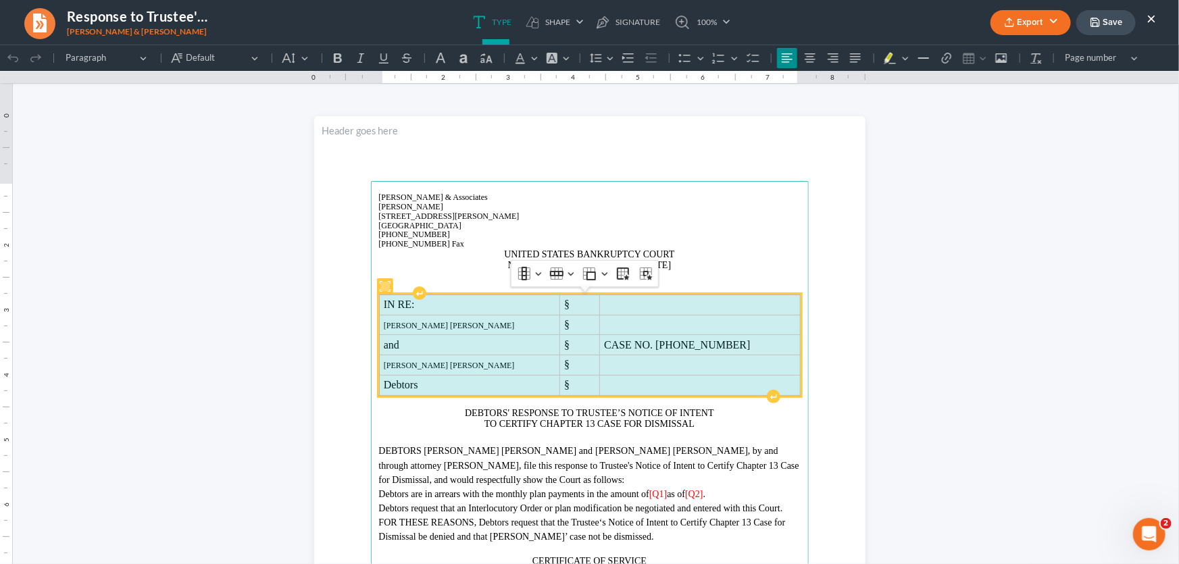
drag, startPoint x: 625, startPoint y: 382, endPoint x: 407, endPoint y: 297, distance: 234.2
click at [407, 297] on tbody "IN RE: § Zachary Houston Gilbert § and § CASE NO. 22-70213-13 Tambi Kay Gilbert…" at bounding box center [589, 344] width 421 height 101
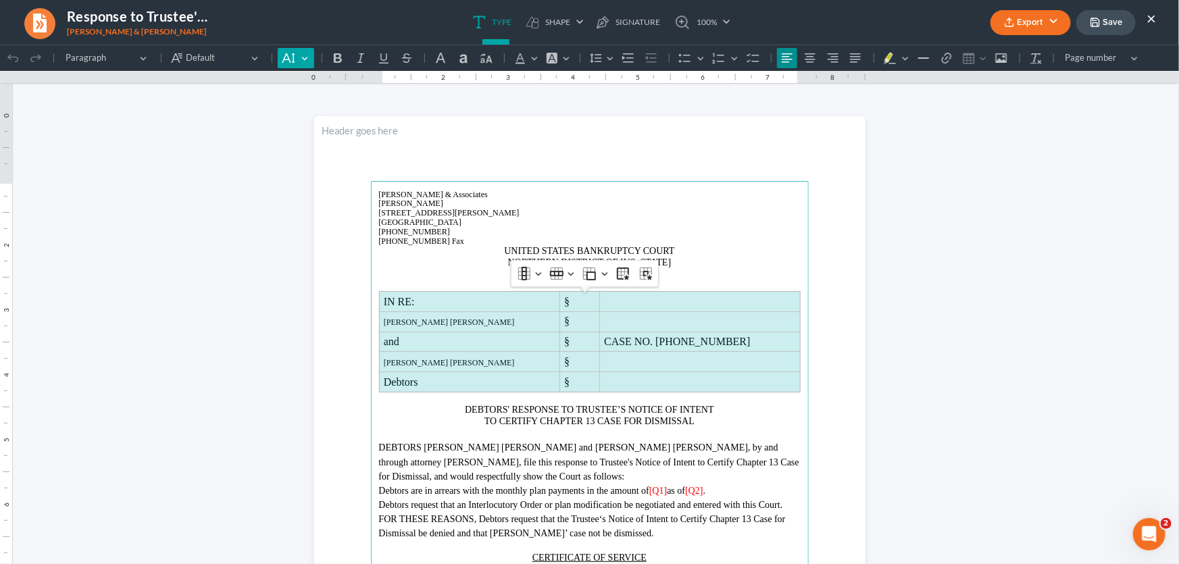
click at [292, 55] on icon "Editor toolbar" at bounding box center [288, 58] width 13 height 10
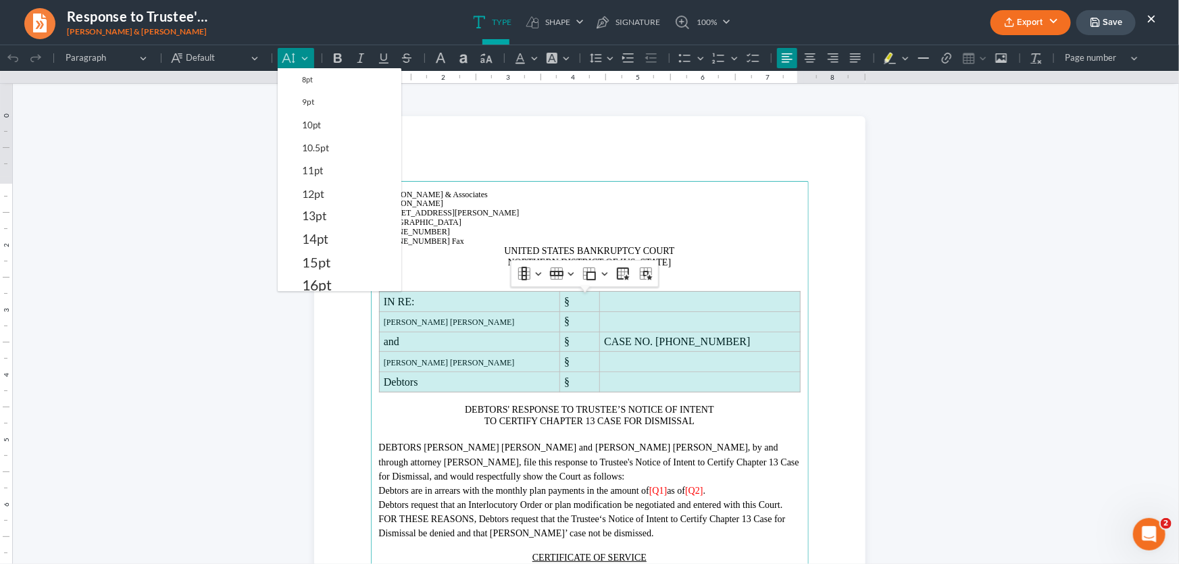
click at [313, 195] on span "12pt" at bounding box center [313, 193] width 22 height 16
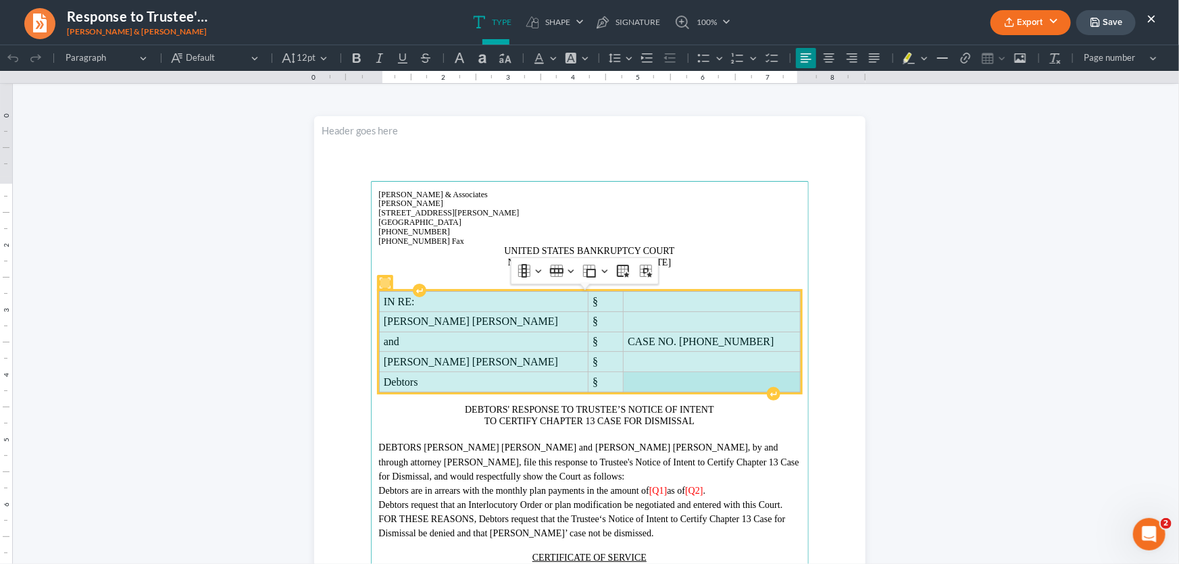
click at [543, 319] on p "Zachary Houston Gilbert" at bounding box center [483, 320] width 199 height 11
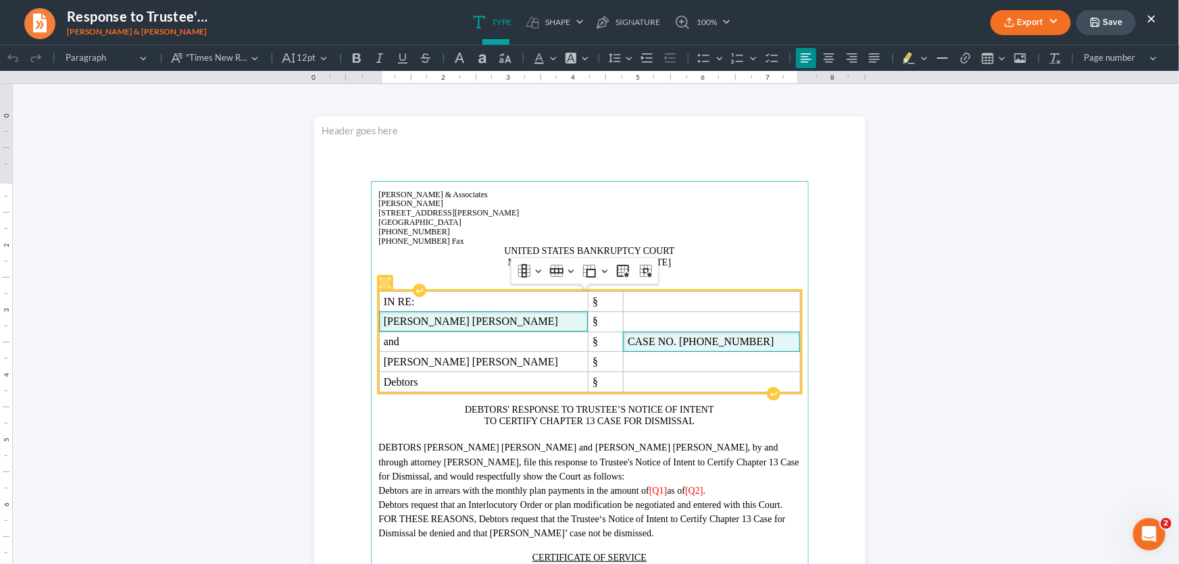
click at [717, 342] on span "CASE NO. 22-70213-13" at bounding box center [700, 340] width 146 height 11
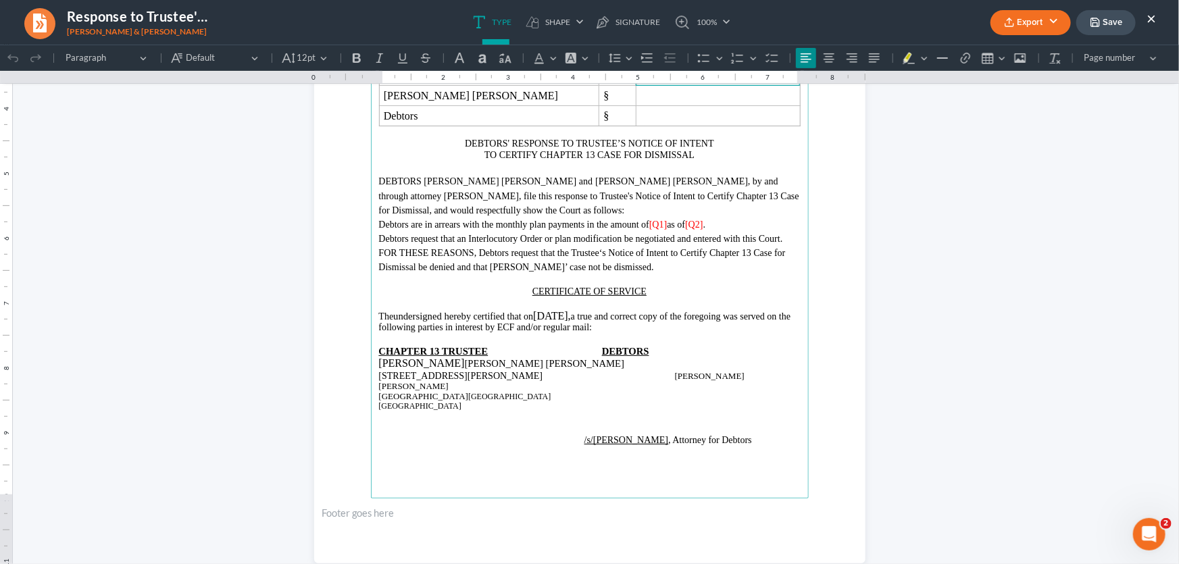
scroll to position [297, 0]
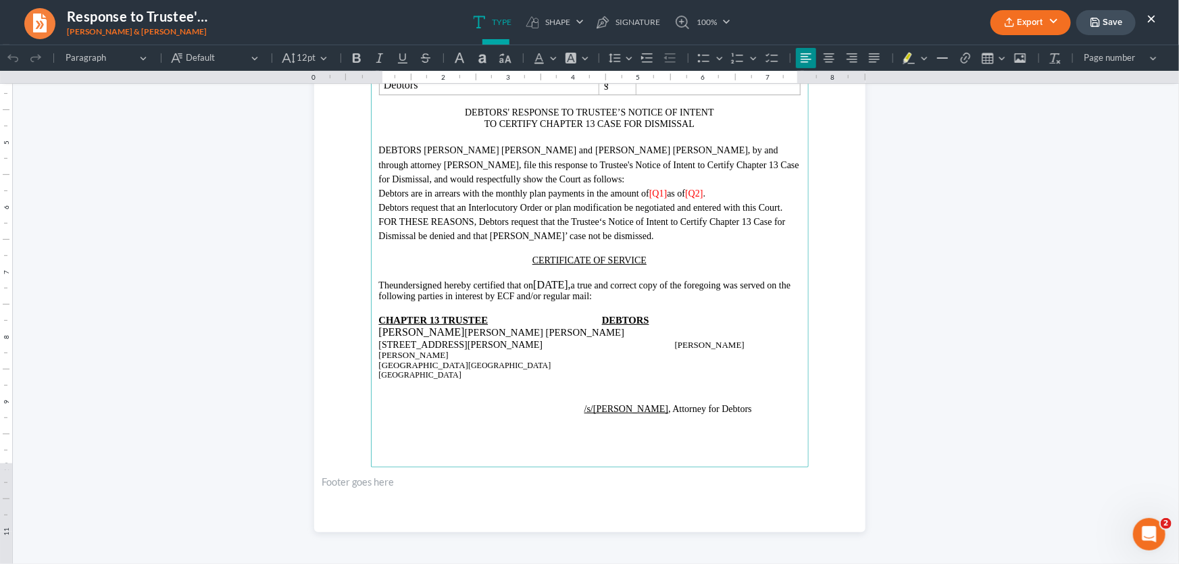
drag, startPoint x: 680, startPoint y: 193, endPoint x: 735, endPoint y: 199, distance: 55.1
click at [667, 193] on span "[Q1]" at bounding box center [658, 193] width 18 height 10
click at [730, 190] on span "." at bounding box center [728, 193] width 3 height 10
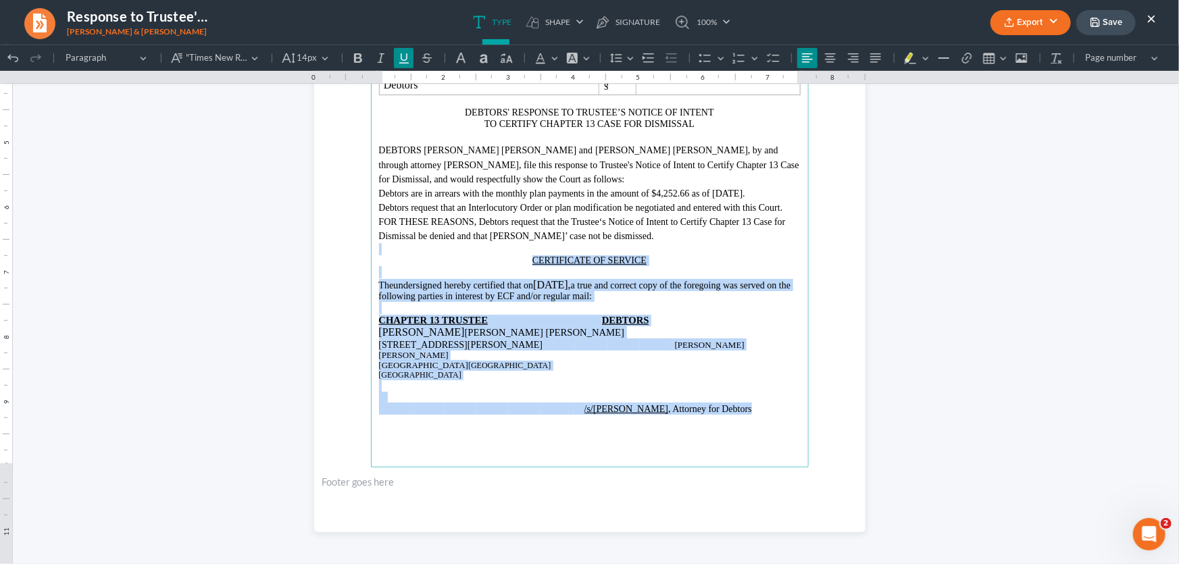
drag, startPoint x: 780, startPoint y: 413, endPoint x: 517, endPoint y: 257, distance: 306.2
click at [517, 257] on main "Monte J. White & Associates Monte J. White 1106 Brook Ave., Hamilton Place Wich…" at bounding box center [590, 175] width 438 height 584
click at [727, 392] on p "Rich Text Editor, page-0-main" at bounding box center [589, 386] width 421 height 12
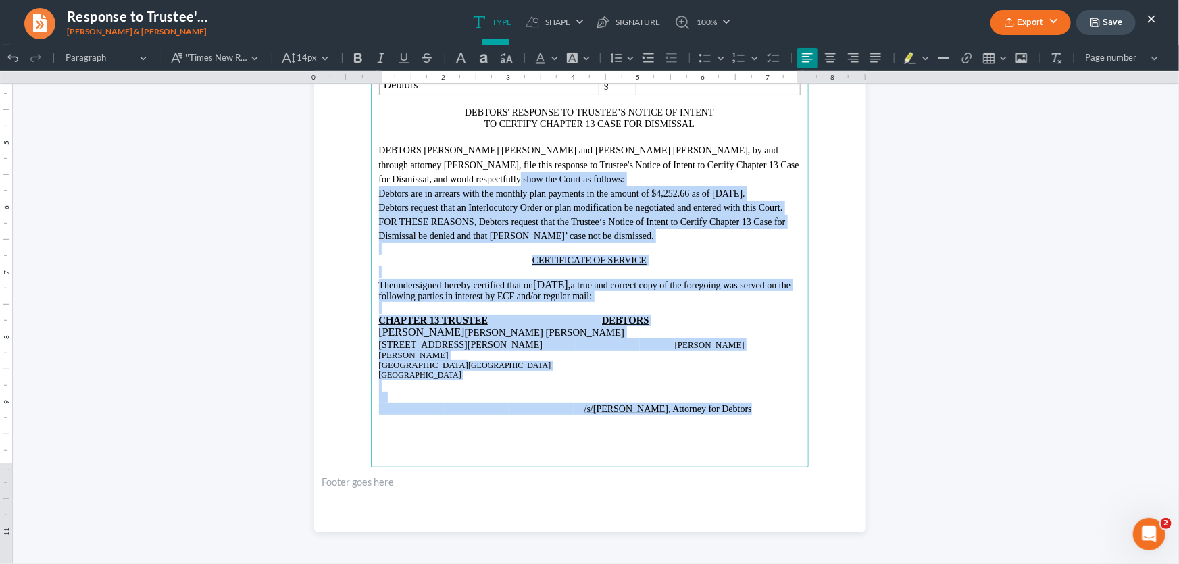
drag, startPoint x: 747, startPoint y: 417, endPoint x: 407, endPoint y: 184, distance: 412.5
click at [407, 184] on main "Monte J. White & Associates Monte J. White 1106 Brook Ave., Hamilton Place Wich…" at bounding box center [590, 175] width 438 height 584
click at [313, 58] on span "14px" at bounding box center [307, 58] width 20 height 14
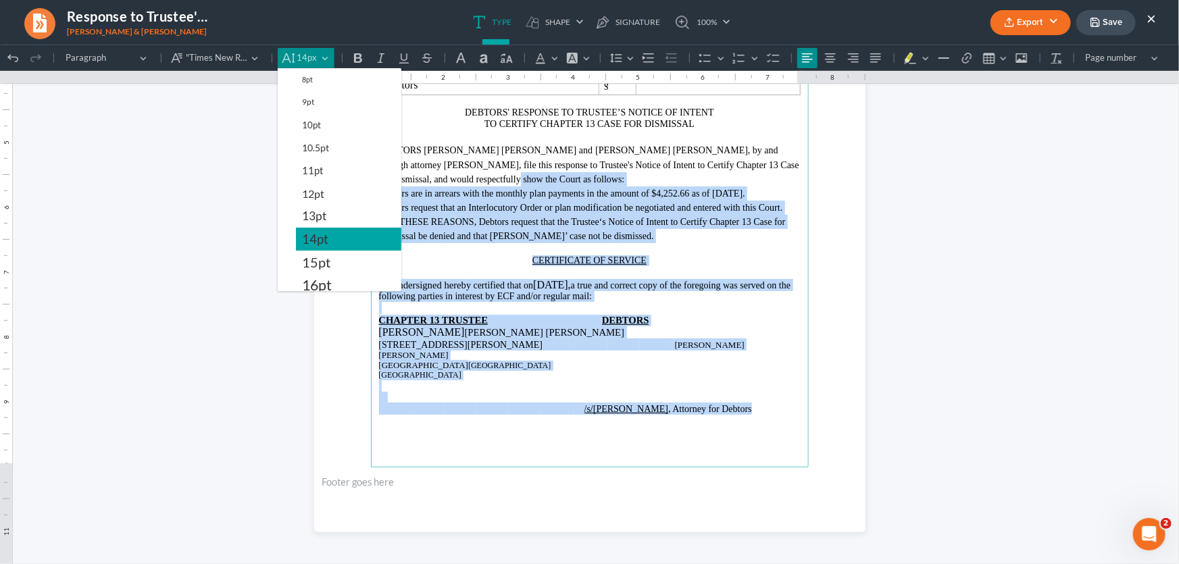
click at [313, 236] on span "14pt" at bounding box center [315, 238] width 26 height 16
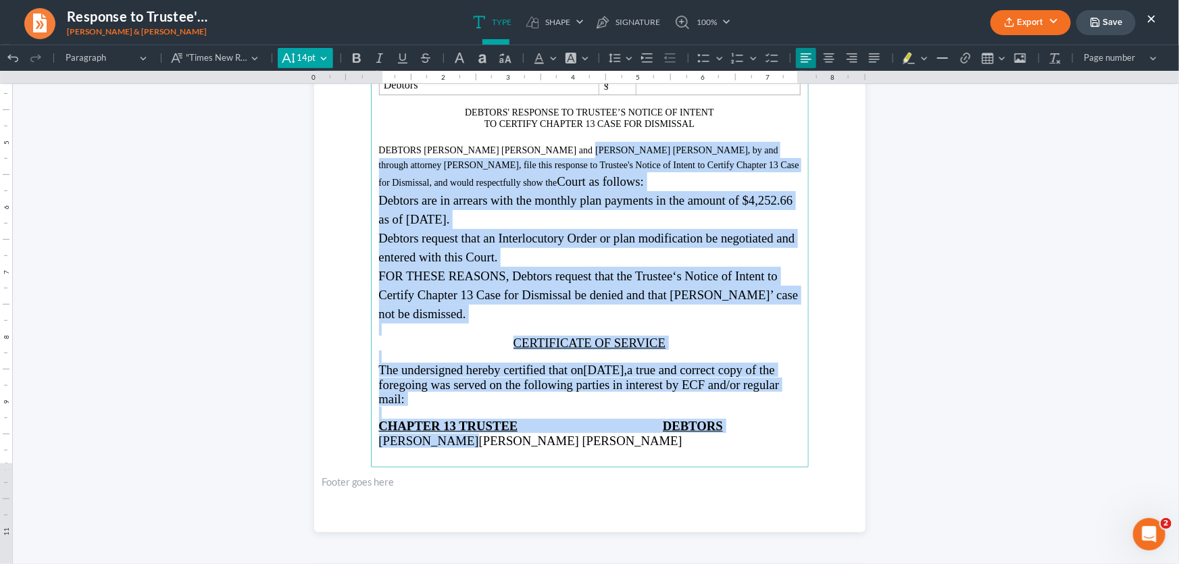
click at [301, 55] on span "14pt" at bounding box center [306, 58] width 19 height 14
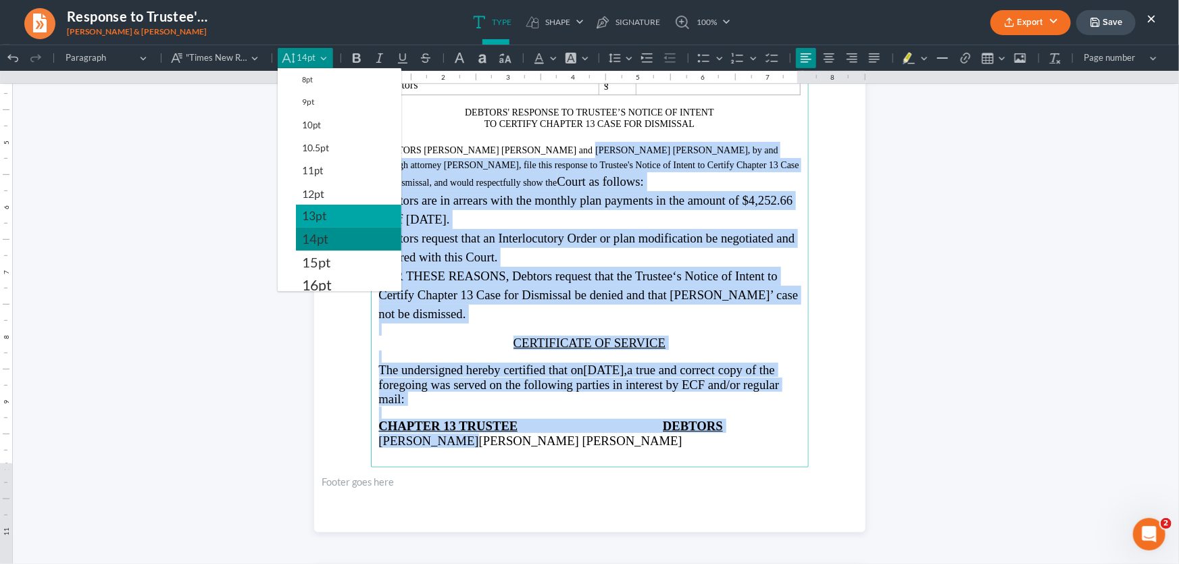
click at [311, 204] on button "13pt" at bounding box center [348, 215] width 105 height 23
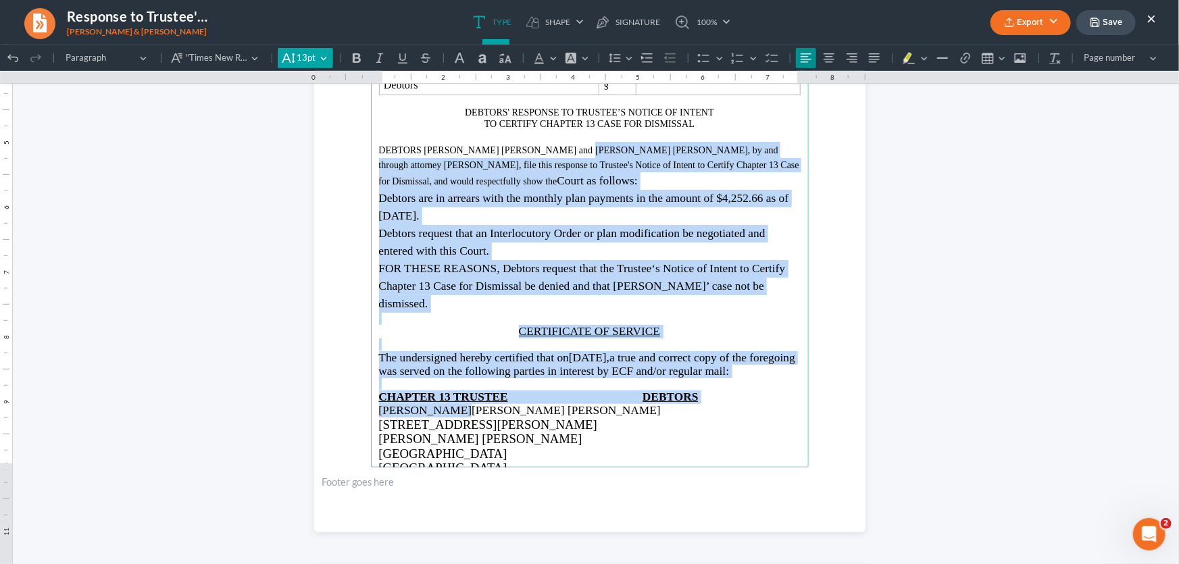
click at [299, 51] on span "13pt" at bounding box center [306, 58] width 19 height 14
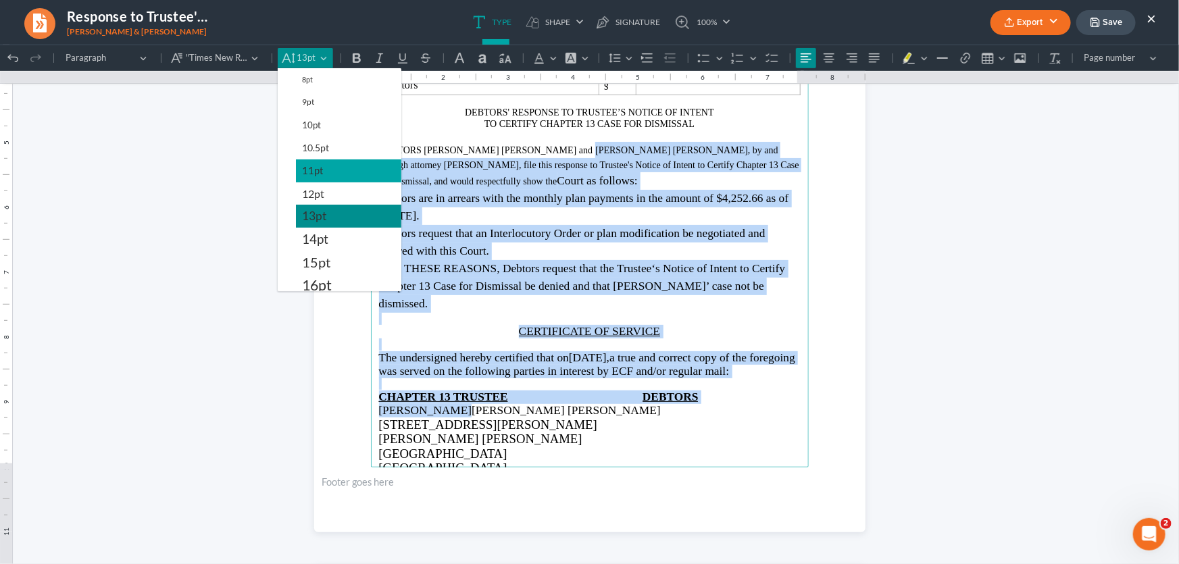
click at [305, 164] on span "11pt" at bounding box center [312, 170] width 21 height 16
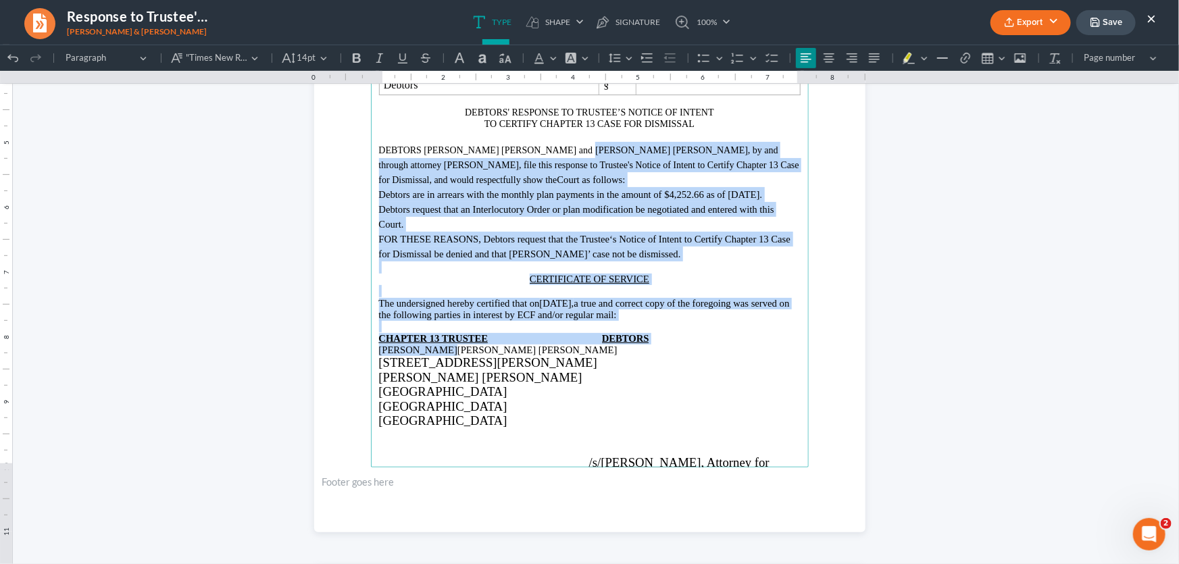
click at [791, 455] on p "/s/Monte J. White , Attorney for Debtors" at bounding box center [589, 469] width 421 height 29
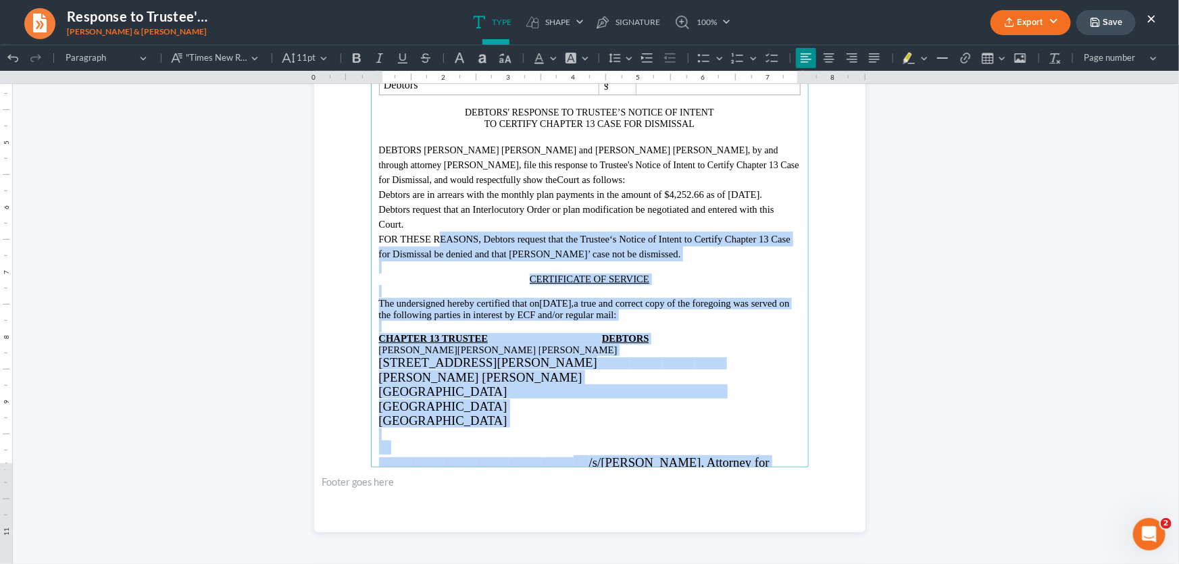
drag, startPoint x: 791, startPoint y: 448, endPoint x: 413, endPoint y: 256, distance: 423.5
click at [413, 256] on main "Monte J. White & Associates Monte J. White 1106 Brook Ave., Hamilton Place Wich…" at bounding box center [590, 175] width 438 height 584
click at [288, 59] on icon "Editor toolbar" at bounding box center [288, 58] width 13 height 10
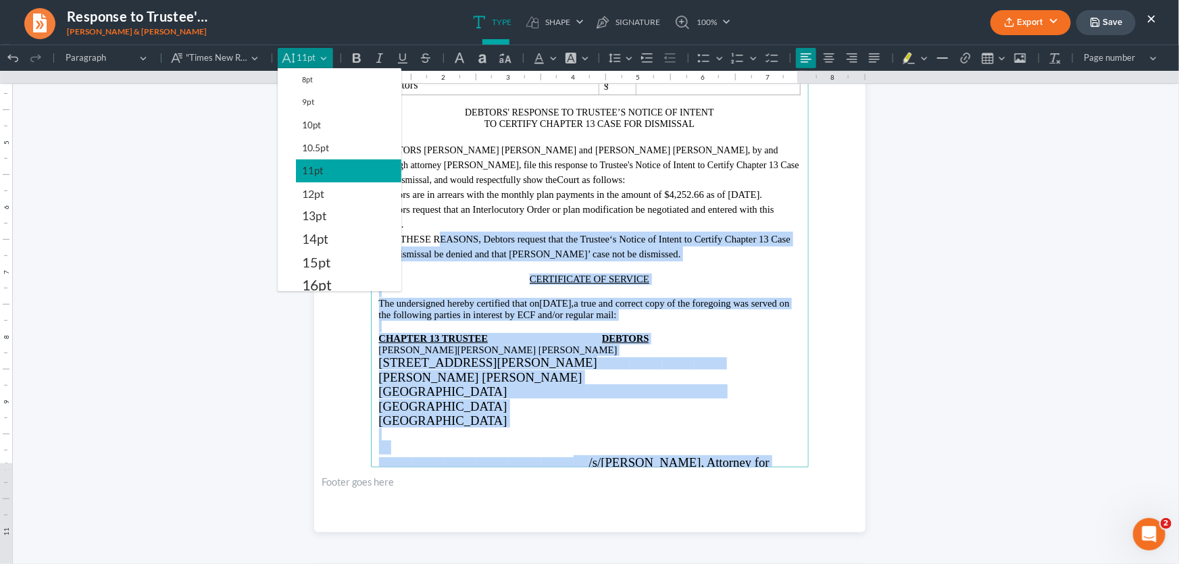
click at [311, 168] on span "11pt" at bounding box center [312, 170] width 21 height 16
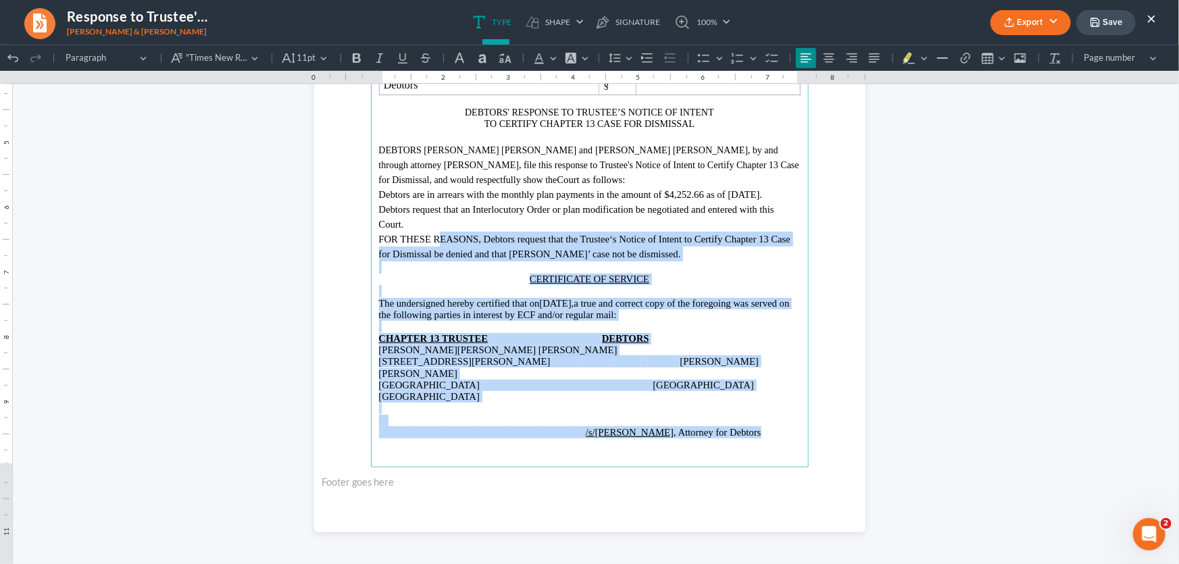
click at [742, 384] on p "Lubbock, TX 79401 902 S. Center Archer City, TX 76351" at bounding box center [589, 390] width 421 height 23
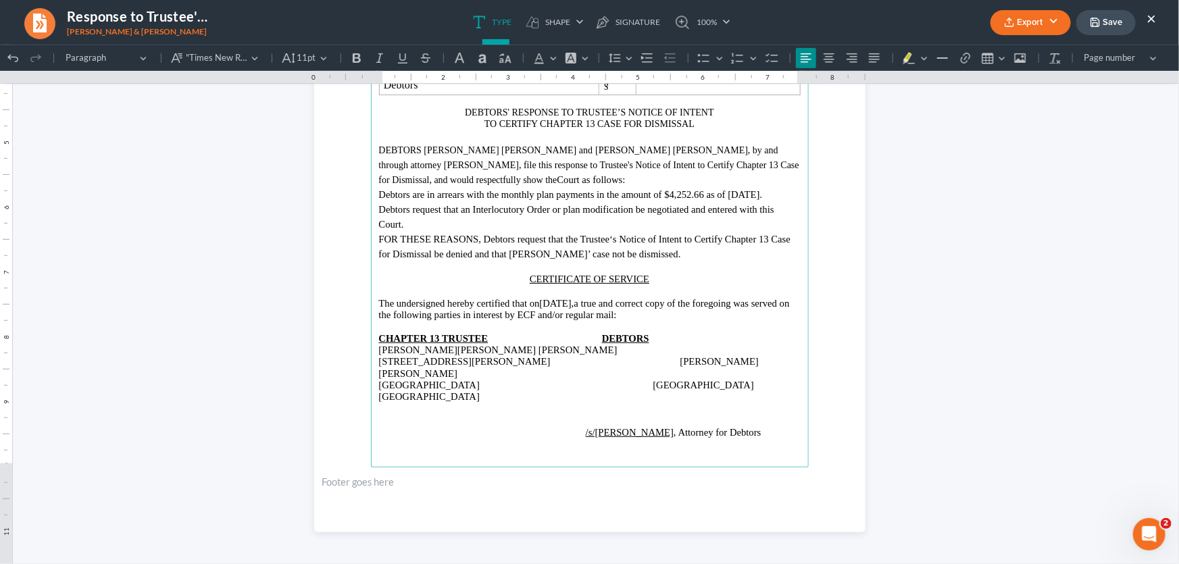
drag, startPoint x: 375, startPoint y: 400, endPoint x: 453, endPoint y: 405, distance: 78.5
click at [379, 400] on span "Archer City, TX 76351" at bounding box center [429, 395] width 101 height 11
click at [457, 355] on span "Katherine Davis" at bounding box center [418, 349] width 78 height 11
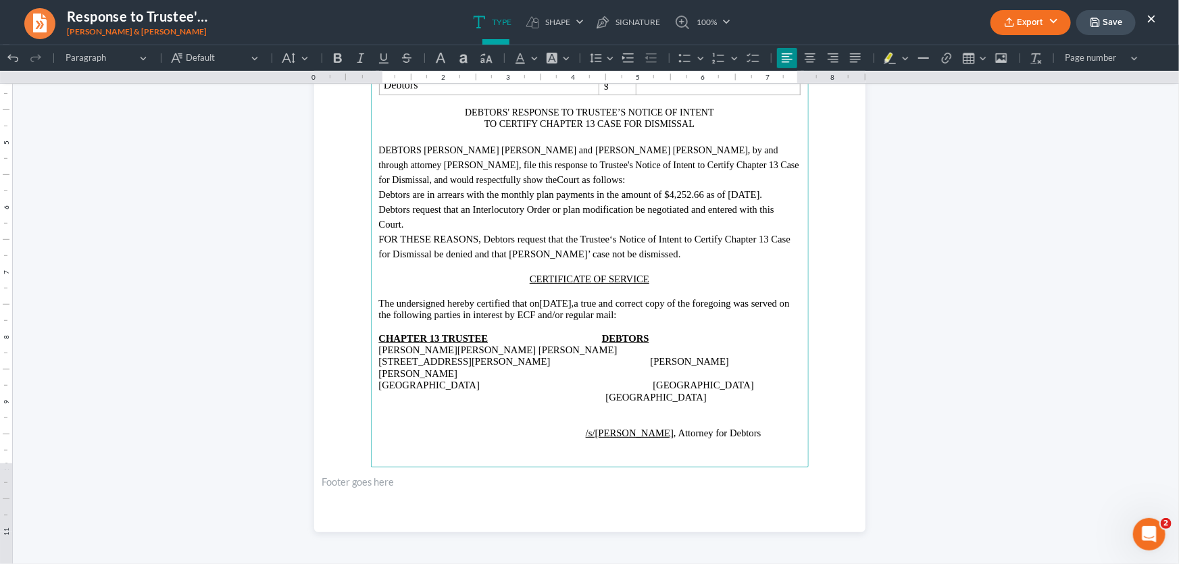
click at [621, 390] on span "Lubbock, TX 79401 902 S. Center" at bounding box center [566, 384] width 375 height 11
click at [606, 400] on span "Archer City, TX 76351" at bounding box center [656, 396] width 101 height 11
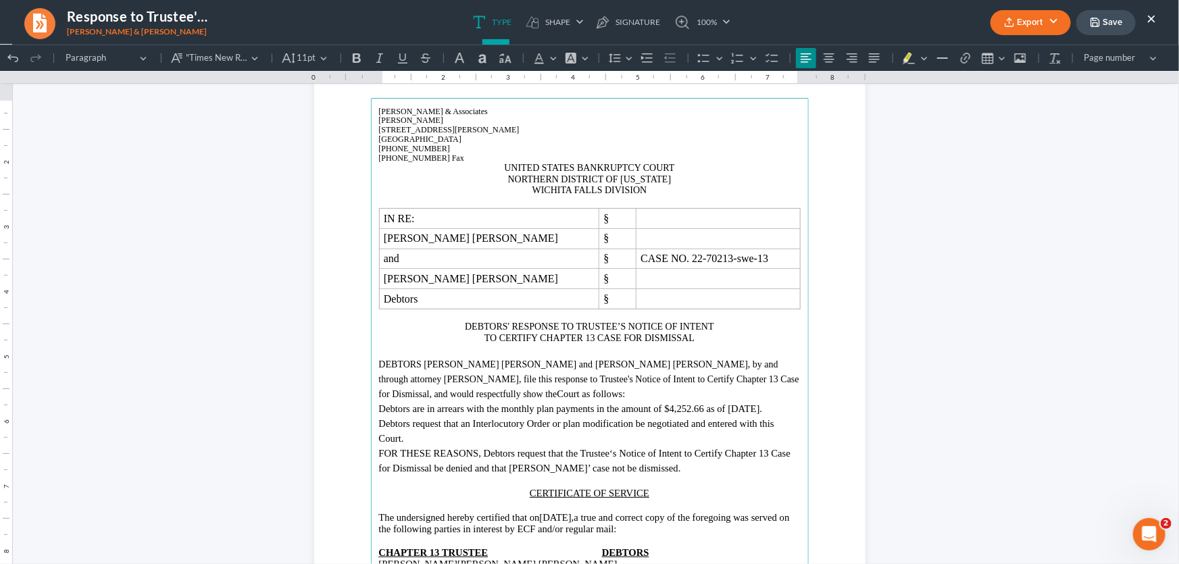
scroll to position [122, 0]
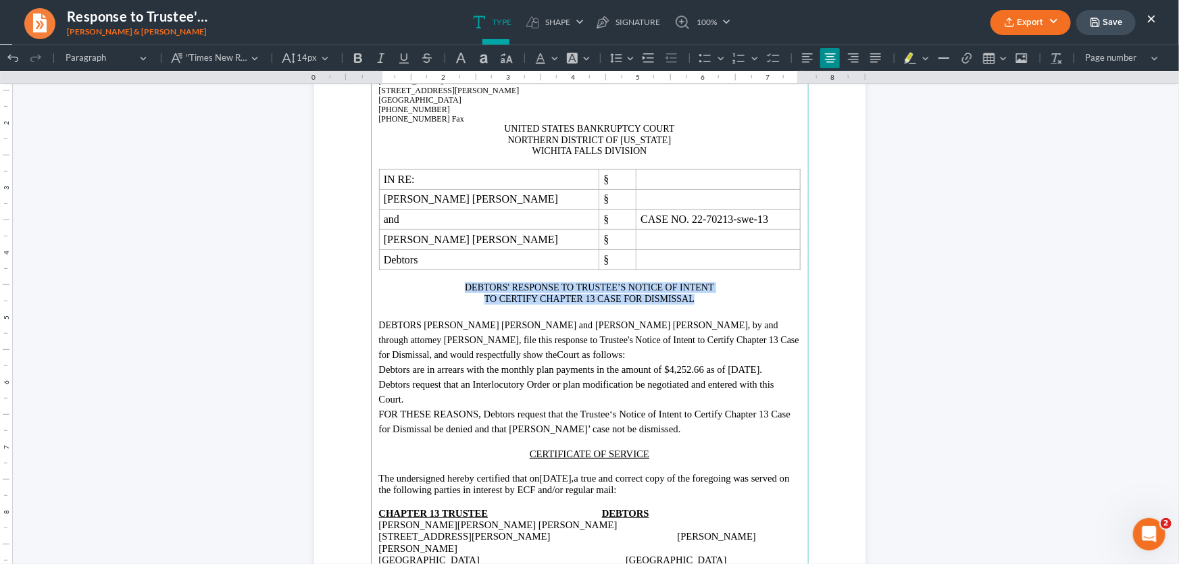
drag, startPoint x: 691, startPoint y: 298, endPoint x: 463, endPoint y: 288, distance: 228.5
click at [463, 288] on main "Monte J. White & Associates Monte J. White 1106 Brook Ave., Hamilton Place Wich…" at bounding box center [590, 350] width 438 height 584
click at [403, 58] on icon "Editor toolbar" at bounding box center [404, 58] width 14 height 14
click at [701, 297] on p "TO CERTIFY CHAPTER 13 CASE FOR DISMISSAL" at bounding box center [589, 298] width 421 height 11
click at [435, 324] on span "DEBTORS Zachary Houston Gilbert and" at bounding box center [486, 324] width 214 height 10
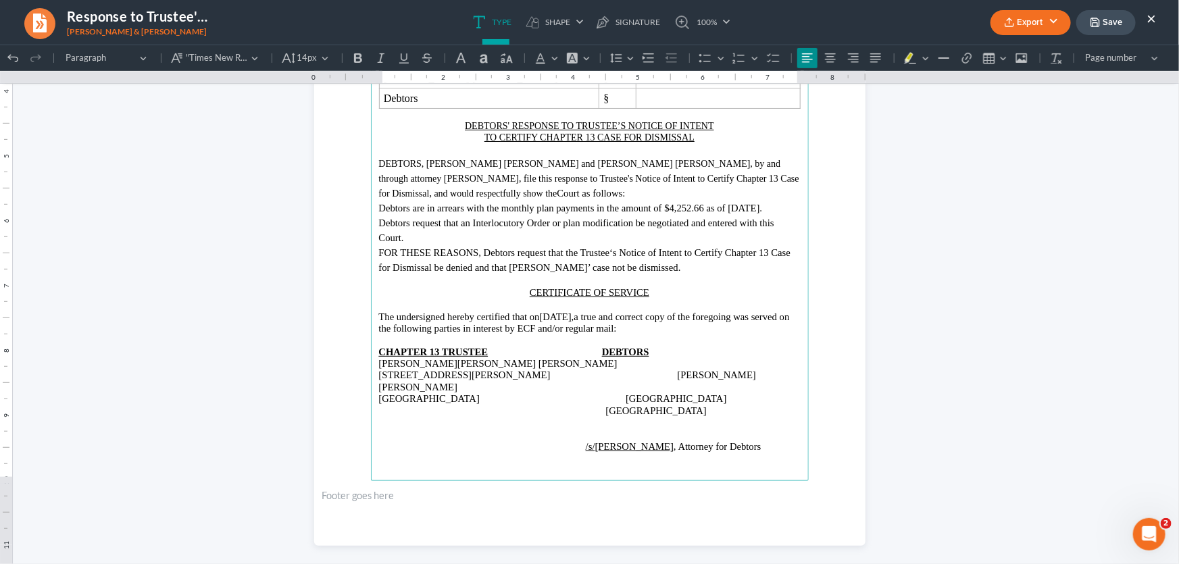
scroll to position [297, 0]
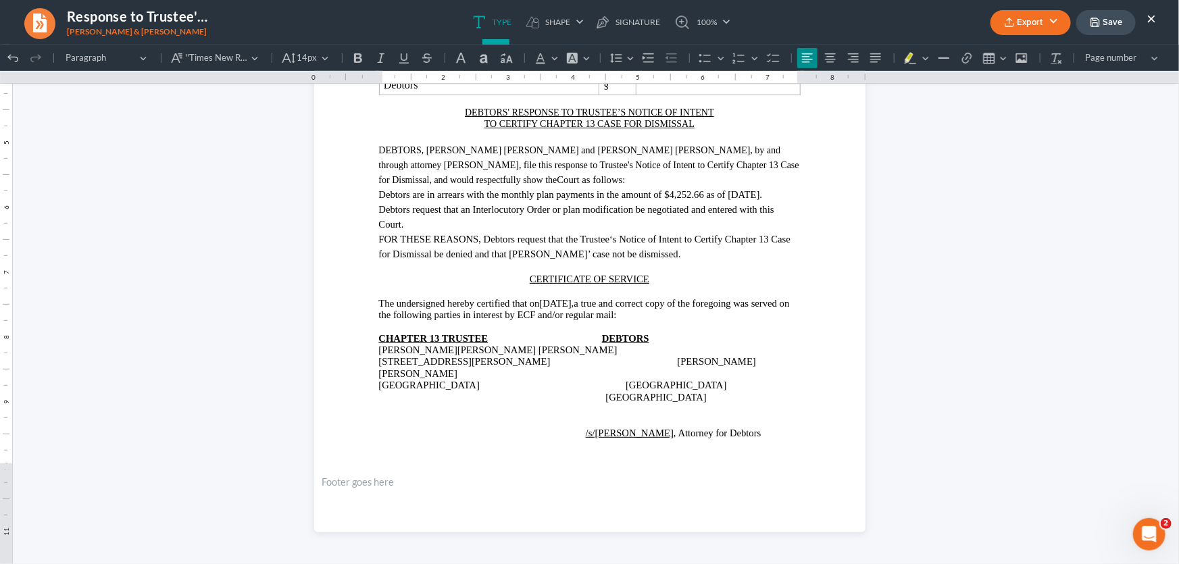
click at [1023, 24] on button "Export" at bounding box center [1030, 22] width 80 height 25
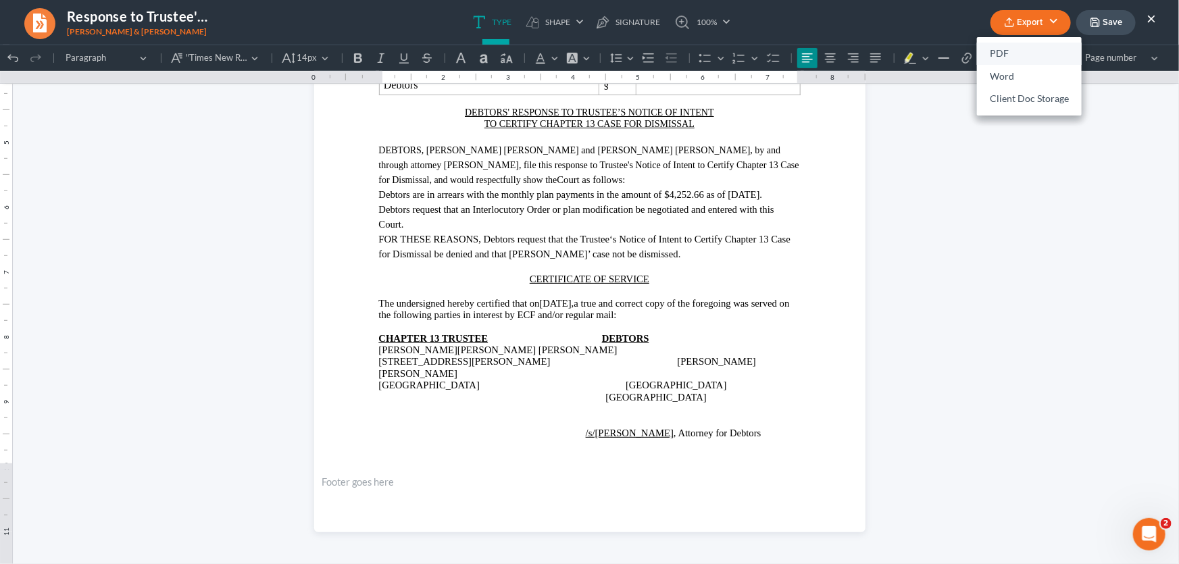
click at [1020, 57] on link "PDF" at bounding box center [1029, 54] width 105 height 23
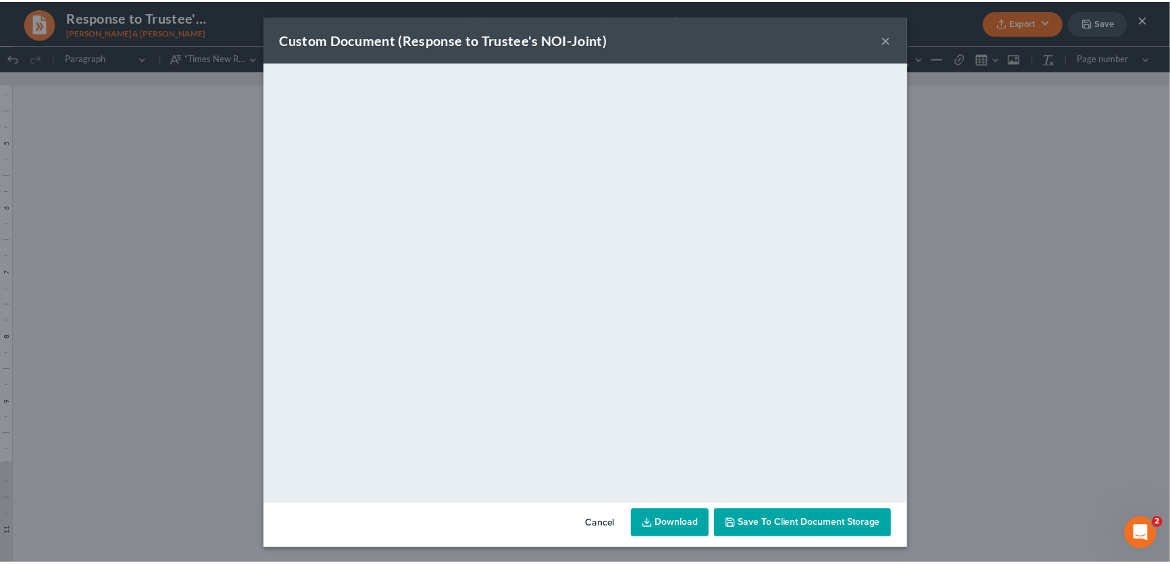
scroll to position [0, 0]
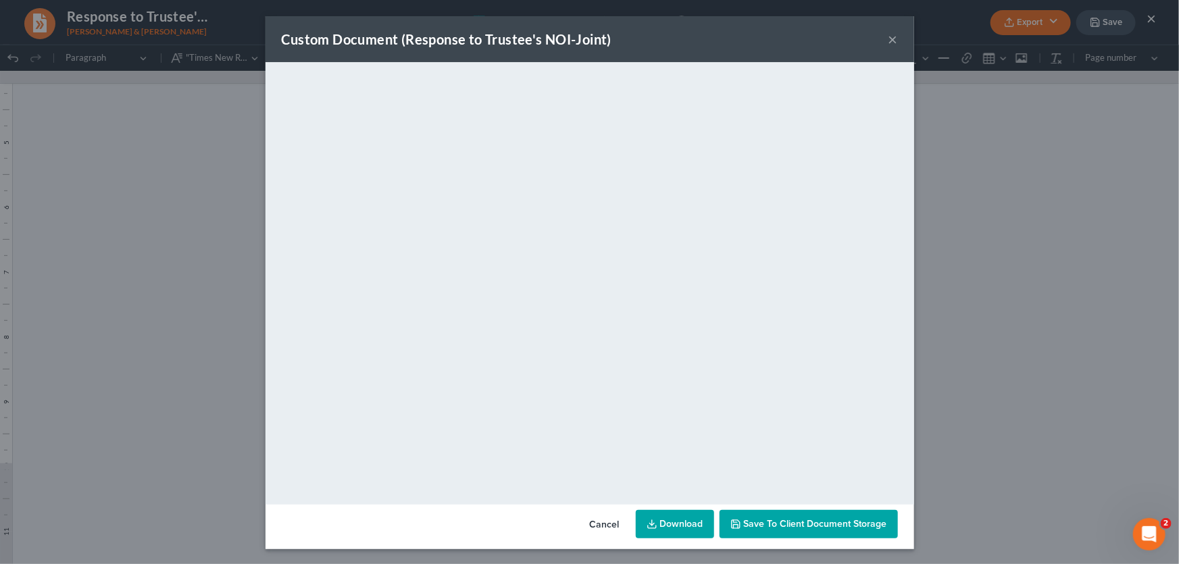
drag, startPoint x: 888, startPoint y: 40, endPoint x: 990, endPoint y: 55, distance: 102.4
click at [888, 40] on button "×" at bounding box center [892, 39] width 9 height 16
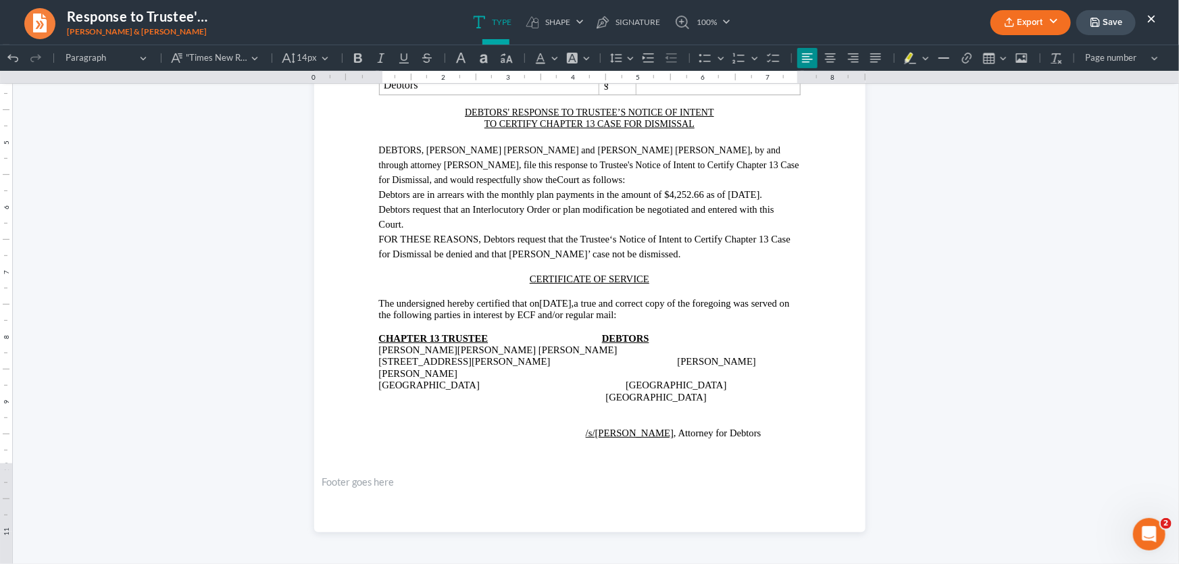
click at [1091, 27] on icon "button" at bounding box center [1095, 22] width 11 height 11
click at [1150, 20] on button "×" at bounding box center [1150, 18] width 9 height 16
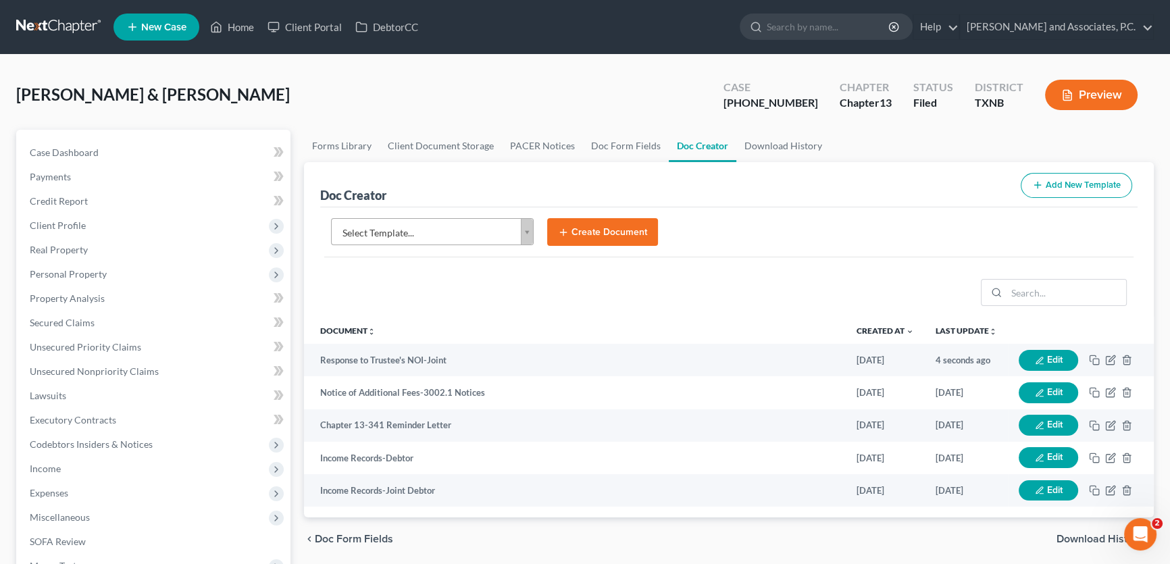
click at [403, 233] on body "Home New Case Client Portal DebtorCC Monte J. White and Associates, P.C. amy@mo…" at bounding box center [585, 456] width 1170 height 913
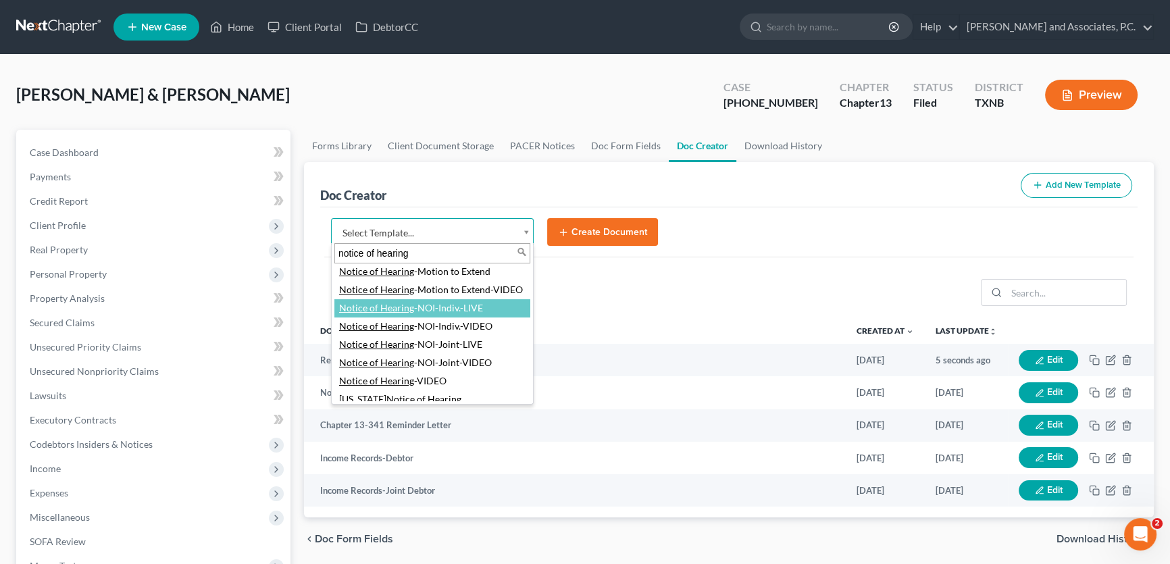
scroll to position [61, 0]
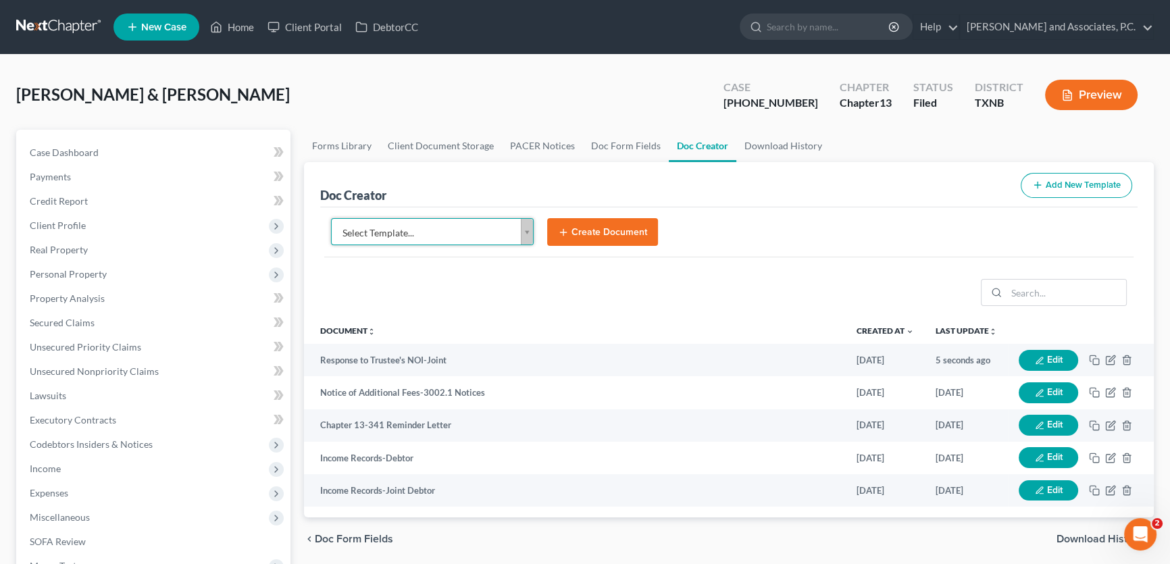
click at [577, 84] on body "Home New Case Client Portal DebtorCC Monte J. White and Associates, P.C. amy@mo…" at bounding box center [585, 456] width 1170 height 913
click at [410, 228] on body "Home New Case Client Portal DebtorCC Monte J. White and Associates, P.C. amy@mo…" at bounding box center [585, 456] width 1170 height 913
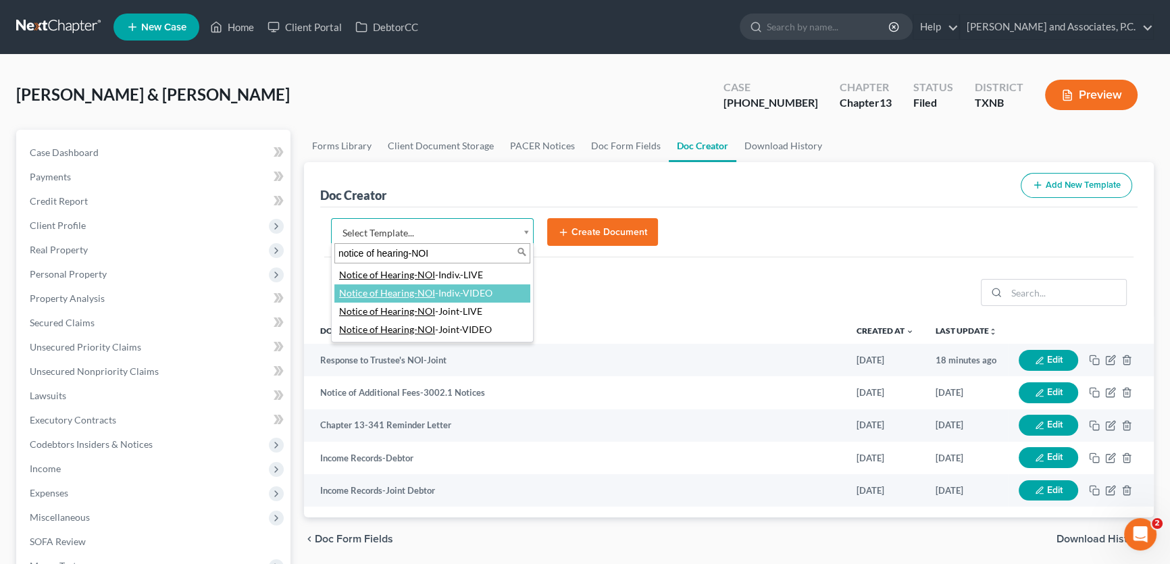
type input "notice of hearing-NOI"
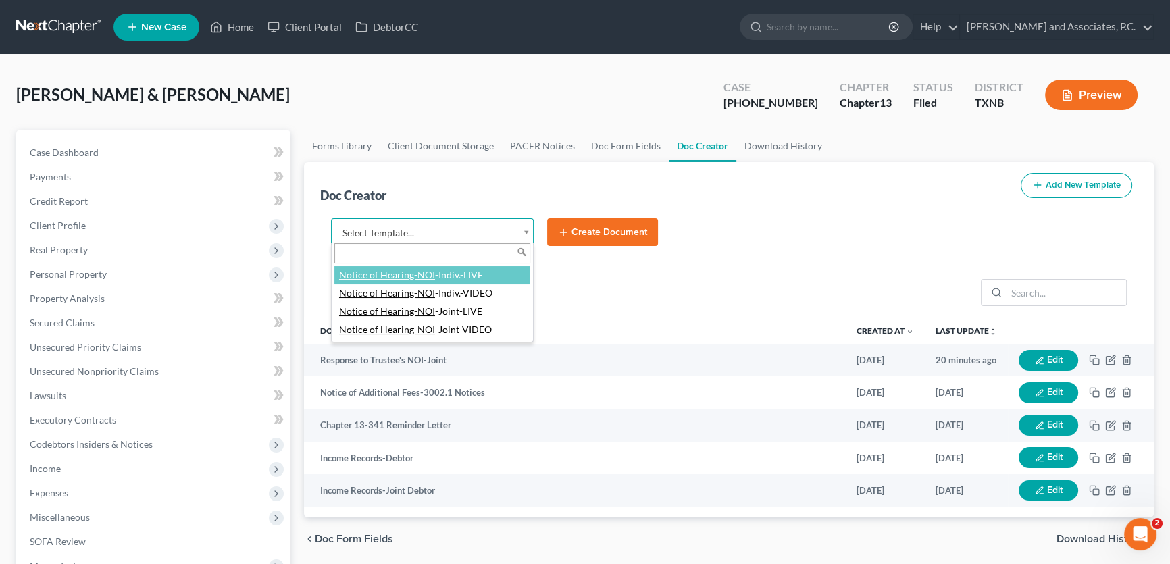
click at [403, 180] on body "Home New Case Client Portal DebtorCC Monte J. White and Associates, P.C. amy@mo…" at bounding box center [585, 456] width 1170 height 913
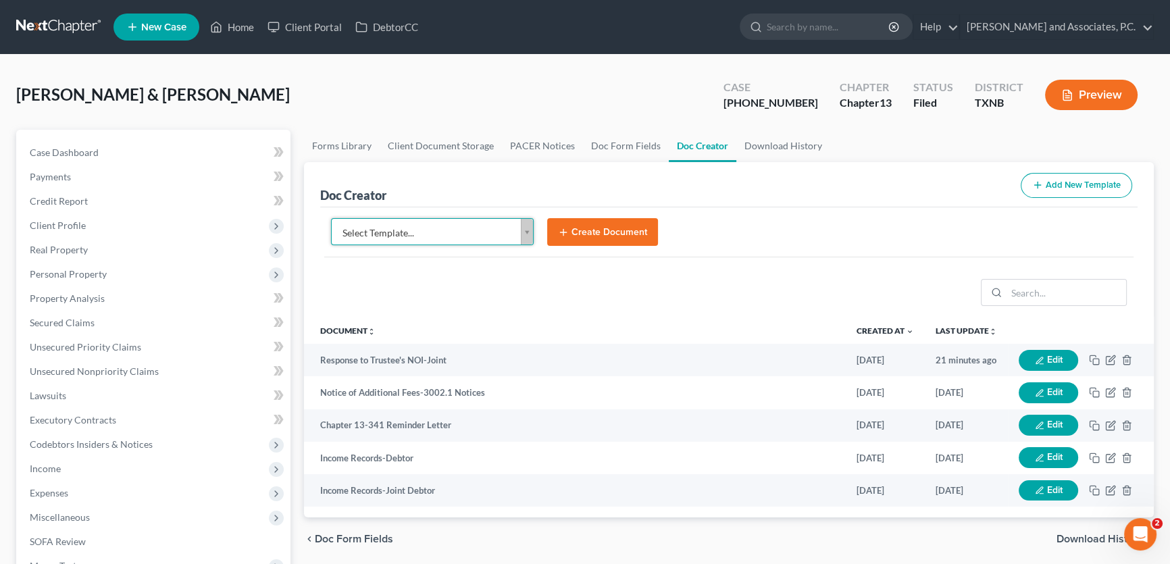
click at [416, 236] on body "Home New Case Client Portal DebtorCC Monte J. White and Associates, P.C. amy@mo…" at bounding box center [585, 456] width 1170 height 913
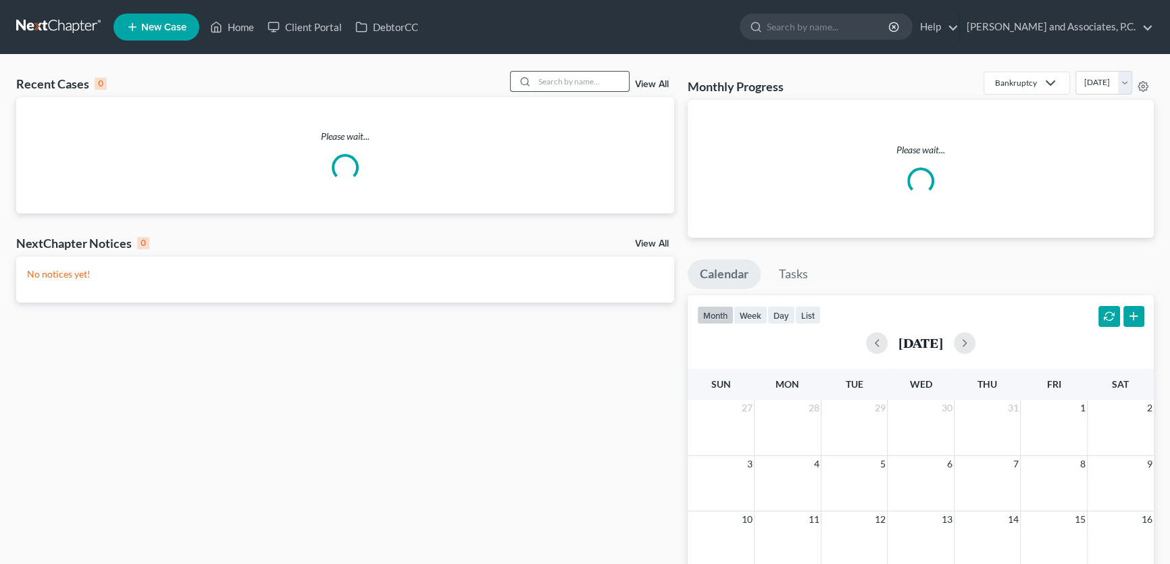
click at [546, 82] on input "search" at bounding box center [581, 82] width 95 height 20
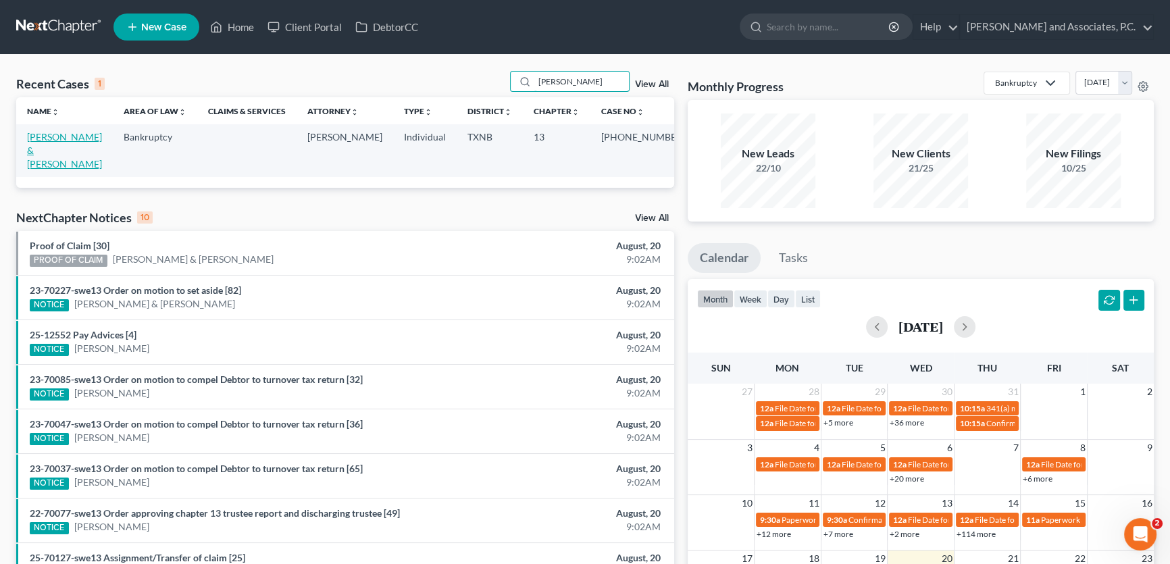
type input "[PERSON_NAME]"
click at [84, 136] on link "[PERSON_NAME] & [PERSON_NAME]" at bounding box center [64, 150] width 75 height 39
select select "8"
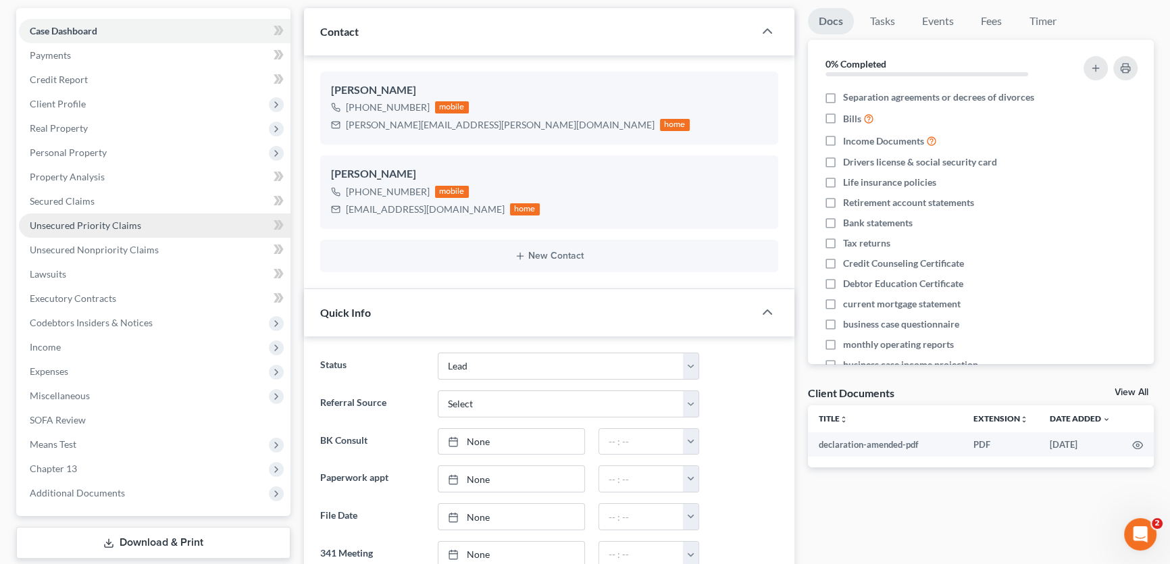
scroll to position [122, 0]
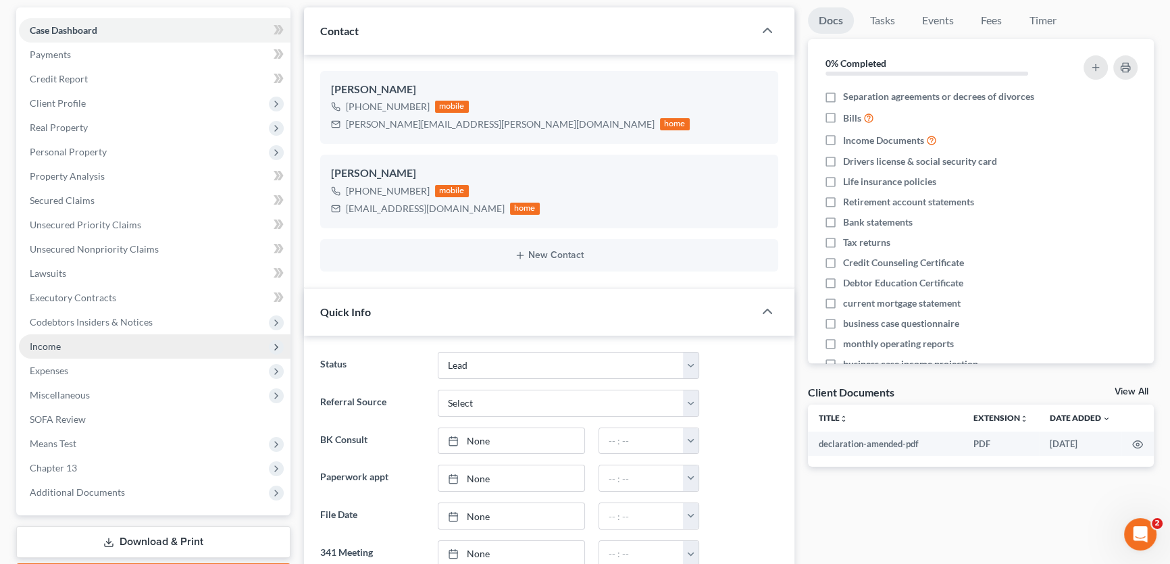
click at [120, 349] on span "Income" at bounding box center [155, 346] width 272 height 24
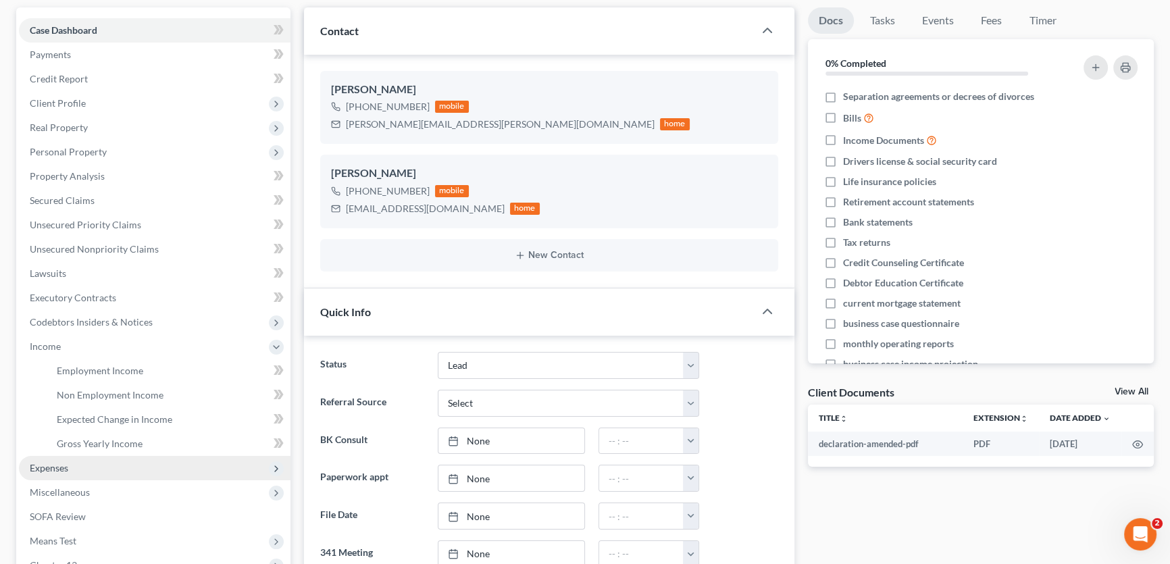
click at [92, 464] on span "Expenses" at bounding box center [155, 468] width 272 height 24
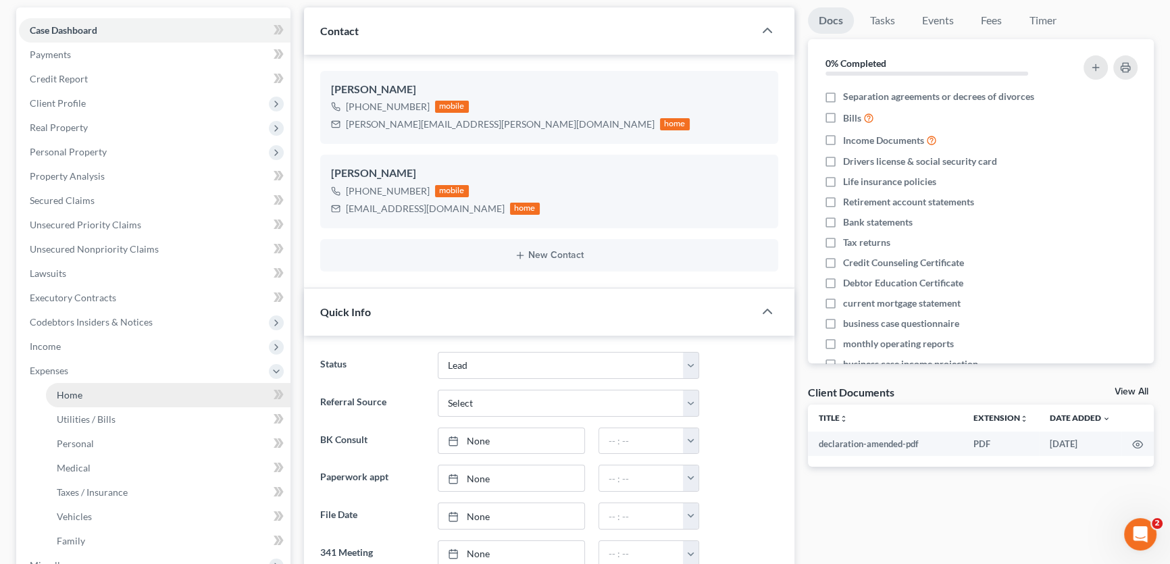
click at [79, 399] on link "Home" at bounding box center [168, 395] width 245 height 24
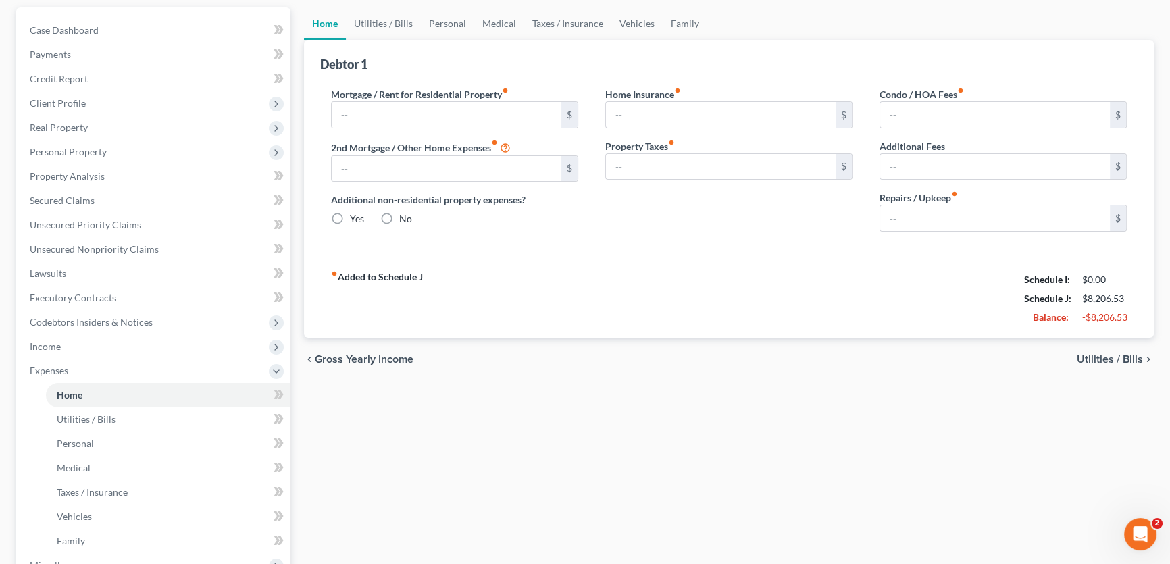
type input "2,842.44"
type input "0.00"
radio input "true"
type input "0.00"
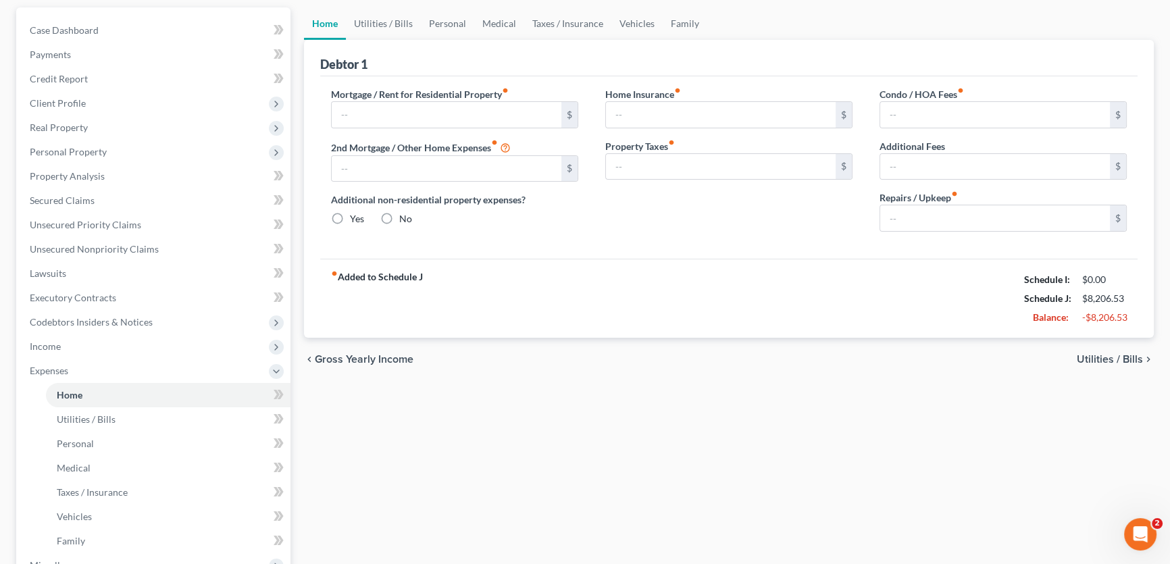
type input "0.00"
type input "200.00"
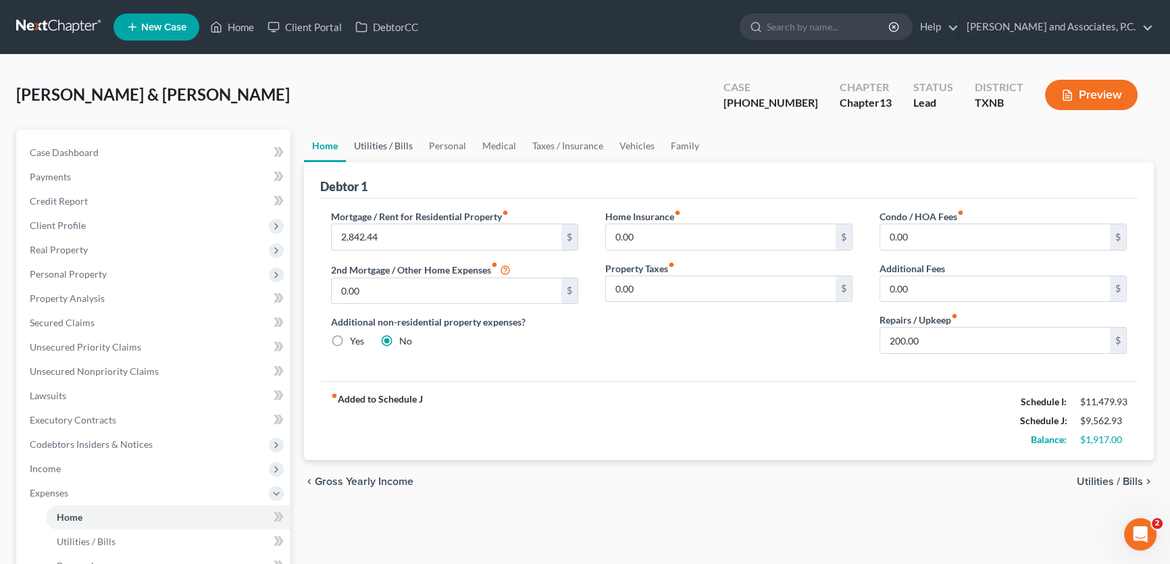
click at [399, 141] on link "Utilities / Bills" at bounding box center [383, 146] width 75 height 32
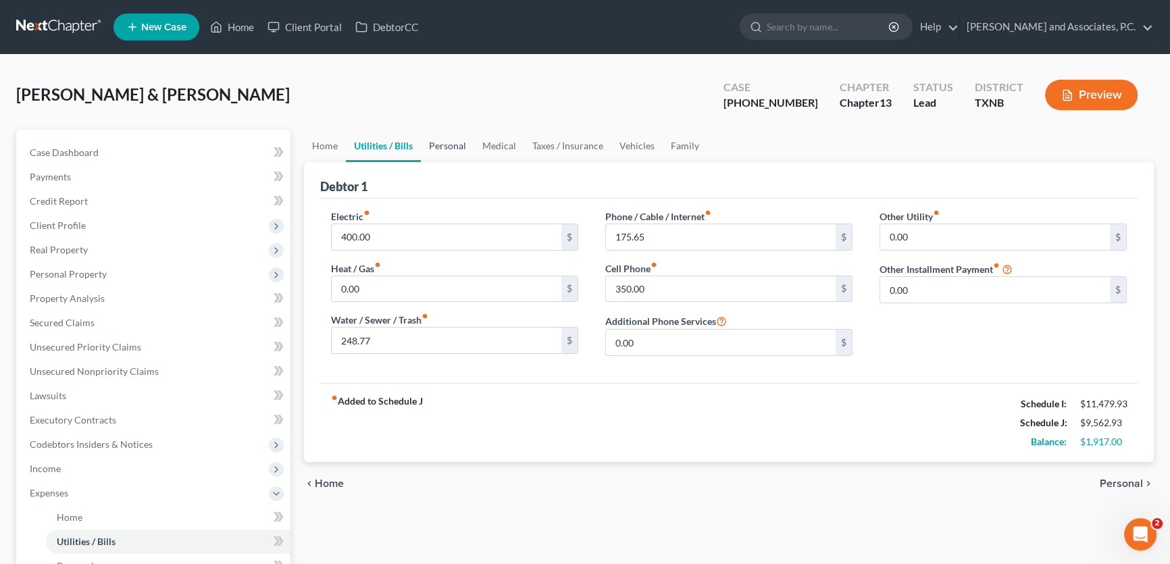
click at [442, 145] on link "Personal" at bounding box center [447, 146] width 53 height 32
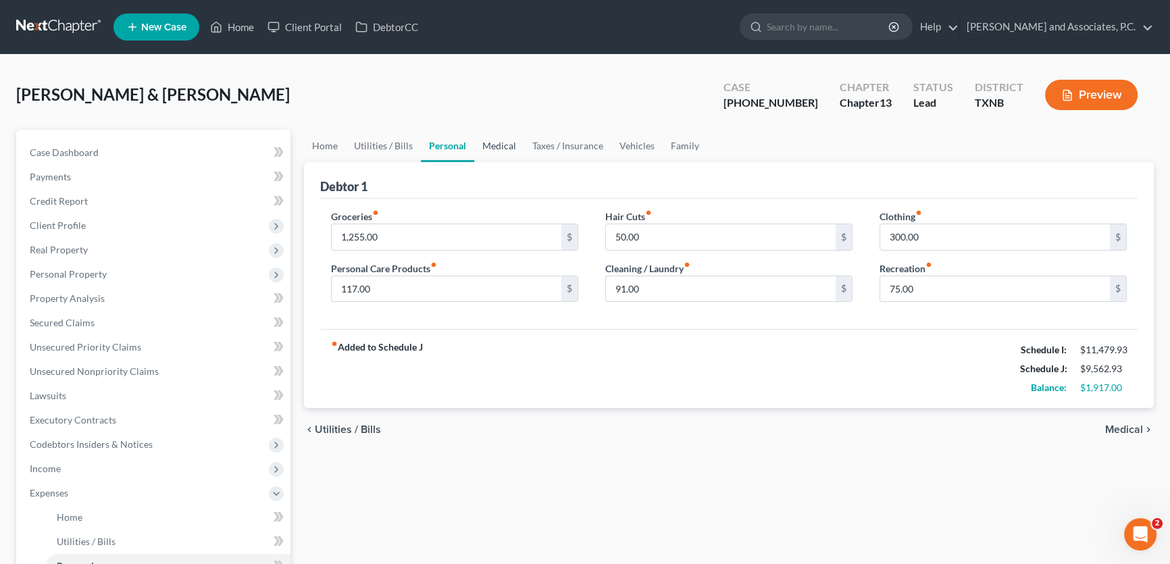
click at [516, 145] on link "Medical" at bounding box center [499, 146] width 50 height 32
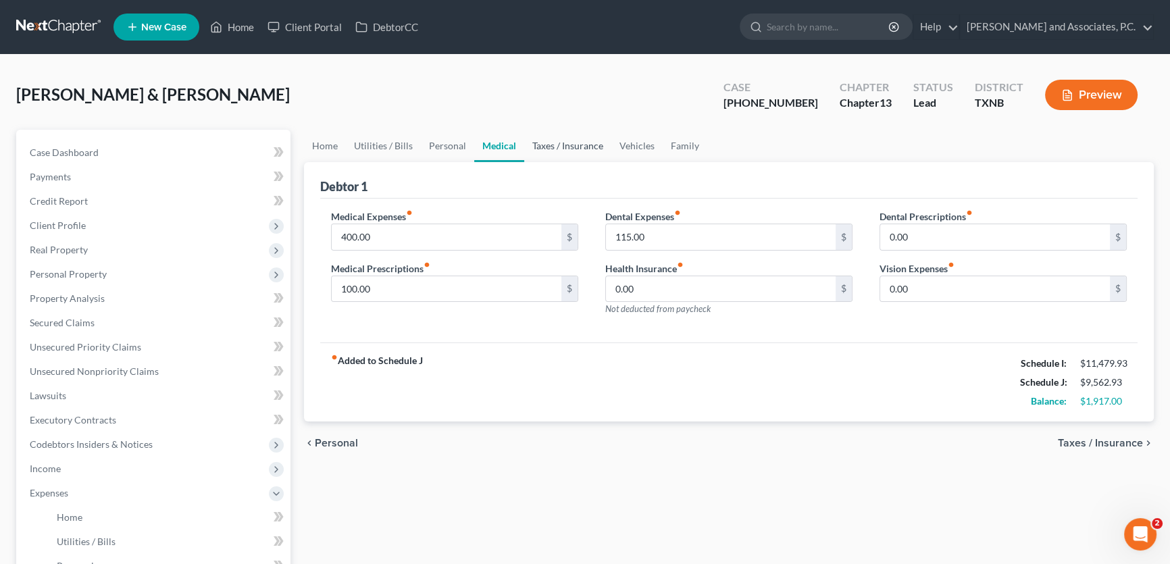
click at [577, 145] on link "Taxes / Insurance" at bounding box center [567, 146] width 87 height 32
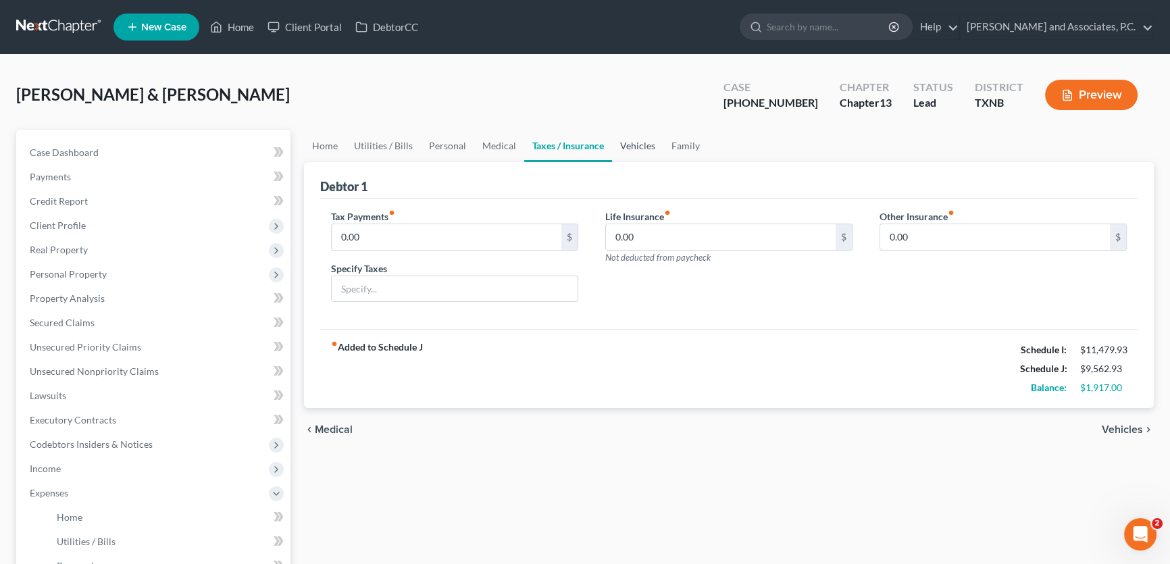
click at [634, 145] on link "Vehicles" at bounding box center [637, 146] width 51 height 32
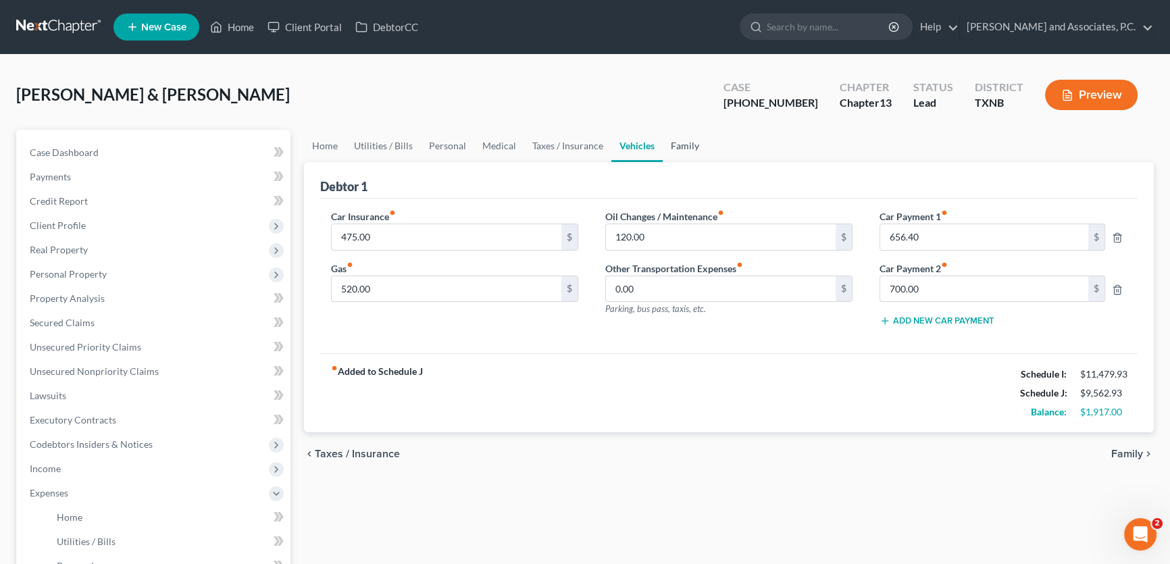
click at [688, 148] on link "Family" at bounding box center [685, 146] width 45 height 32
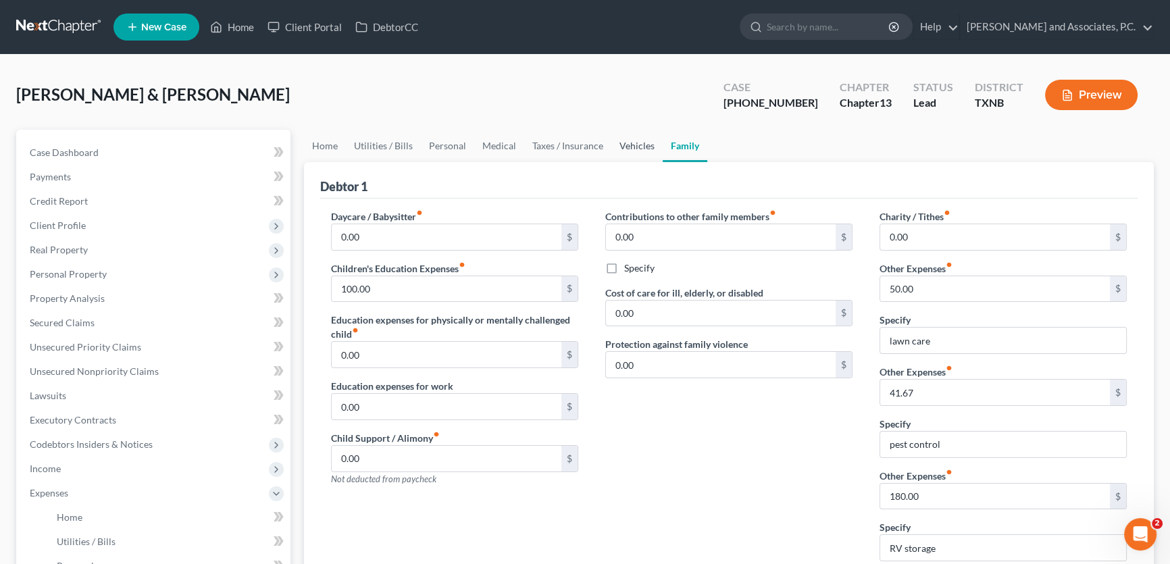
click at [635, 148] on link "Vehicles" at bounding box center [636, 146] width 51 height 32
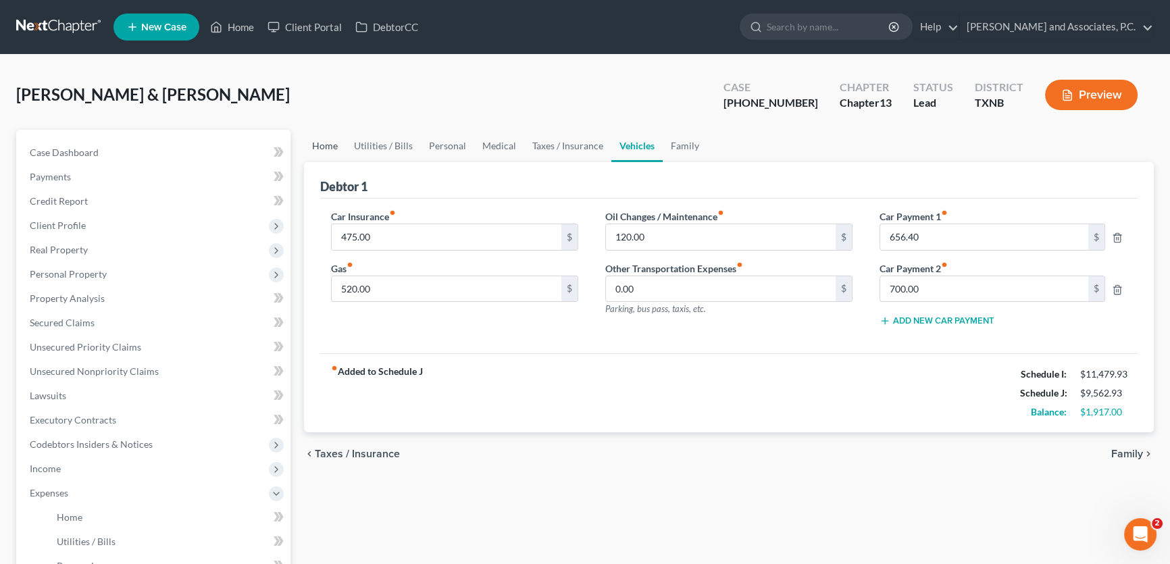
click at [320, 147] on link "Home" at bounding box center [325, 146] width 42 height 32
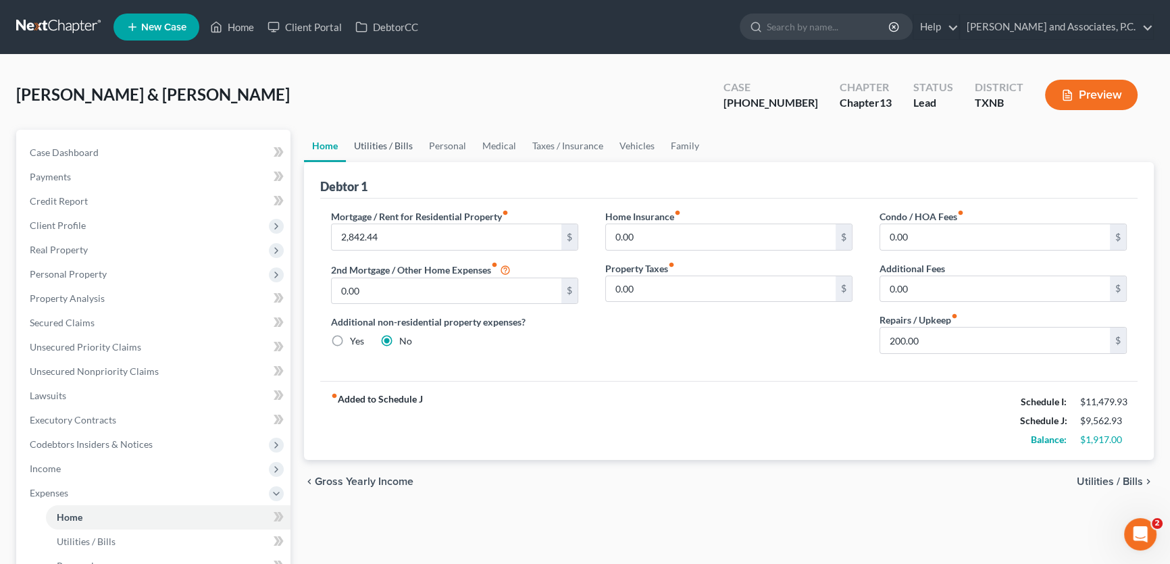
click at [390, 147] on link "Utilities / Bills" at bounding box center [383, 146] width 75 height 32
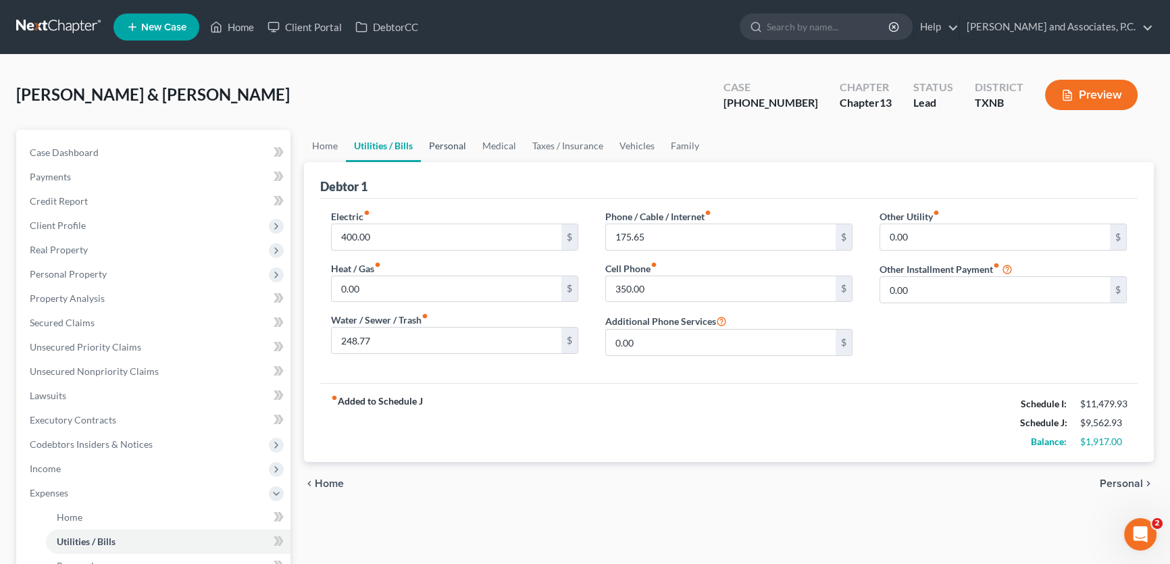
click at [451, 147] on link "Personal" at bounding box center [447, 146] width 53 height 32
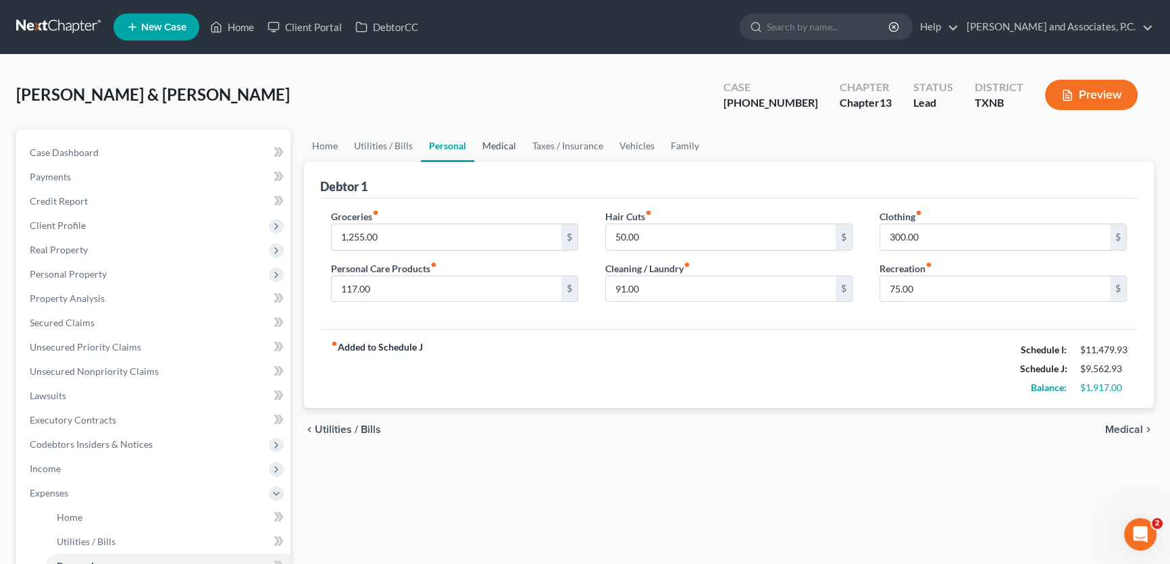
click at [498, 146] on link "Medical" at bounding box center [499, 146] width 50 height 32
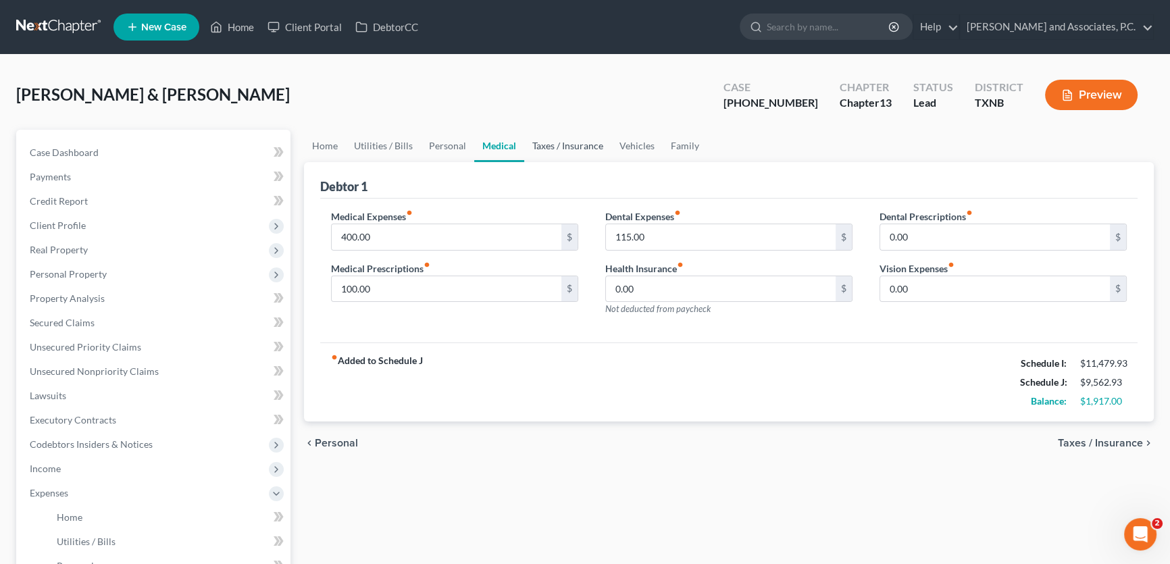
click at [563, 145] on link "Taxes / Insurance" at bounding box center [567, 146] width 87 height 32
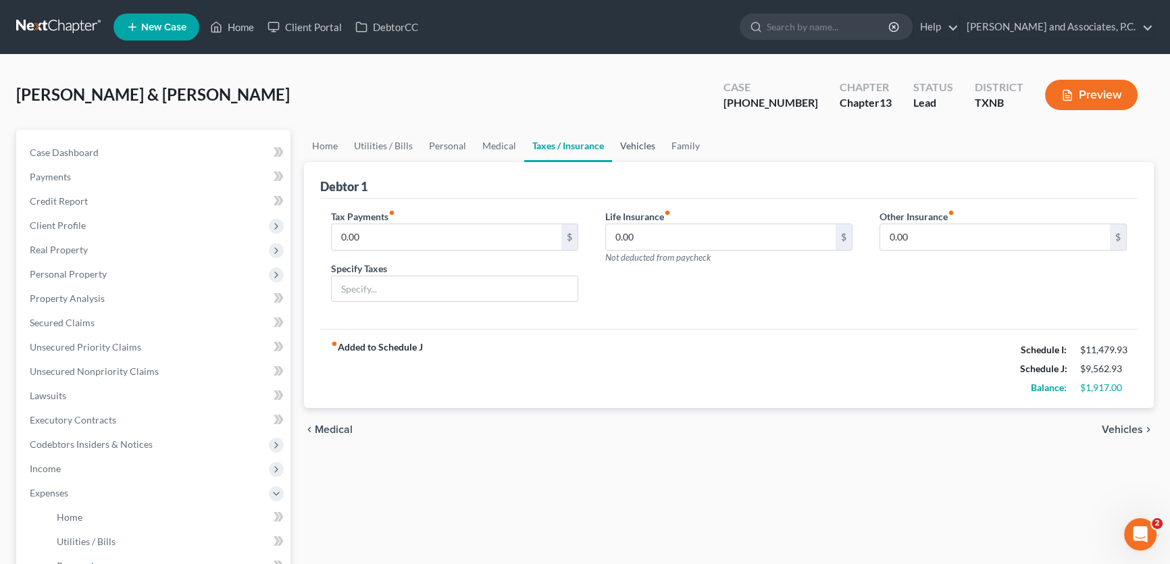
click at [621, 145] on link "Vehicles" at bounding box center [637, 146] width 51 height 32
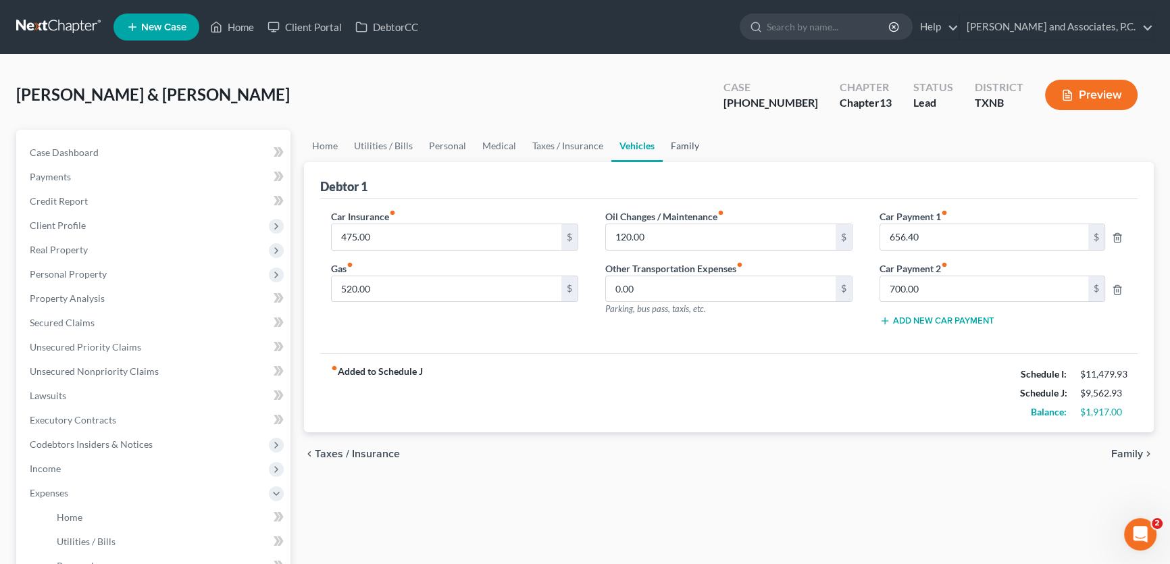
click at [680, 148] on link "Family" at bounding box center [685, 146] width 45 height 32
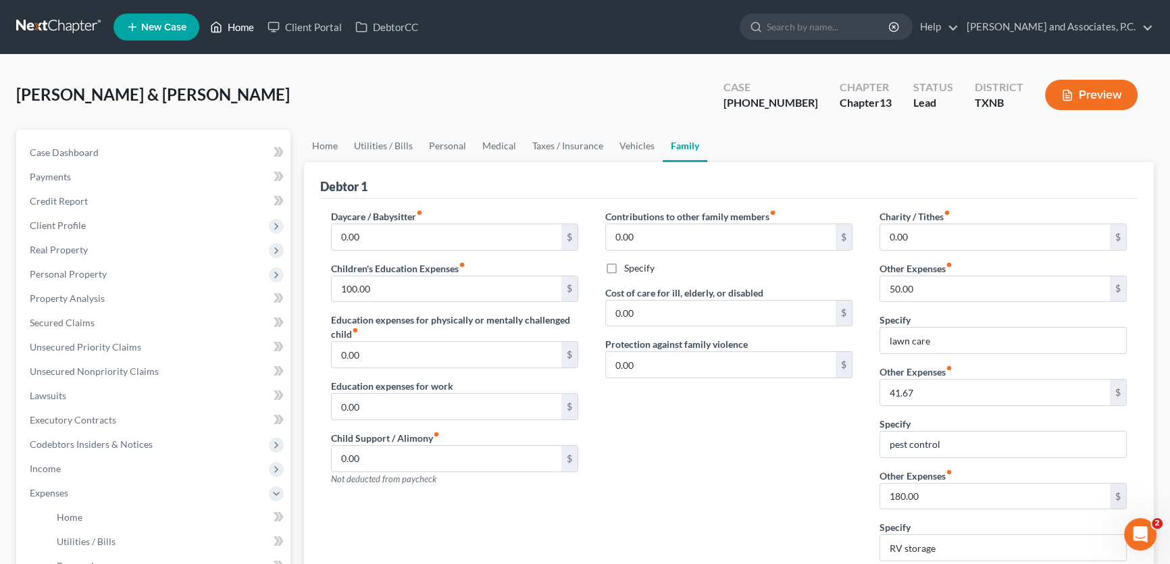
click at [244, 27] on link "Home" at bounding box center [231, 27] width 57 height 24
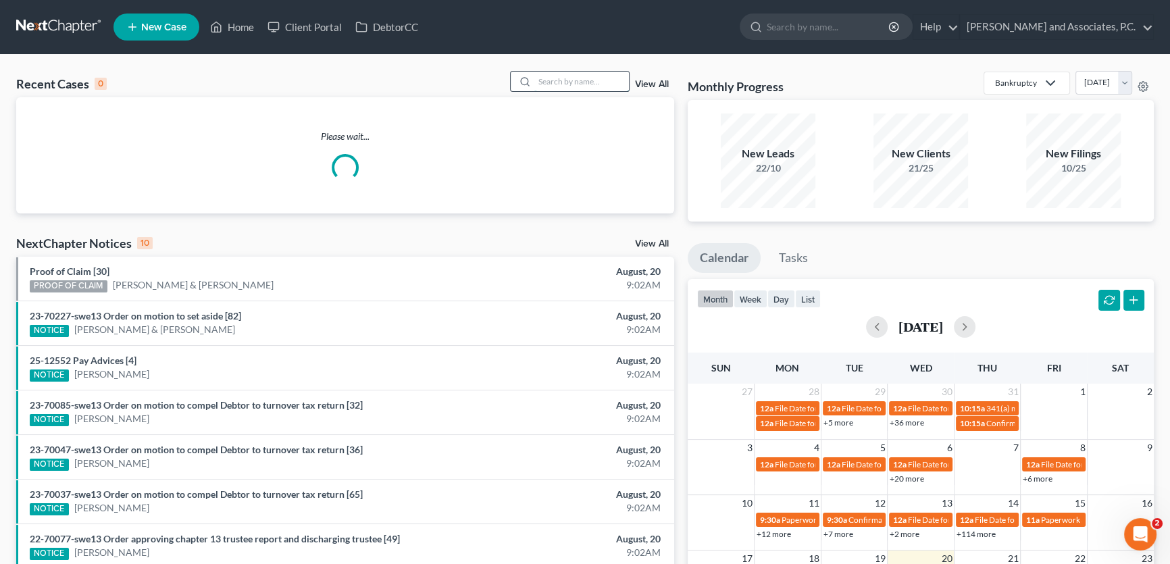
click at [611, 80] on input "search" at bounding box center [581, 82] width 95 height 20
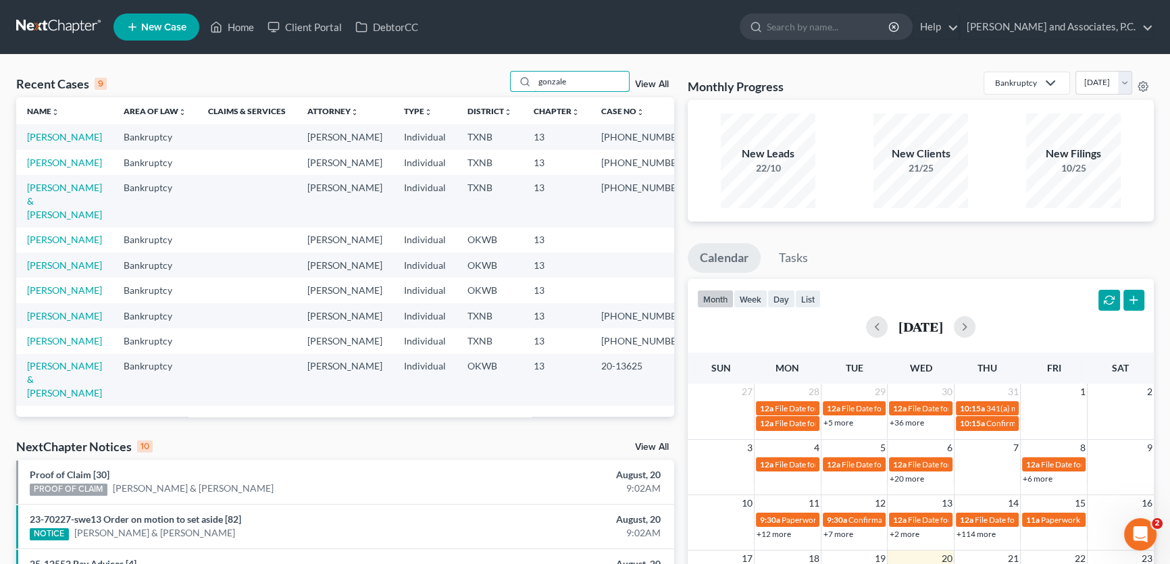
type input "gonzale"
click at [165, 525] on link "23-70227-swe13 Order on motion to set aside [82]" at bounding box center [135, 518] width 211 height 11
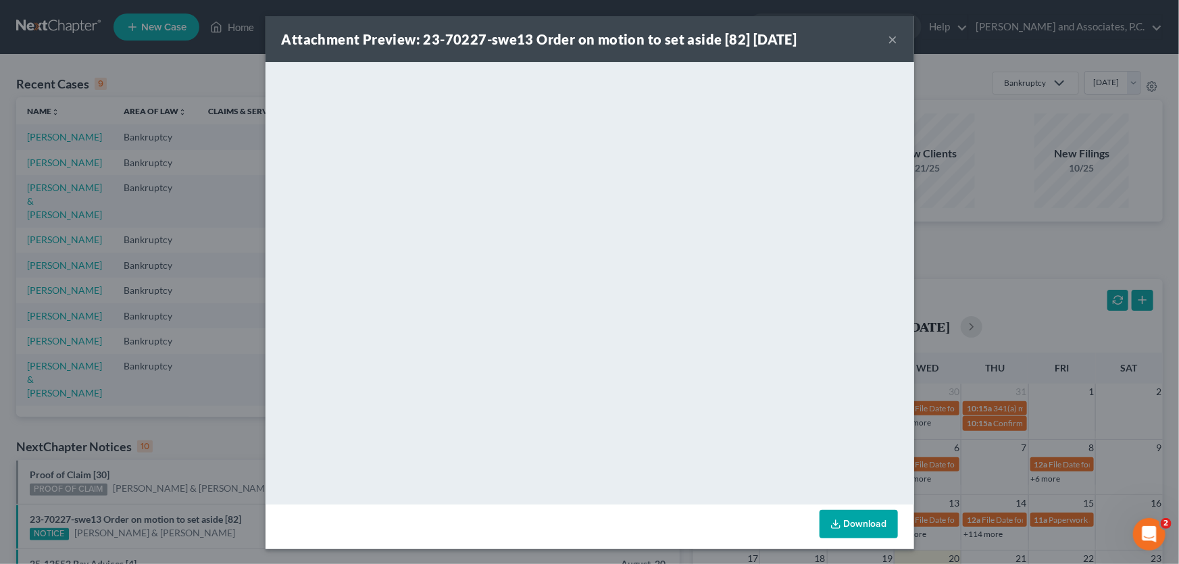
click at [889, 40] on button "×" at bounding box center [892, 39] width 9 height 16
